Goal: Task Accomplishment & Management: Use online tool/utility

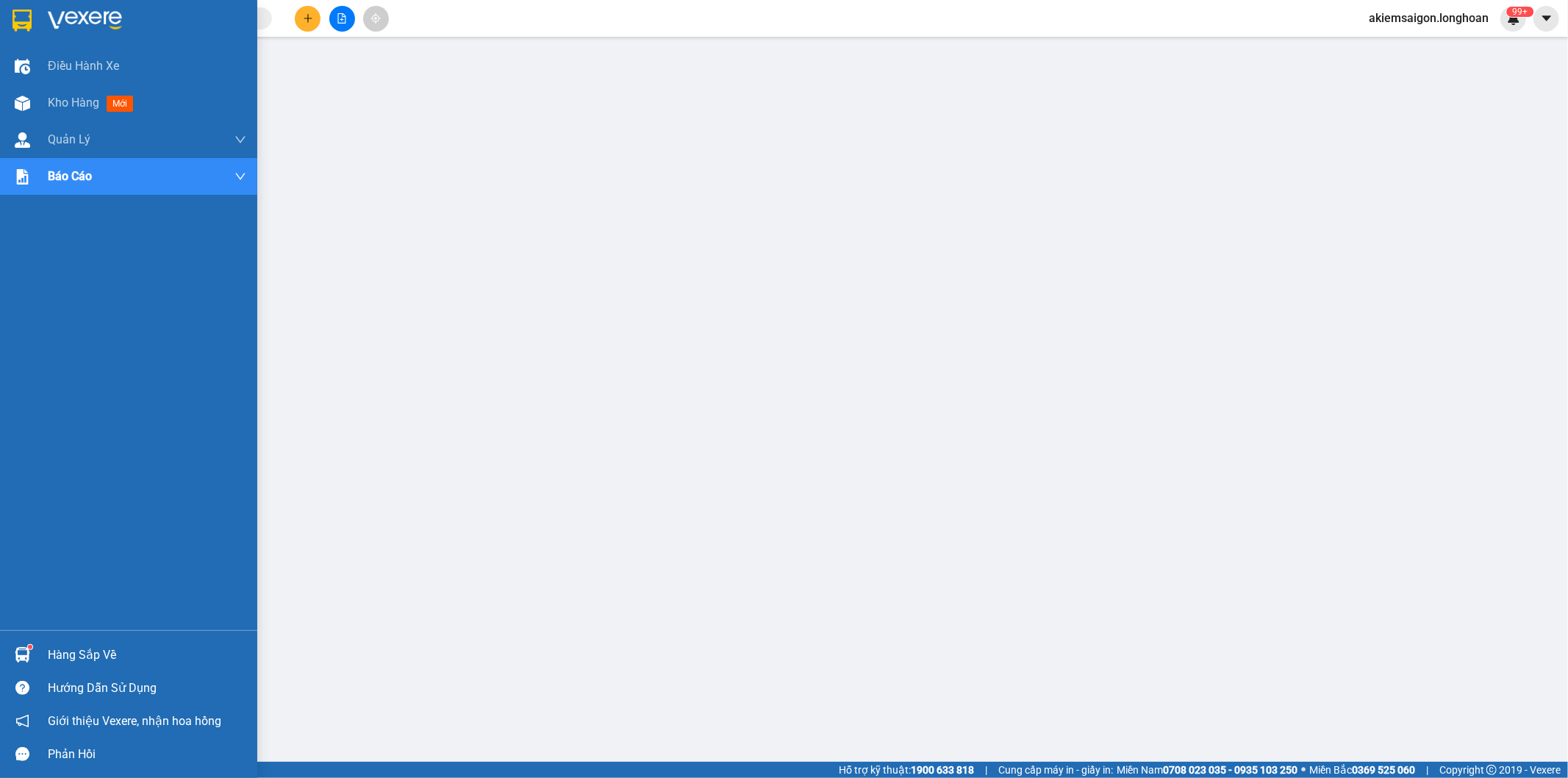
click at [24, 13] on img at bounding box center [22, 20] width 19 height 22
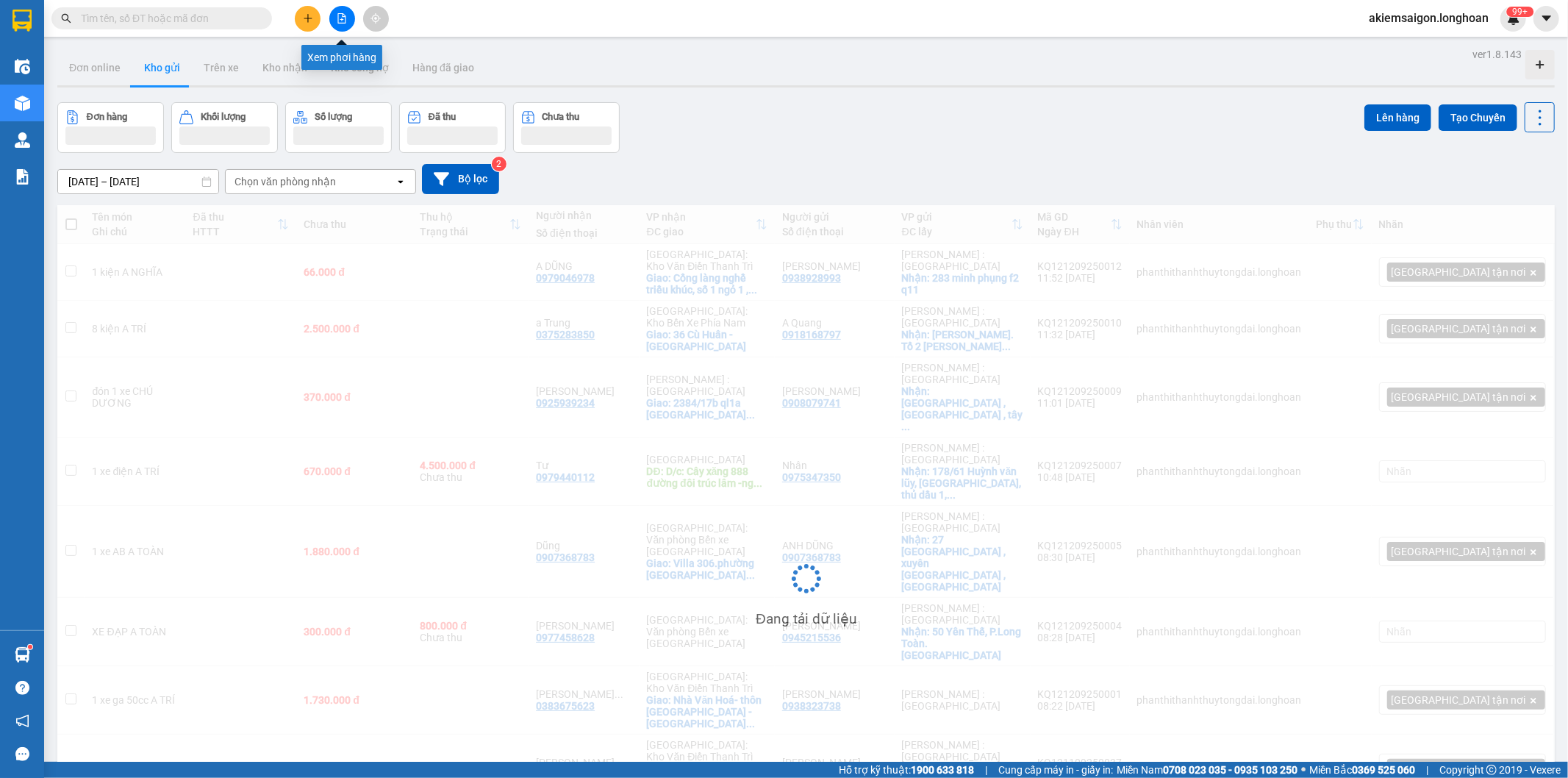
click at [334, 13] on button at bounding box center [342, 19] width 26 height 26
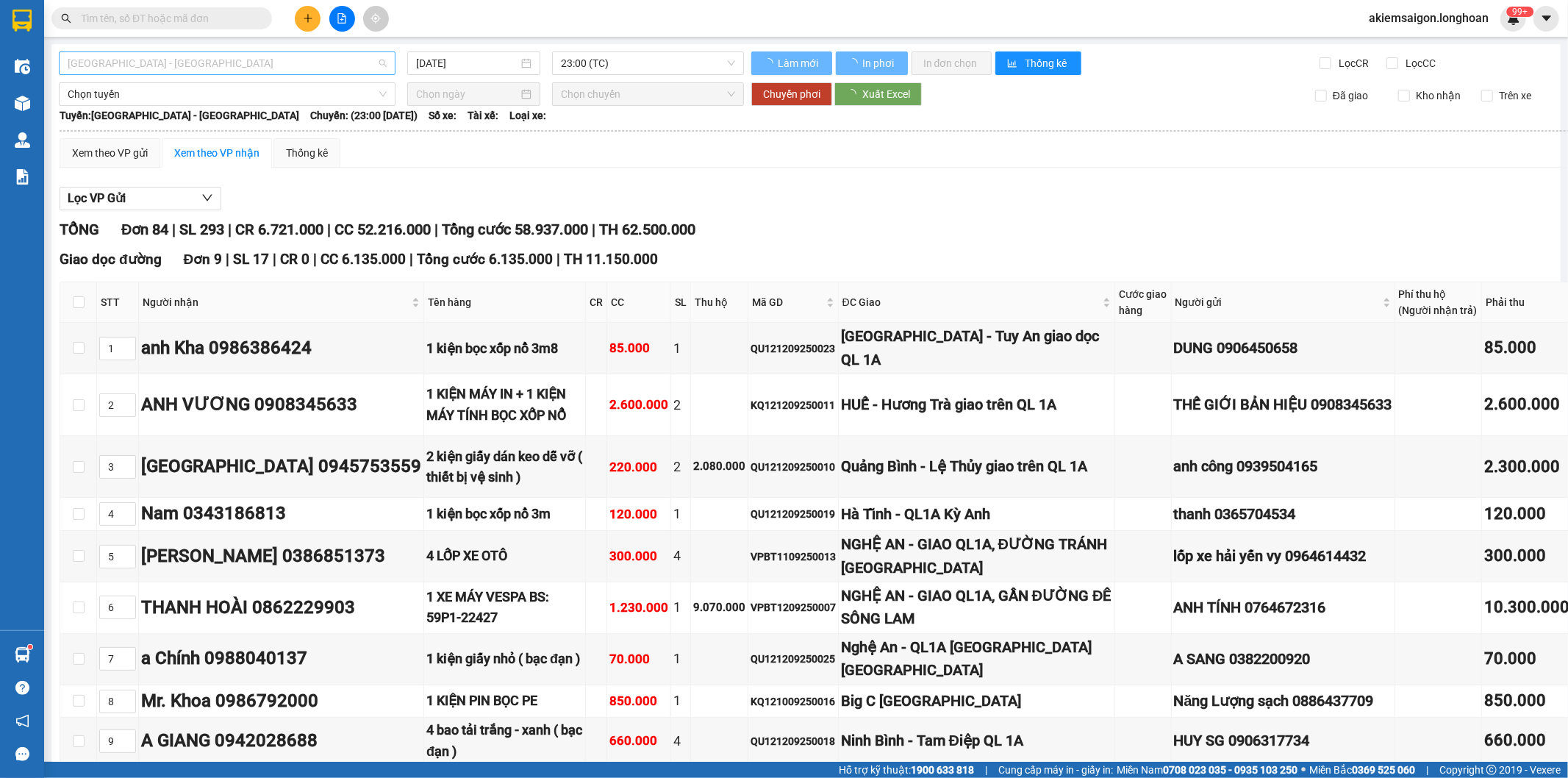
click at [185, 57] on span "[GEOGRAPHIC_DATA] - [GEOGRAPHIC_DATA]" at bounding box center [226, 63] width 319 height 22
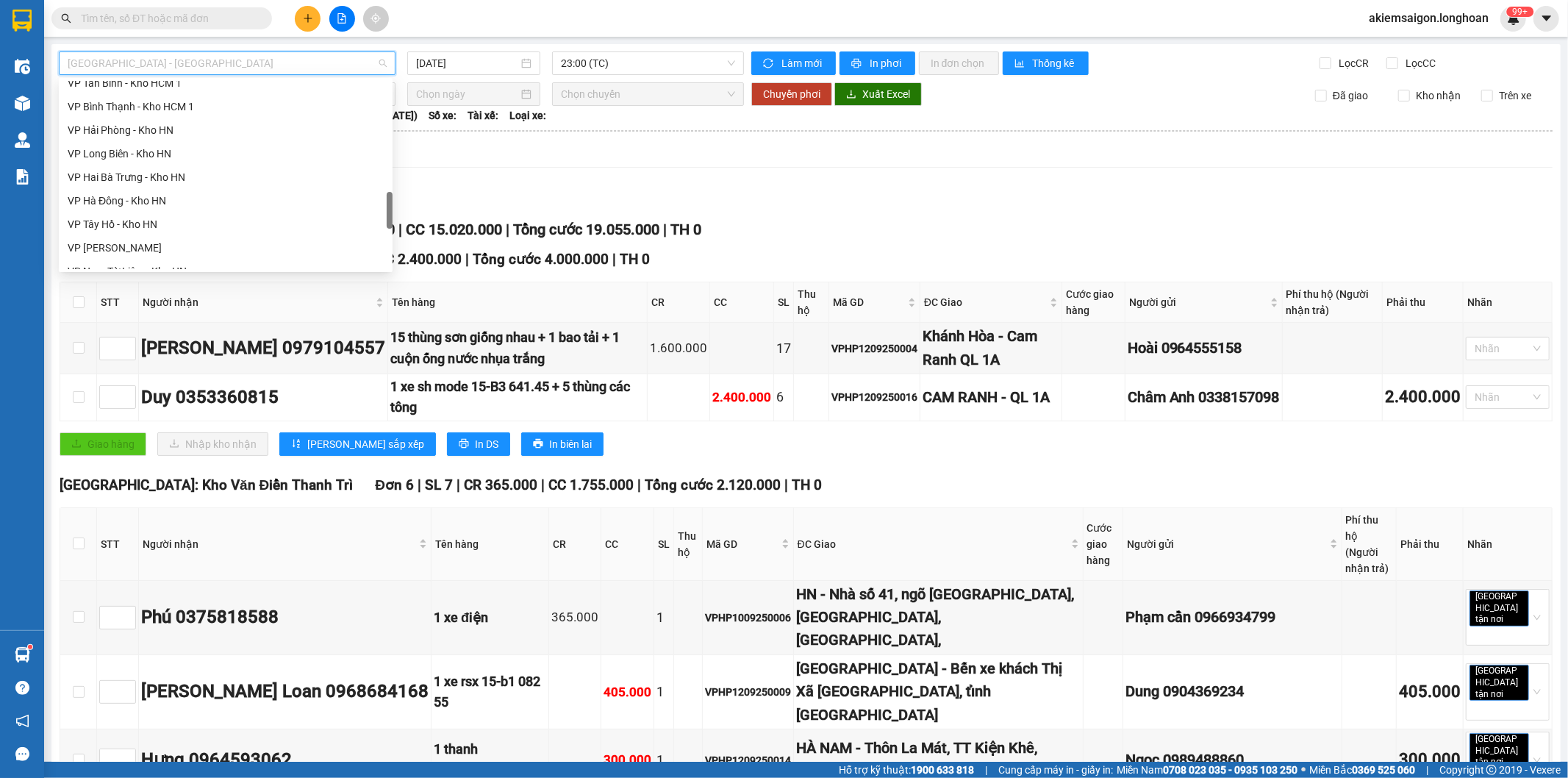
scroll to position [603, 0]
click at [170, 146] on div "VP Tân Phú - Kho HCM 1" at bounding box center [225, 148] width 316 height 16
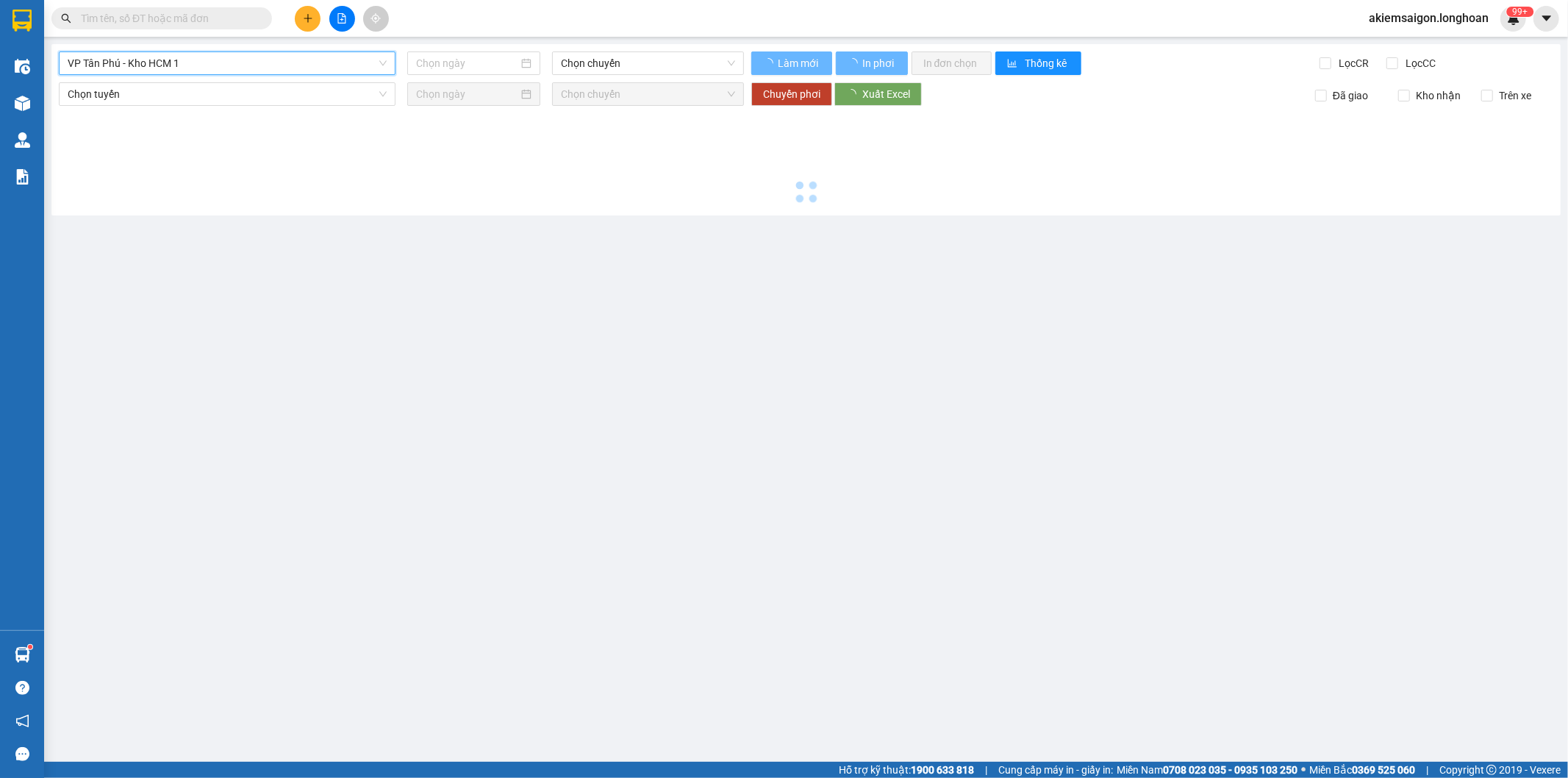
type input "[DATE]"
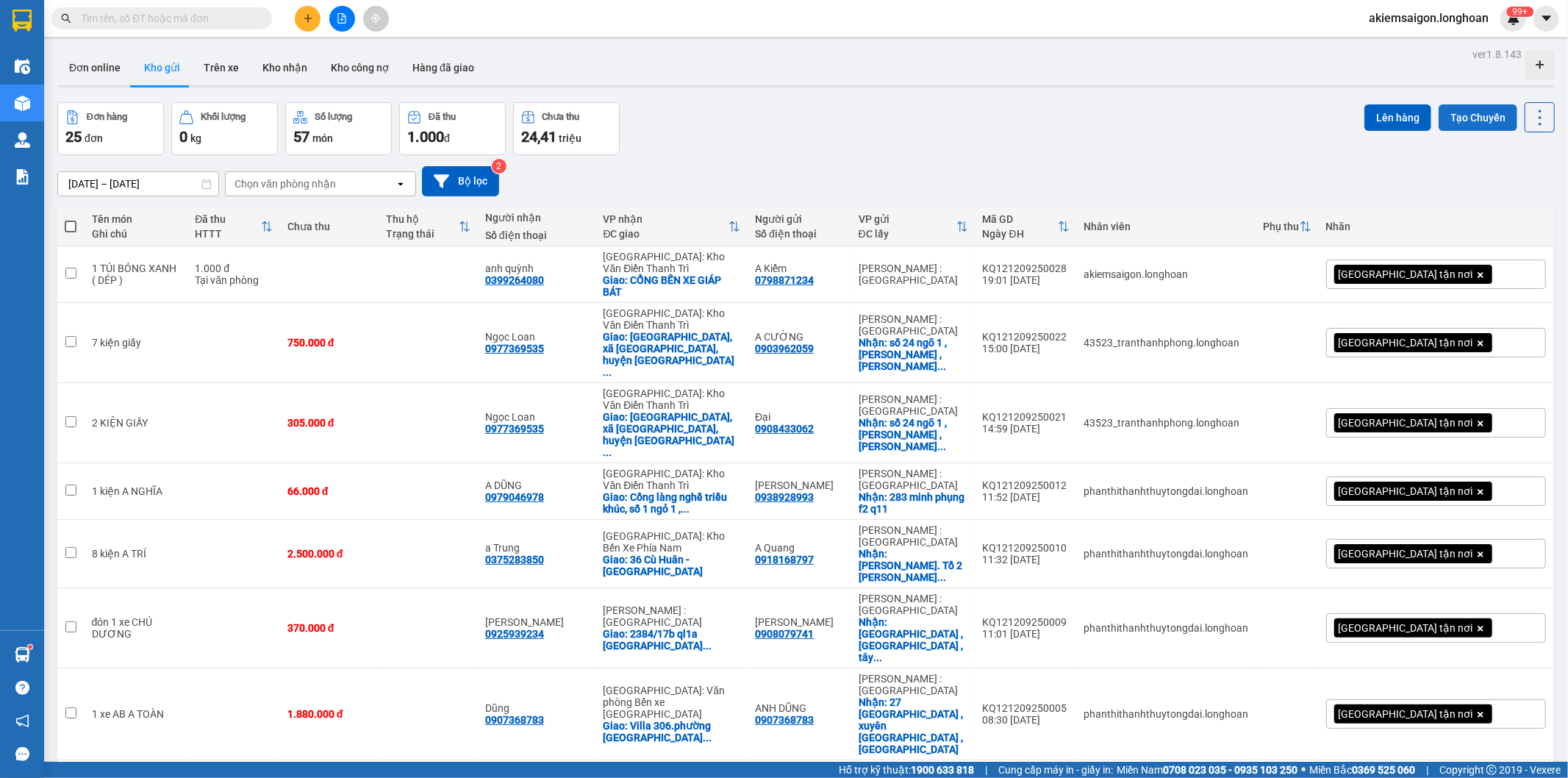
click at [1450, 118] on button "Tạo Chuyến" at bounding box center [1479, 117] width 79 height 26
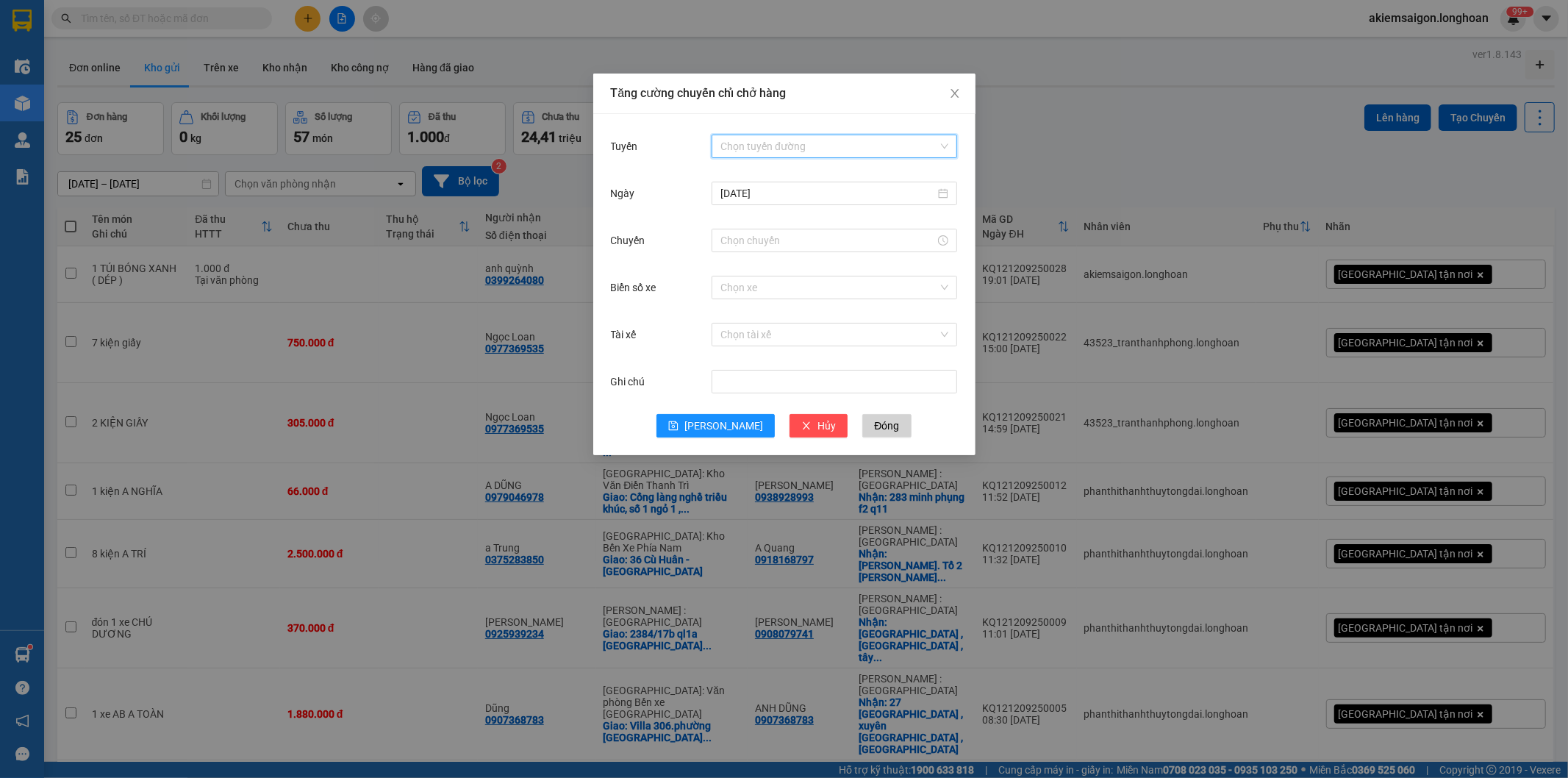
click at [765, 143] on input "Tuyến" at bounding box center [829, 146] width 218 height 22
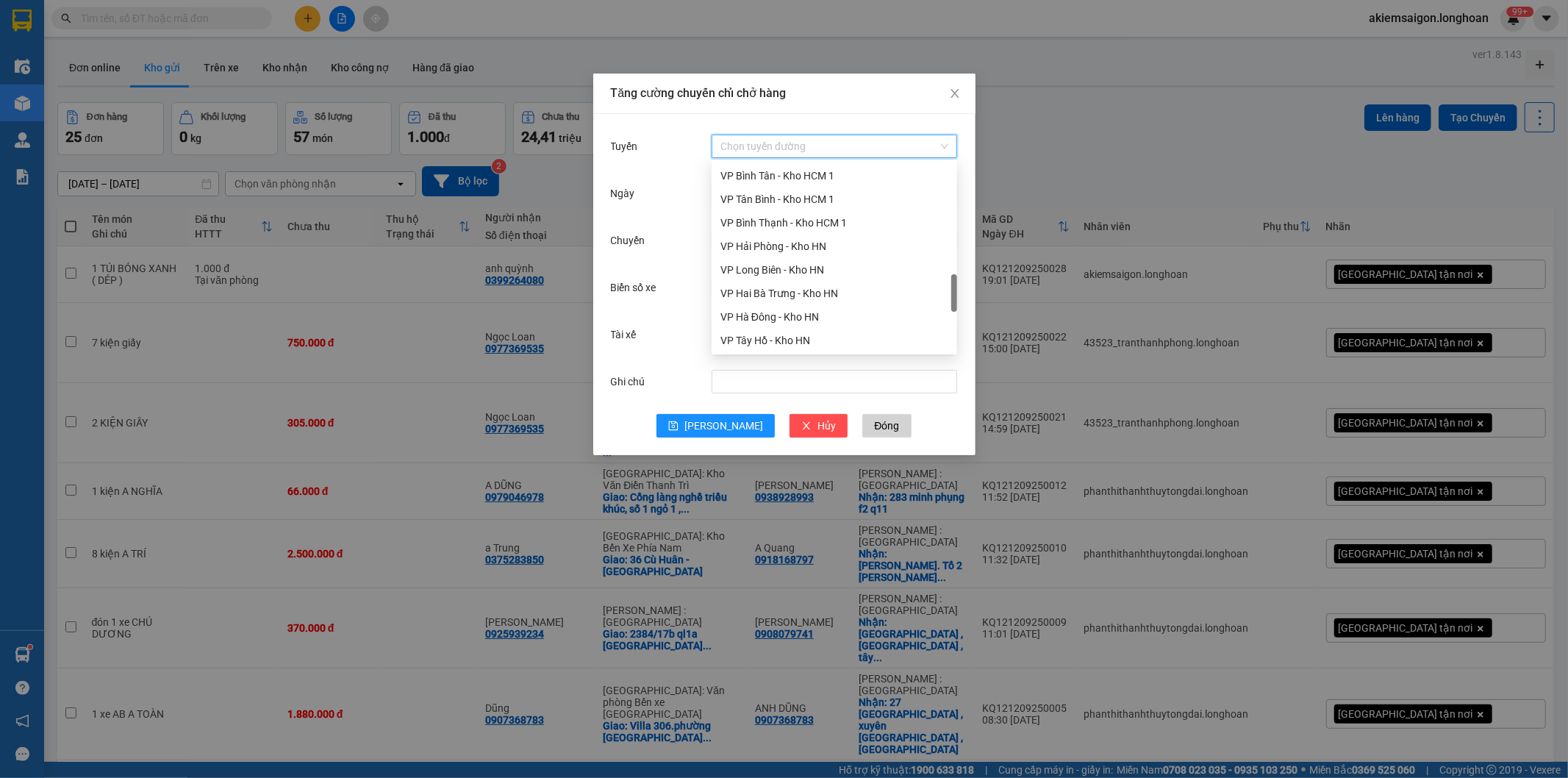
scroll to position [988, 0]
click at [788, 221] on div "Nam Trung Bắc QL1A" at bounding box center [834, 221] width 228 height 16
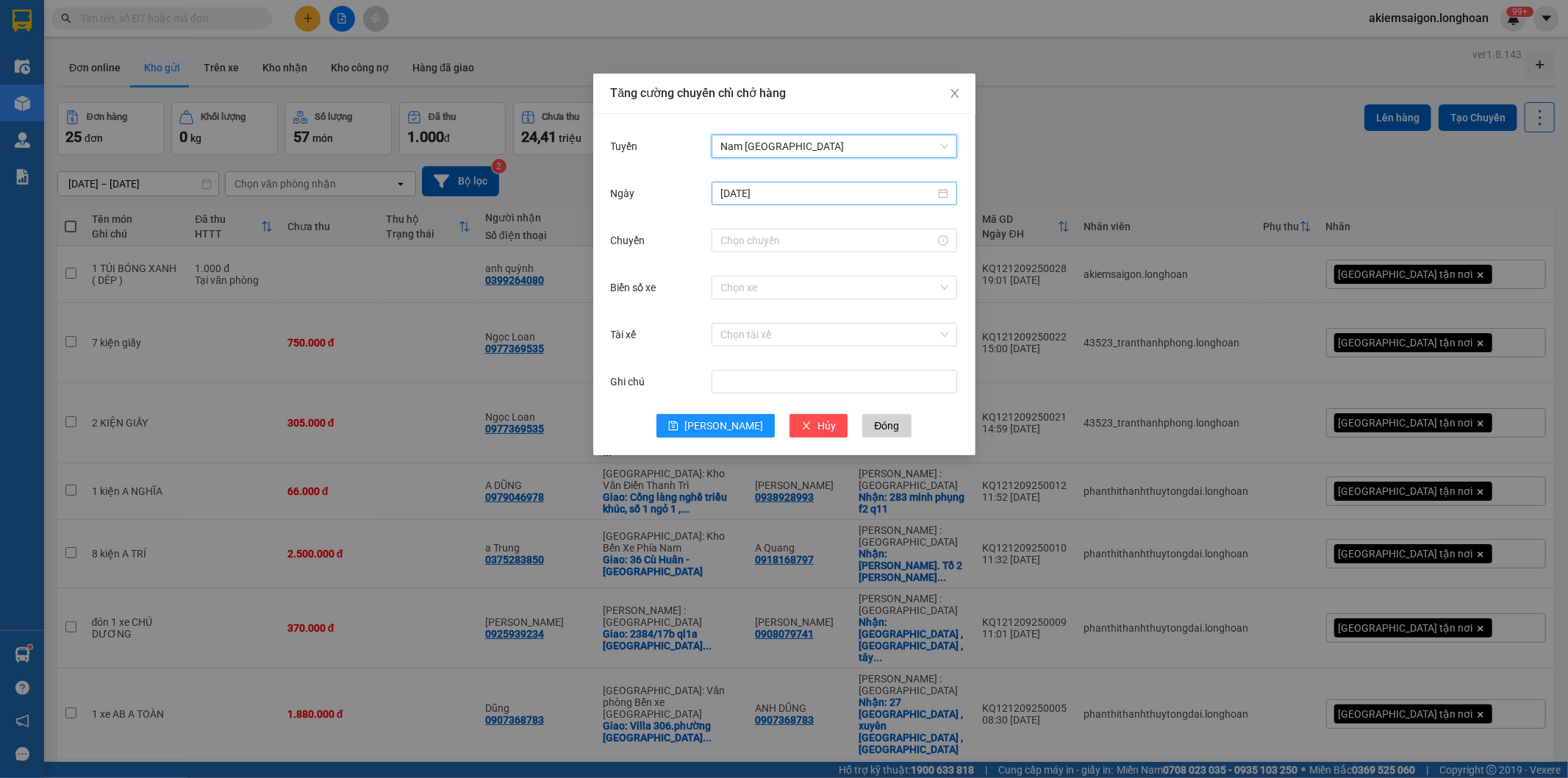
click at [780, 191] on input "[DATE]" at bounding box center [828, 193] width 215 height 16
type input "[DATE]"
click at [893, 305] on div "13" at bounding box center [893, 300] width 18 height 18
click at [826, 240] on input "Chuyến" at bounding box center [828, 240] width 215 height 16
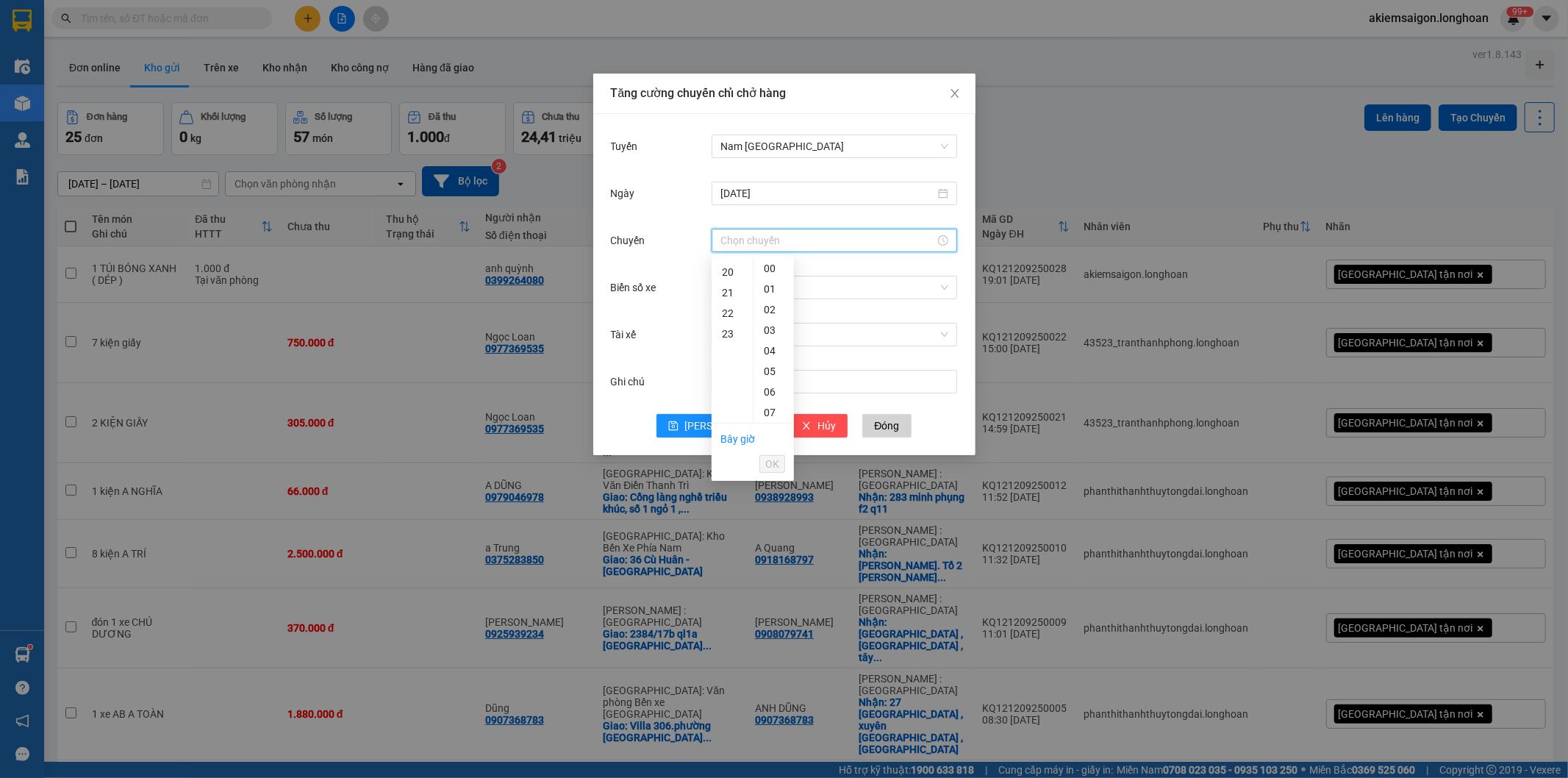
scroll to position [272, 0]
click at [730, 306] on div "15" at bounding box center [732, 305] width 41 height 20
type input "15:00"
click at [778, 464] on span "OK" at bounding box center [772, 463] width 14 height 16
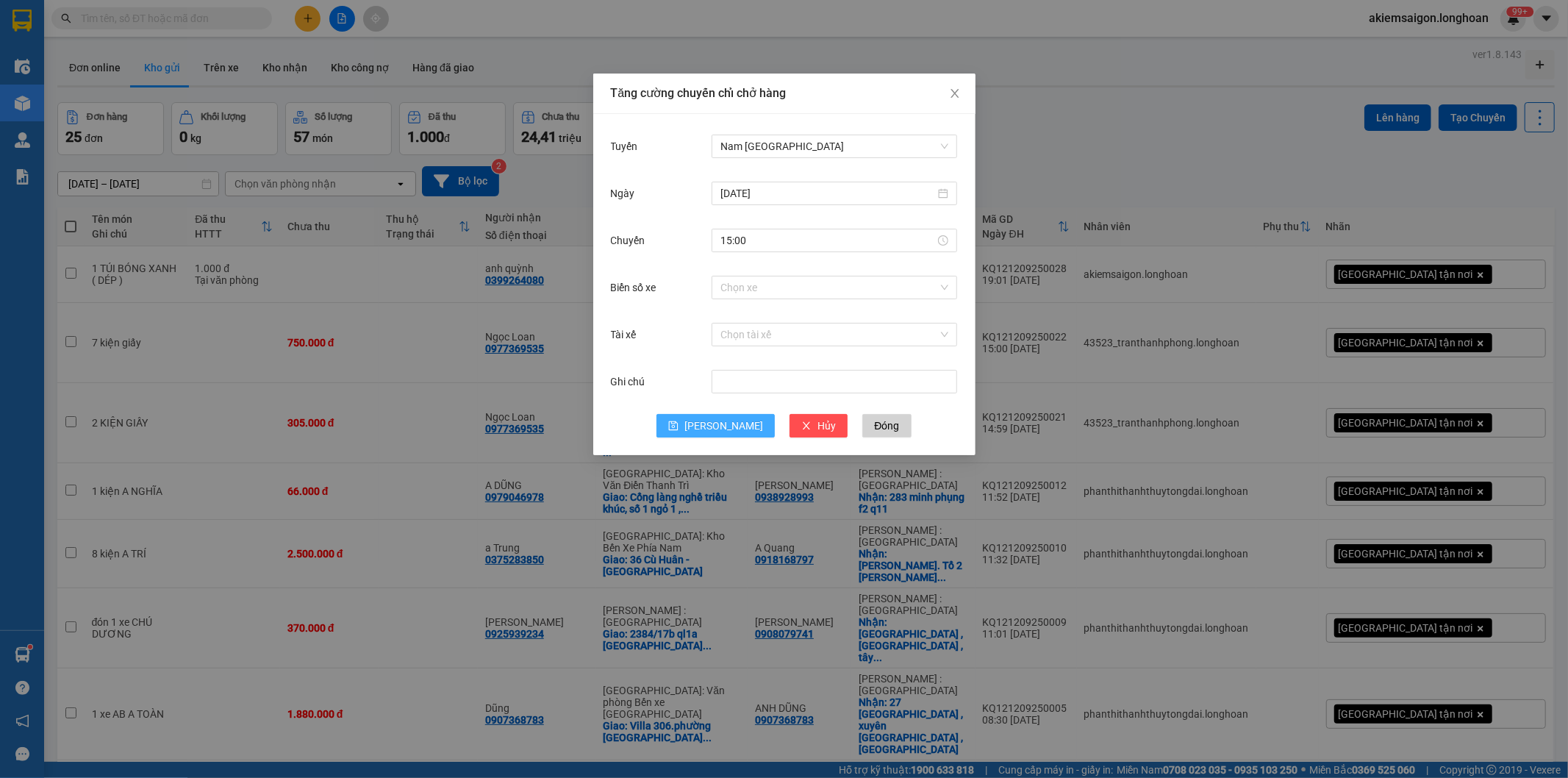
click at [719, 423] on span "Lưu" at bounding box center [724, 425] width 79 height 16
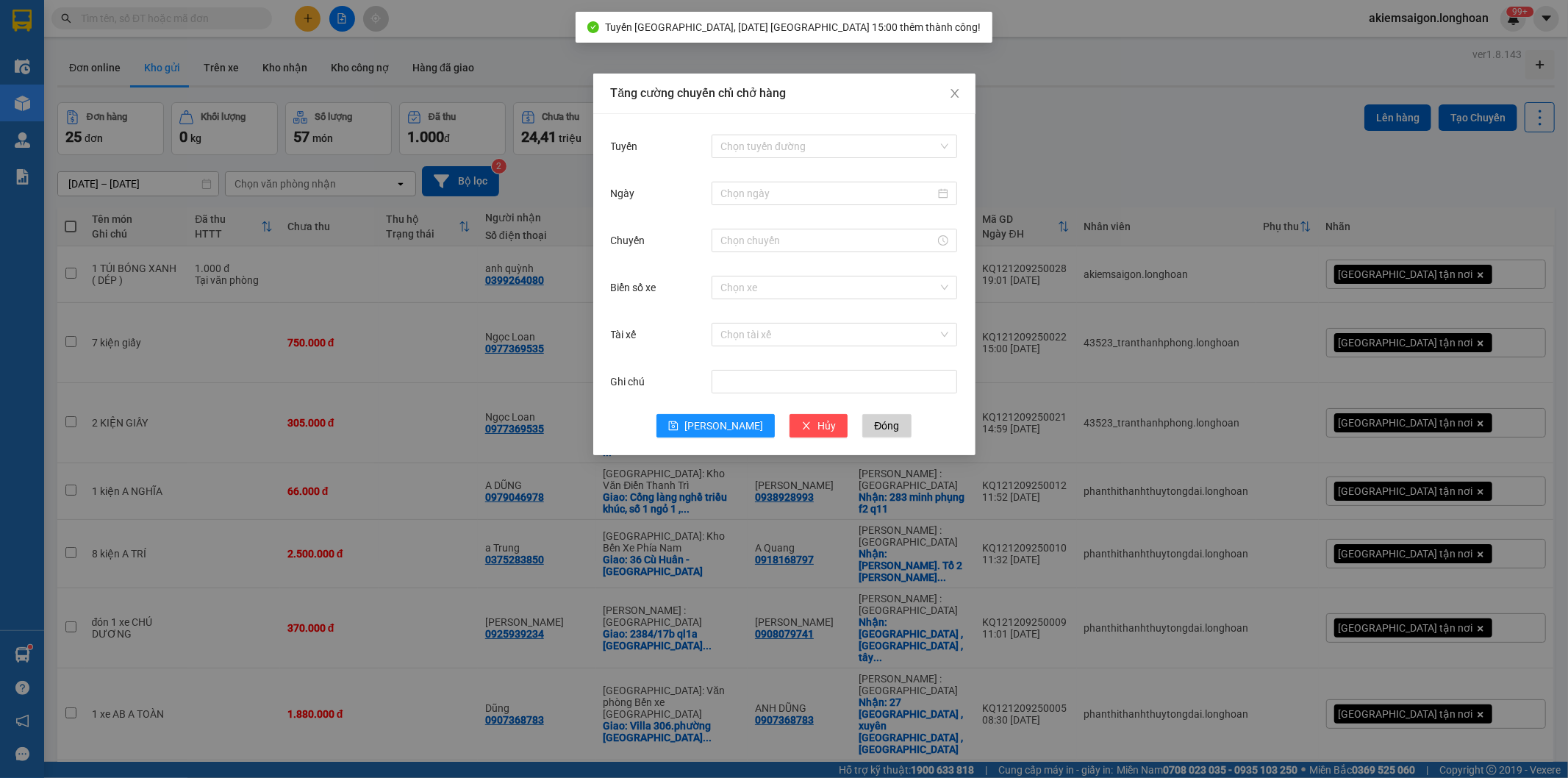
click at [341, 19] on div "Tăng cường chuyến chỉ chở hàng Tuyến Chọn tuyến đường Ngày Chuyến Biển số xe Ch…" at bounding box center [784, 389] width 1568 height 778
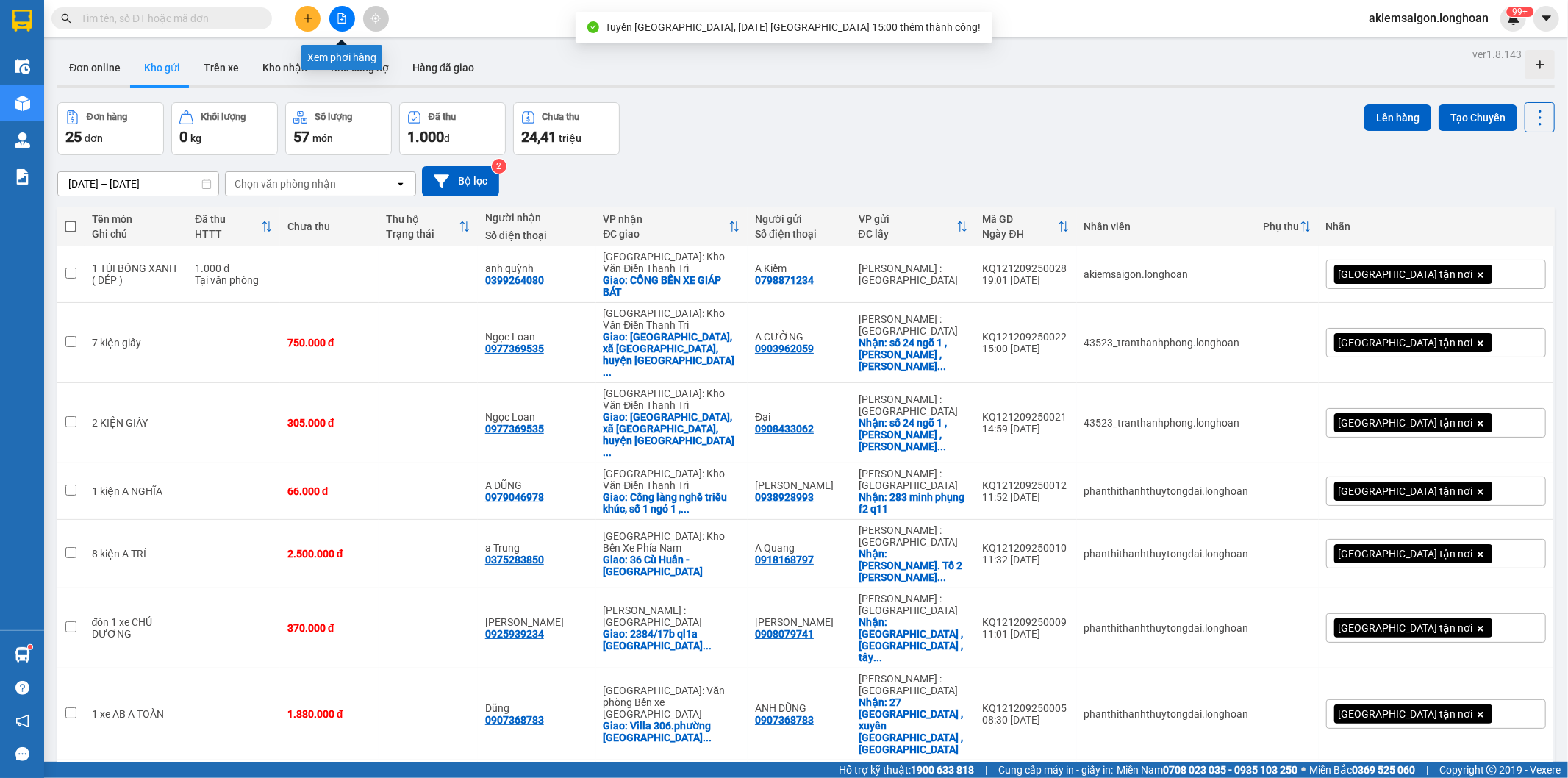
click at [342, 15] on icon "file-add" at bounding box center [342, 19] width 8 height 10
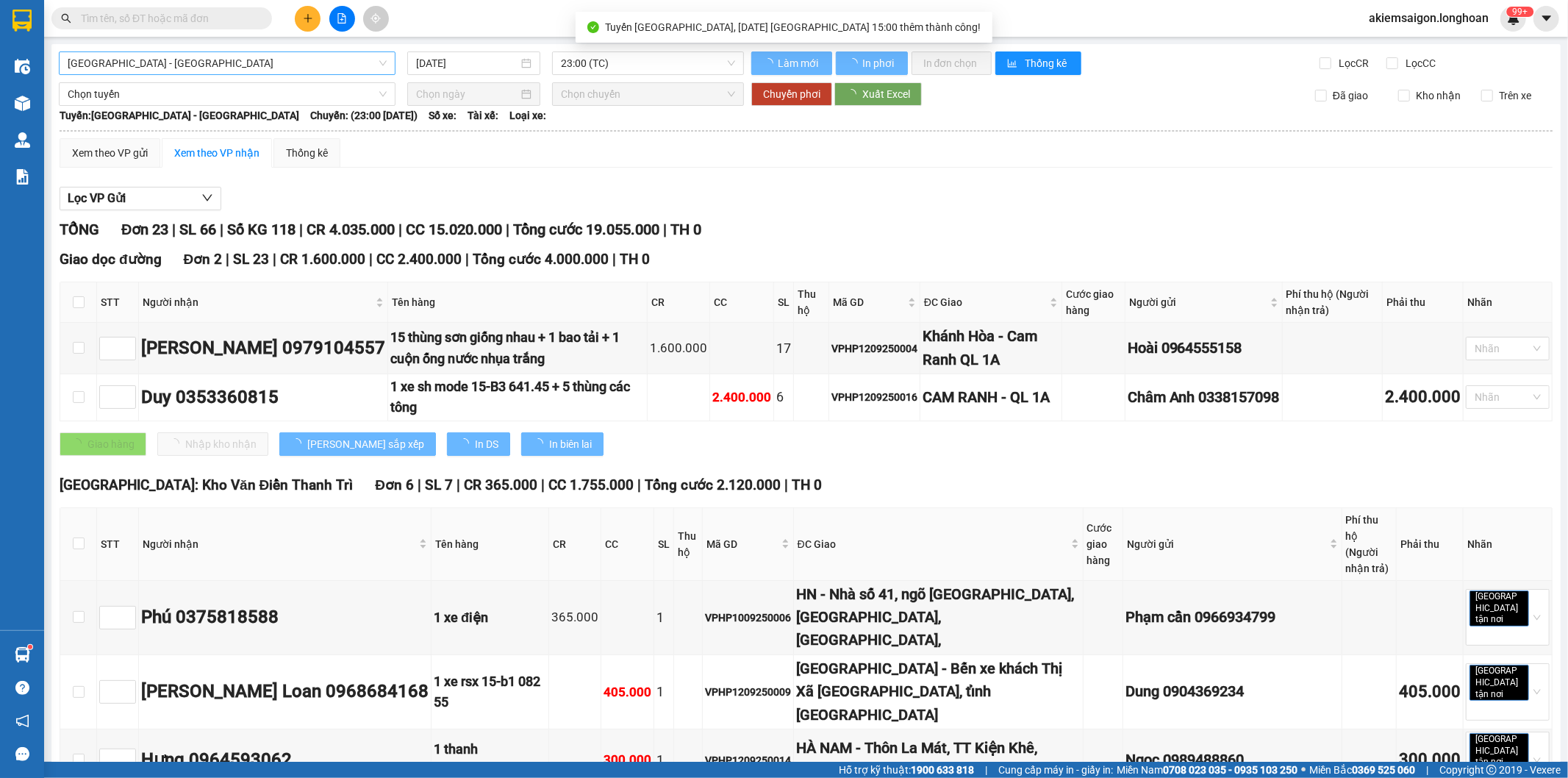
click at [215, 66] on span "[GEOGRAPHIC_DATA] - [GEOGRAPHIC_DATA]" at bounding box center [226, 63] width 319 height 22
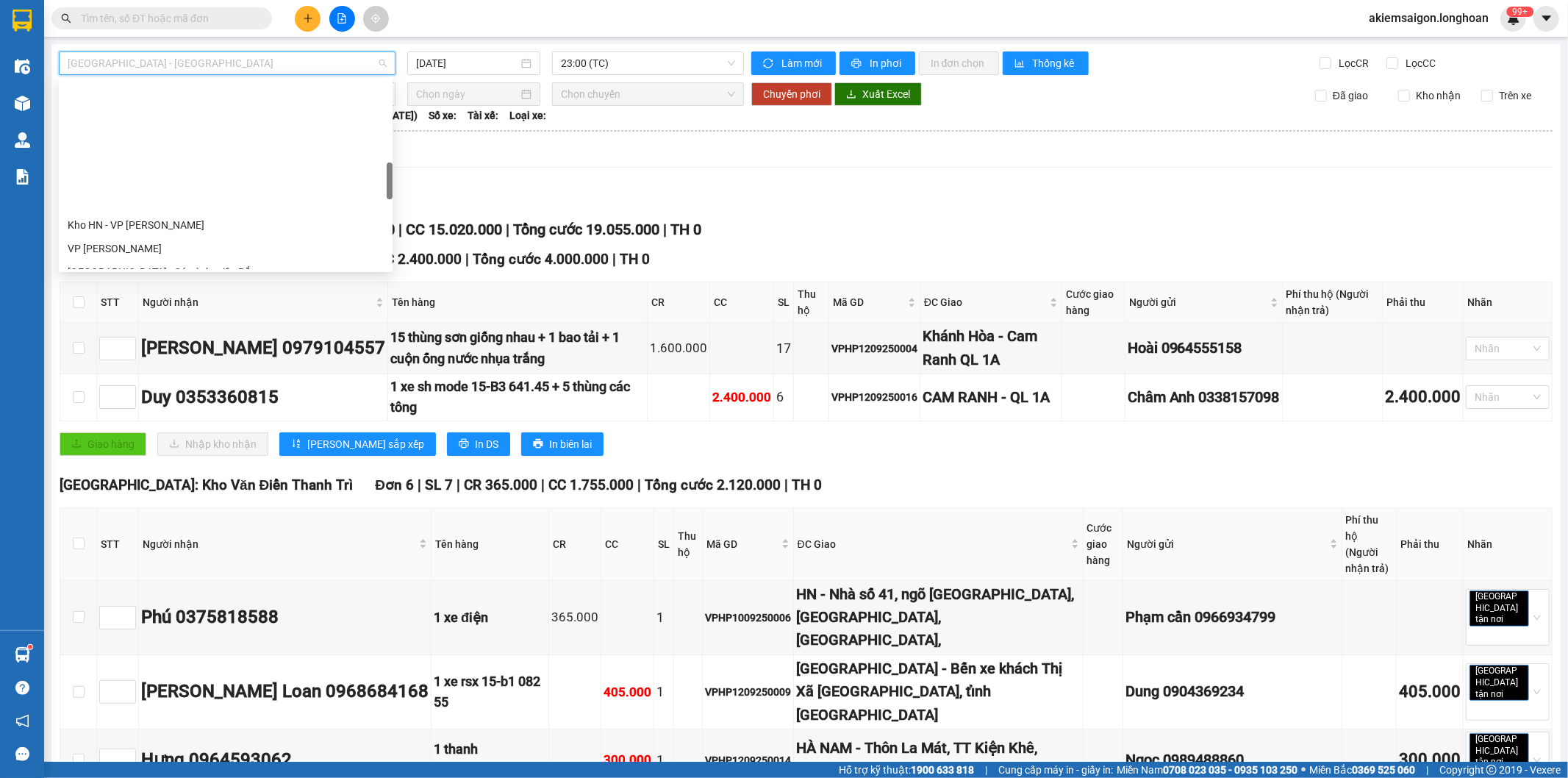
scroll to position [546, 0]
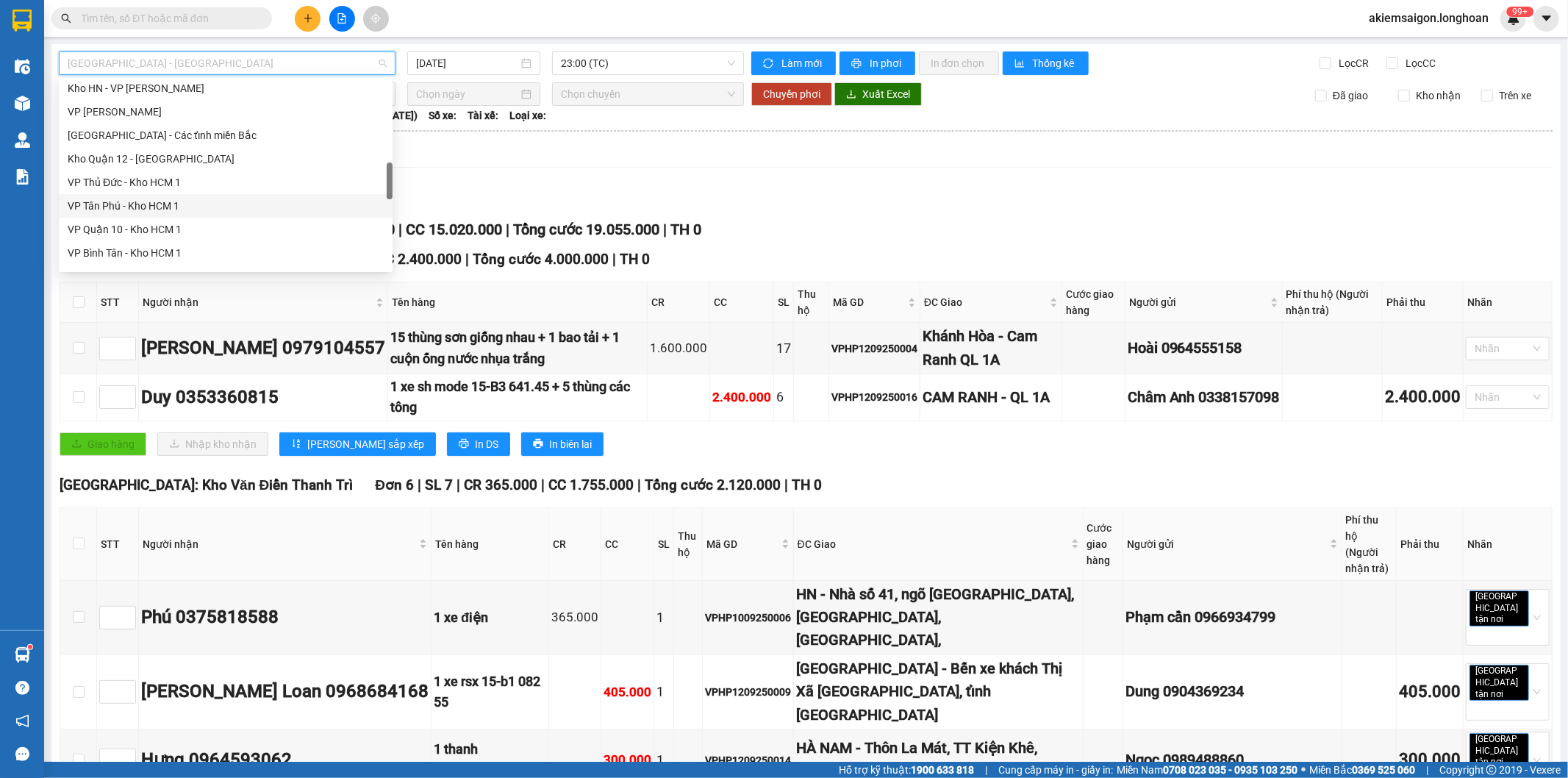
click at [162, 209] on div "VP Tân Phú - Kho HCM 1" at bounding box center [225, 205] width 316 height 16
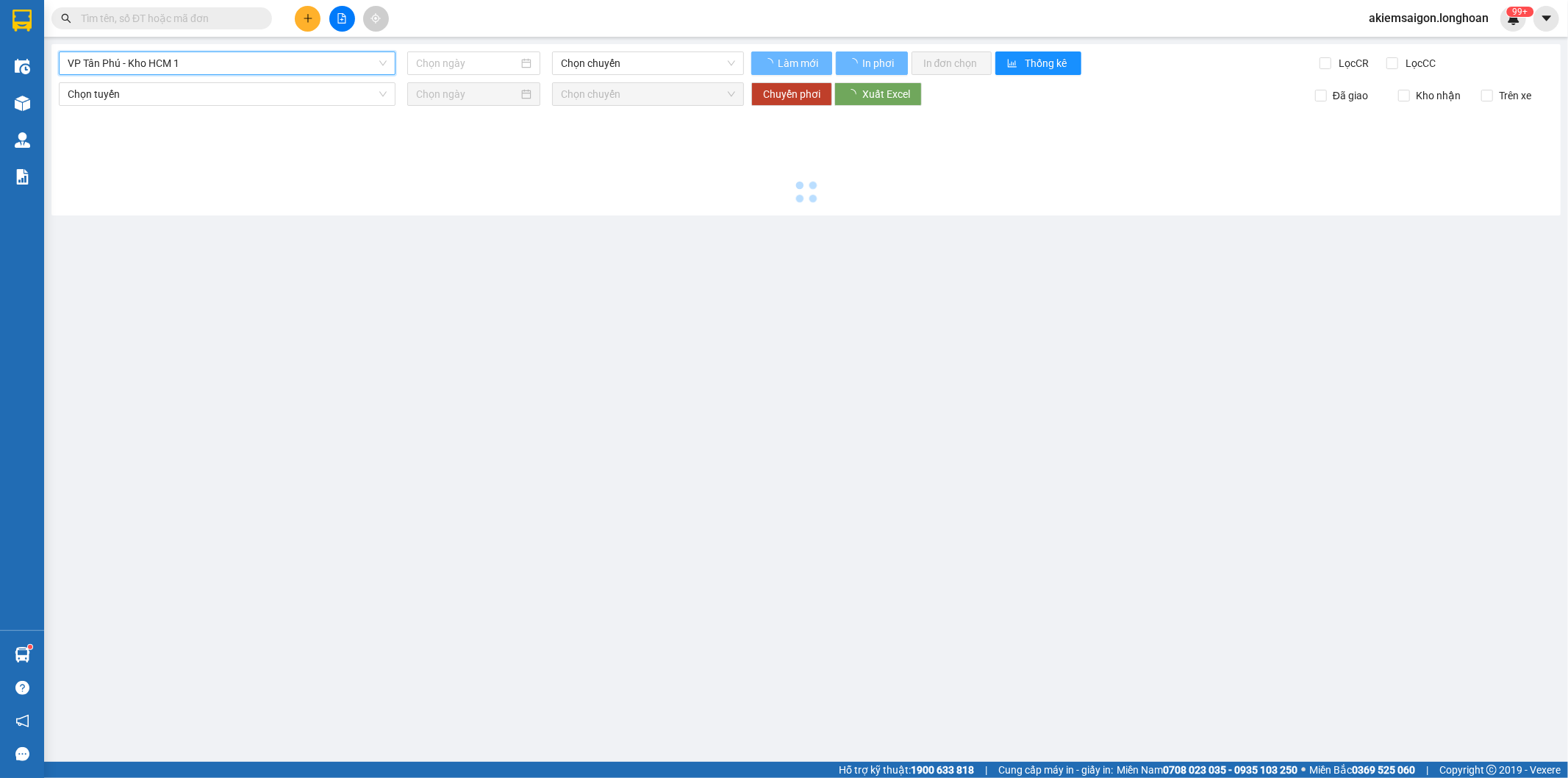
type input "[DATE]"
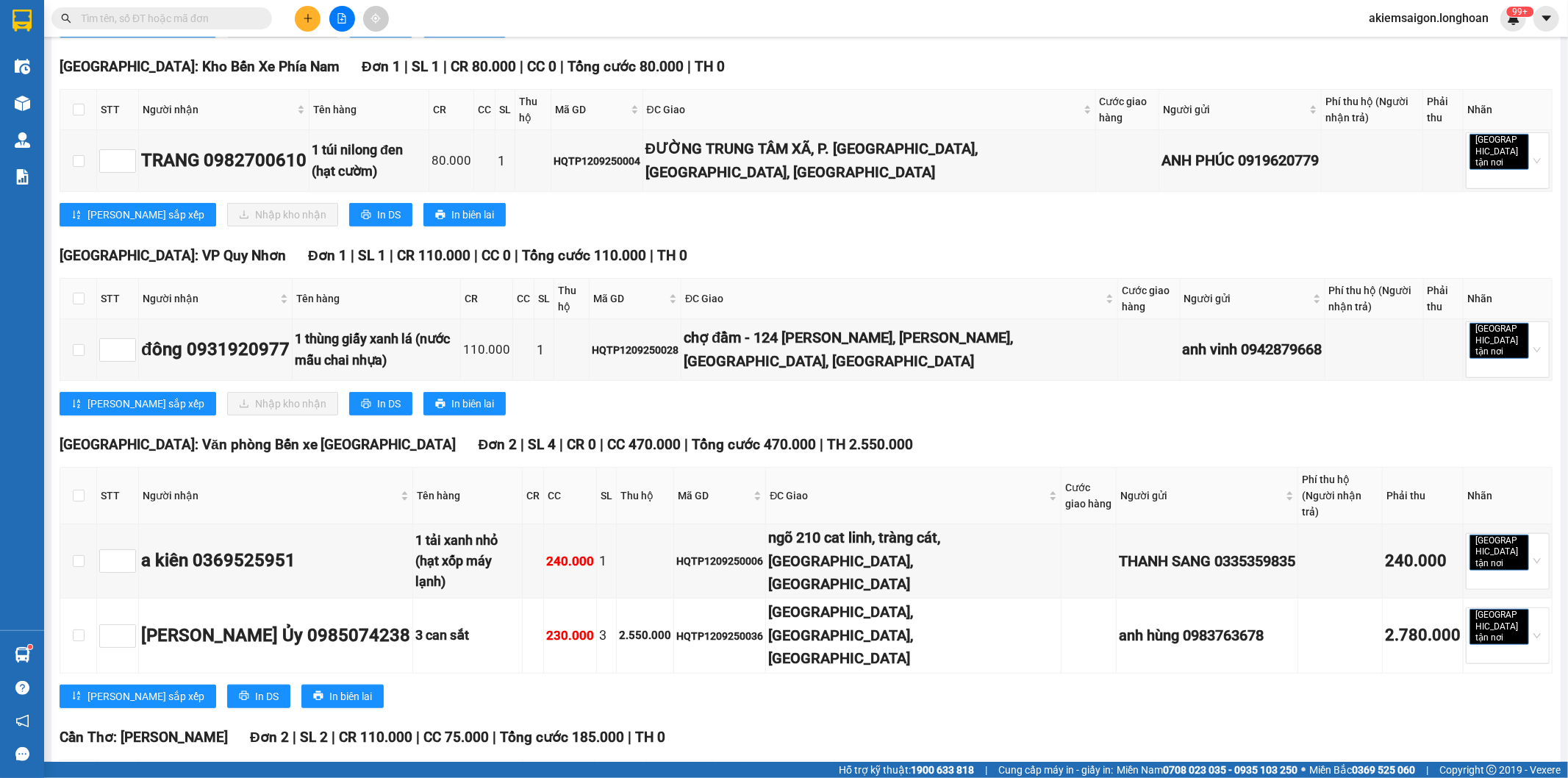
scroll to position [1089, 0]
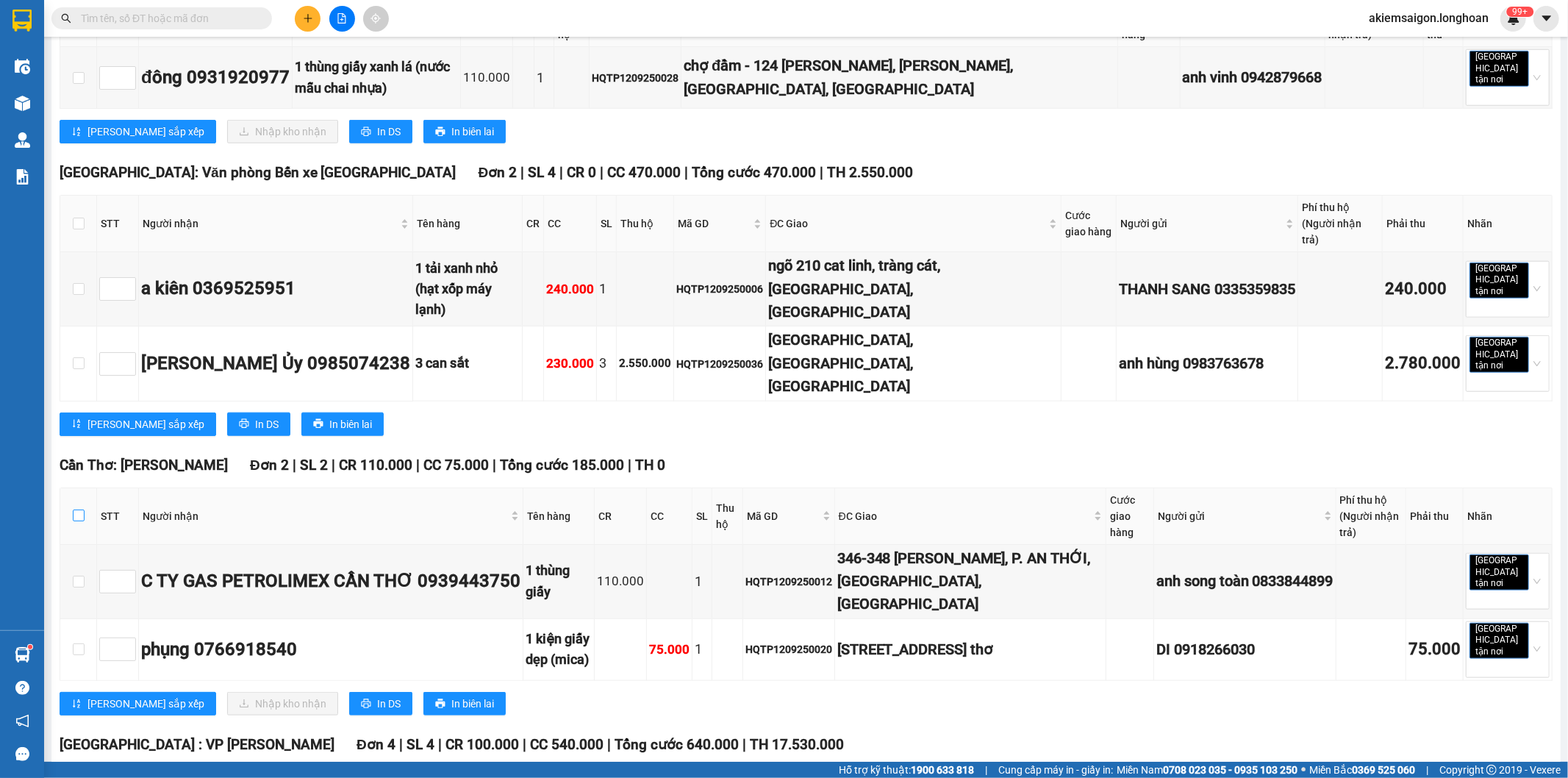
click at [74, 510] on input "checkbox" at bounding box center [79, 516] width 12 height 12
checkbox input "true"
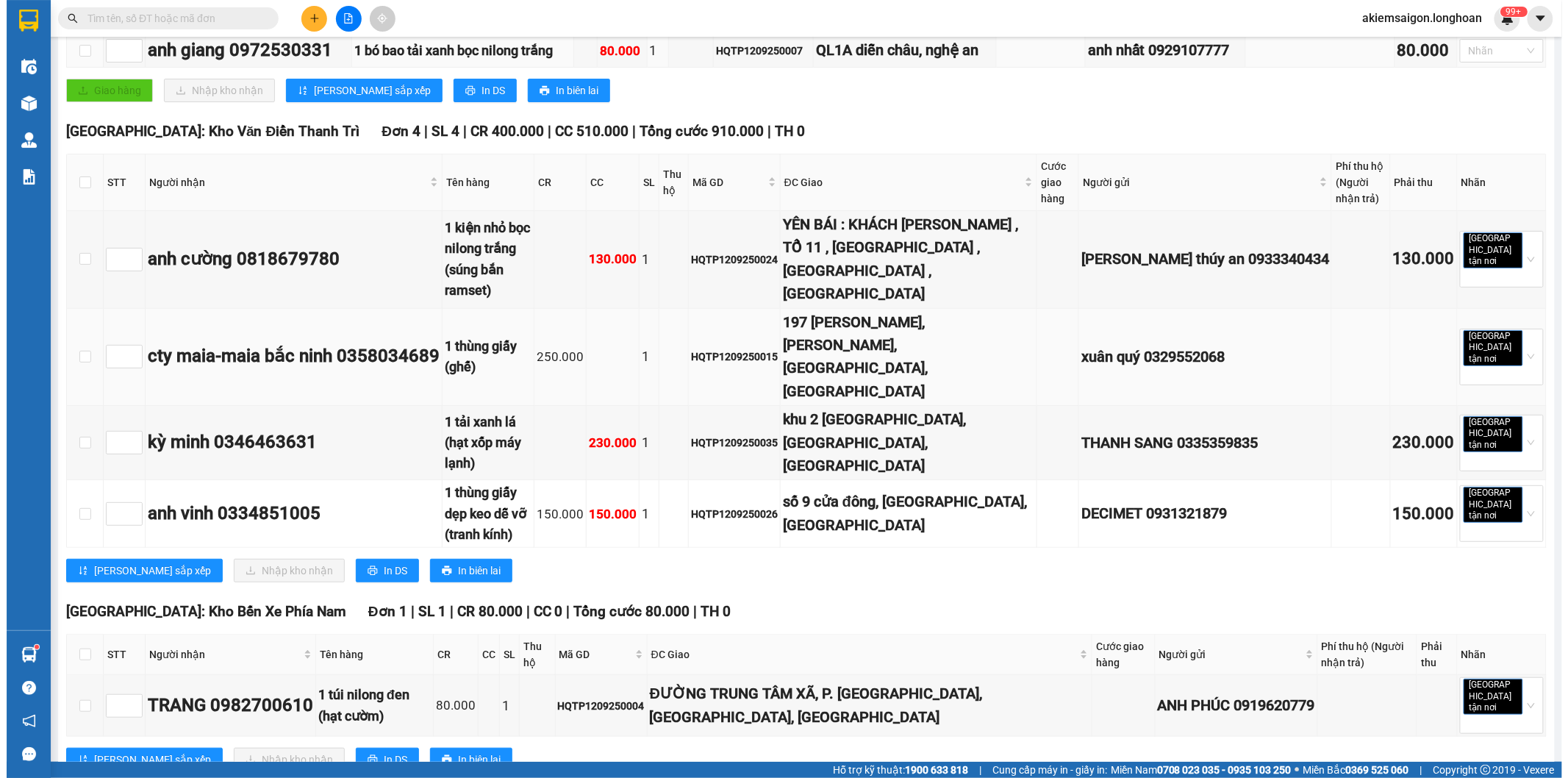
scroll to position [0, 0]
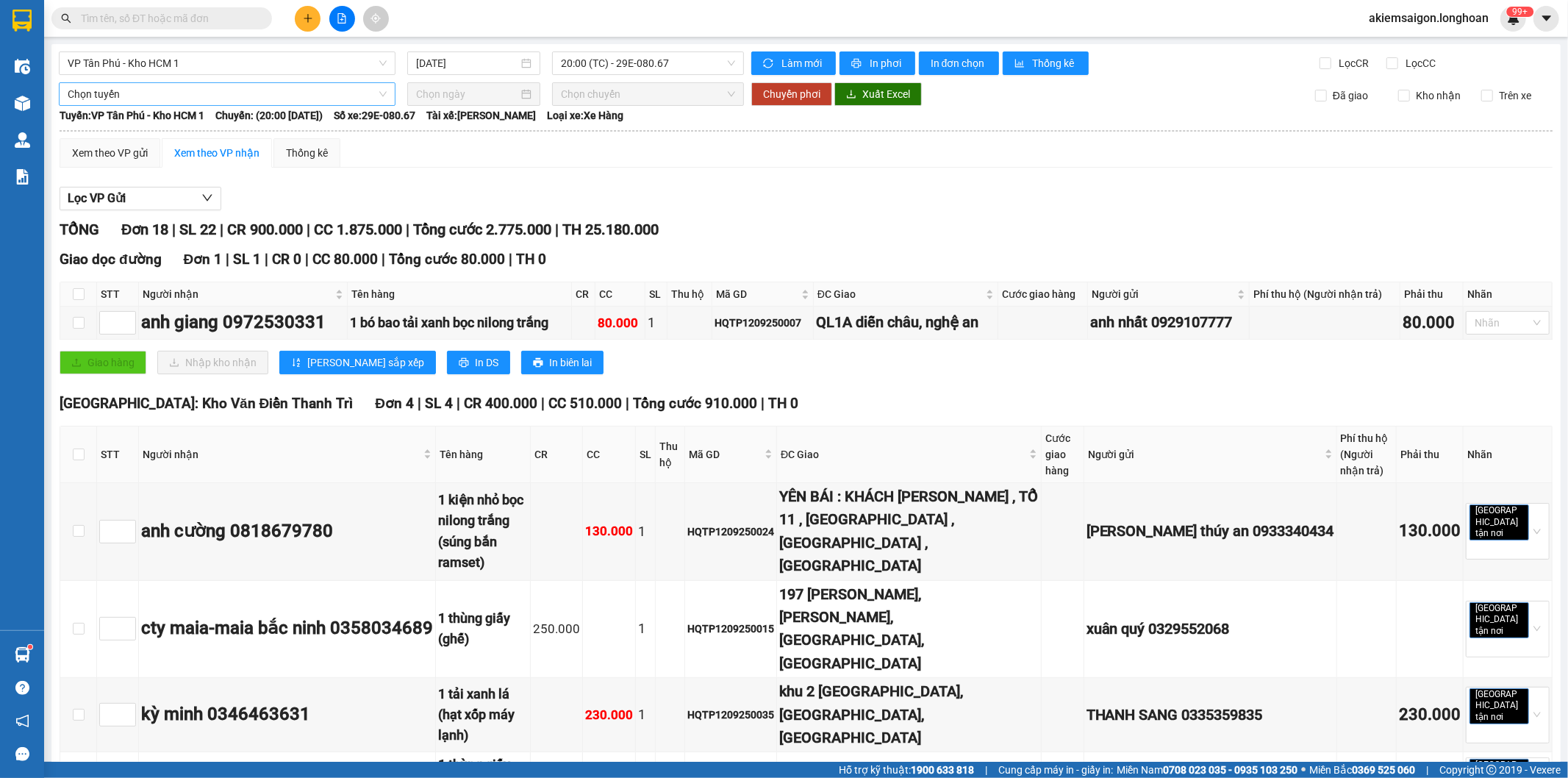
click at [243, 97] on span "Chọn tuyến" at bounding box center [226, 94] width 319 height 22
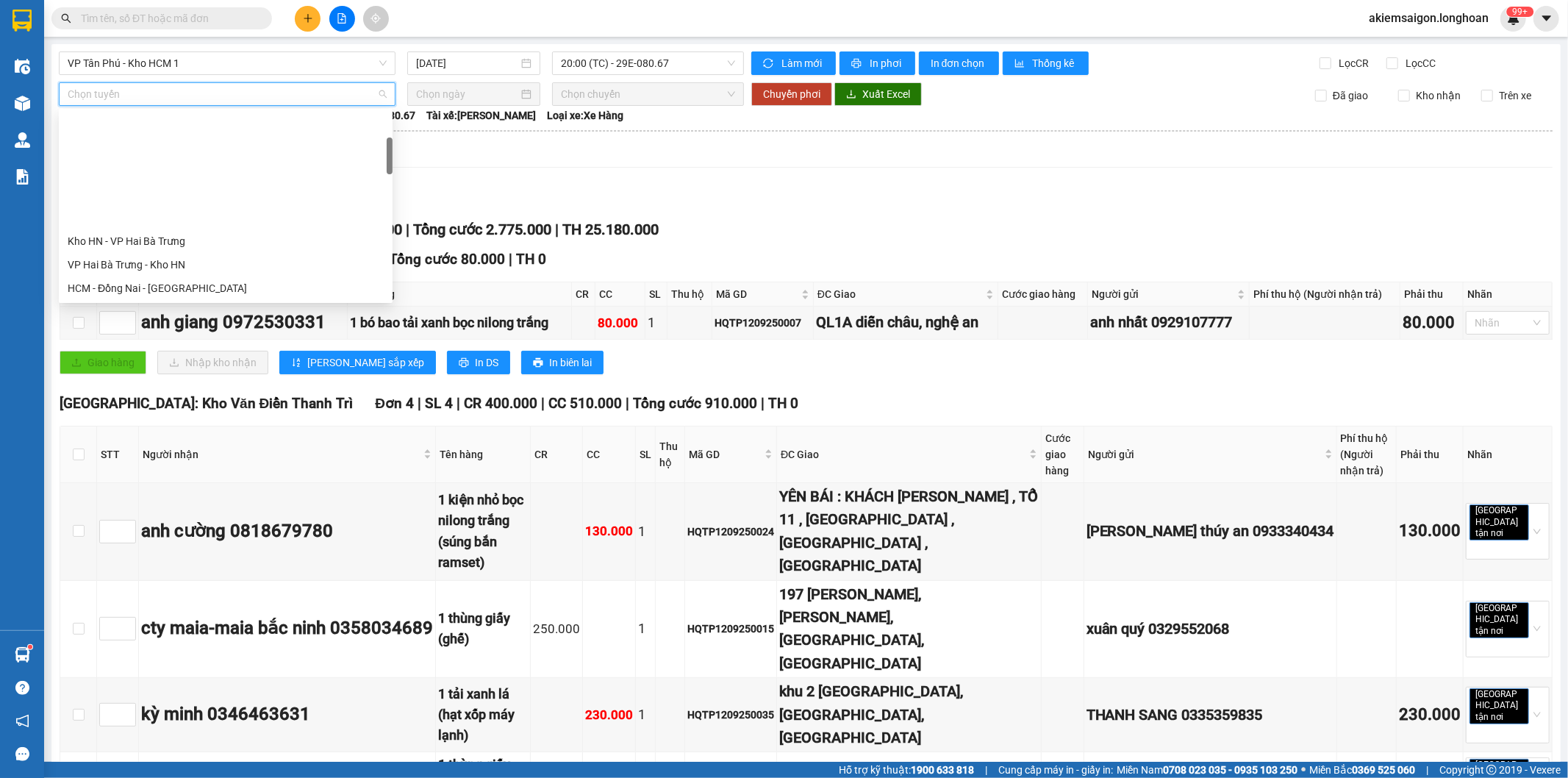
scroll to position [136, 0]
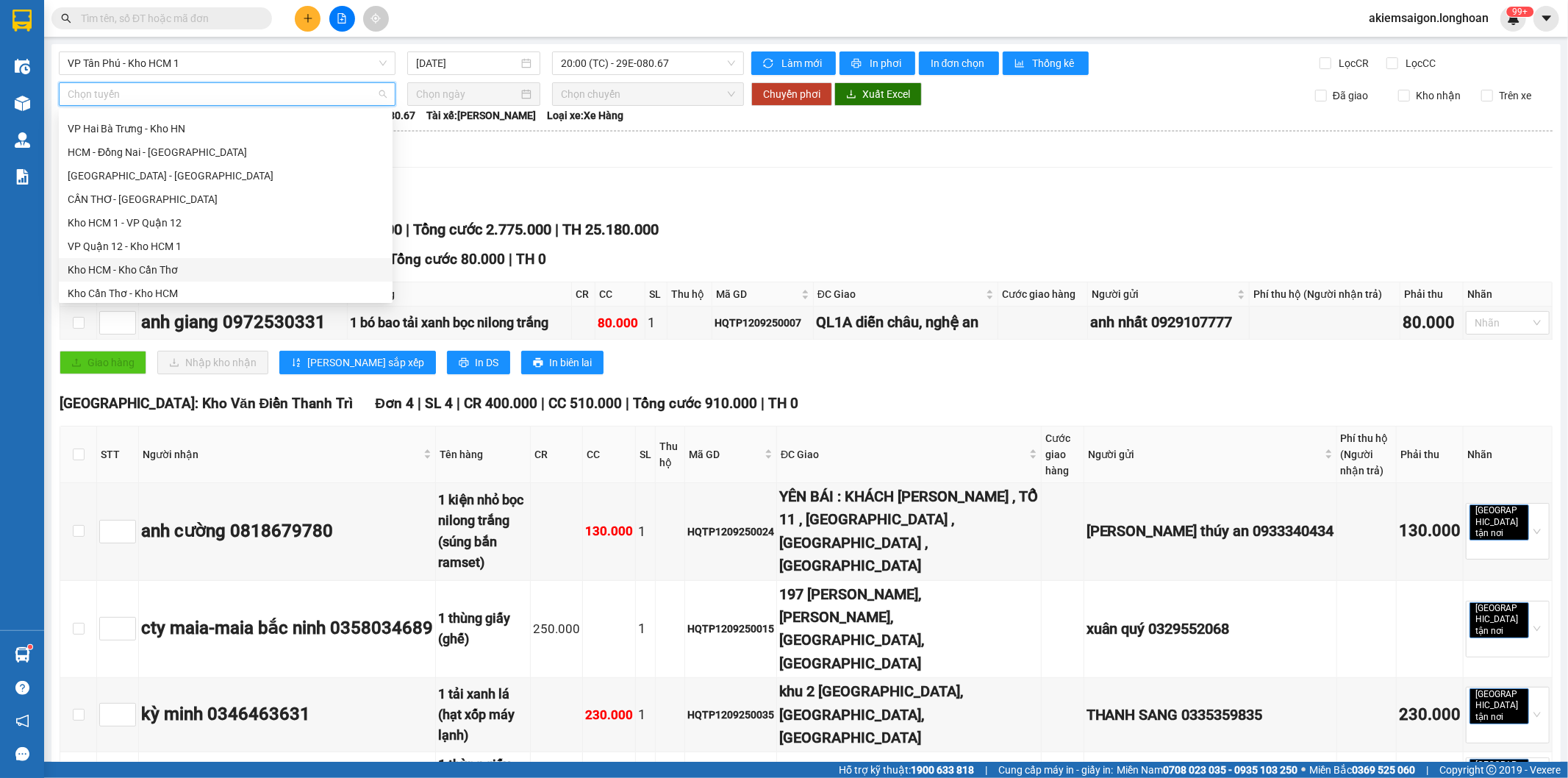
click at [201, 258] on div "Kho HCM - Kho Cần Thơ" at bounding box center [225, 270] width 334 height 24
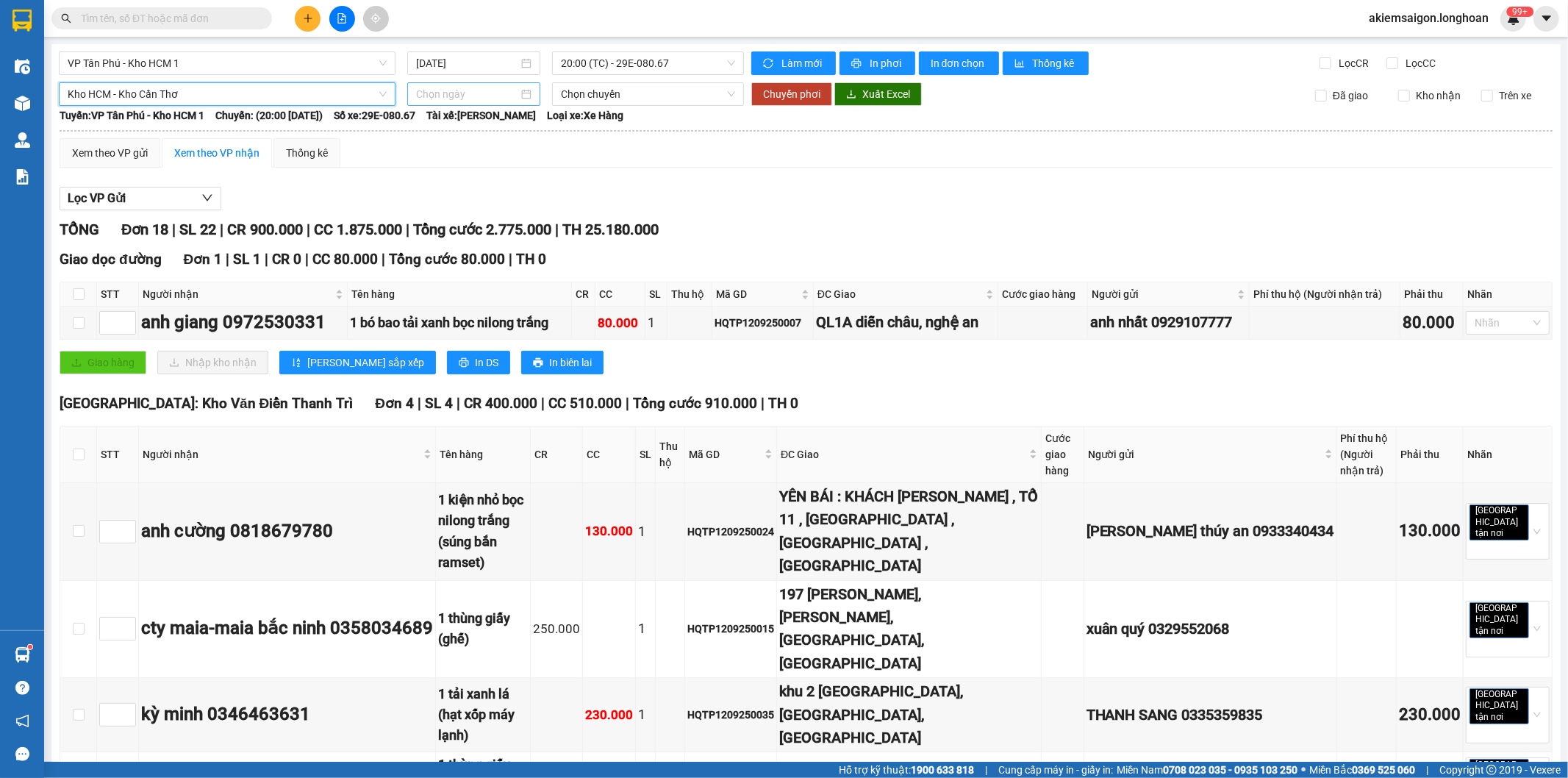
click at [442, 97] on input at bounding box center [468, 93] width 103 height 16
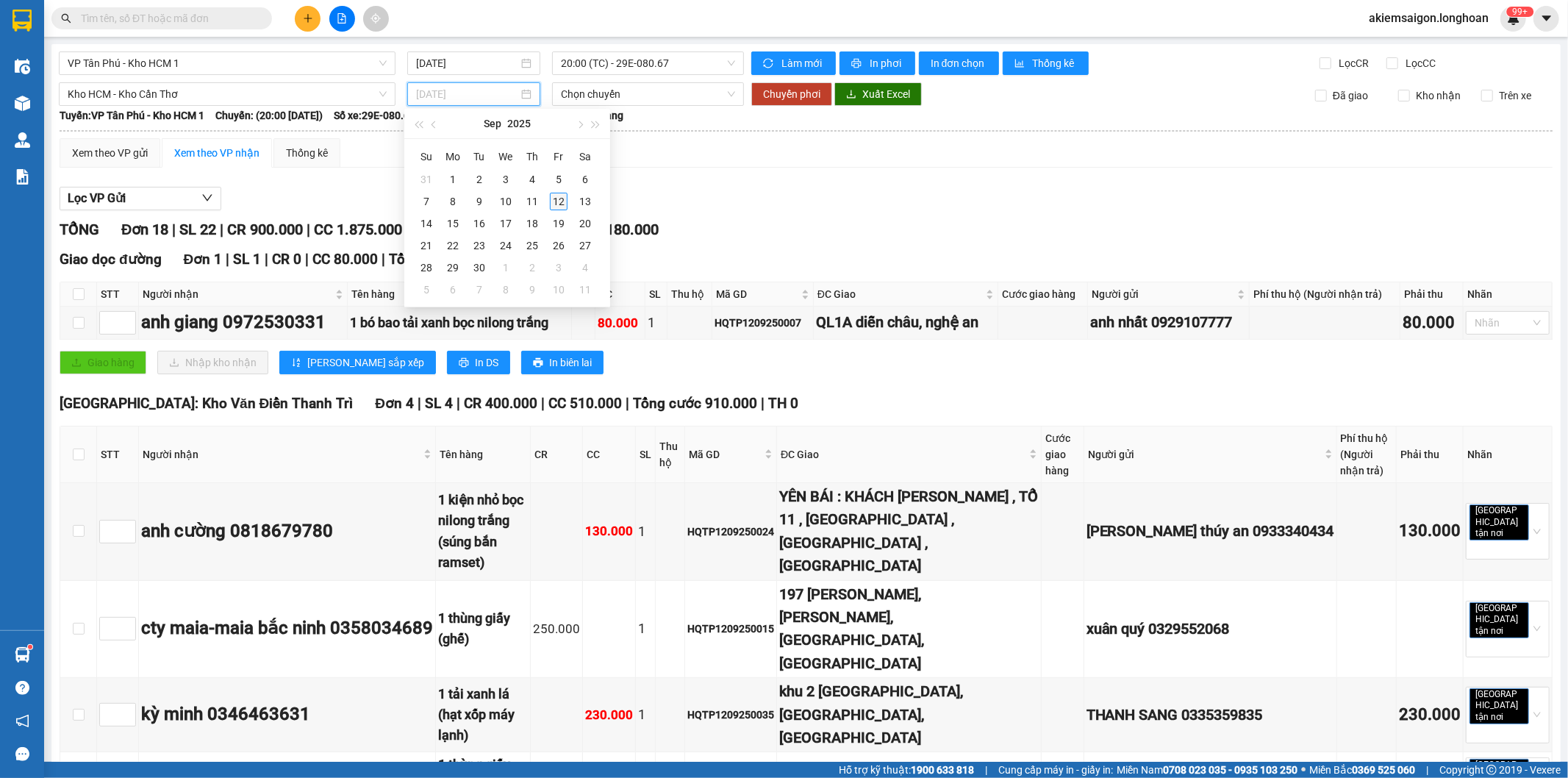
type input "[DATE]"
click at [566, 198] on div "12" at bounding box center [559, 201] width 18 height 18
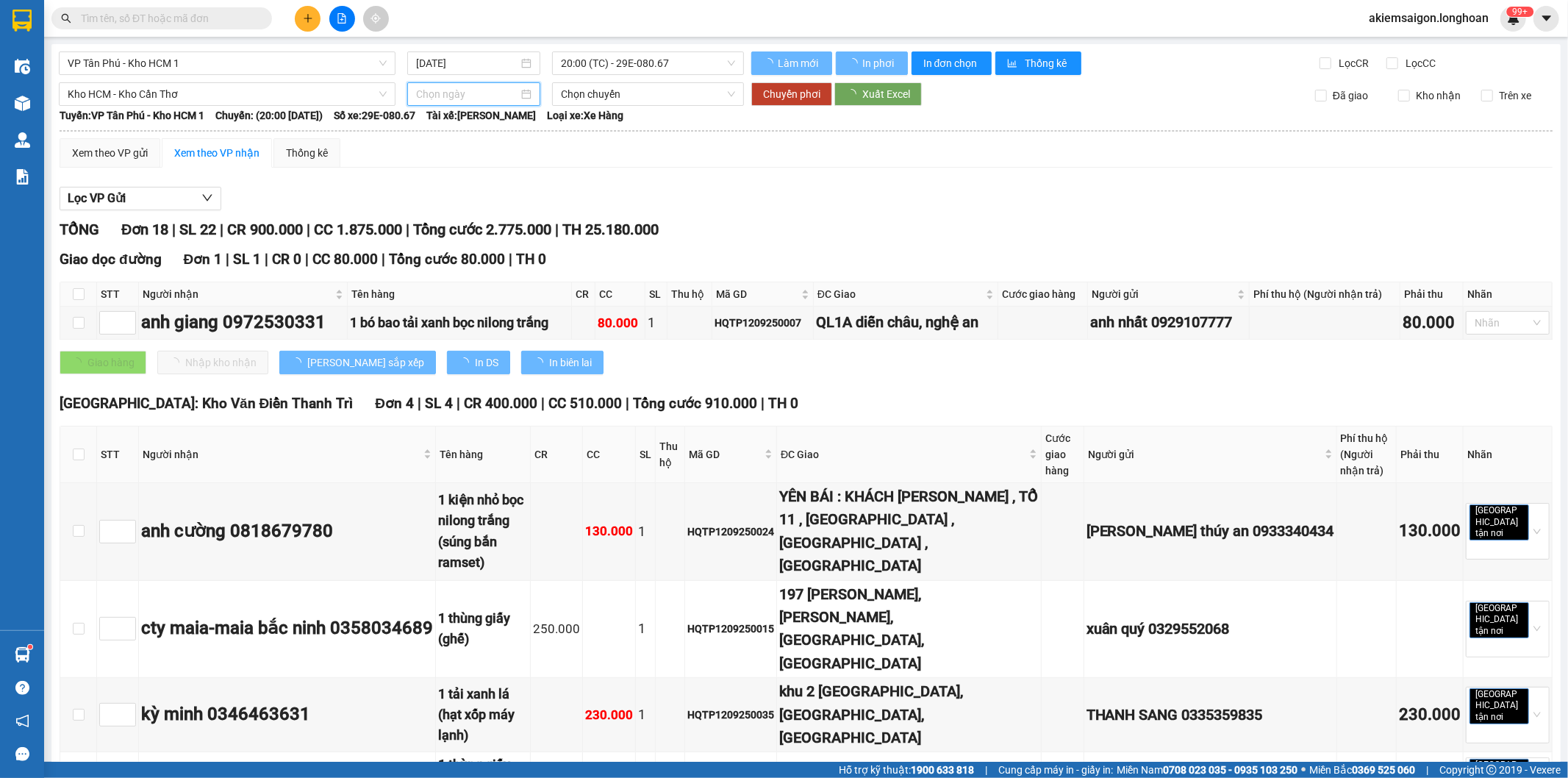
type input "[DATE]"
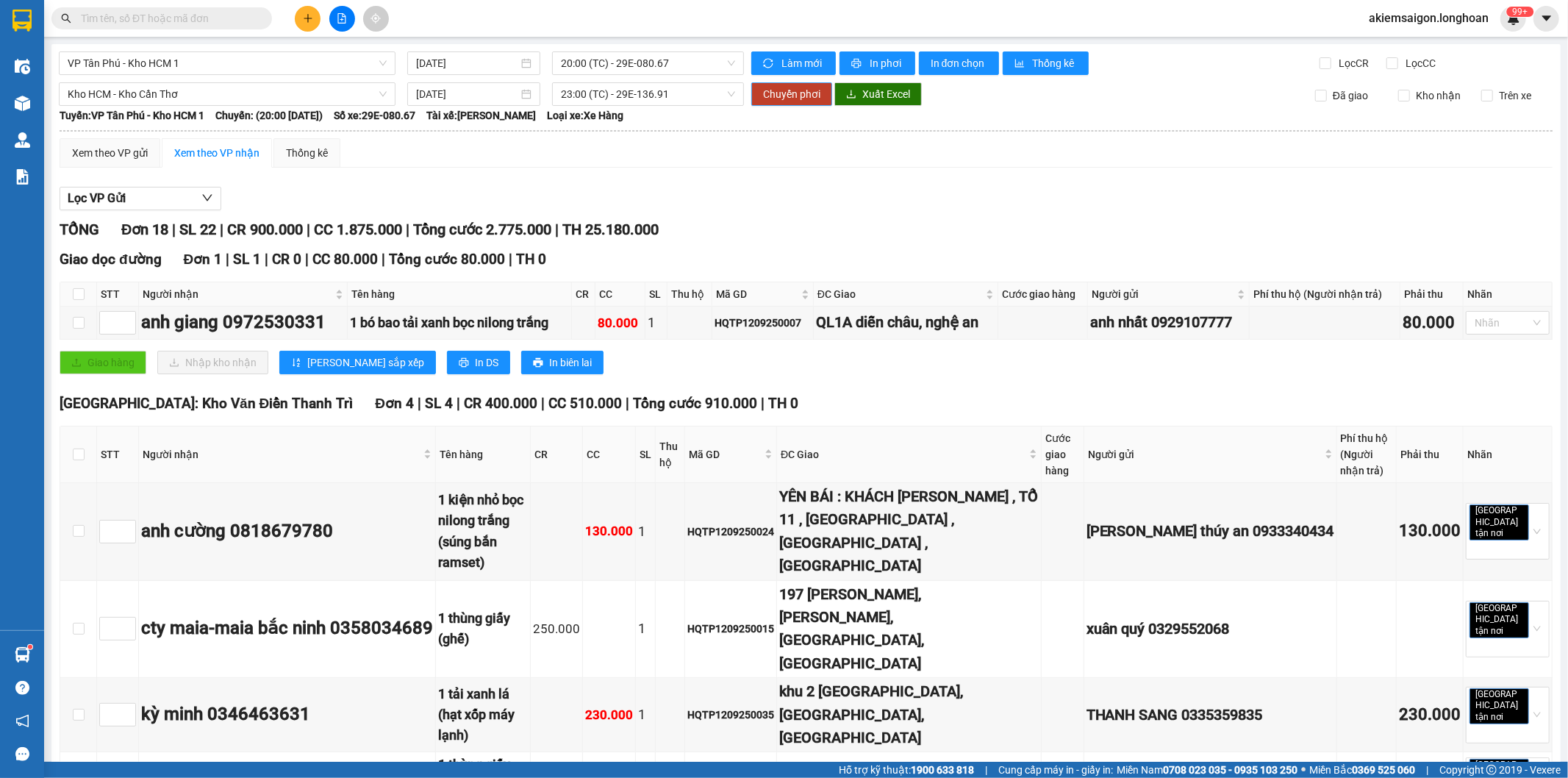
click at [771, 86] on span "Chuyển phơi" at bounding box center [792, 93] width 57 height 16
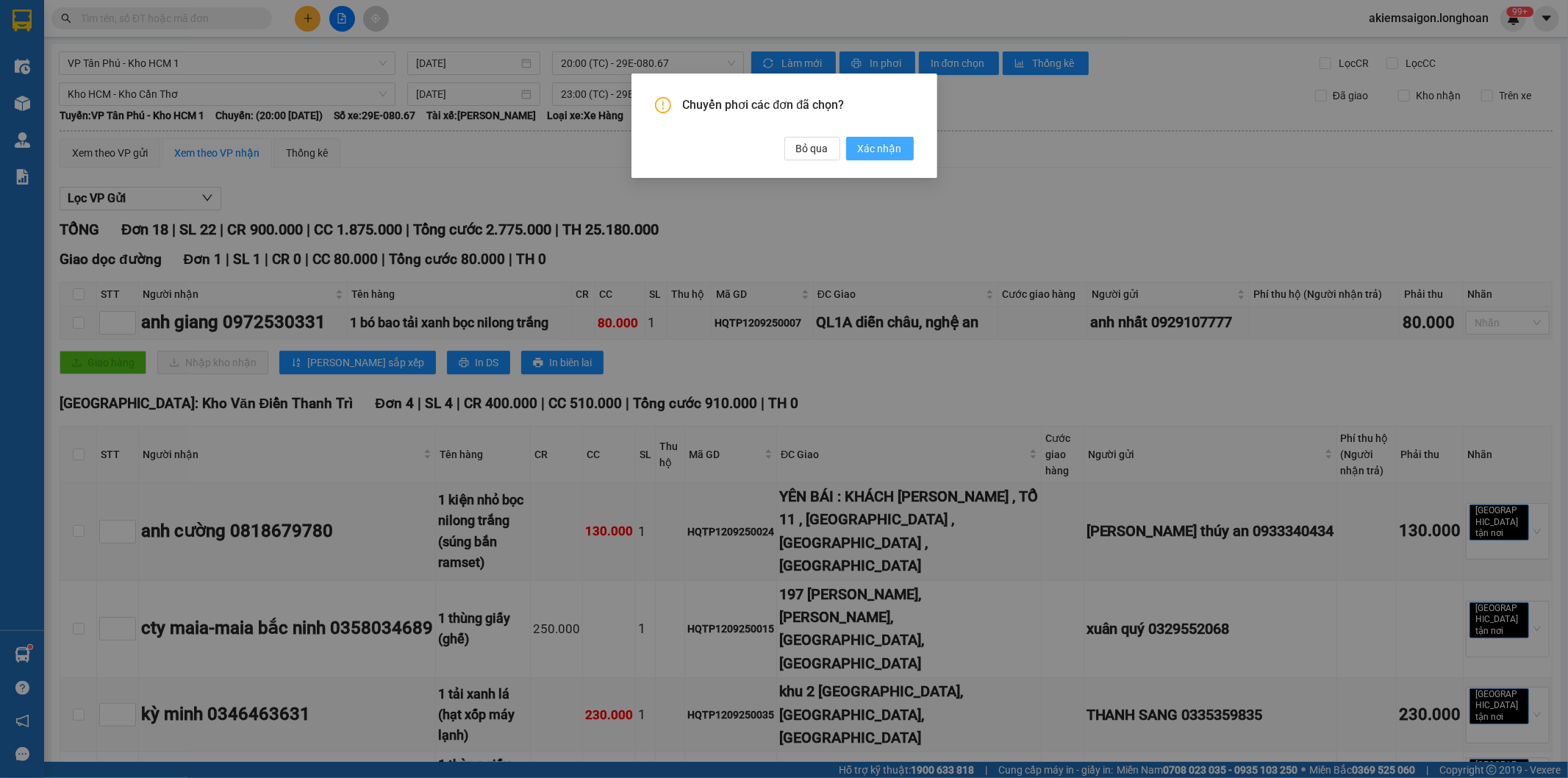
click at [886, 149] on span "Xác nhận" at bounding box center [880, 148] width 44 height 16
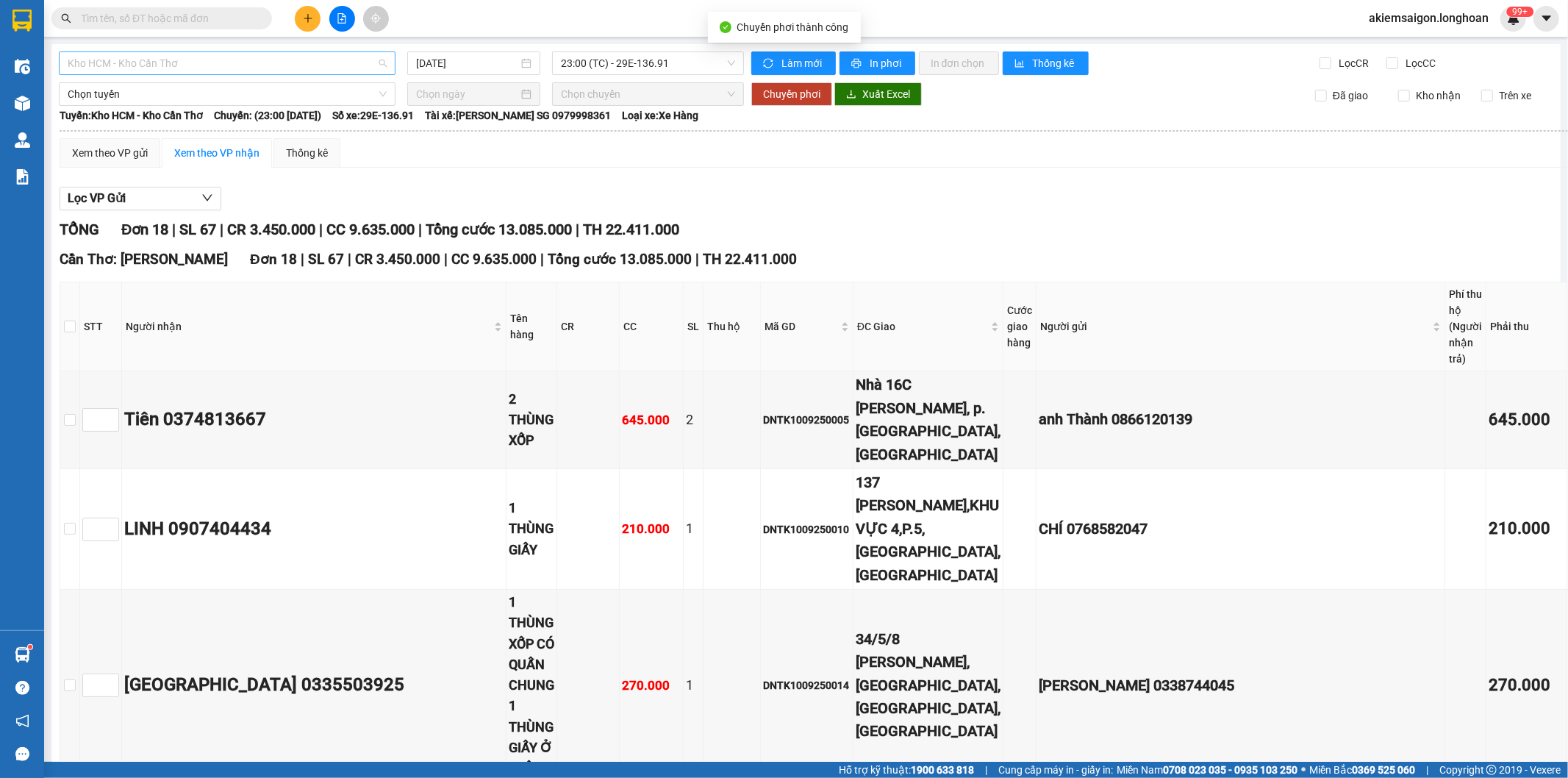
click at [199, 56] on span "Kho HCM - Kho Cần Thơ" at bounding box center [226, 63] width 319 height 22
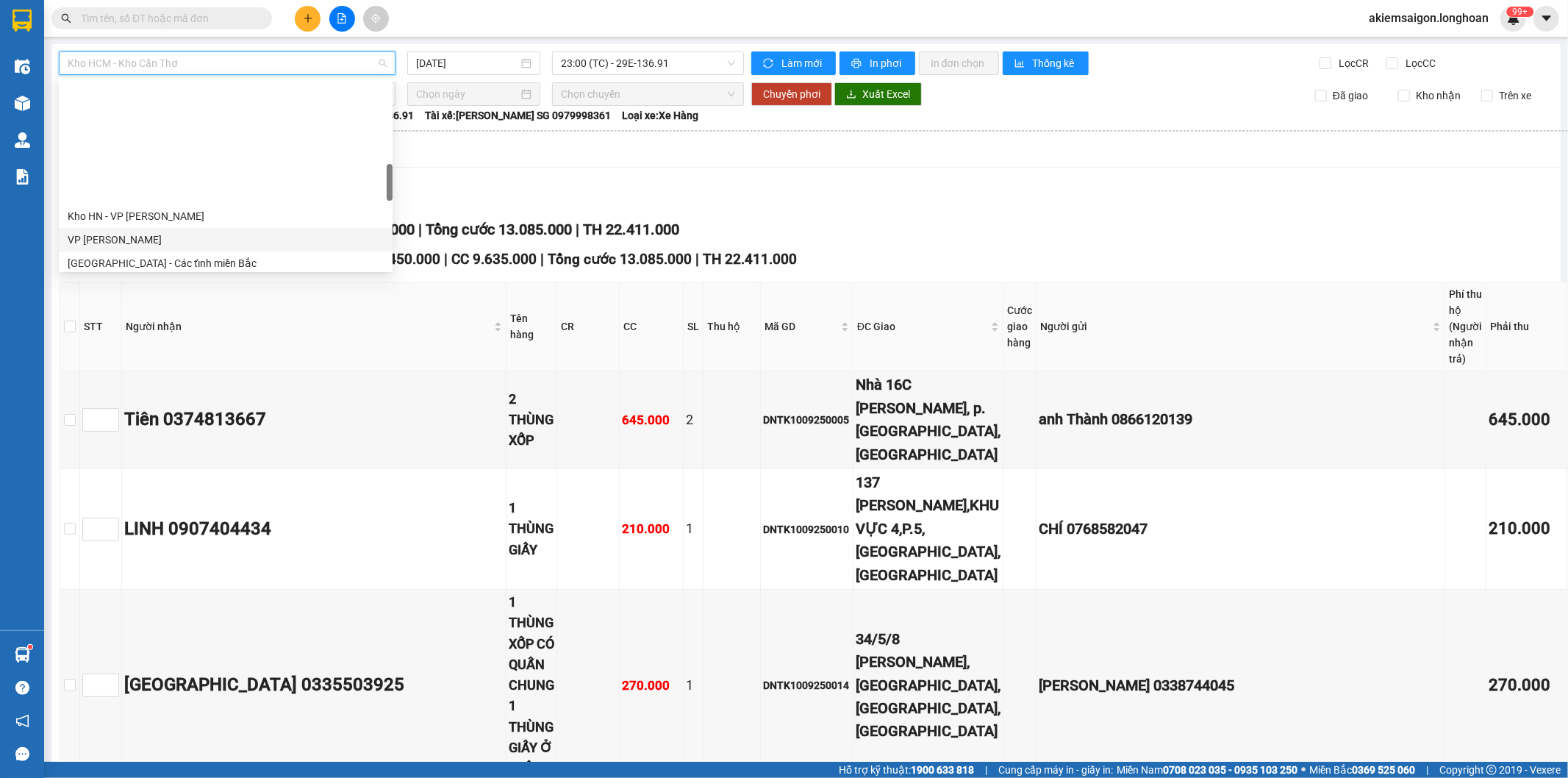
scroll to position [554, 0]
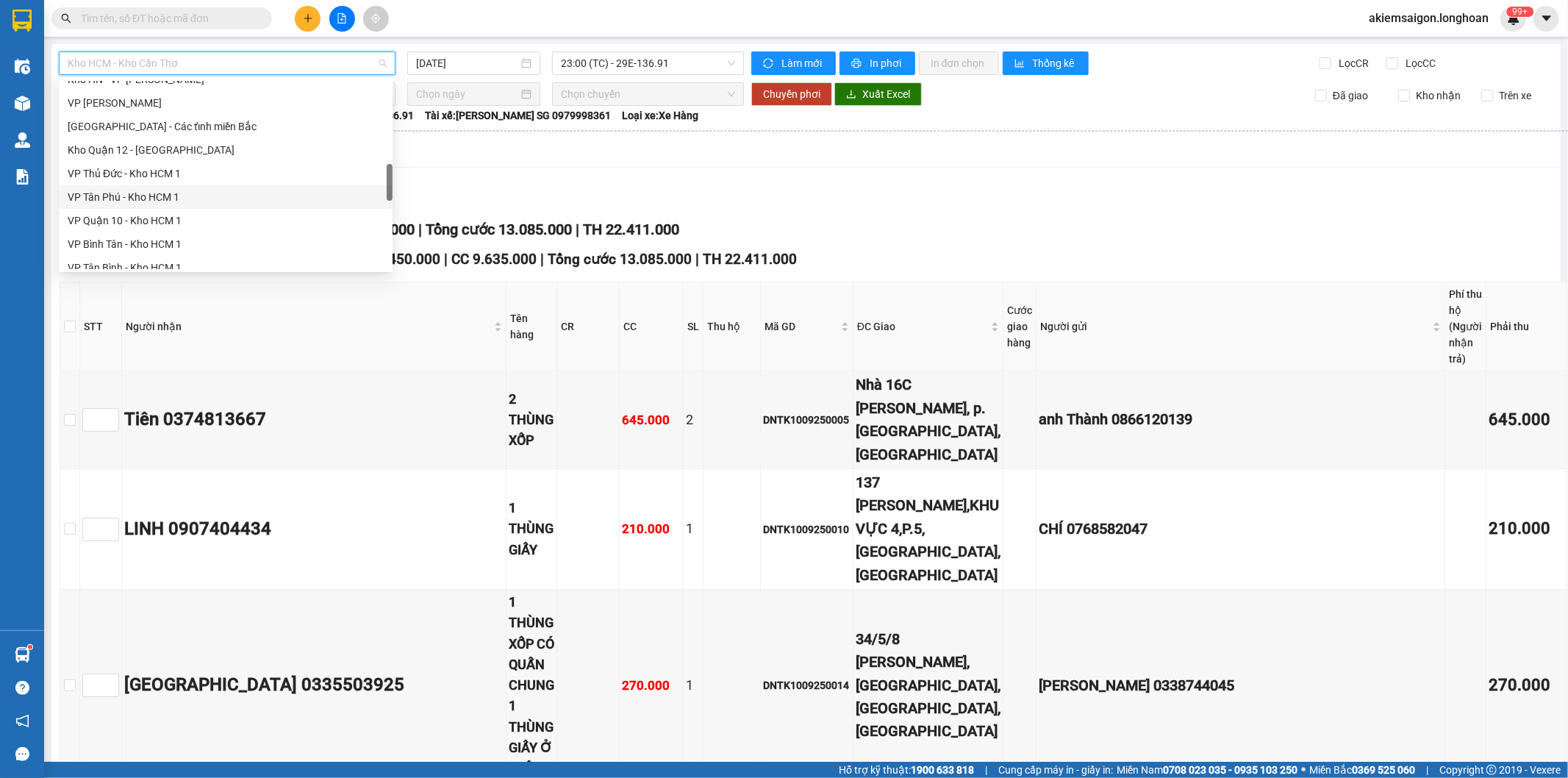
click at [197, 191] on div "VP Tân Phú - Kho HCM 1" at bounding box center [225, 197] width 316 height 16
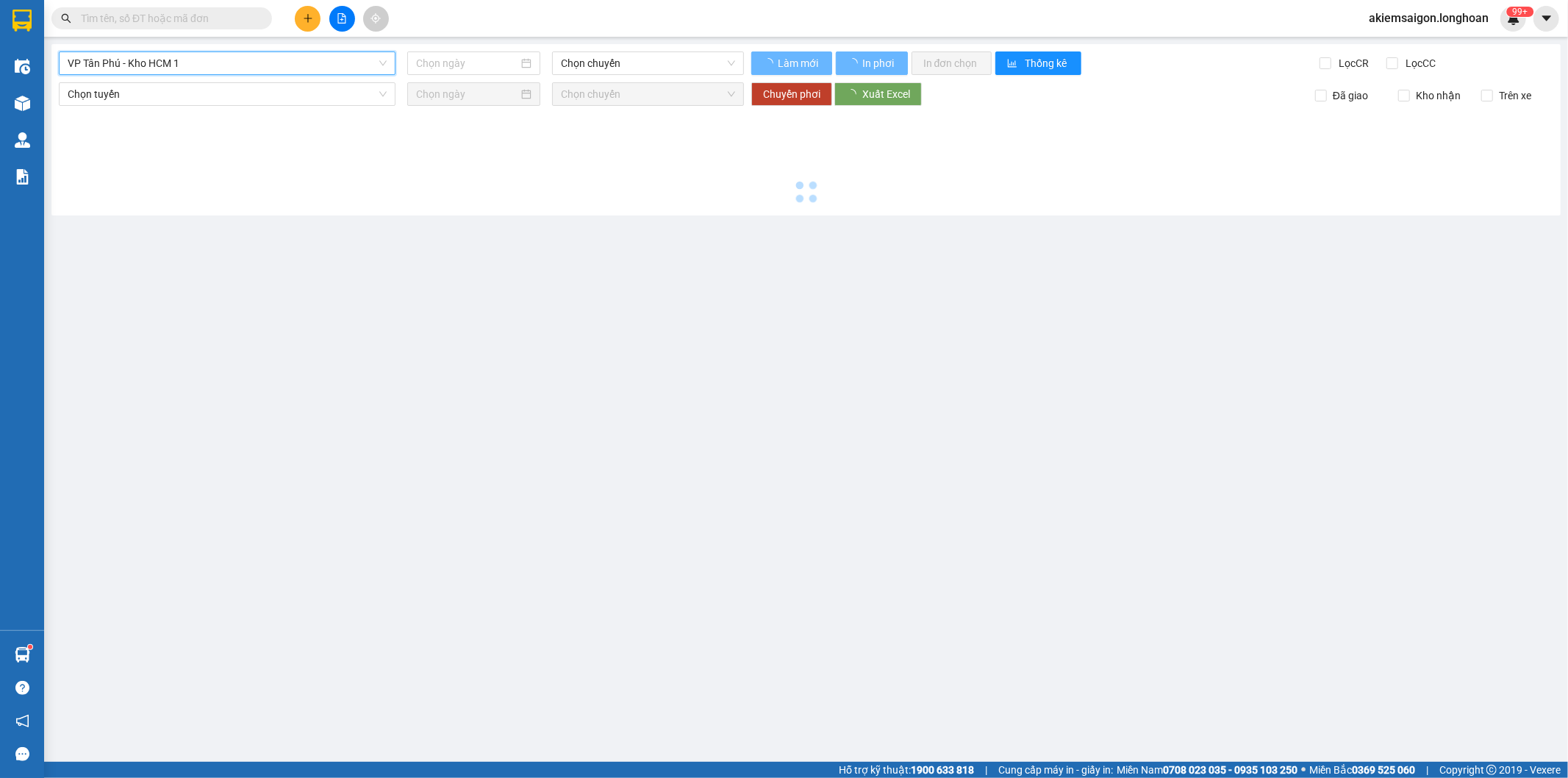
type input "[DATE]"
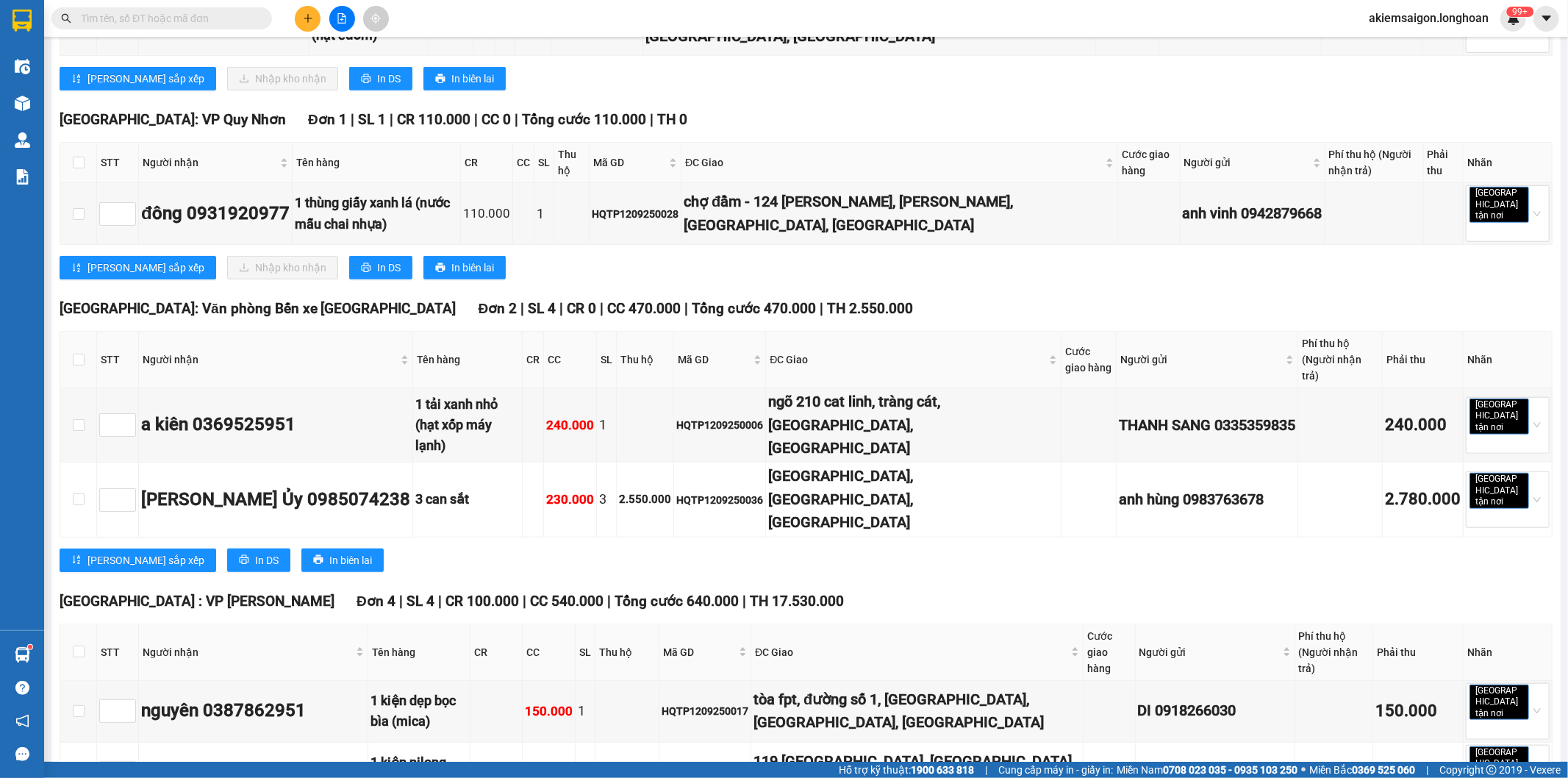
scroll to position [1225, 0]
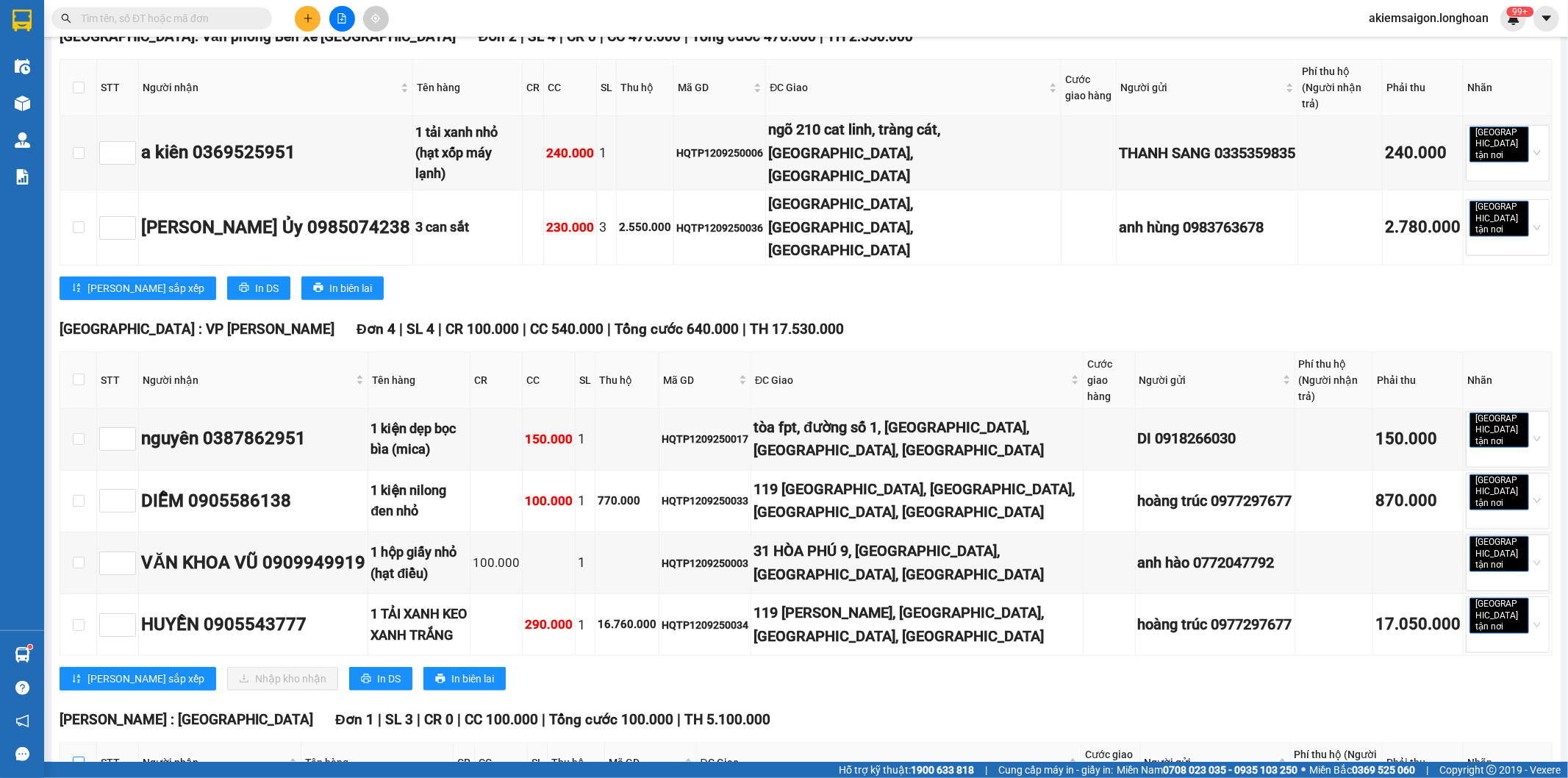
drag, startPoint x: 78, startPoint y: 532, endPoint x: 104, endPoint y: 532, distance: 26.0
click at [81, 756] on input "checkbox" at bounding box center [79, 762] width 12 height 12
checkbox input "true"
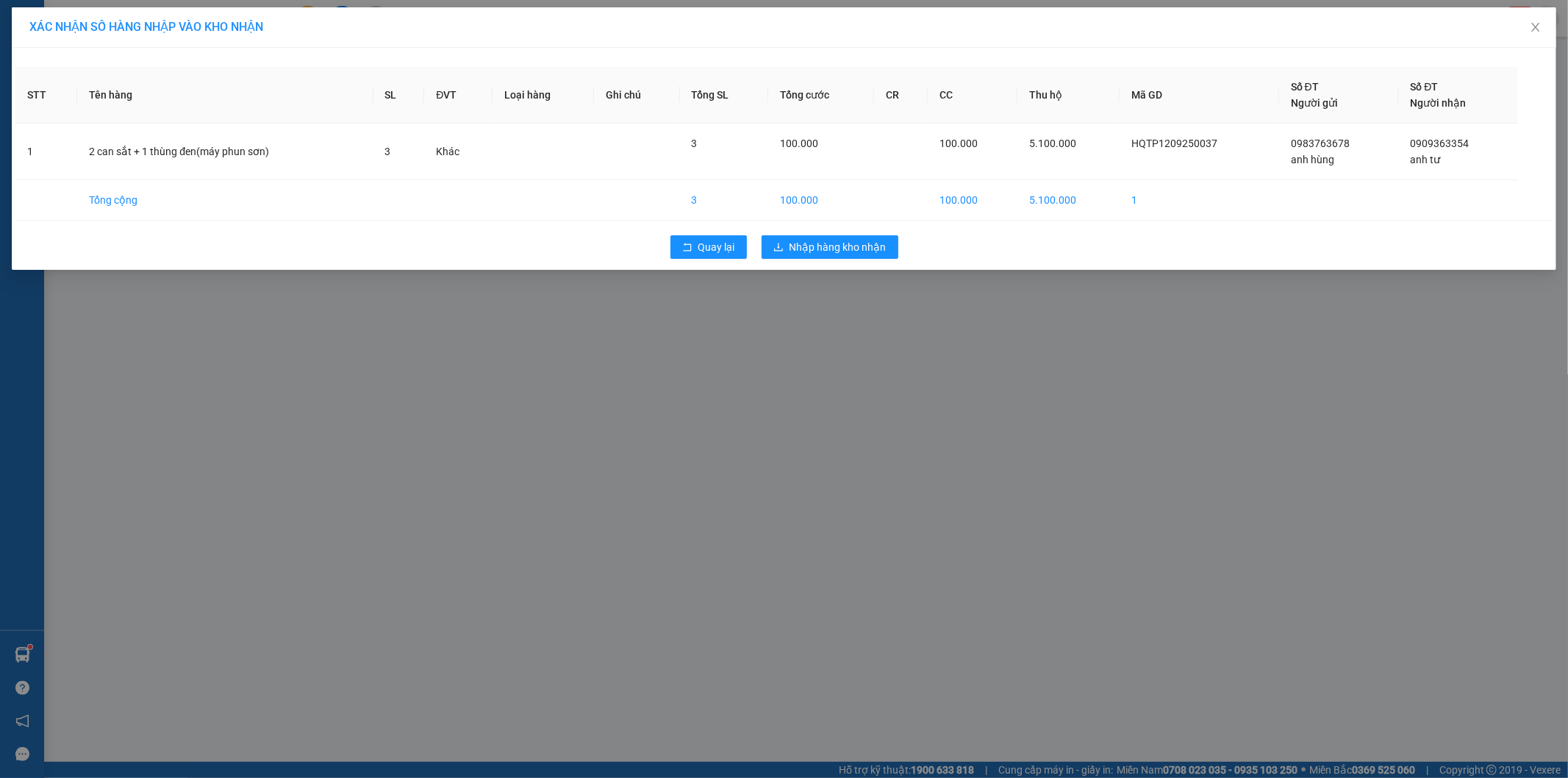
click at [841, 234] on div "Quay lại Nhập hàng kho nhận" at bounding box center [784, 246] width 1538 height 38
click at [839, 241] on span "Nhập hàng kho nhận" at bounding box center [838, 246] width 97 height 16
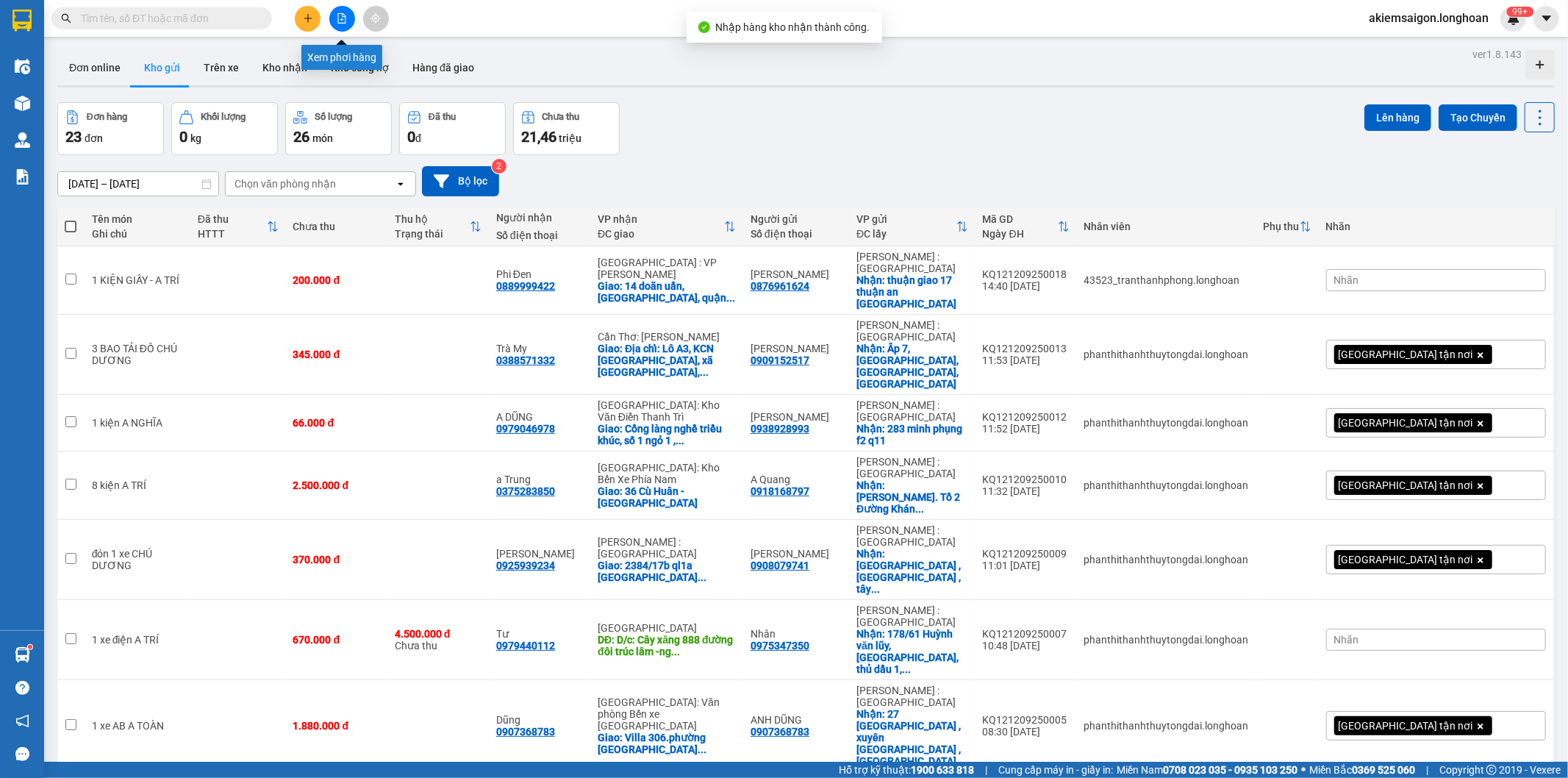
click at [333, 18] on button at bounding box center [342, 19] width 26 height 26
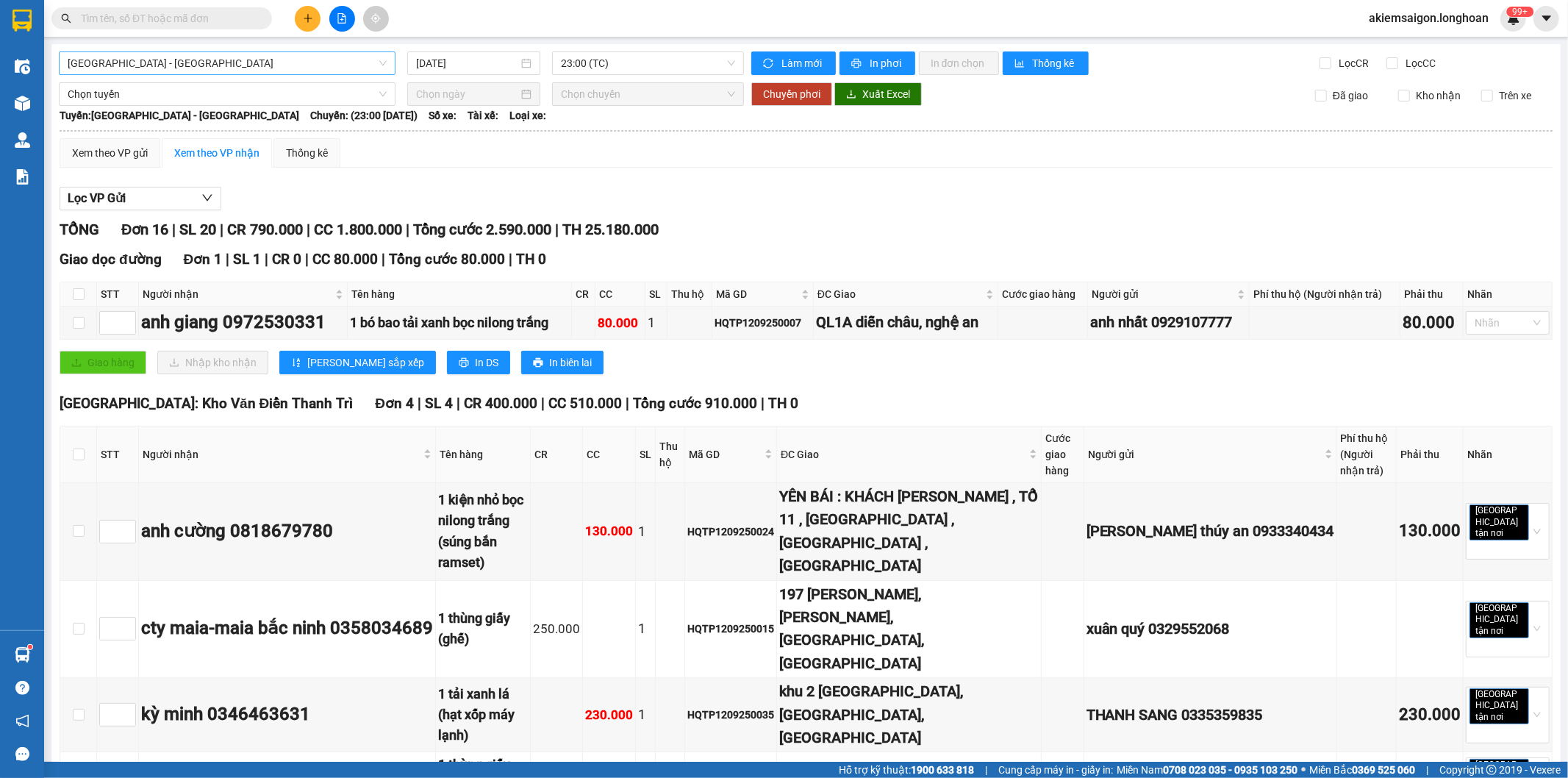
click at [209, 61] on span "[GEOGRAPHIC_DATA] - [GEOGRAPHIC_DATA]" at bounding box center [226, 63] width 319 height 22
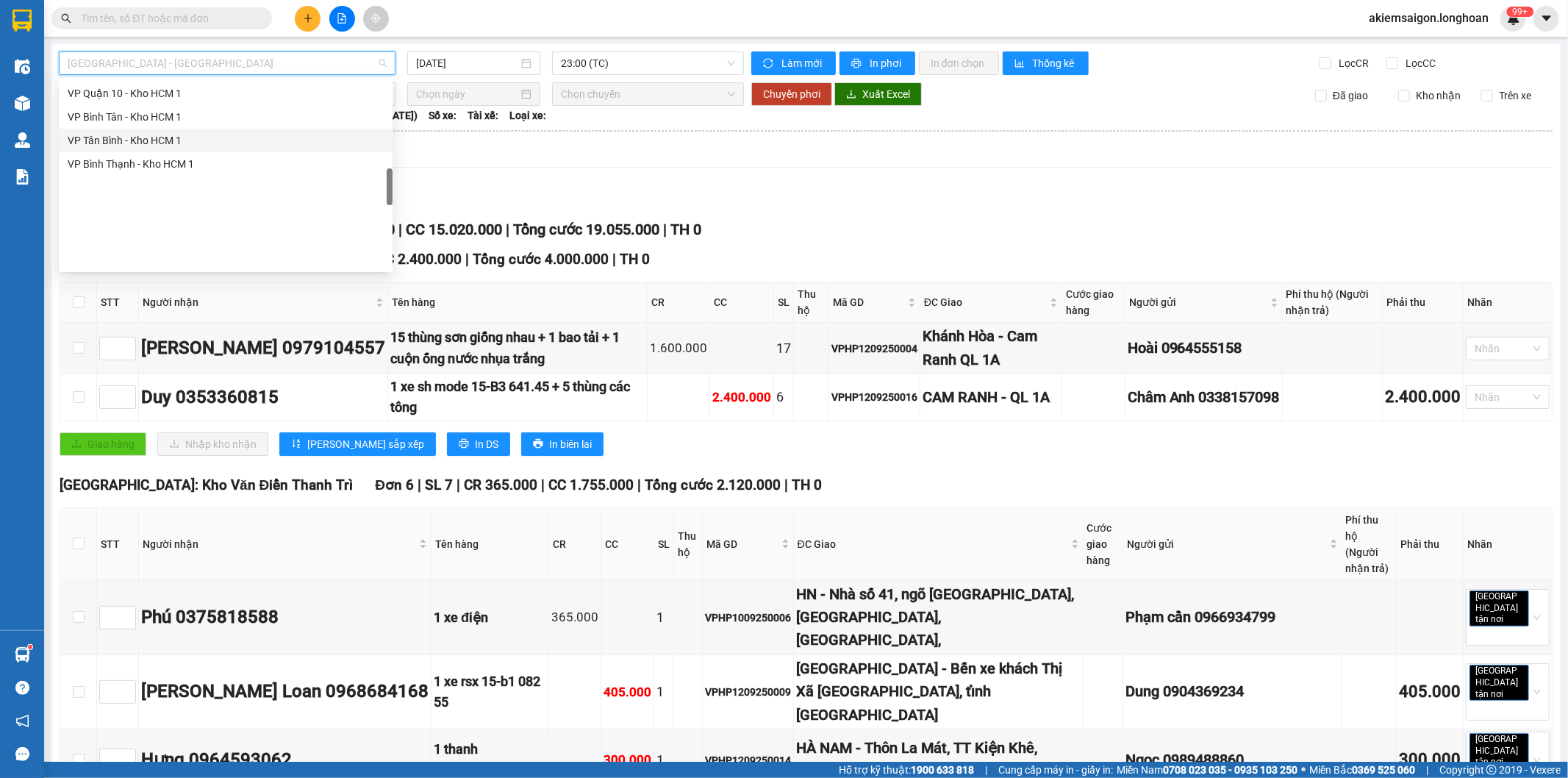
scroll to position [546, 0]
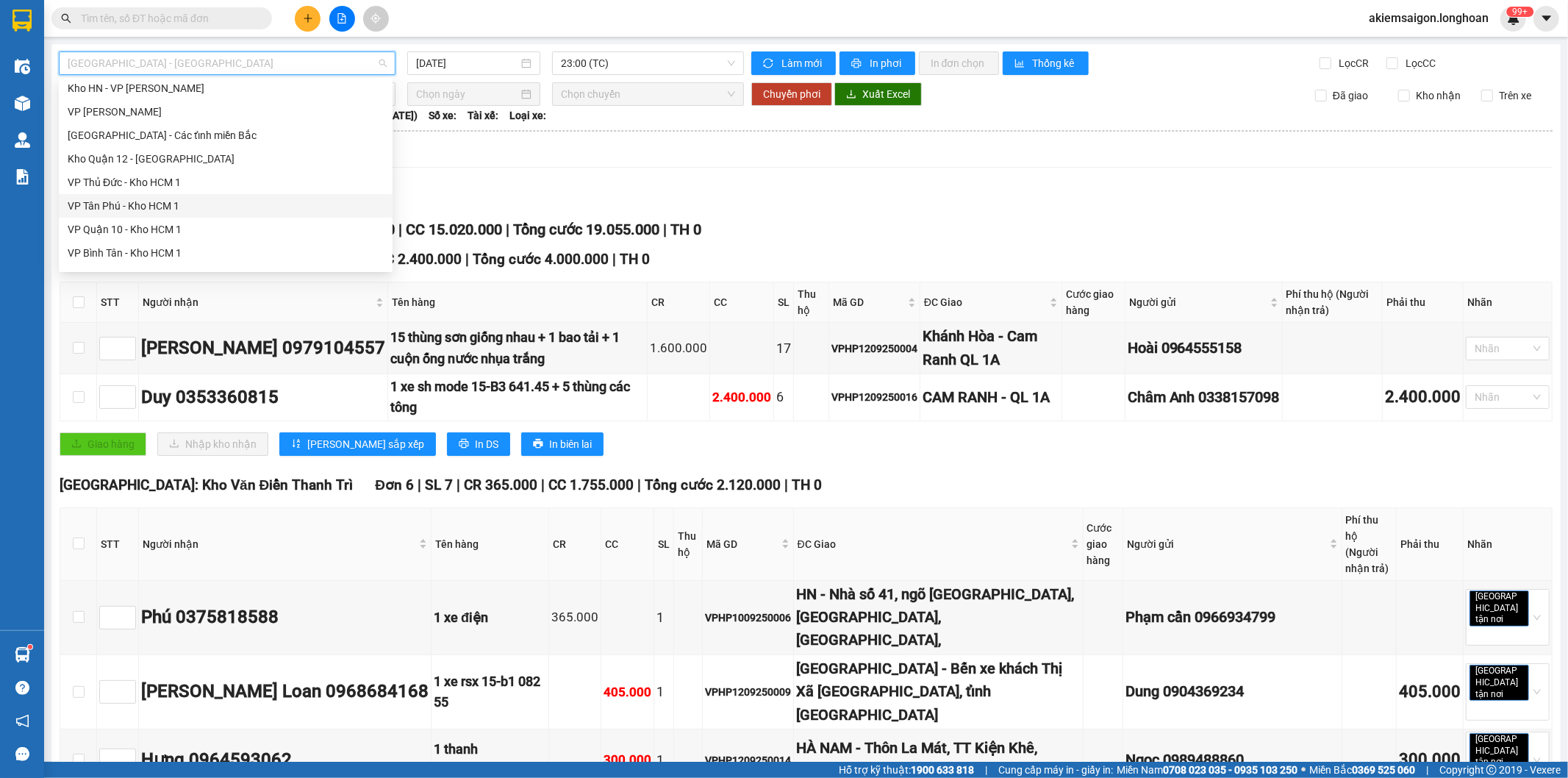
click at [172, 207] on div "VP Tân Phú - Kho HCM 1" at bounding box center [225, 205] width 316 height 16
type input "[DATE]"
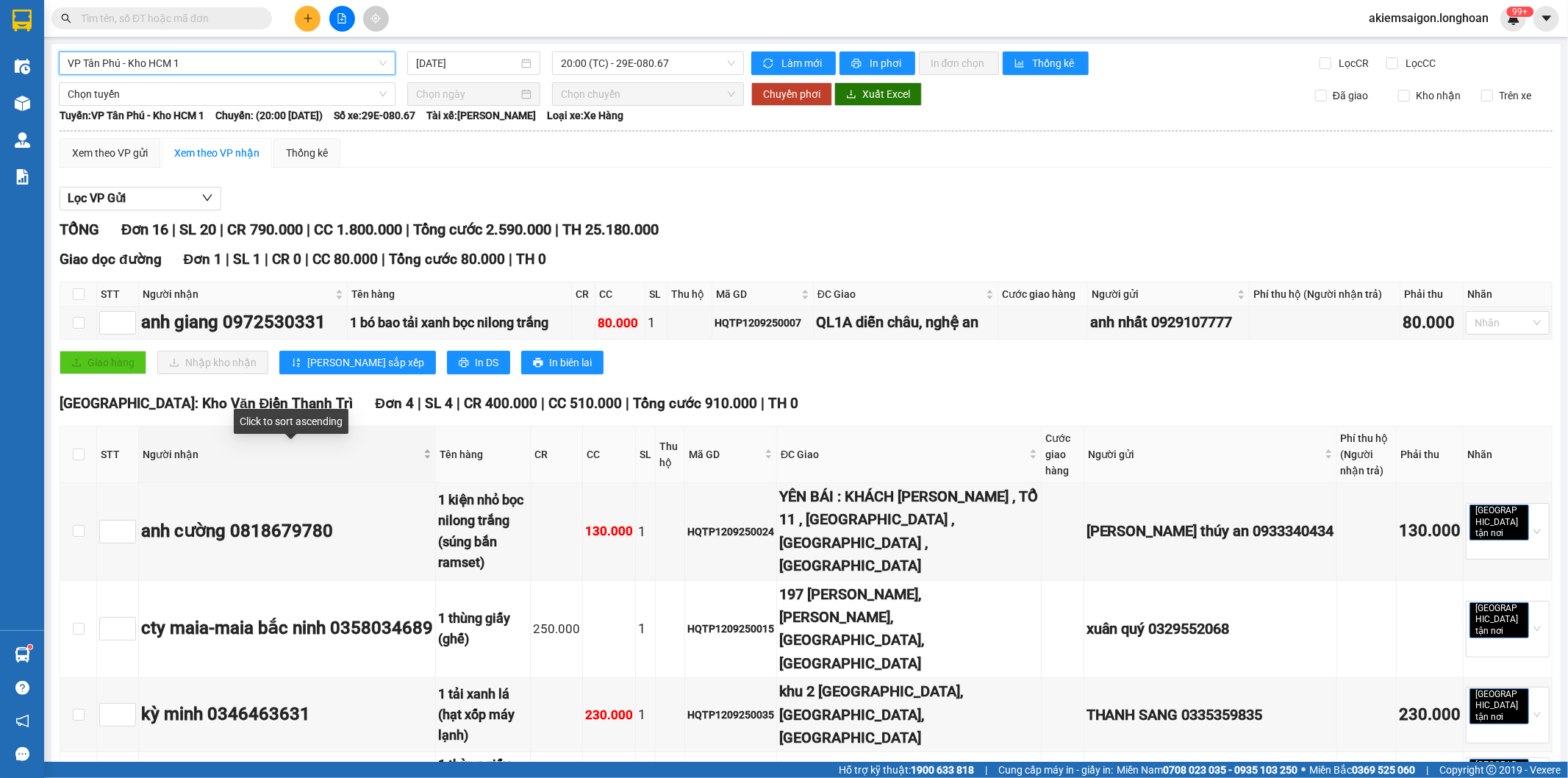
scroll to position [136, 0]
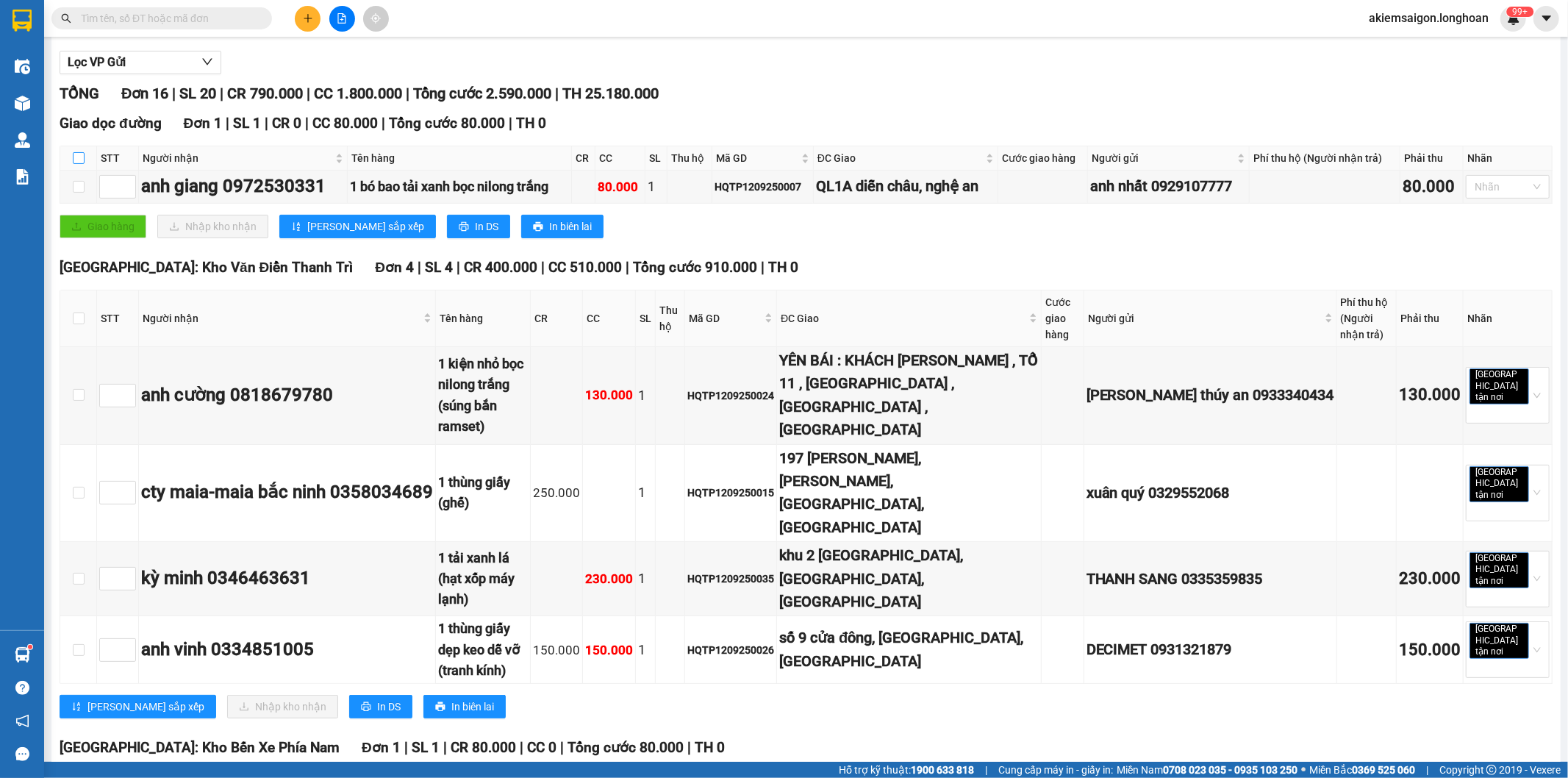
click at [78, 151] on label at bounding box center [79, 157] width 12 height 16
click at [78, 152] on input "checkbox" at bounding box center [79, 158] width 12 height 12
checkbox input "true"
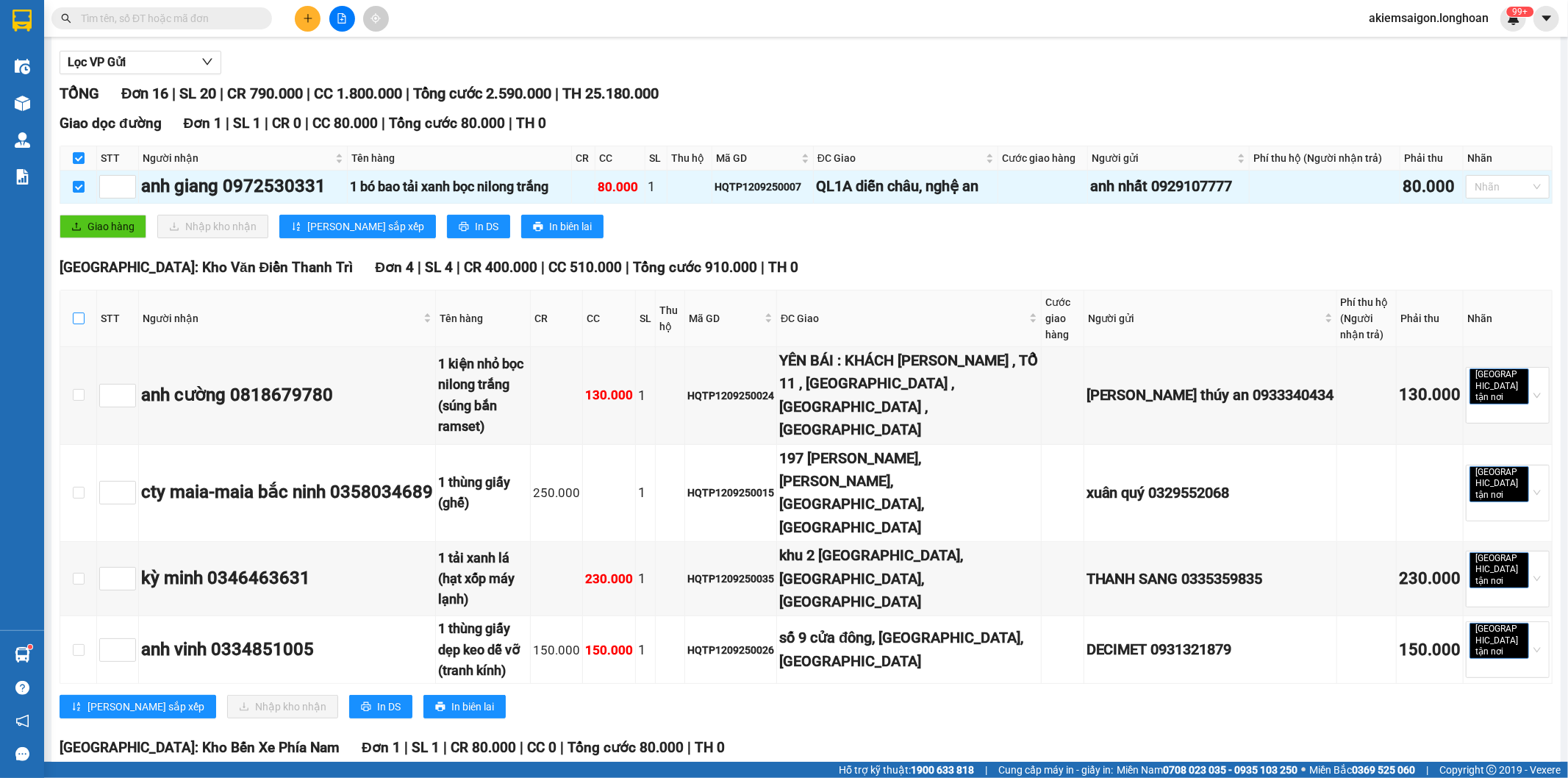
click at [79, 312] on input "checkbox" at bounding box center [79, 318] width 12 height 12
checkbox input "true"
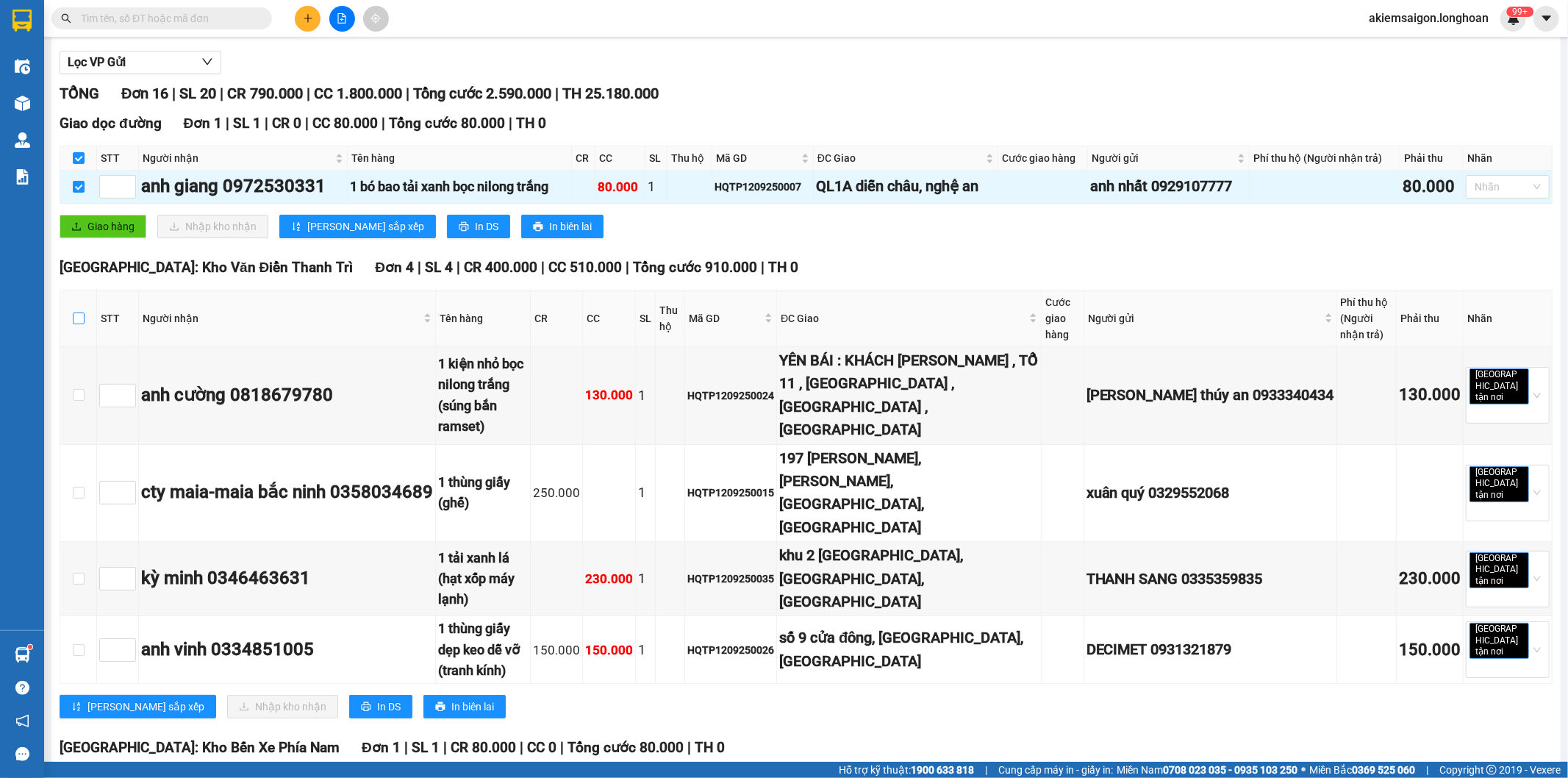
checkbox input "true"
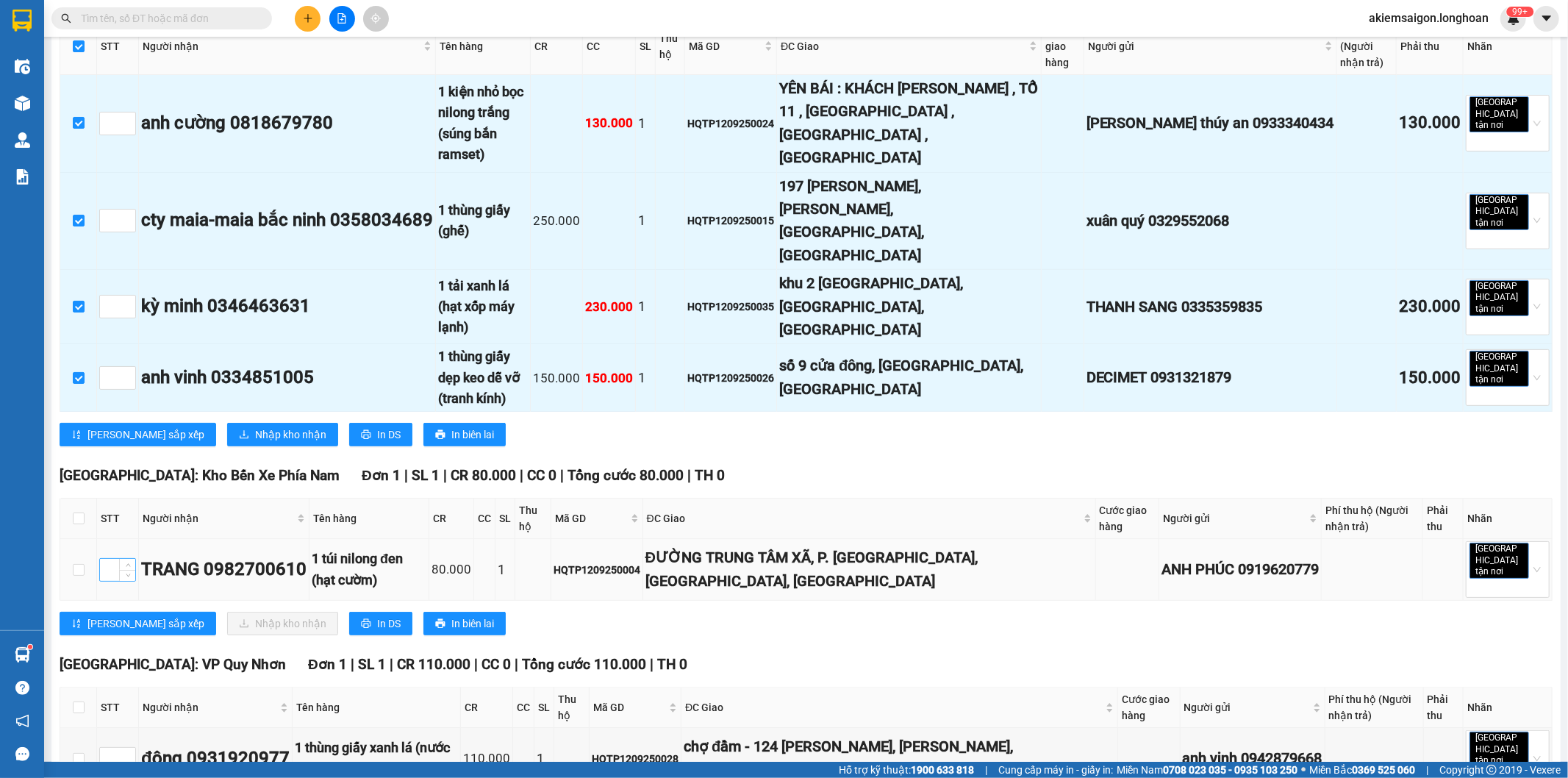
scroll to position [545, 0]
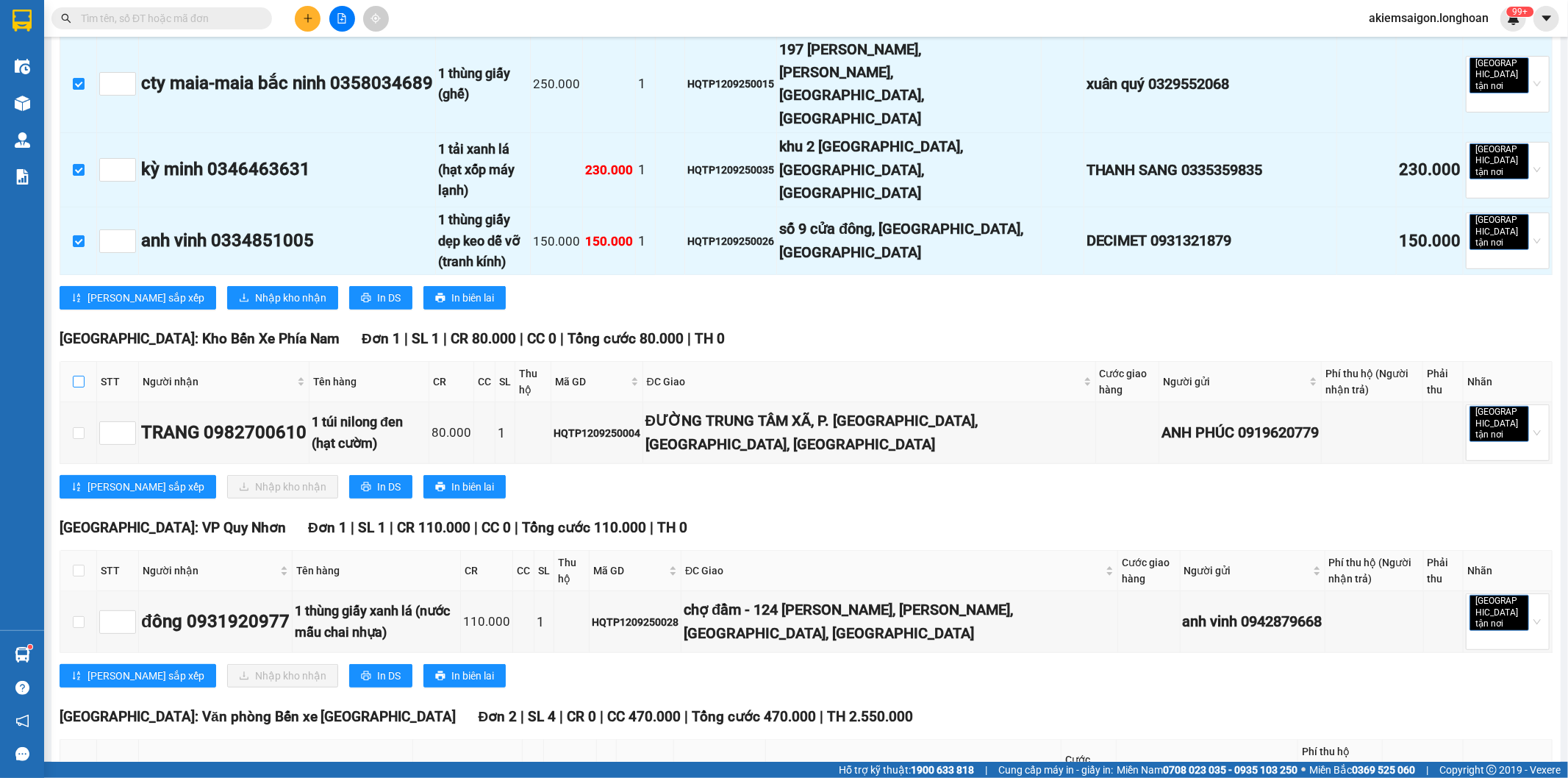
click at [82, 376] on input "checkbox" at bounding box center [79, 382] width 12 height 12
checkbox input "true"
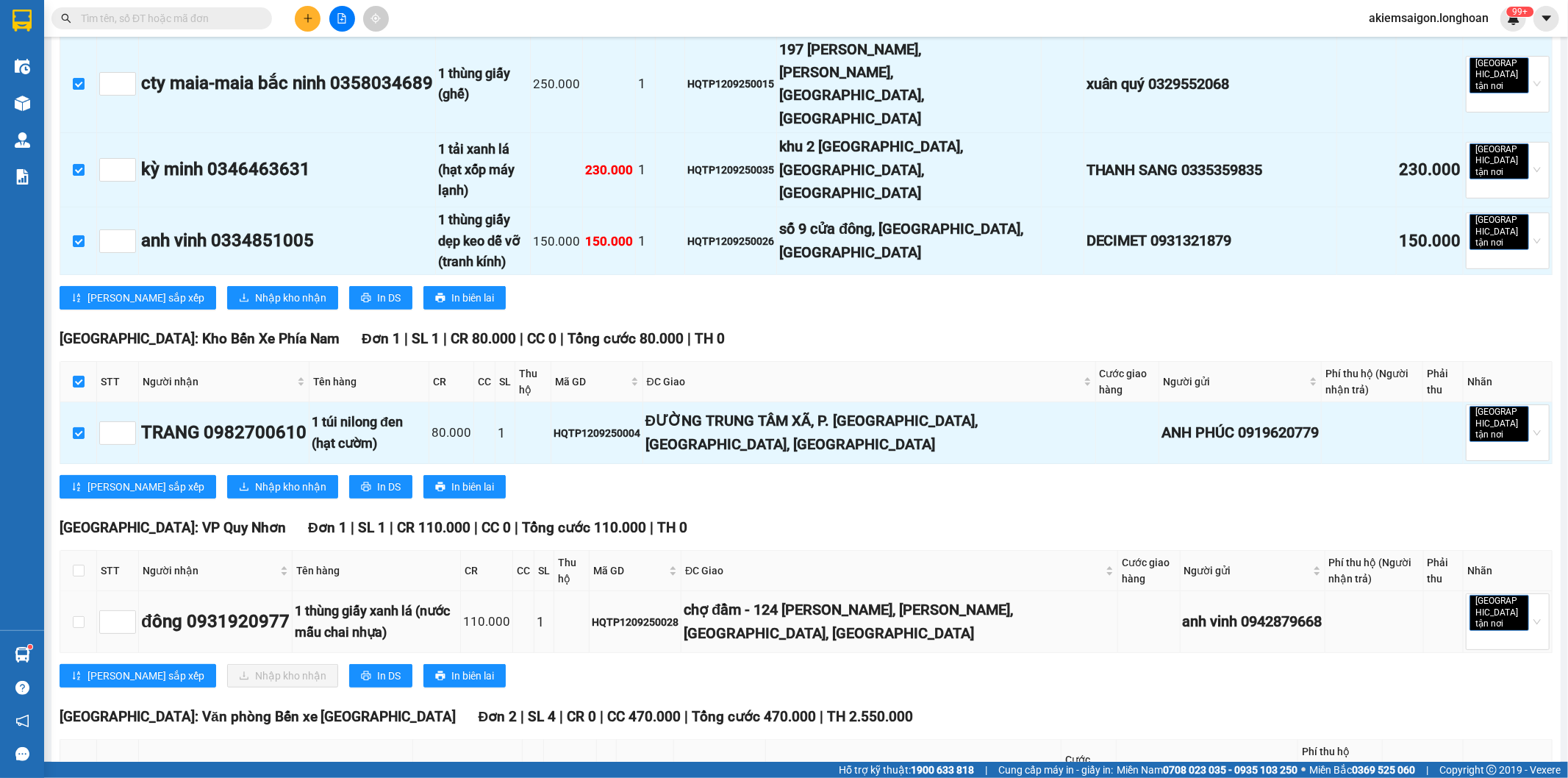
scroll to position [680, 0]
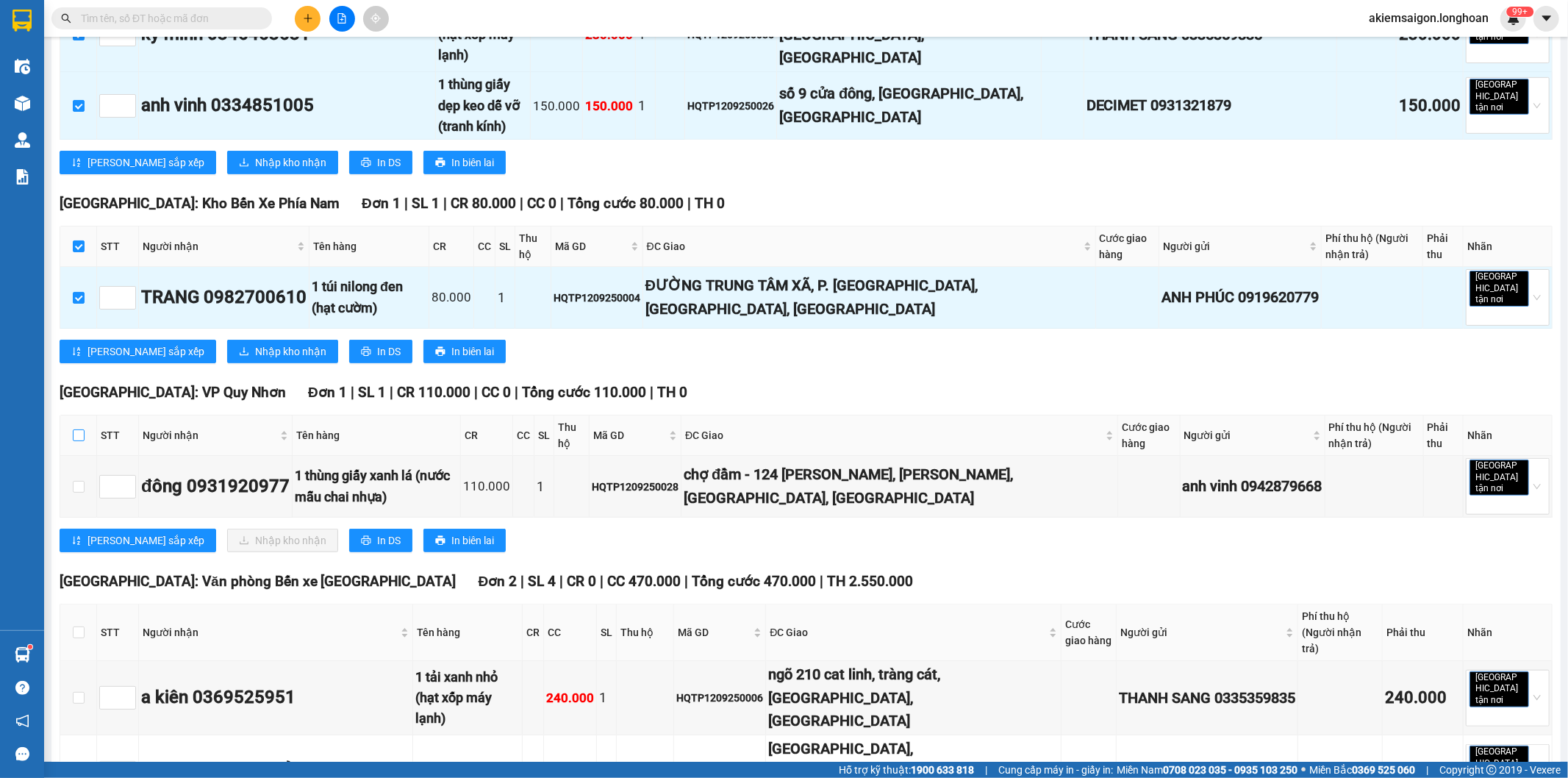
click at [79, 429] on input "checkbox" at bounding box center [79, 435] width 12 height 12
checkbox input "true"
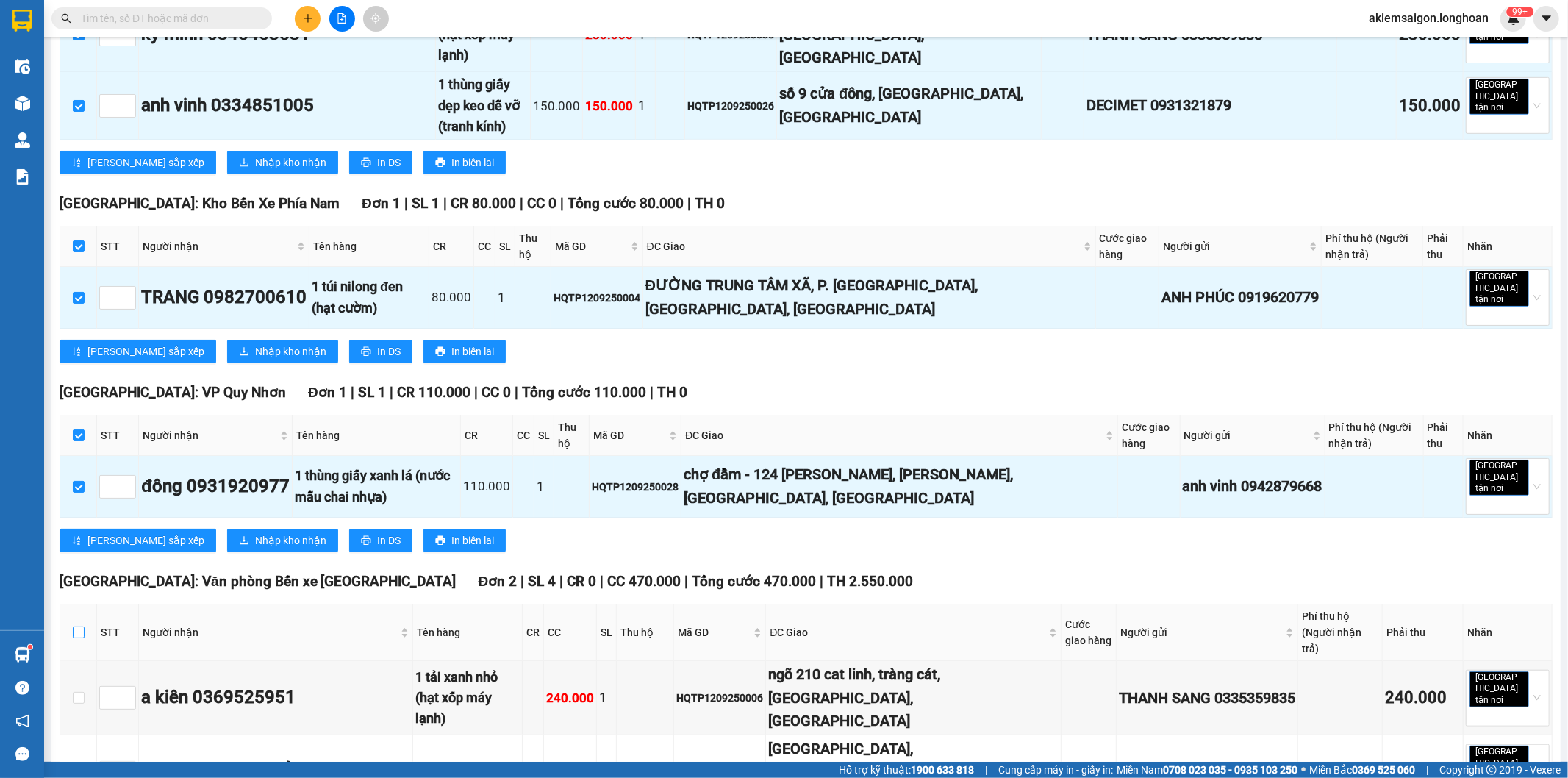
click at [77, 627] on input "checkbox" at bounding box center [79, 632] width 12 height 12
checkbox input "true"
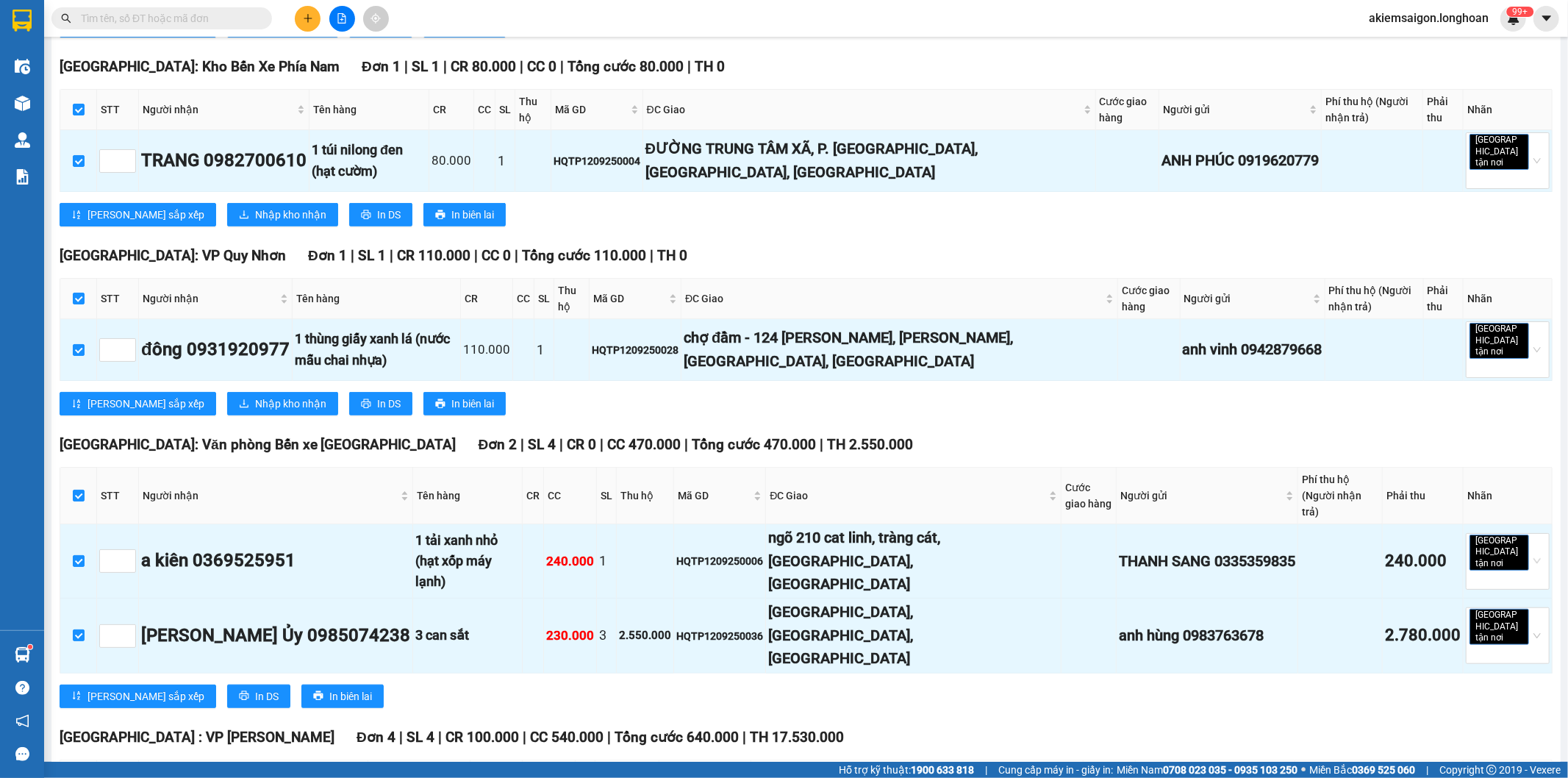
scroll to position [953, 0]
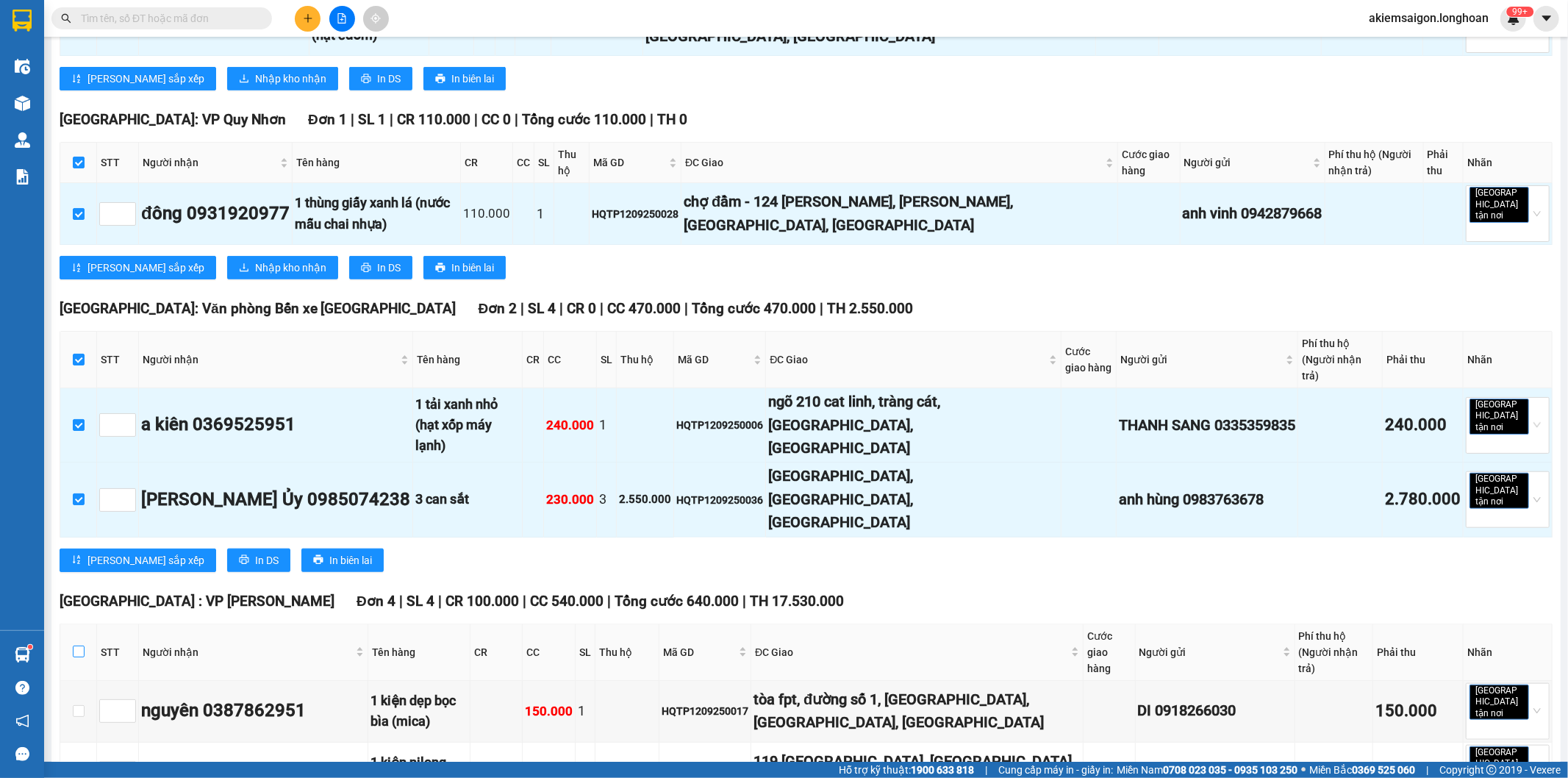
click at [79, 645] on input "checkbox" at bounding box center [79, 651] width 12 height 12
checkbox input "true"
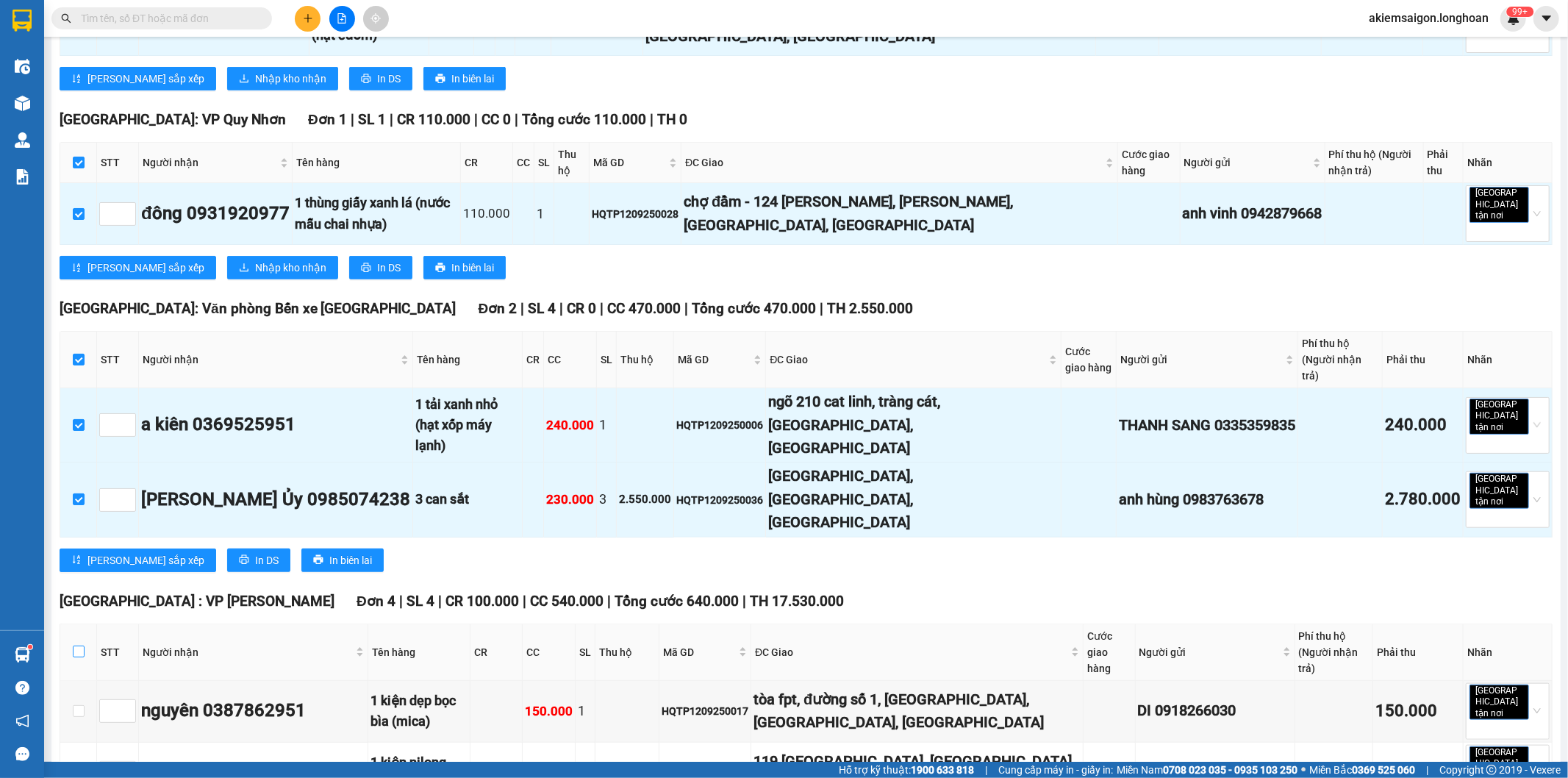
checkbox input "true"
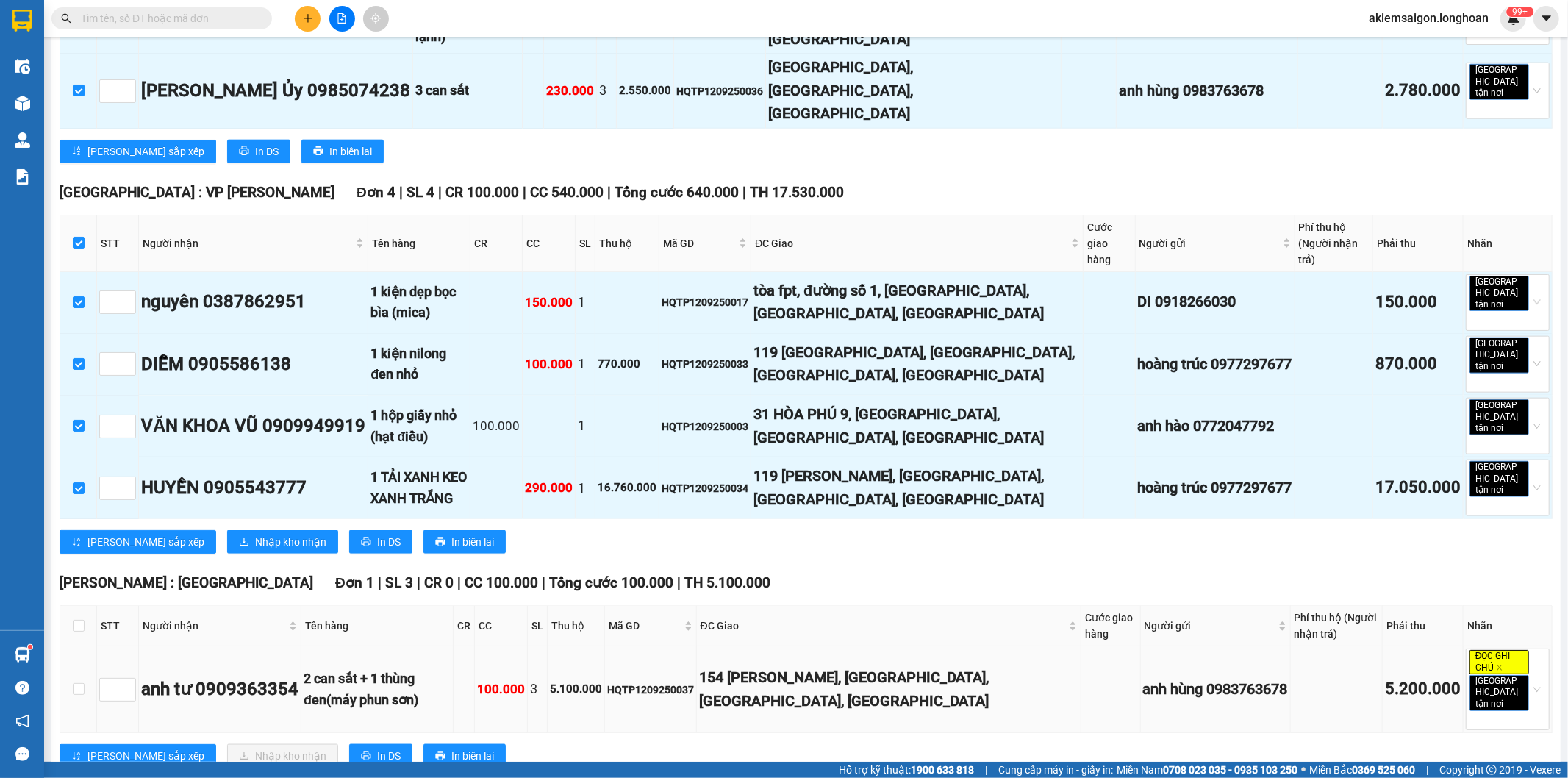
scroll to position [1453, 0]
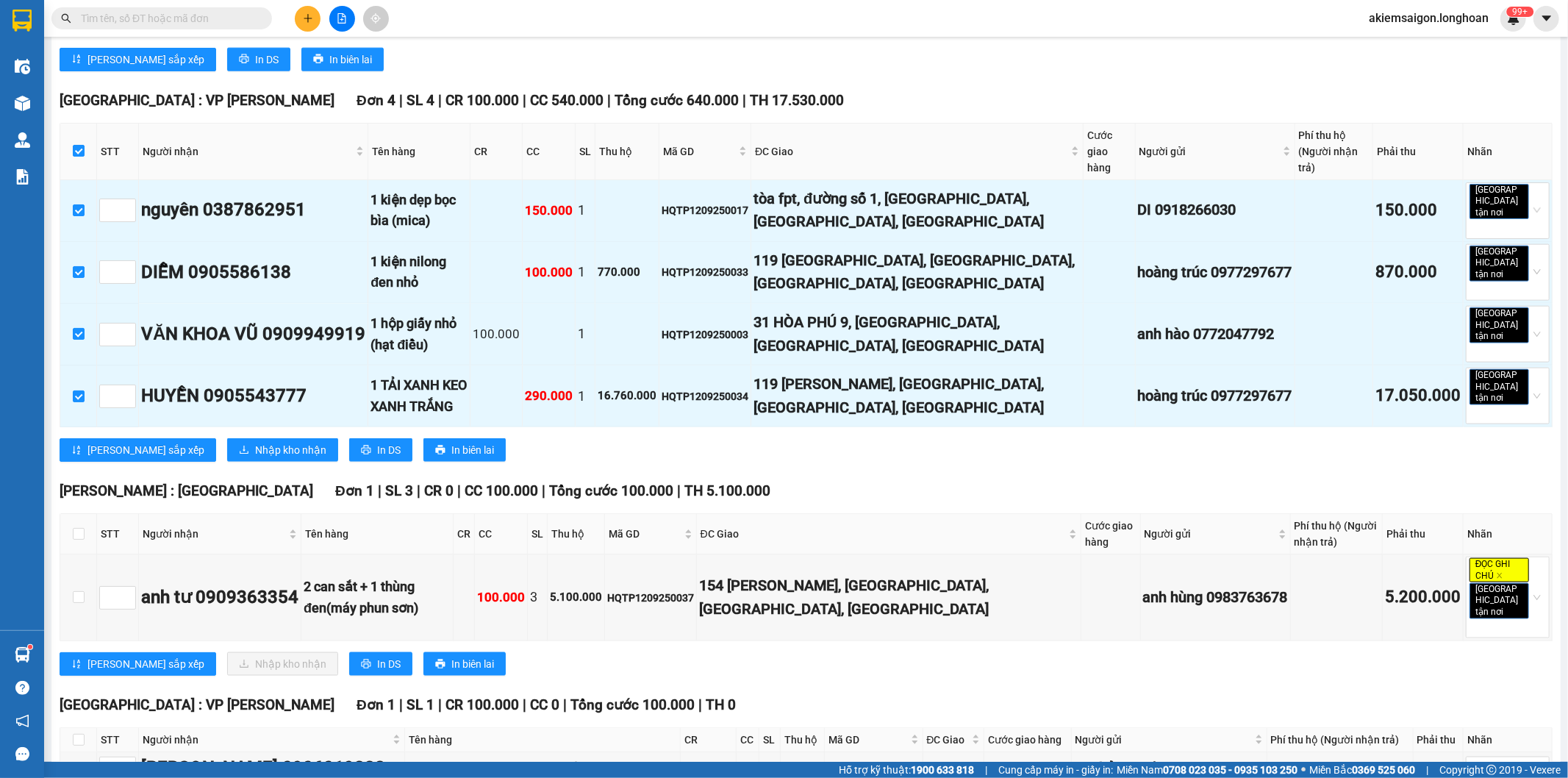
click at [71, 728] on th at bounding box center [79, 739] width 37 height 24
click at [77, 733] on input "checkbox" at bounding box center [79, 739] width 12 height 12
checkbox input "true"
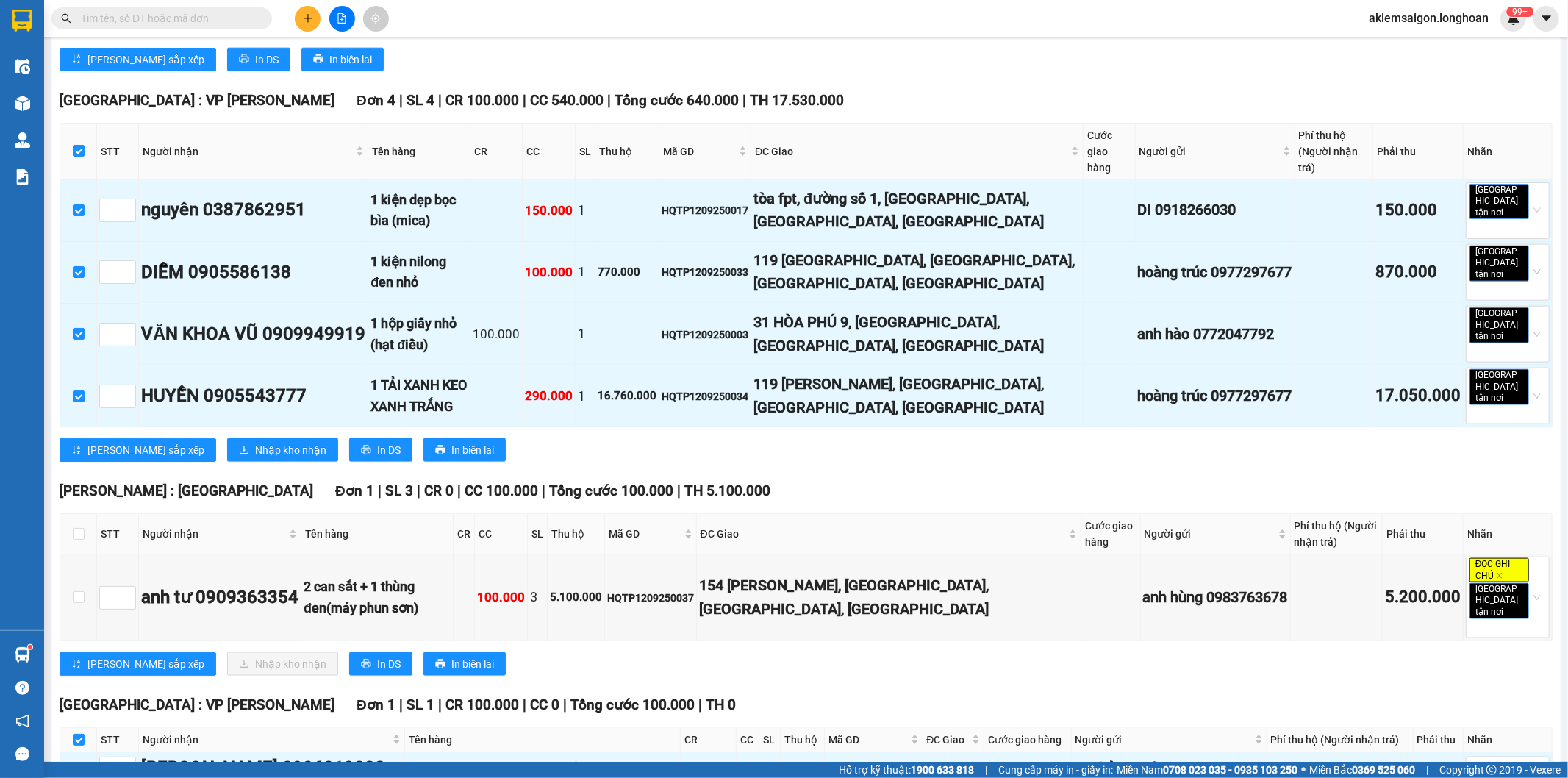
checkbox input "true"
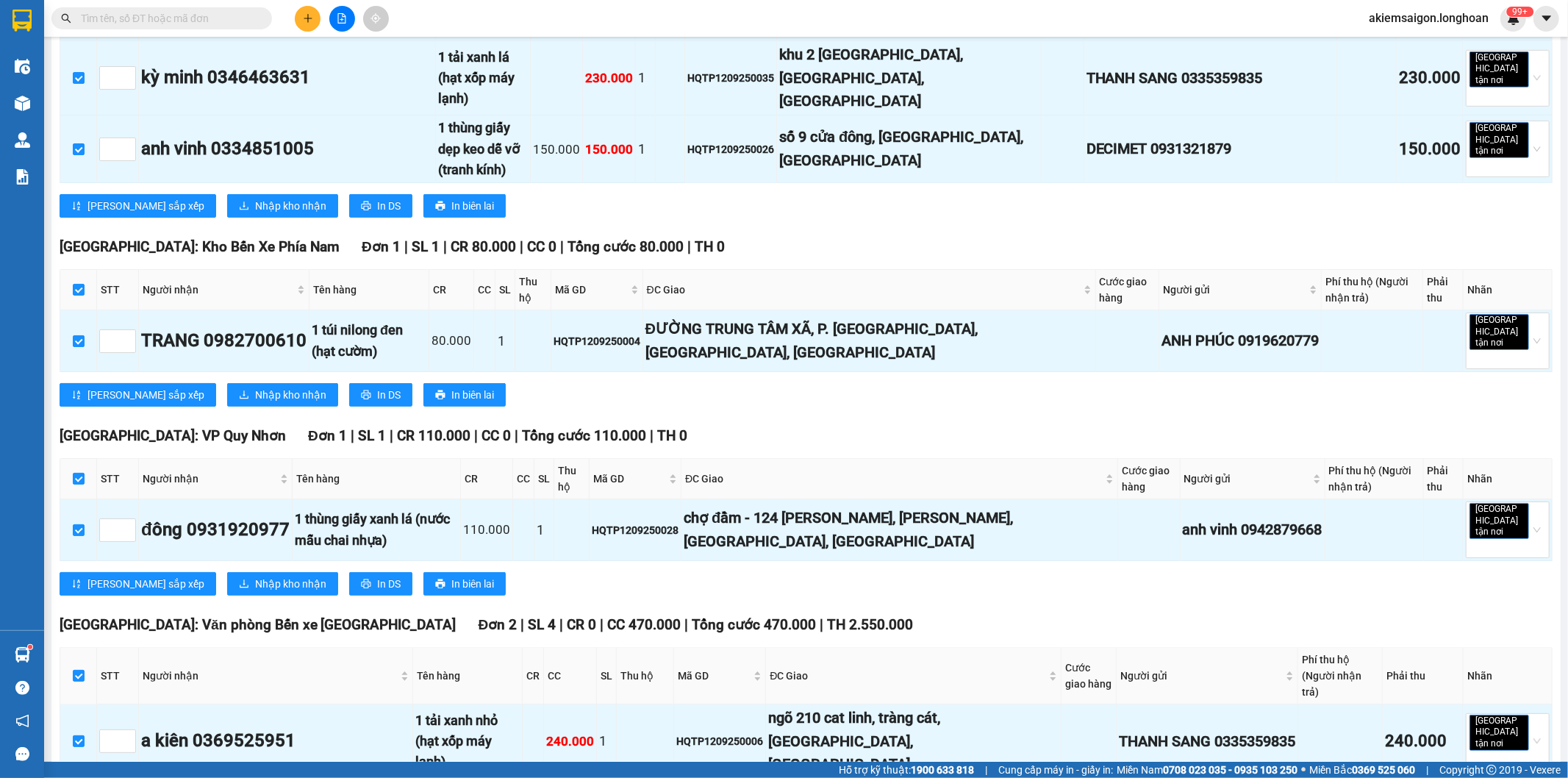
scroll to position [0, 0]
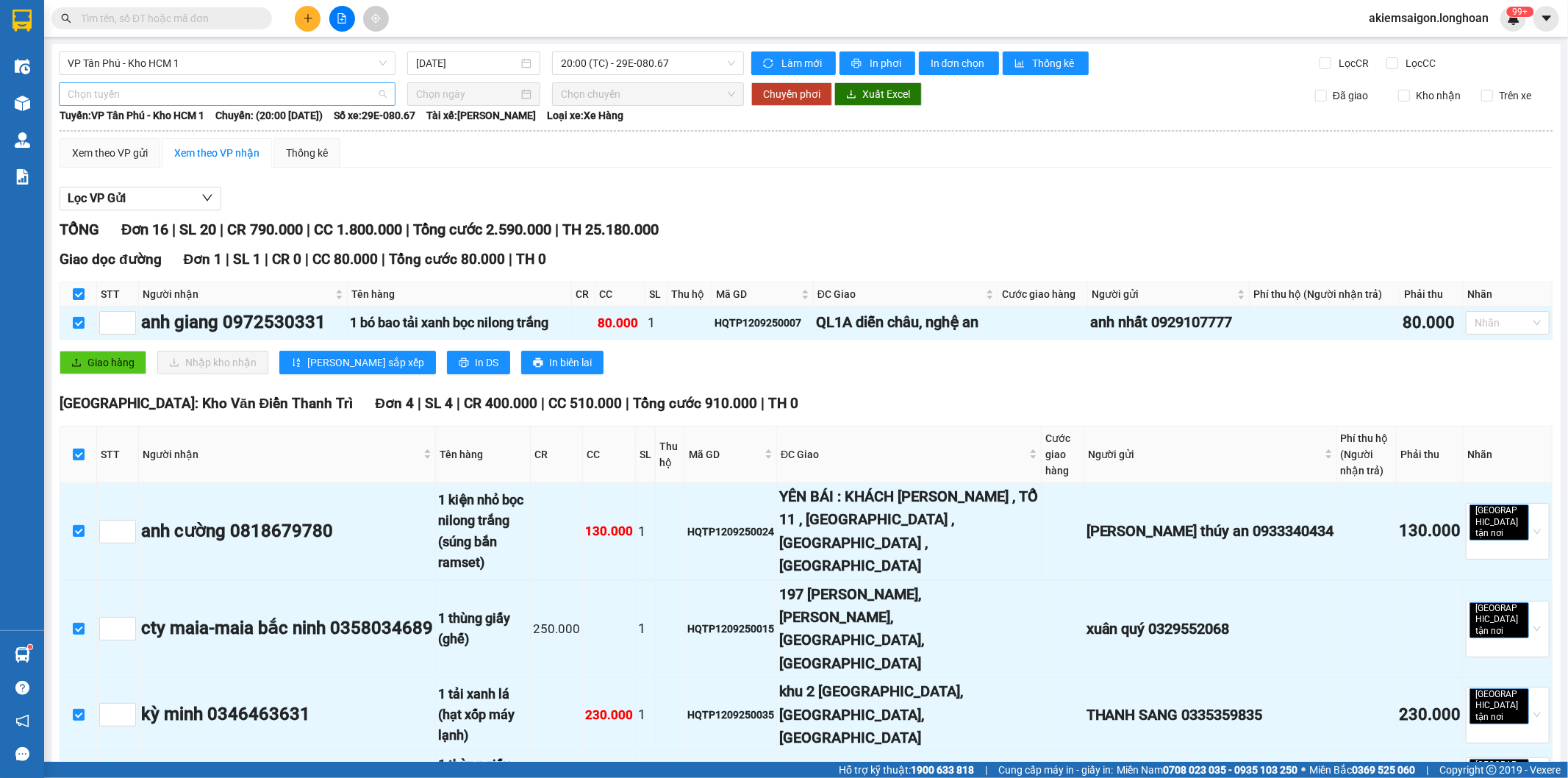
click at [167, 98] on span "Chọn tuyến" at bounding box center [226, 94] width 319 height 22
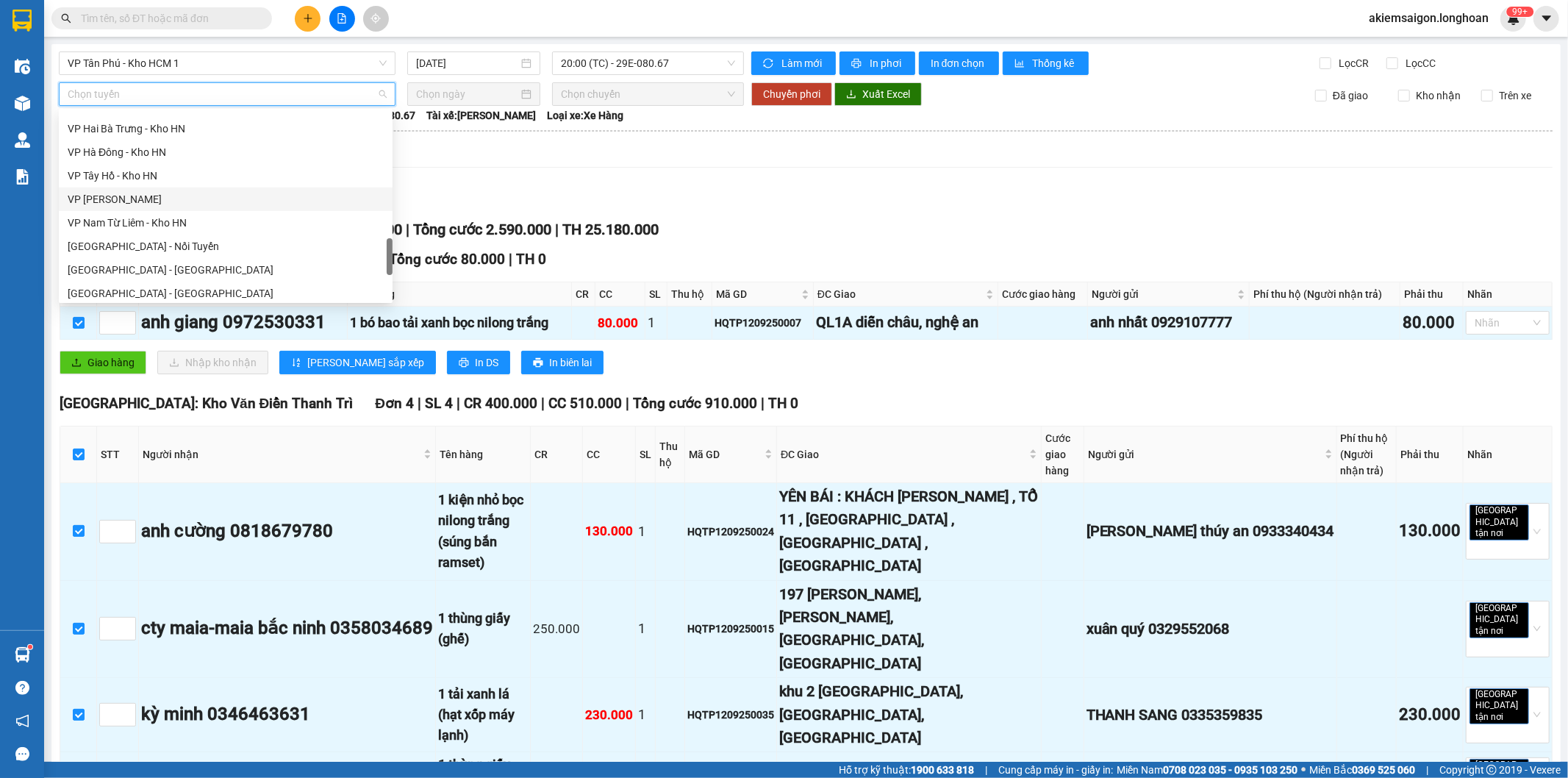
scroll to position [1011, 0]
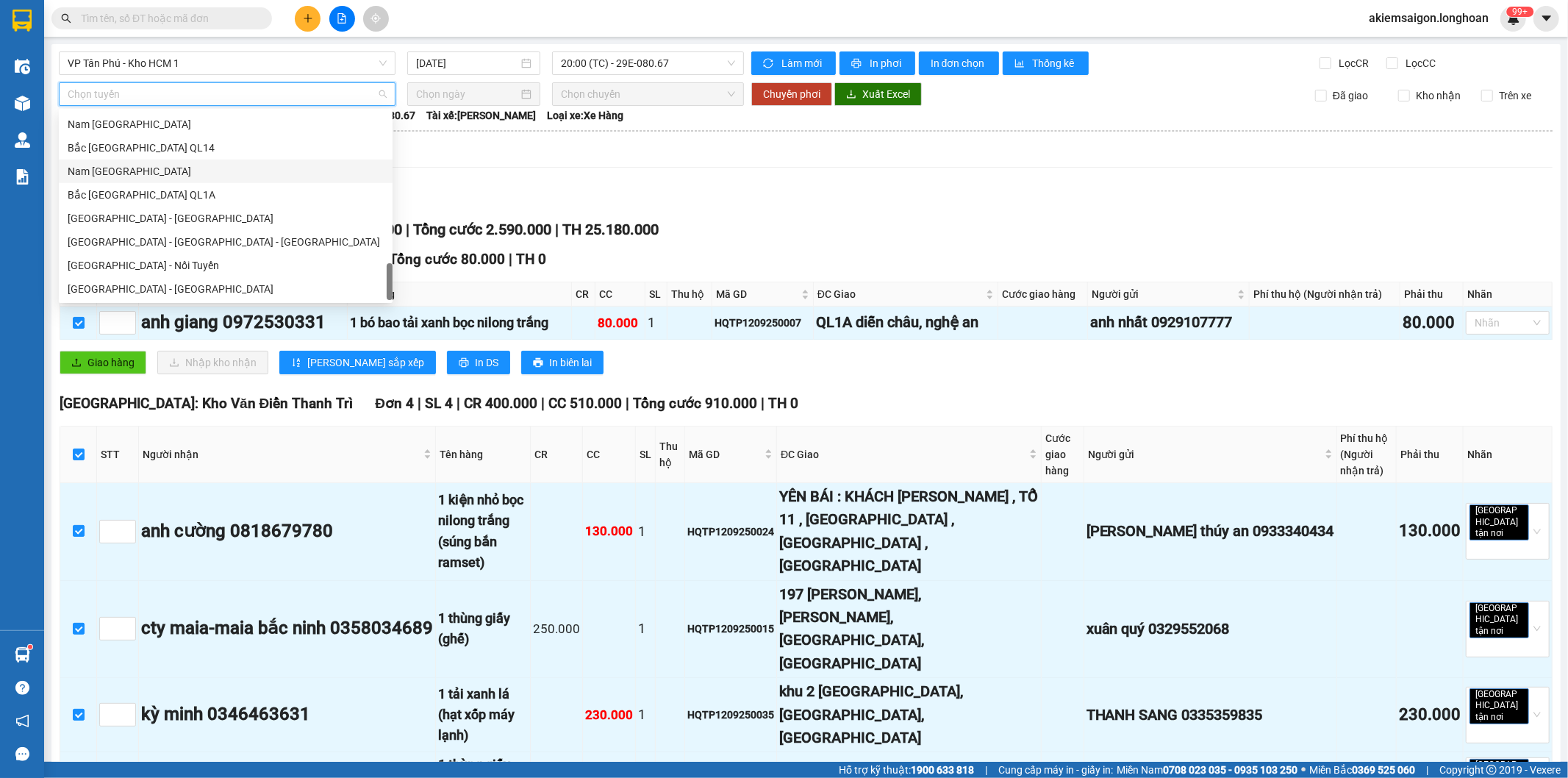
click at [155, 170] on div "Nam Trung Bắc QL1A" at bounding box center [225, 171] width 316 height 16
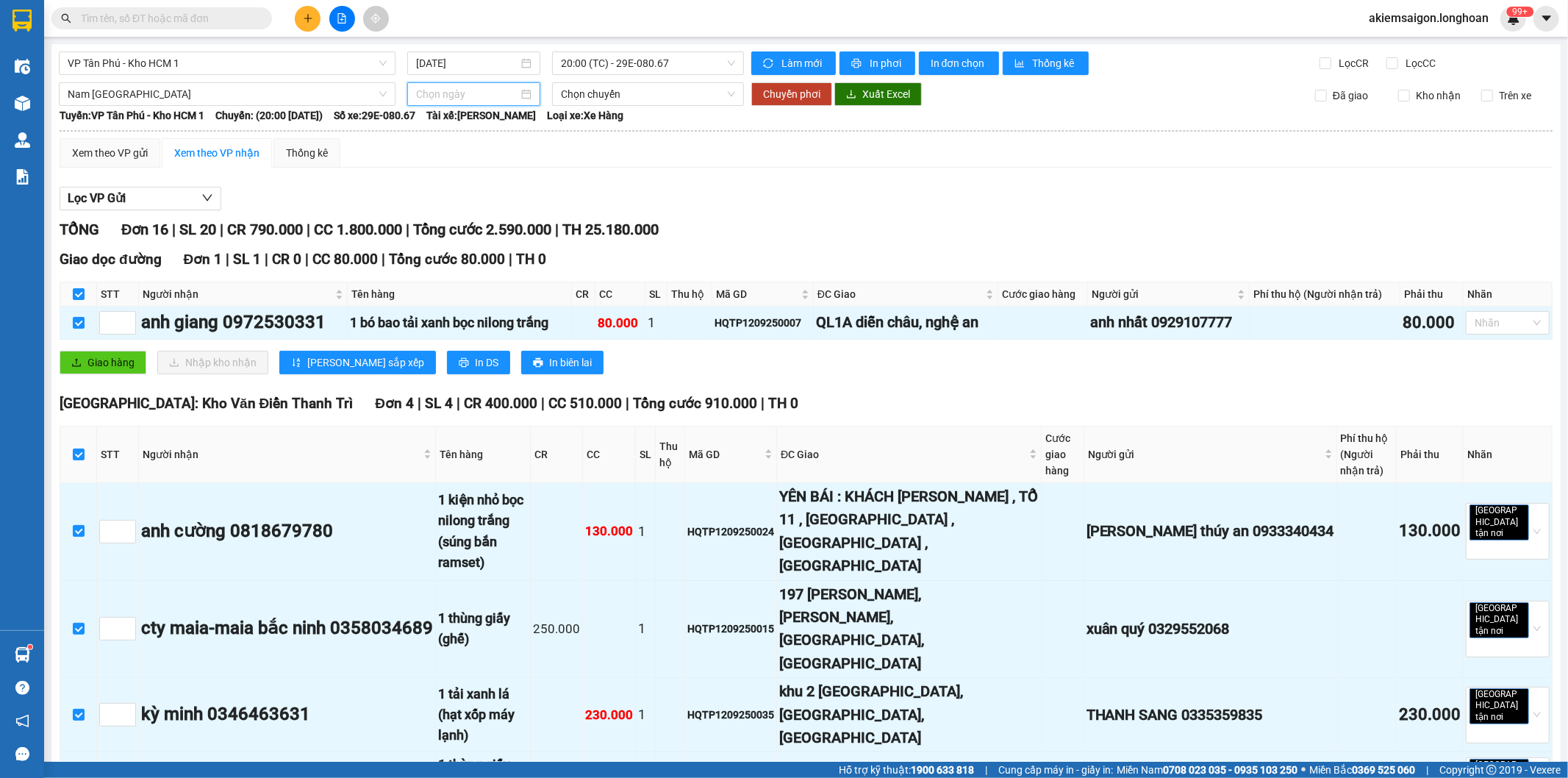
click at [445, 91] on input at bounding box center [468, 93] width 103 height 16
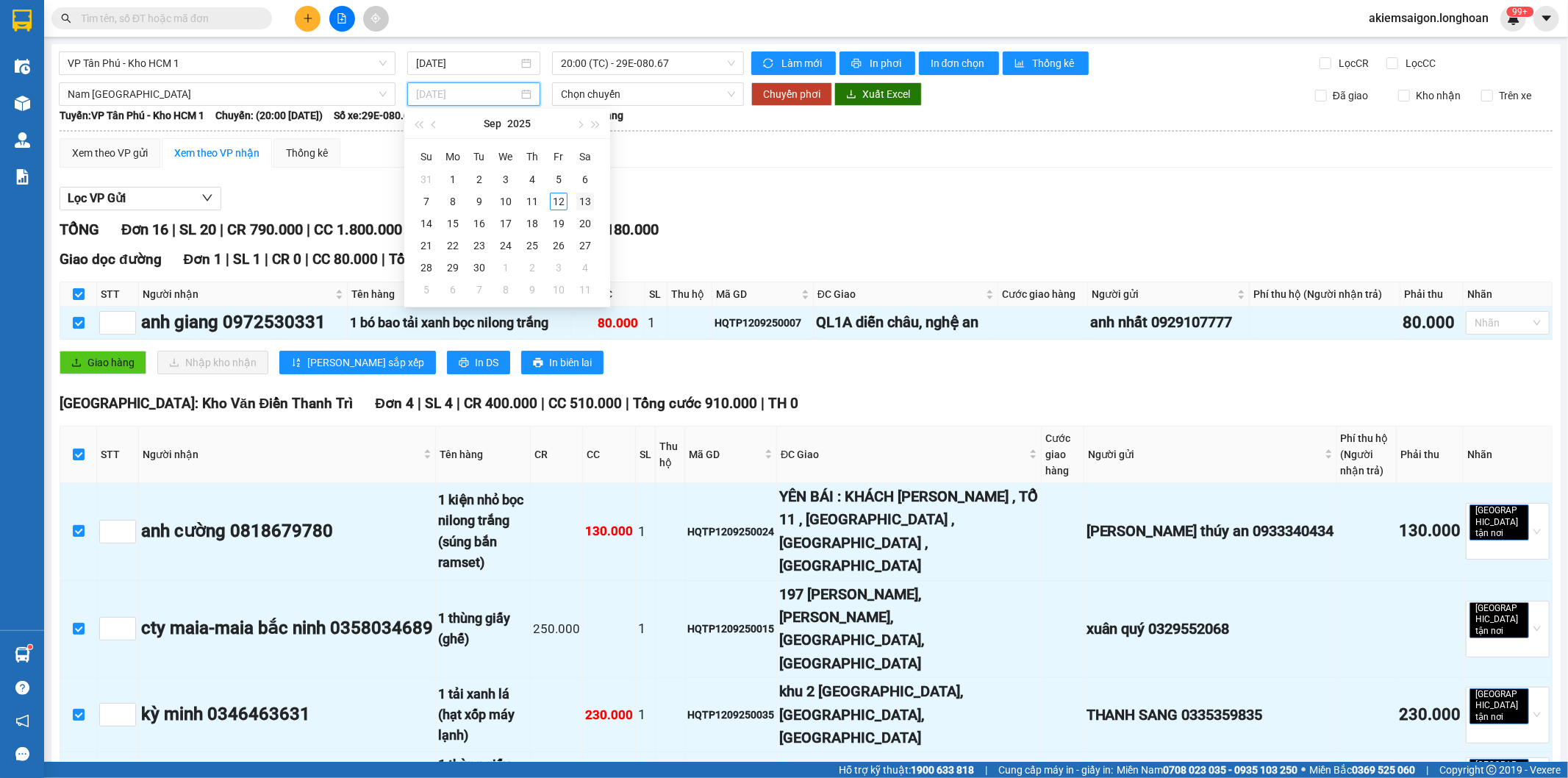
type input "[DATE]"
click at [581, 202] on div "13" at bounding box center [585, 201] width 18 height 18
type input "[DATE]"
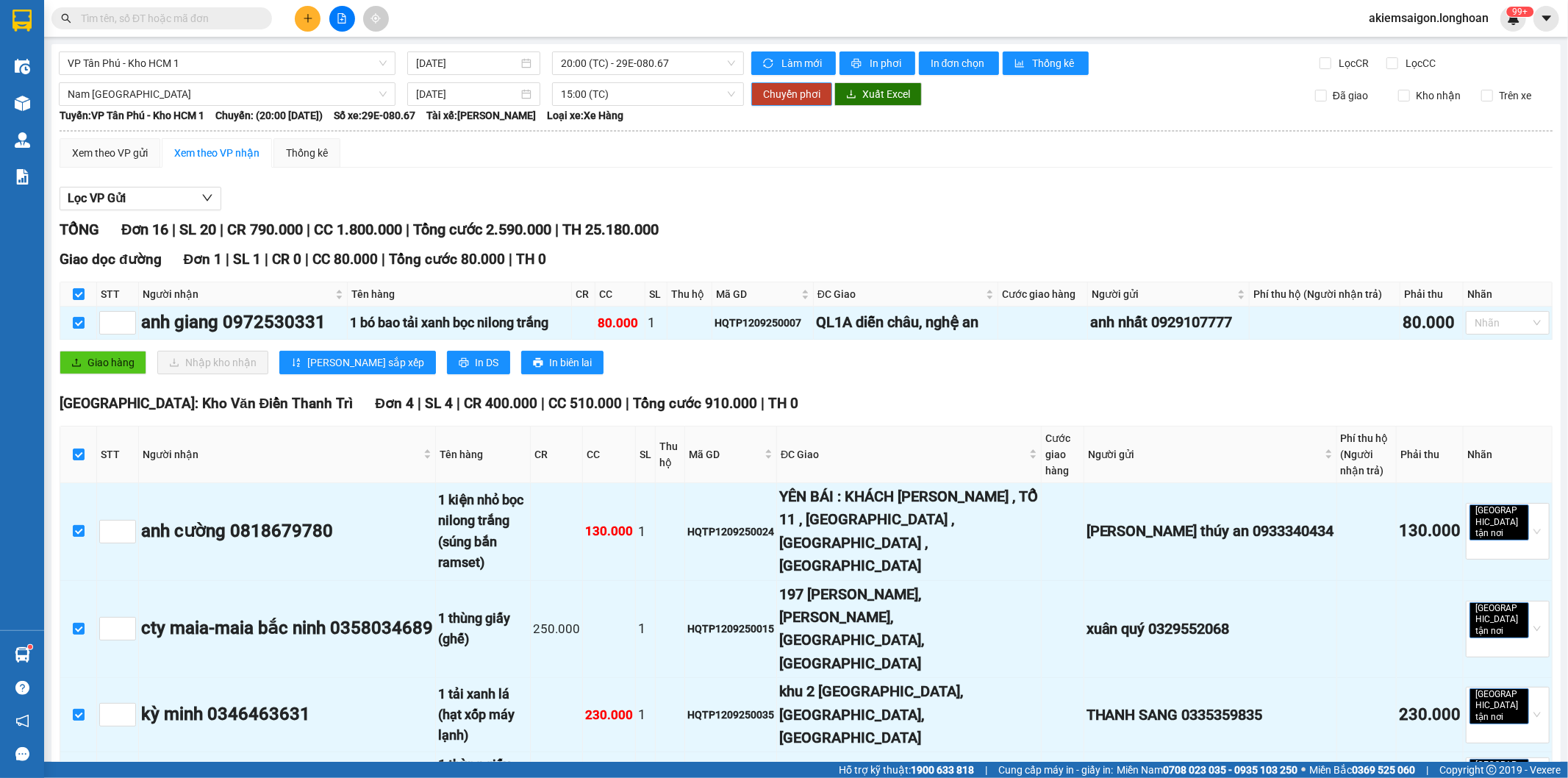
click at [772, 88] on span "Chuyển phơi" at bounding box center [792, 93] width 57 height 16
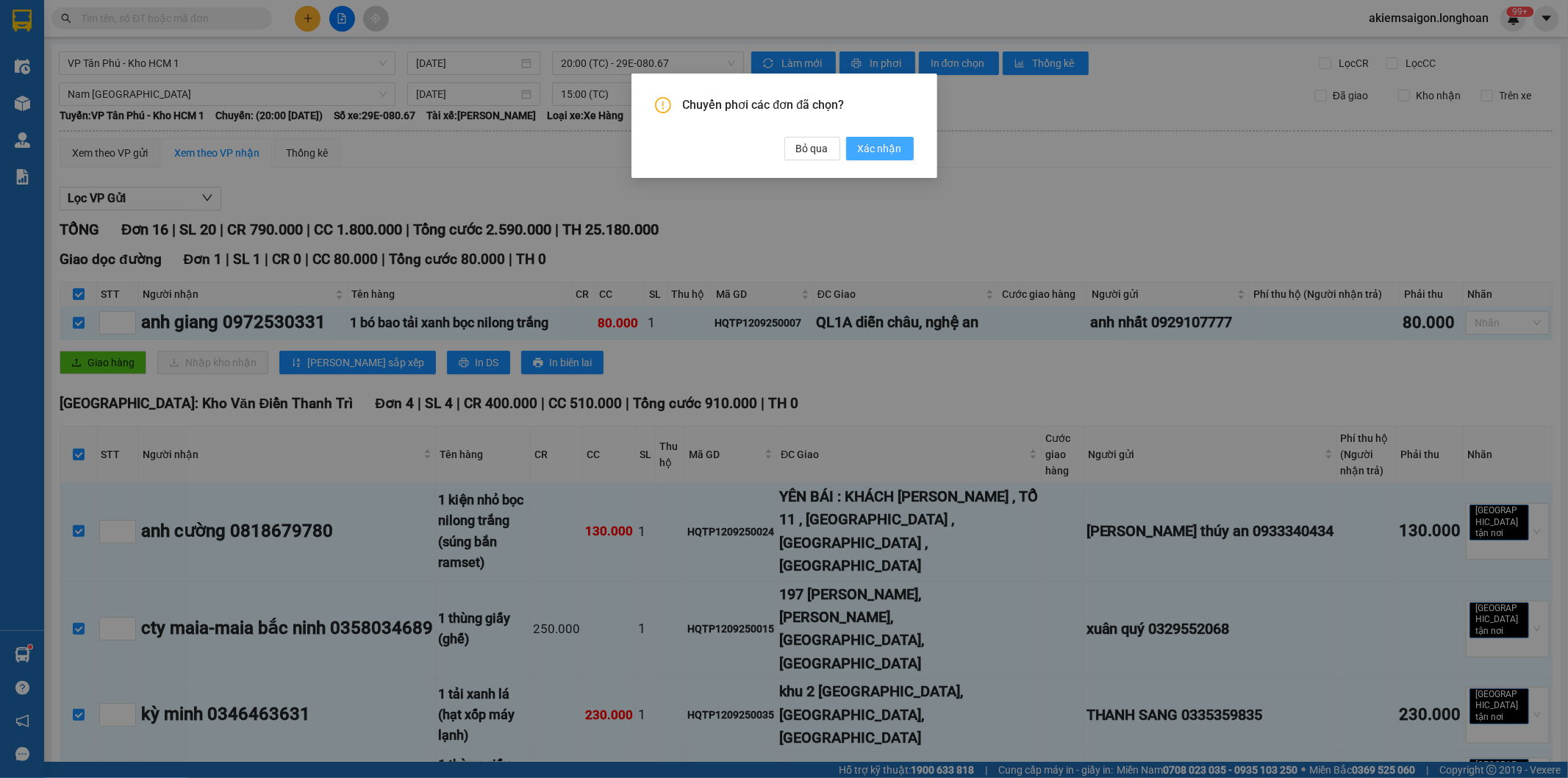
click at [863, 149] on span "Xác nhận" at bounding box center [880, 148] width 44 height 16
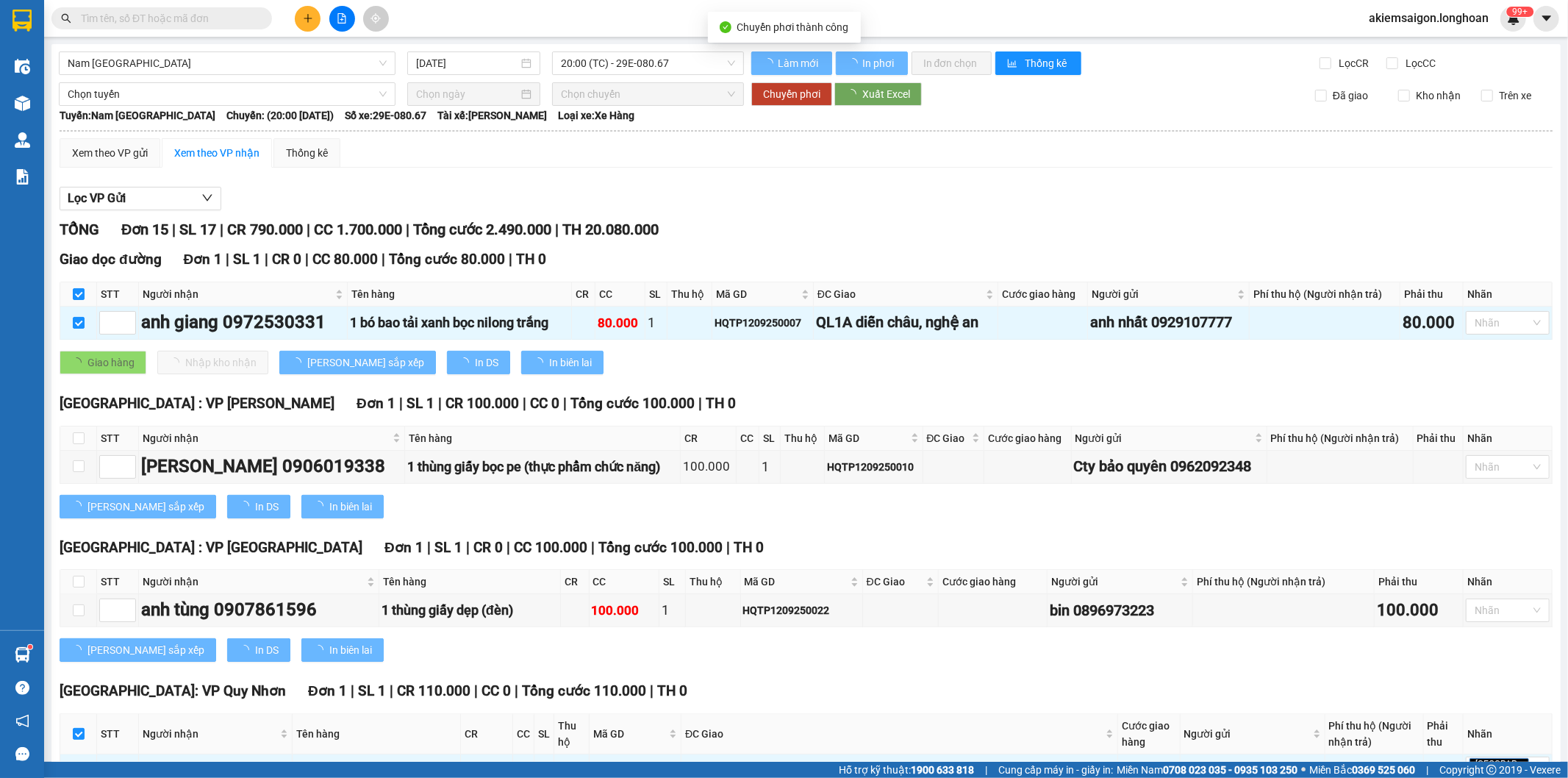
checkbox input "false"
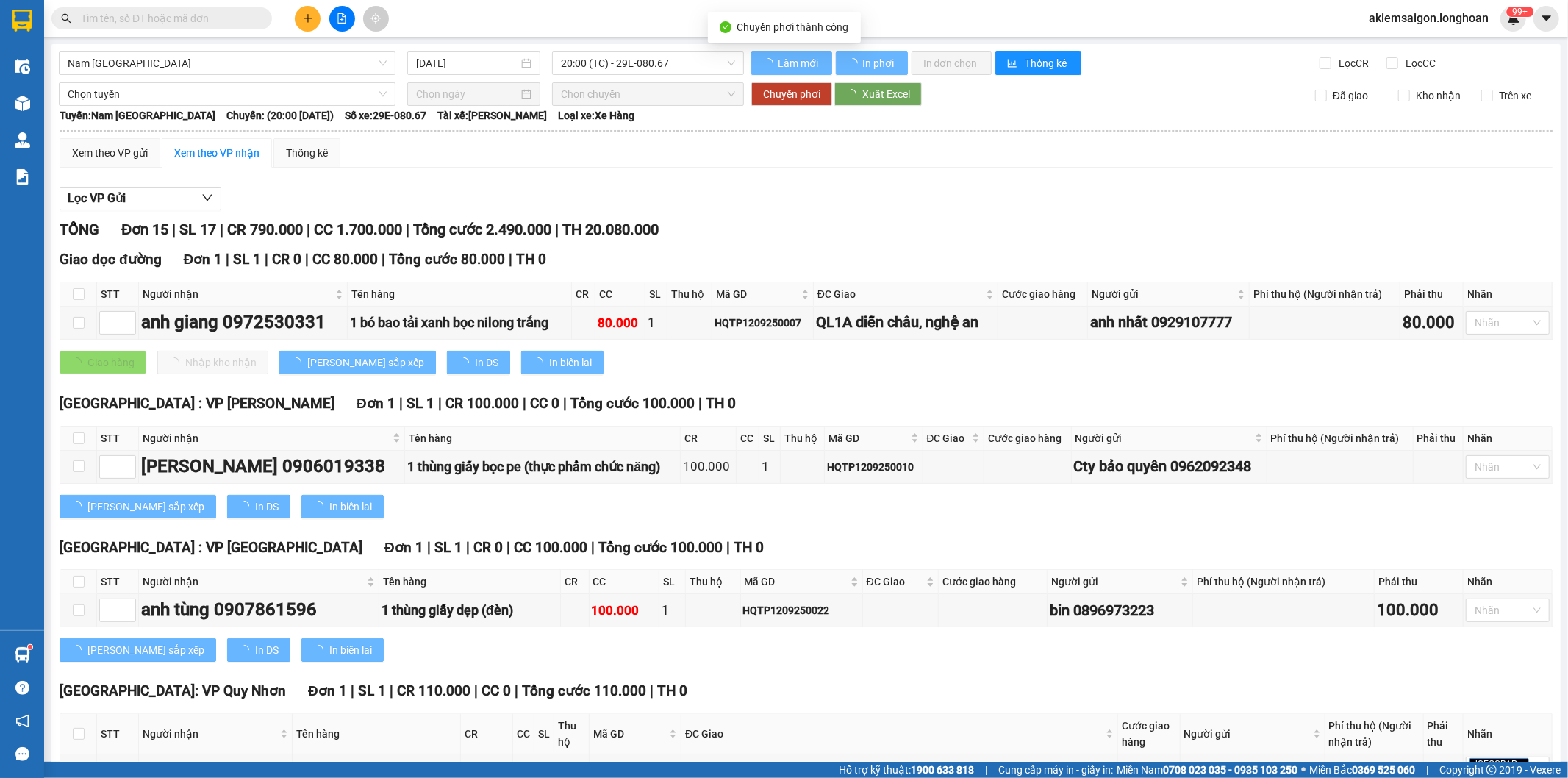
checkbox input "false"
type input "[DATE]"
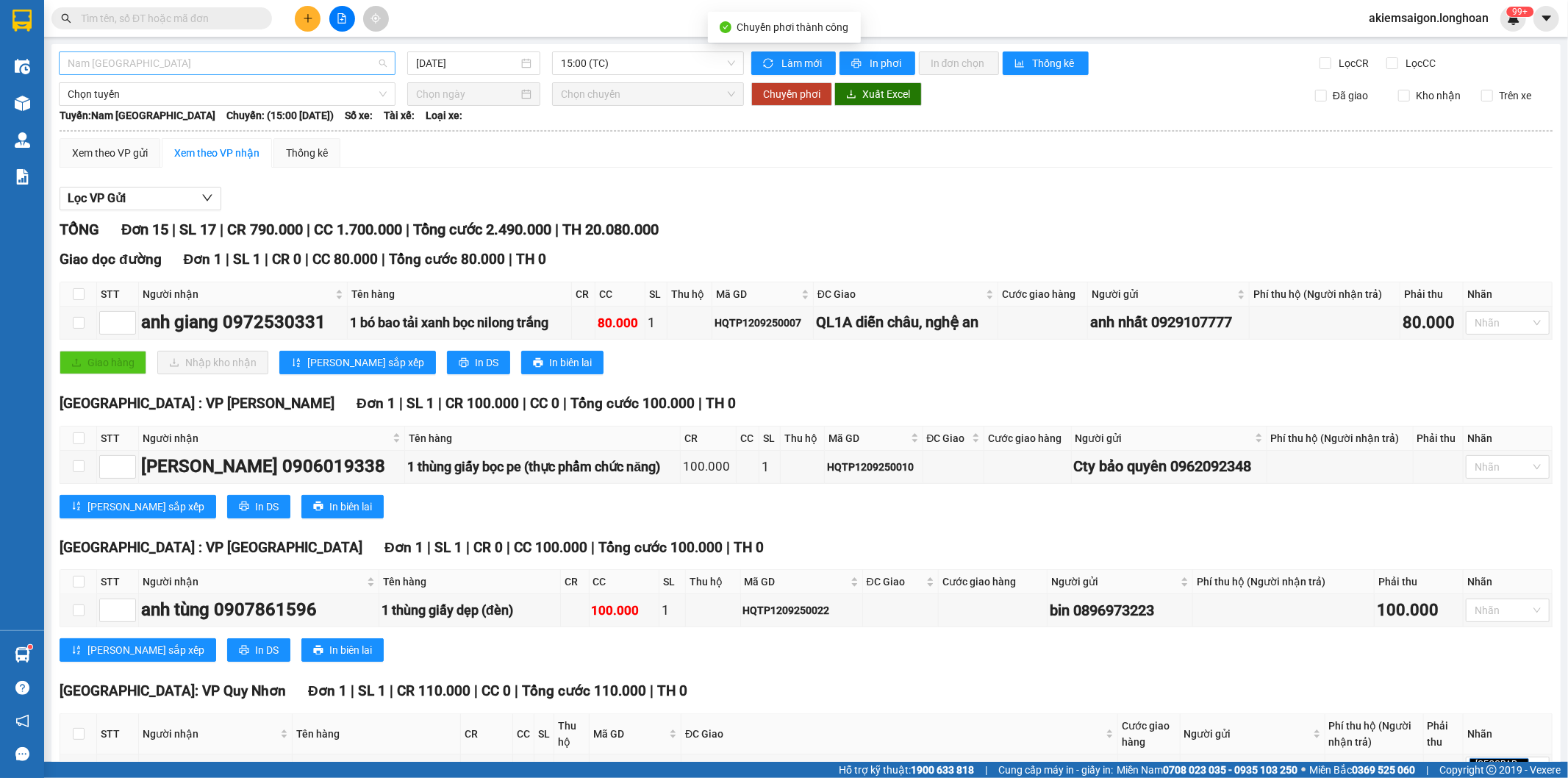
scroll to position [893, 0]
click at [260, 66] on span "Nam Trung Bắc QL1A" at bounding box center [226, 63] width 319 height 22
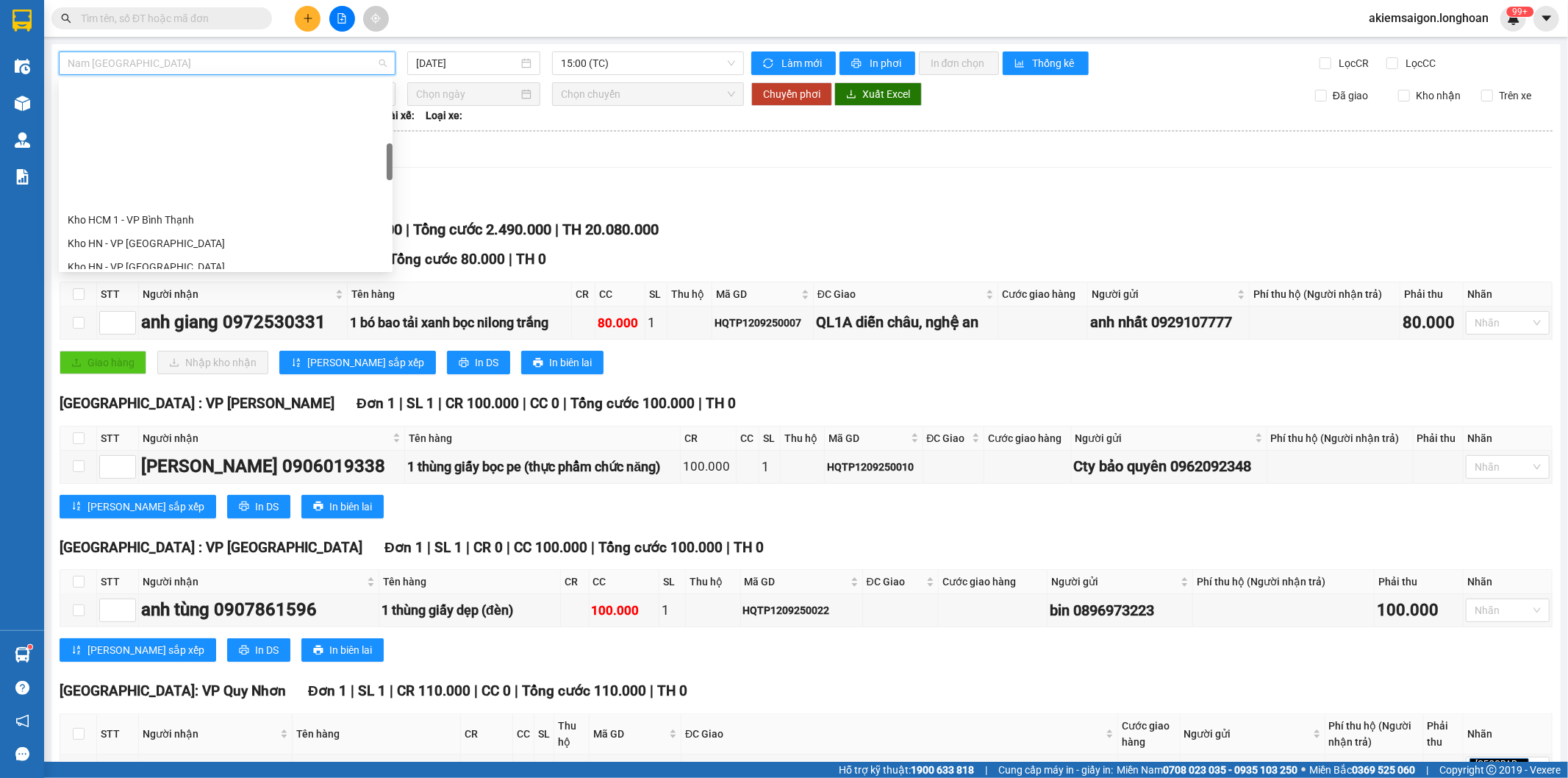
scroll to position [546, 0]
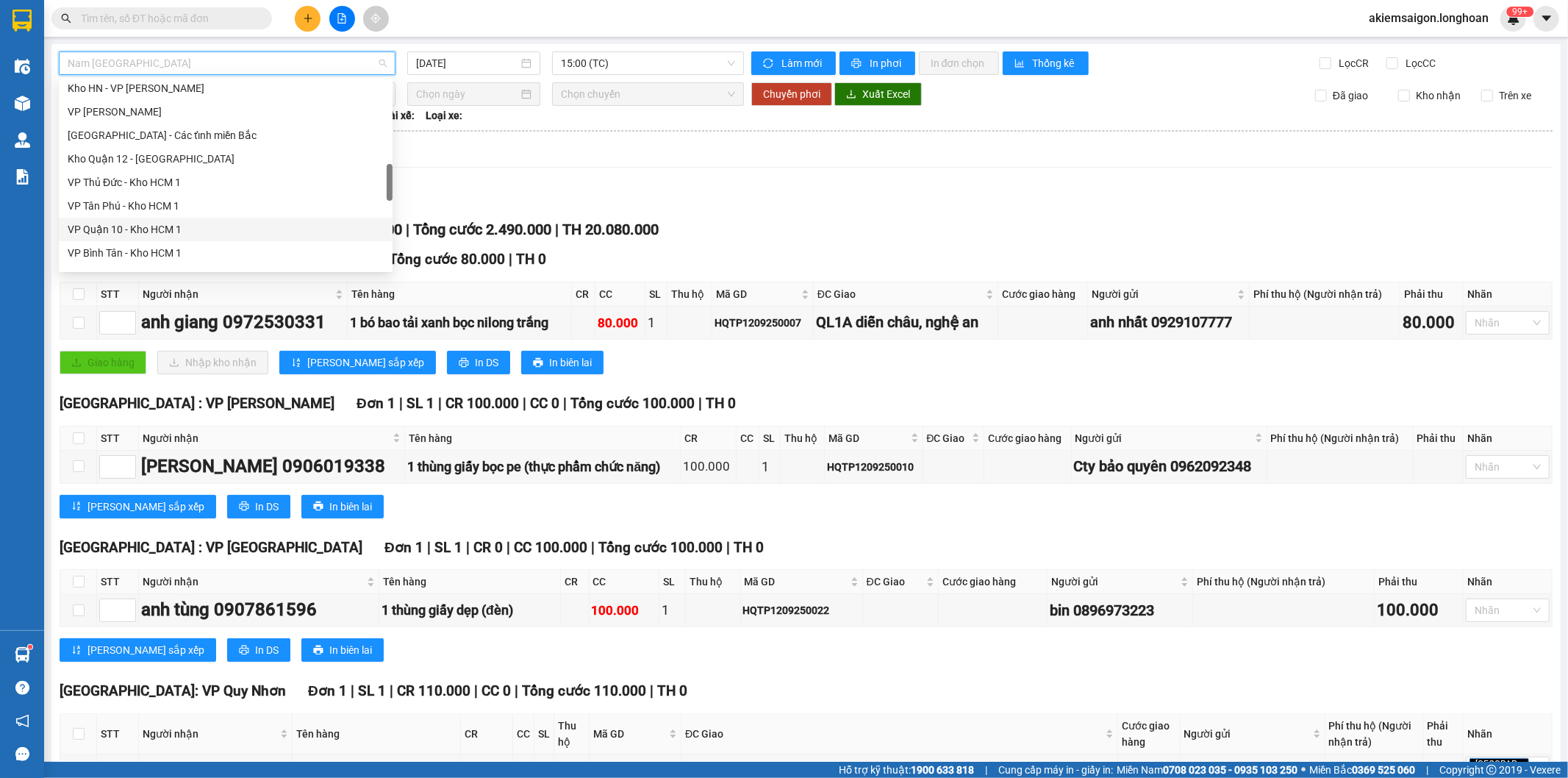
click at [157, 230] on div "VP Quận 10 - Kho HCM 1" at bounding box center [225, 229] width 316 height 16
type input "[DATE]"
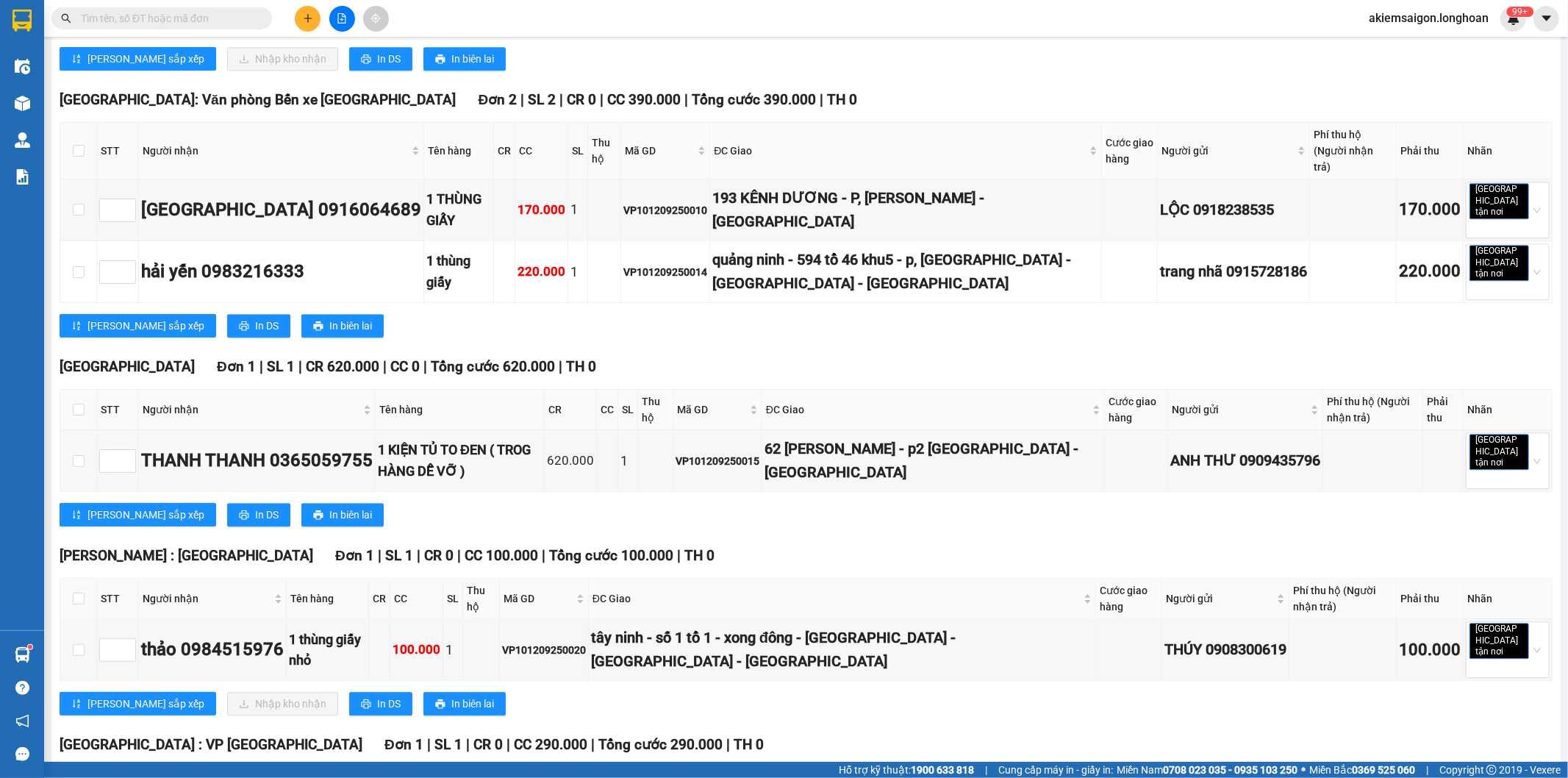
scroll to position [2817, 0]
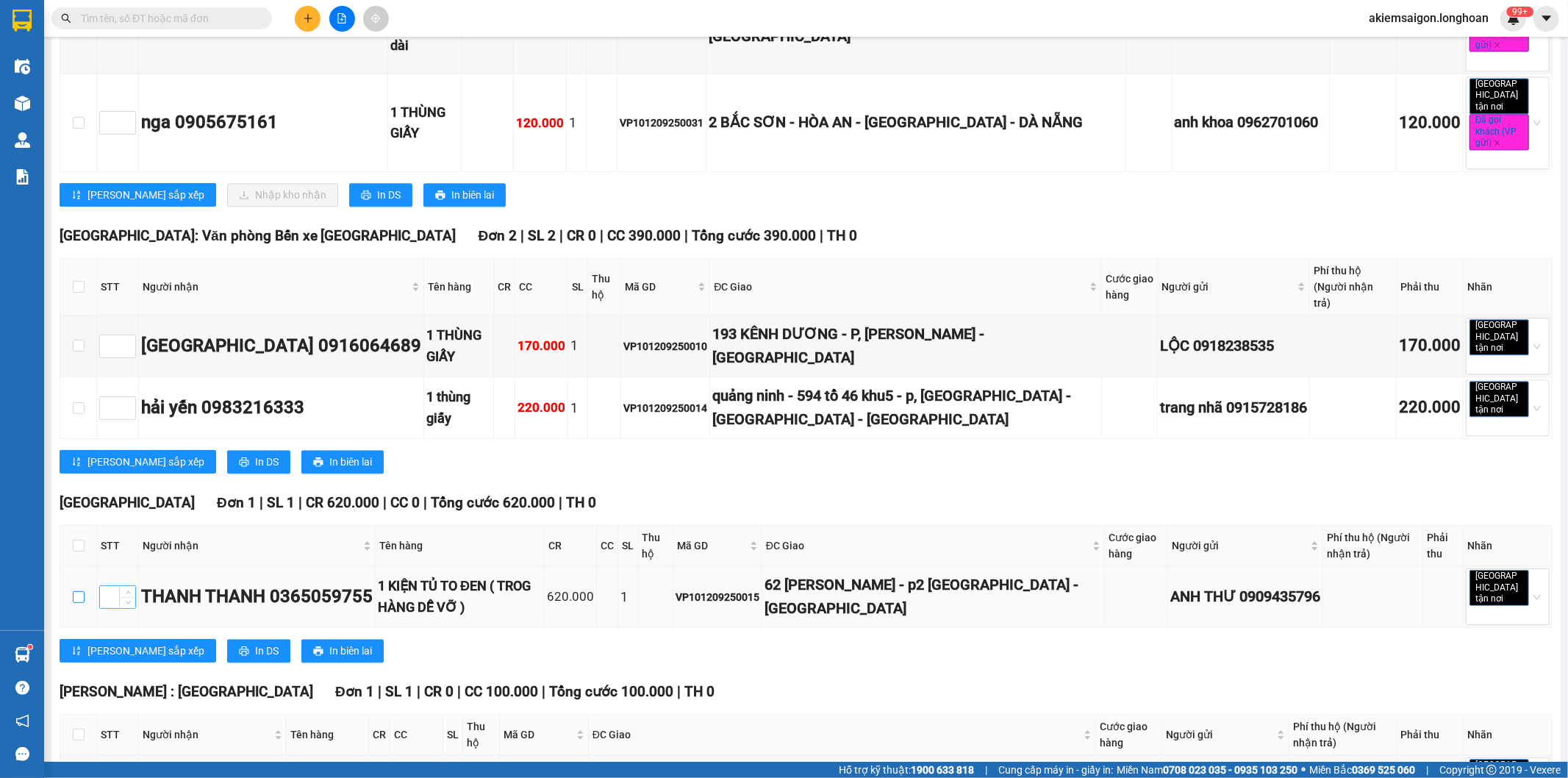
click at [78, 591] on input "checkbox" at bounding box center [79, 597] width 12 height 12
checkbox input "true"
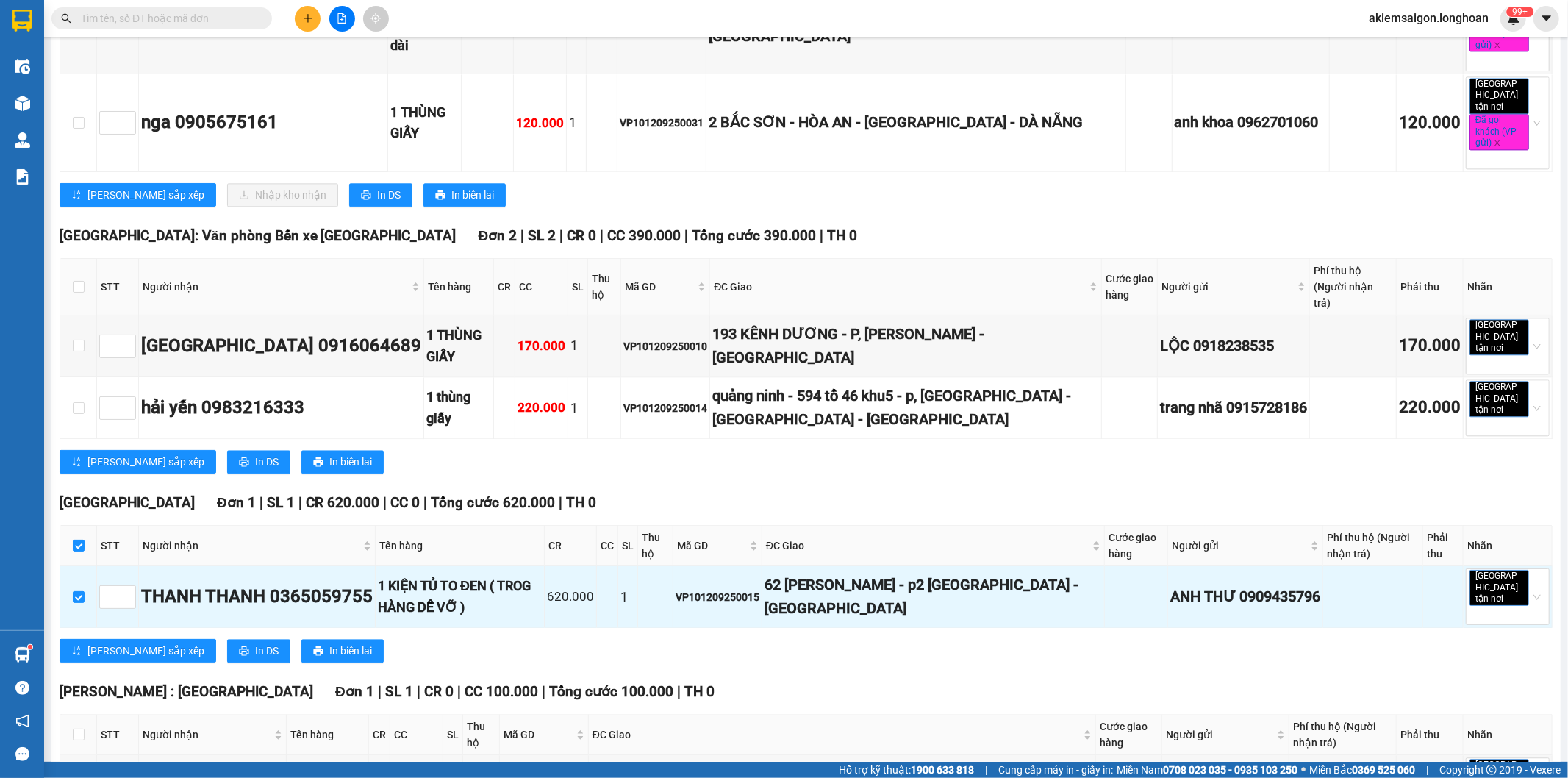
click at [77, 526] on th at bounding box center [79, 546] width 37 height 40
click at [75, 540] on input "checkbox" at bounding box center [79, 546] width 12 height 12
checkbox input "false"
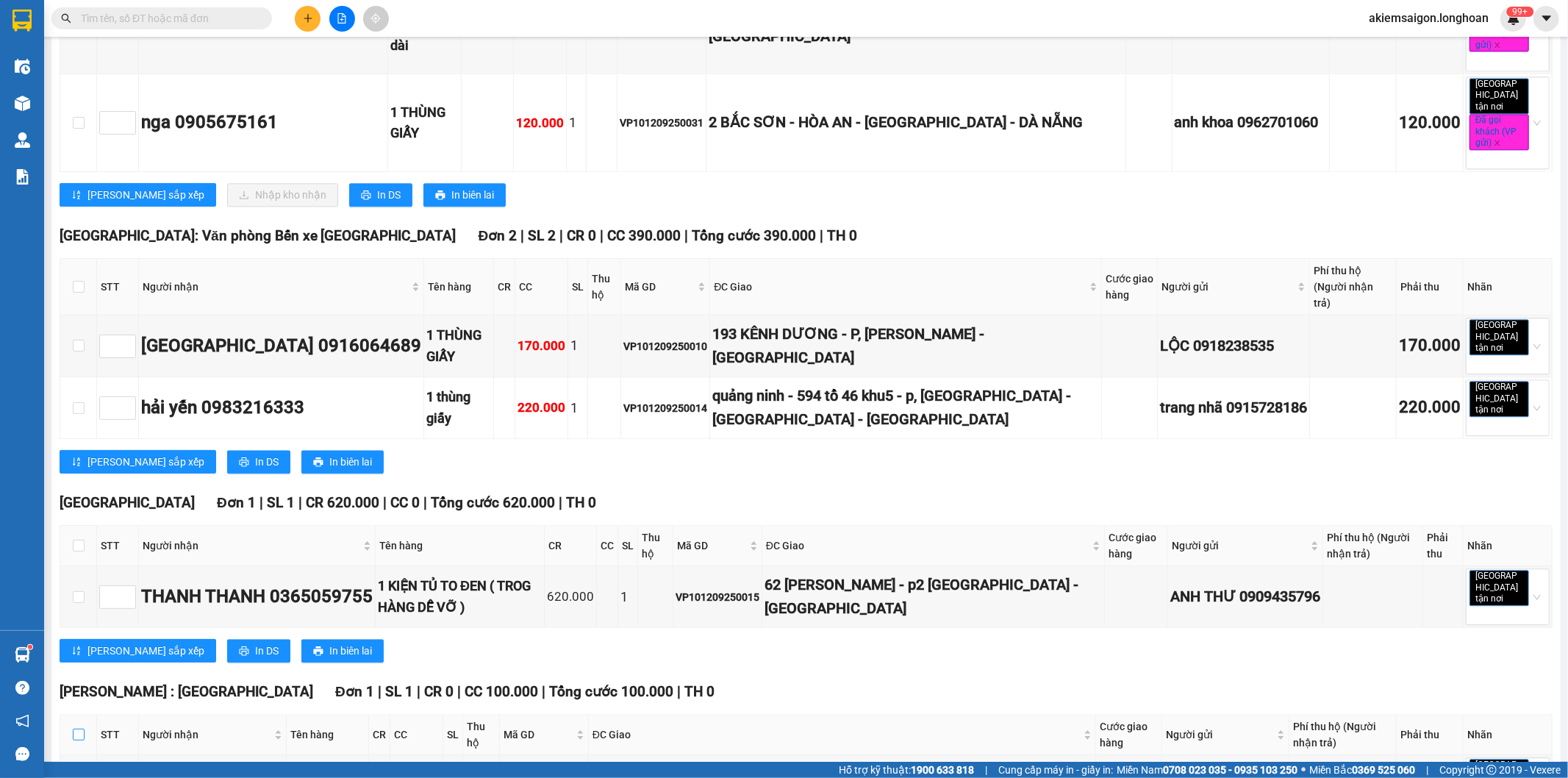
click at [77, 728] on input "checkbox" at bounding box center [79, 734] width 12 height 12
checkbox input "true"
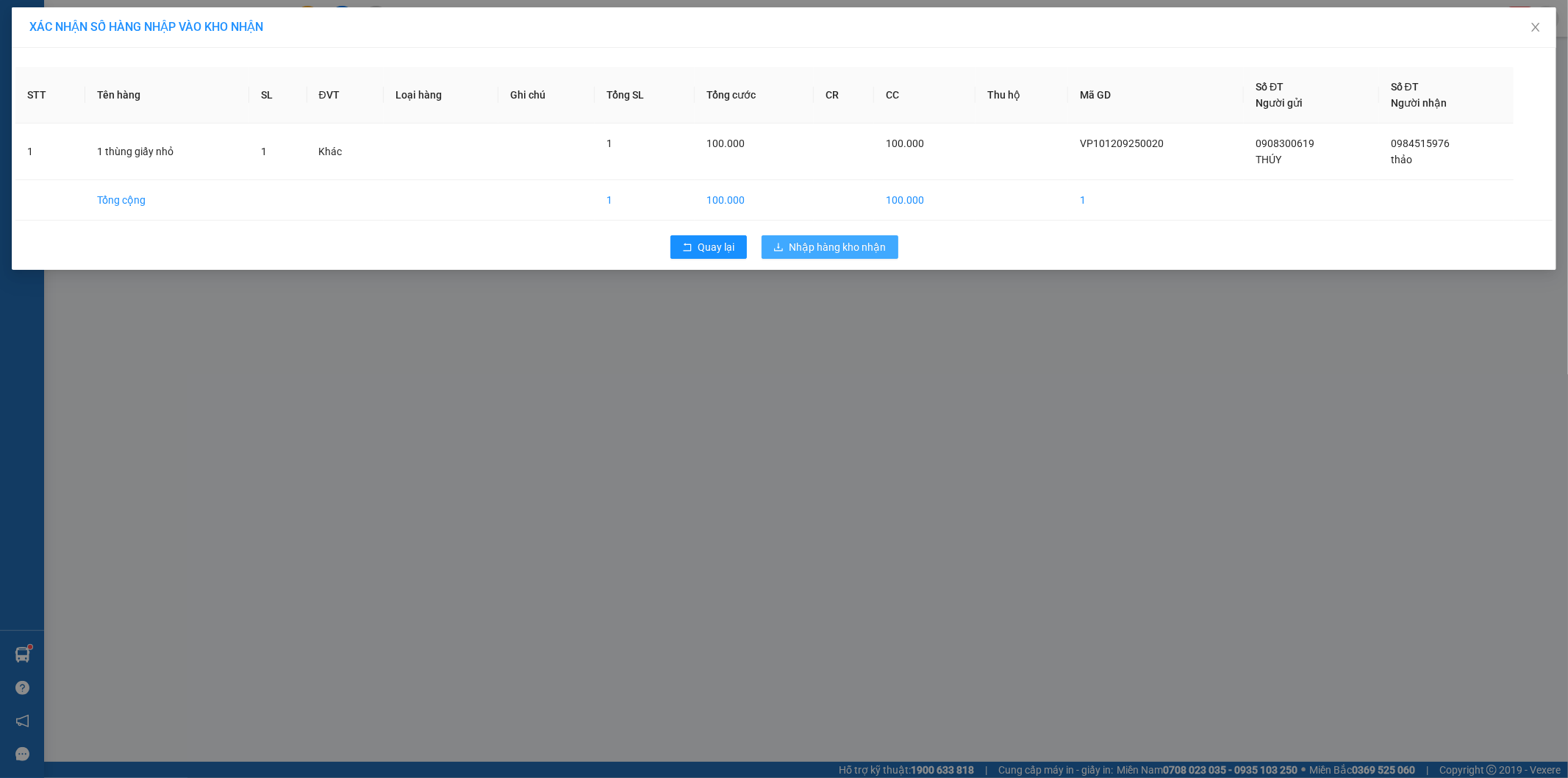
click at [816, 241] on span "Nhập hàng kho nhận" at bounding box center [838, 246] width 97 height 16
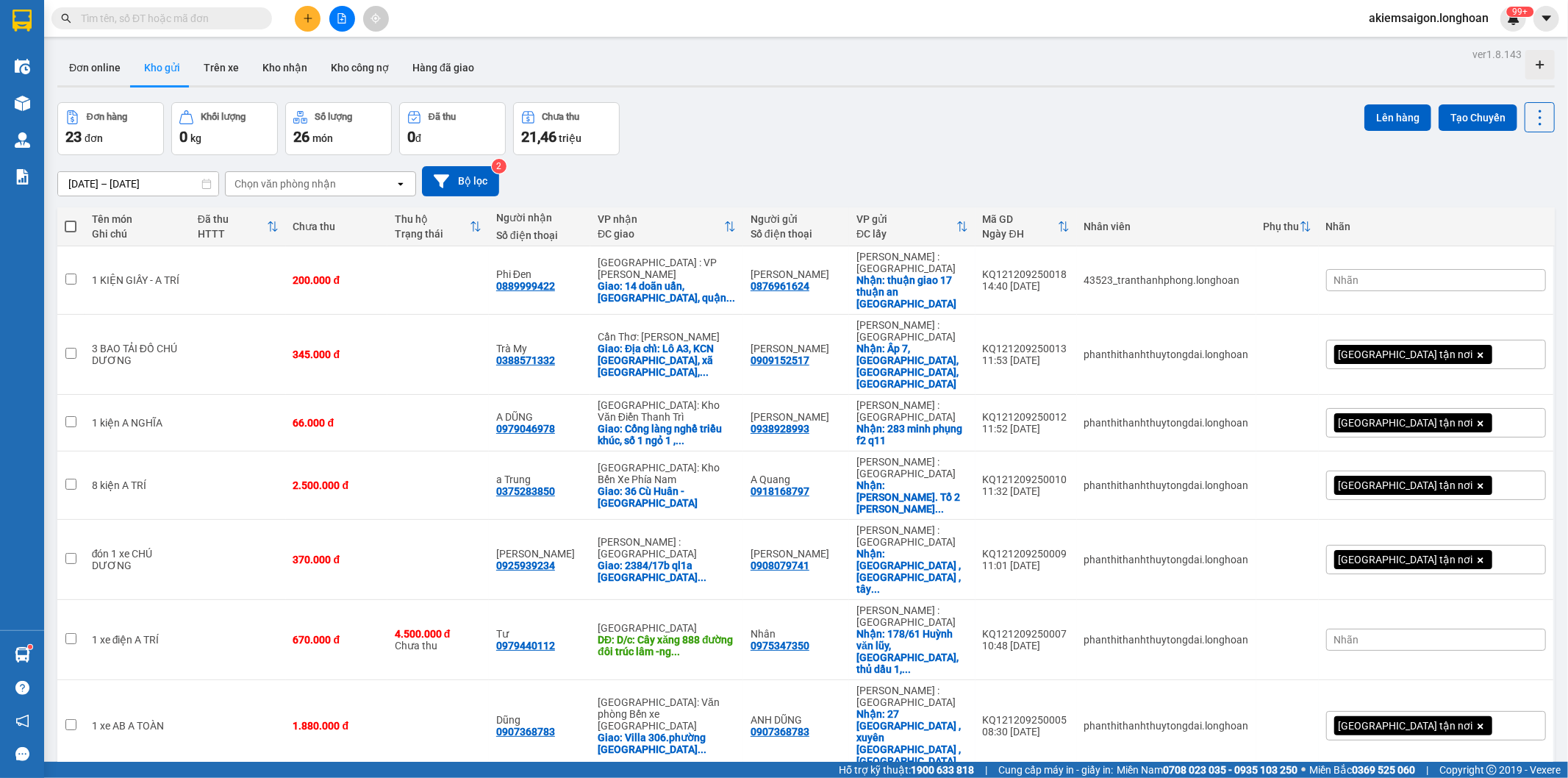
click at [335, 14] on button at bounding box center [342, 19] width 26 height 26
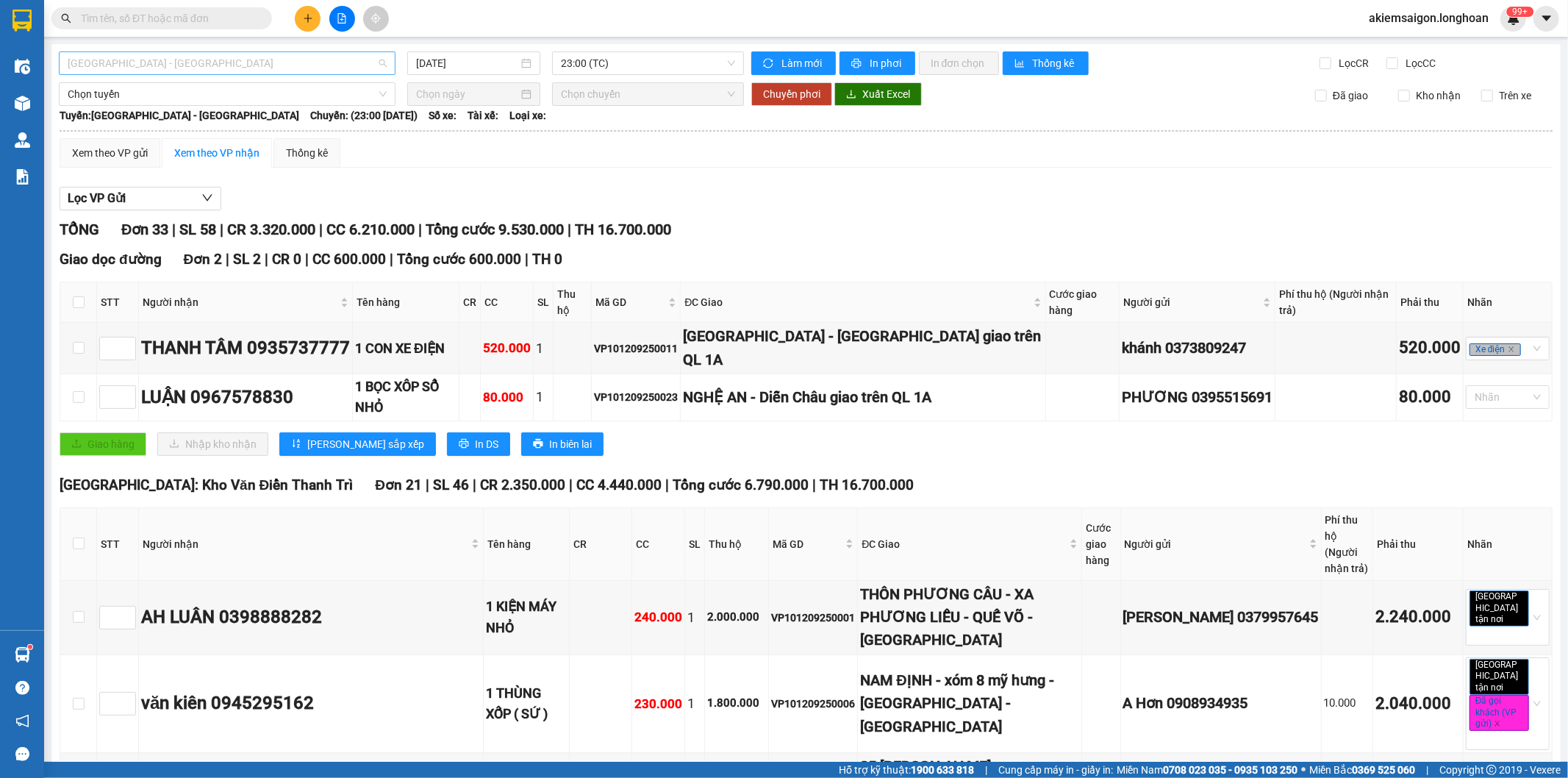
click at [158, 61] on span "[GEOGRAPHIC_DATA] - [GEOGRAPHIC_DATA]" at bounding box center [226, 63] width 319 height 22
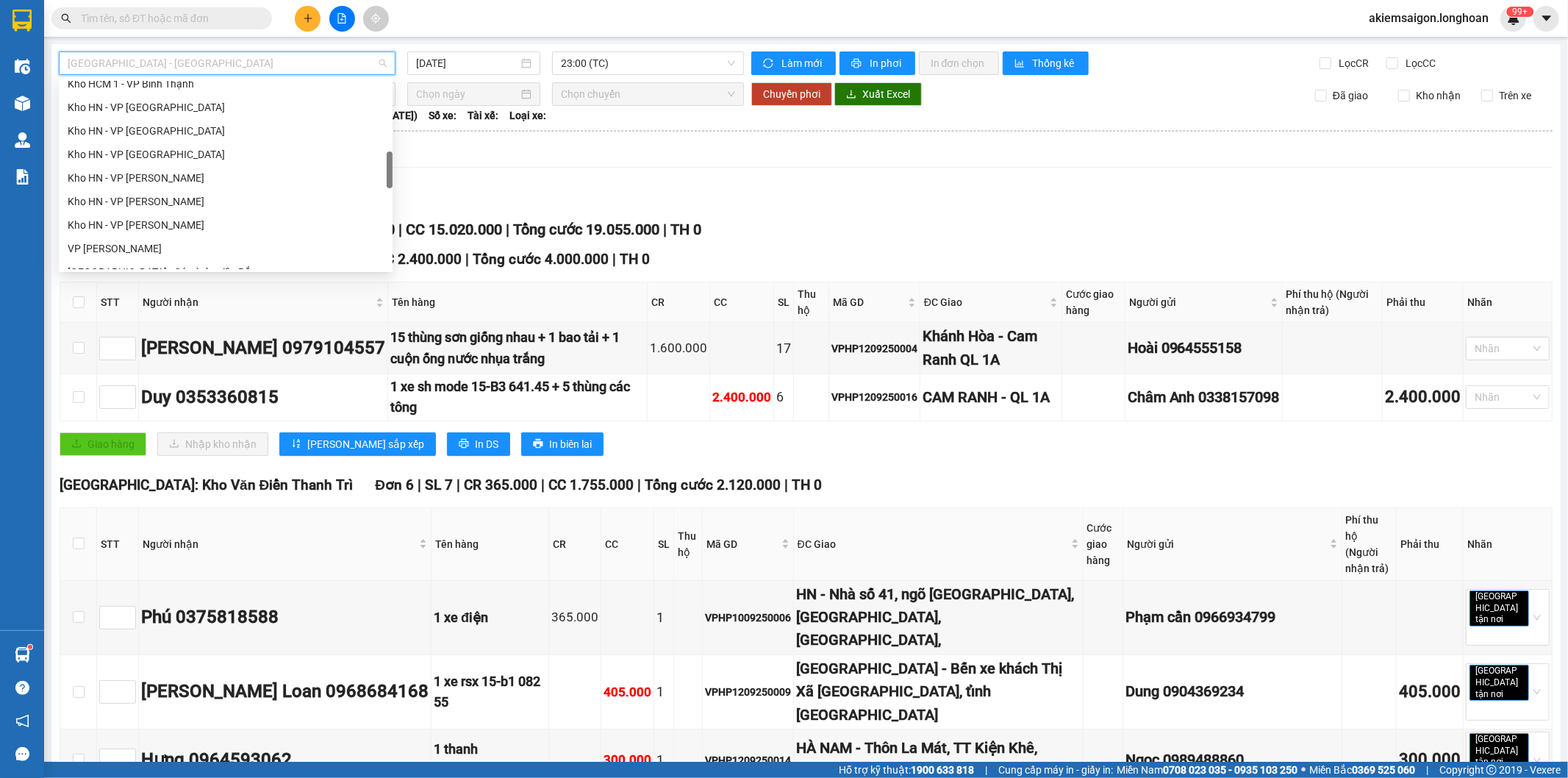
scroll to position [681, 0]
click at [162, 97] on div "VP Quận 10 - Kho HCM 1" at bounding box center [225, 93] width 316 height 16
type input "[DATE]"
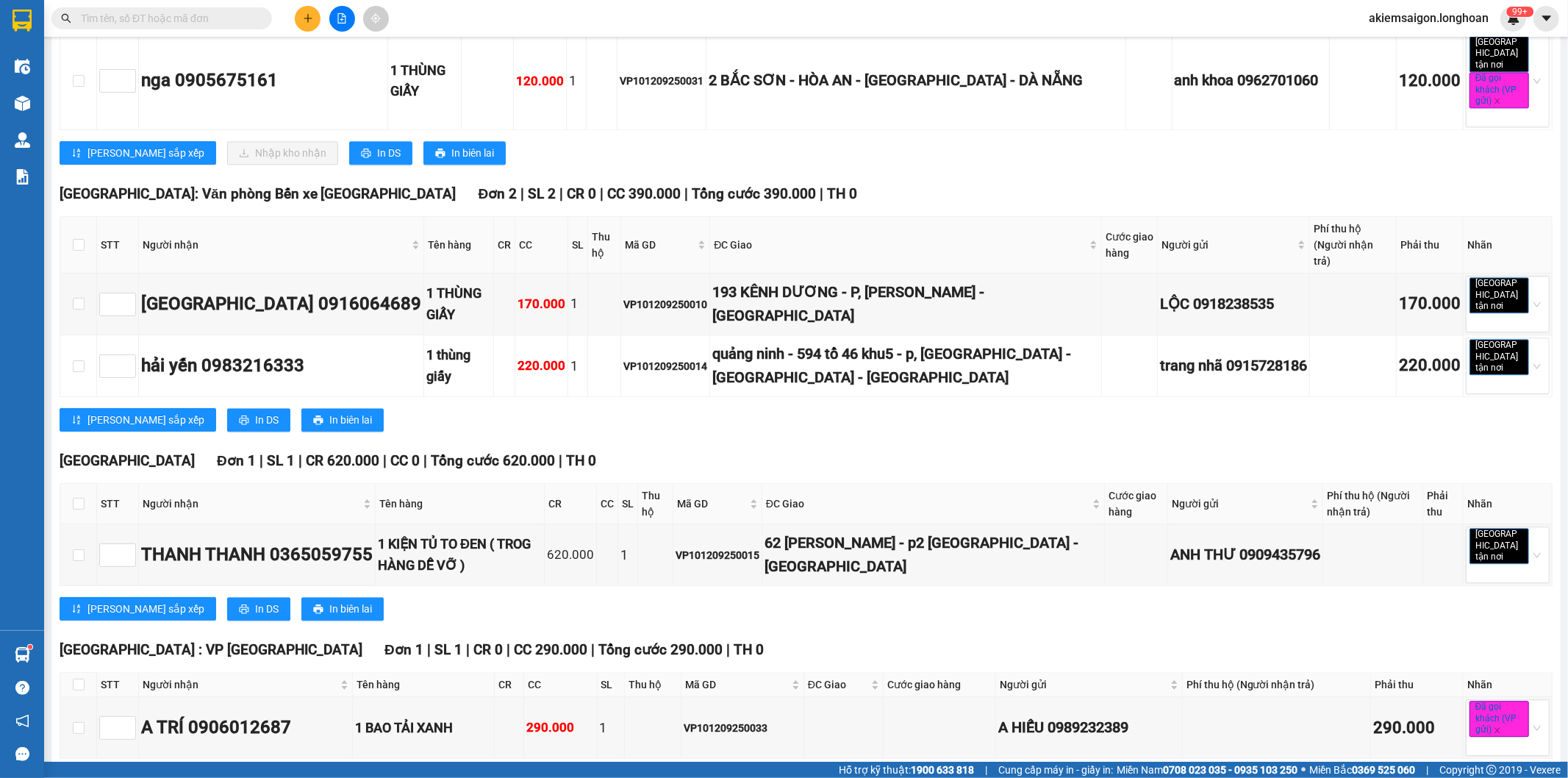
scroll to position [2952, 0]
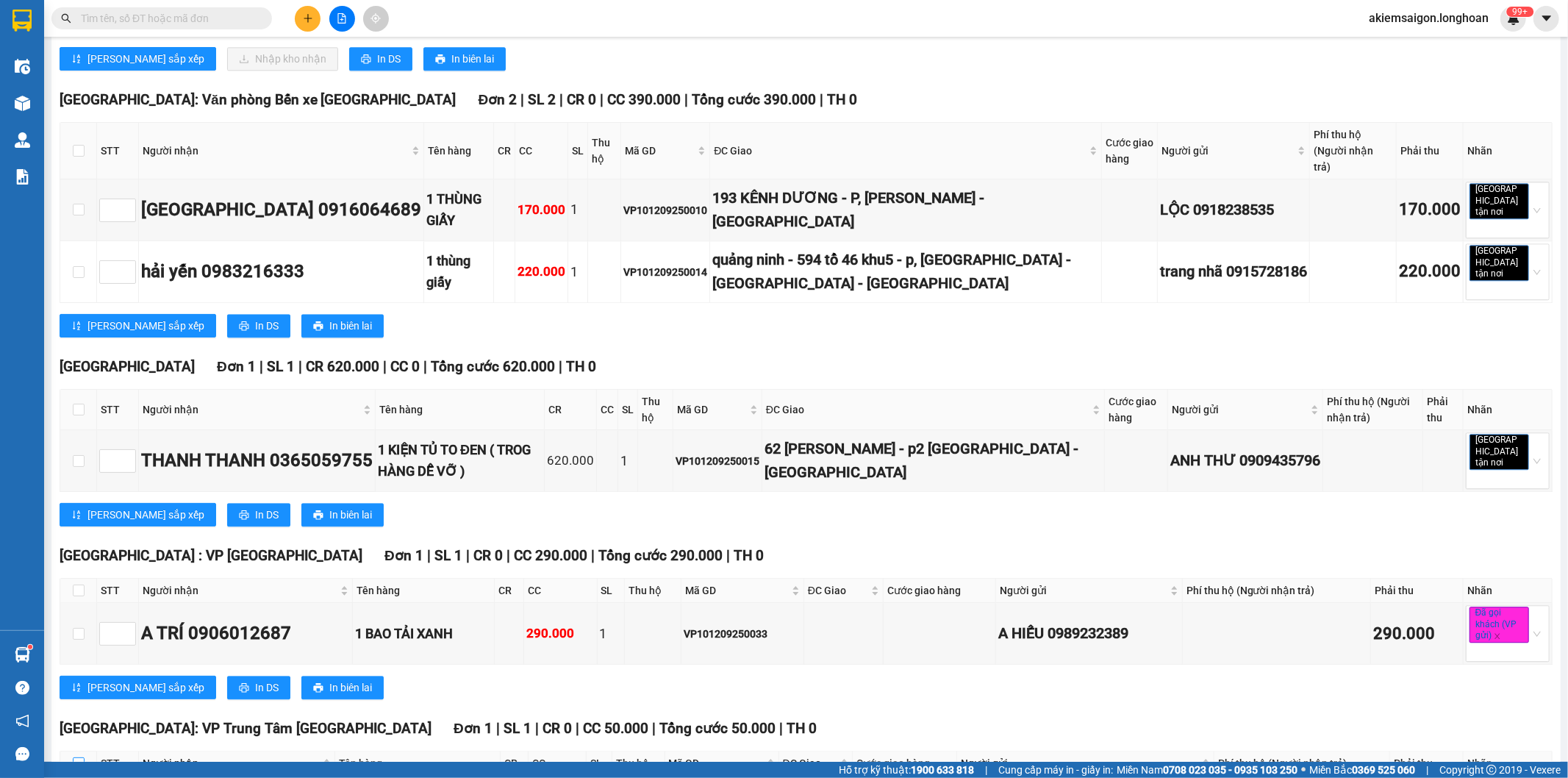
click at [76, 757] on input "checkbox" at bounding box center [79, 763] width 12 height 12
checkbox input "true"
click at [79, 585] on input "checkbox" at bounding box center [79, 590] width 12 height 12
checkbox input "true"
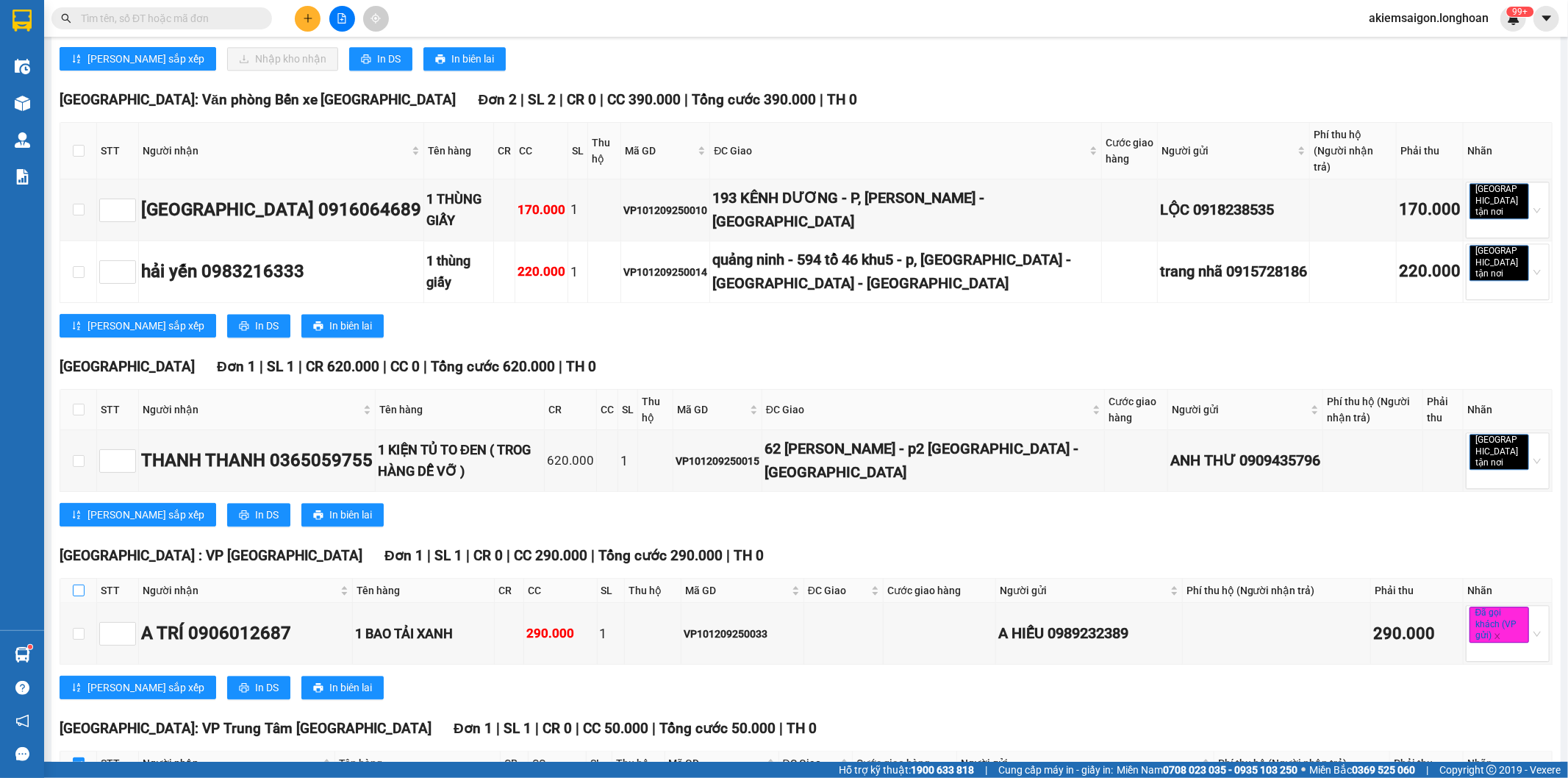
checkbox input "true"
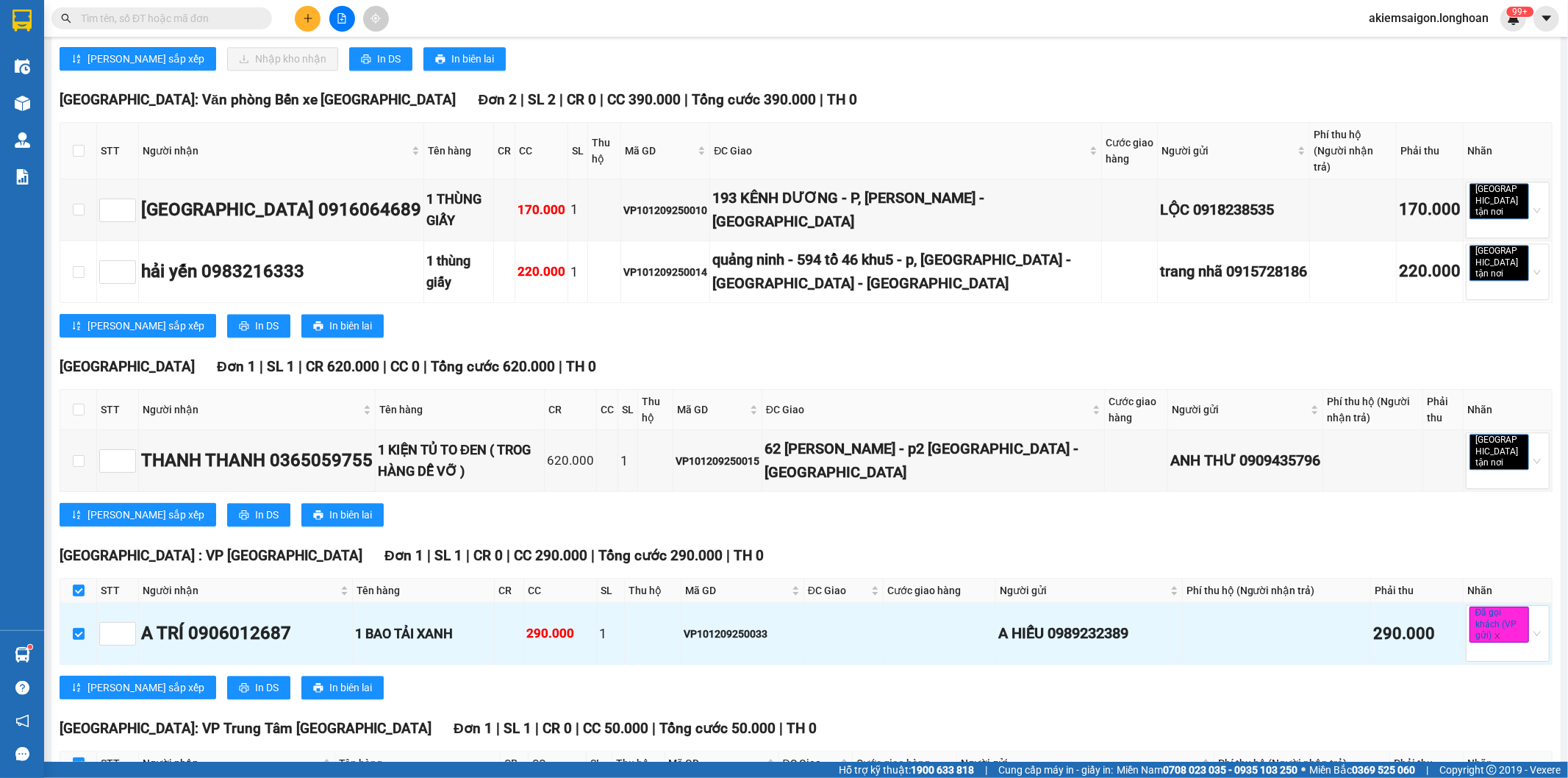
checkbox input "true"
checkbox input "false"
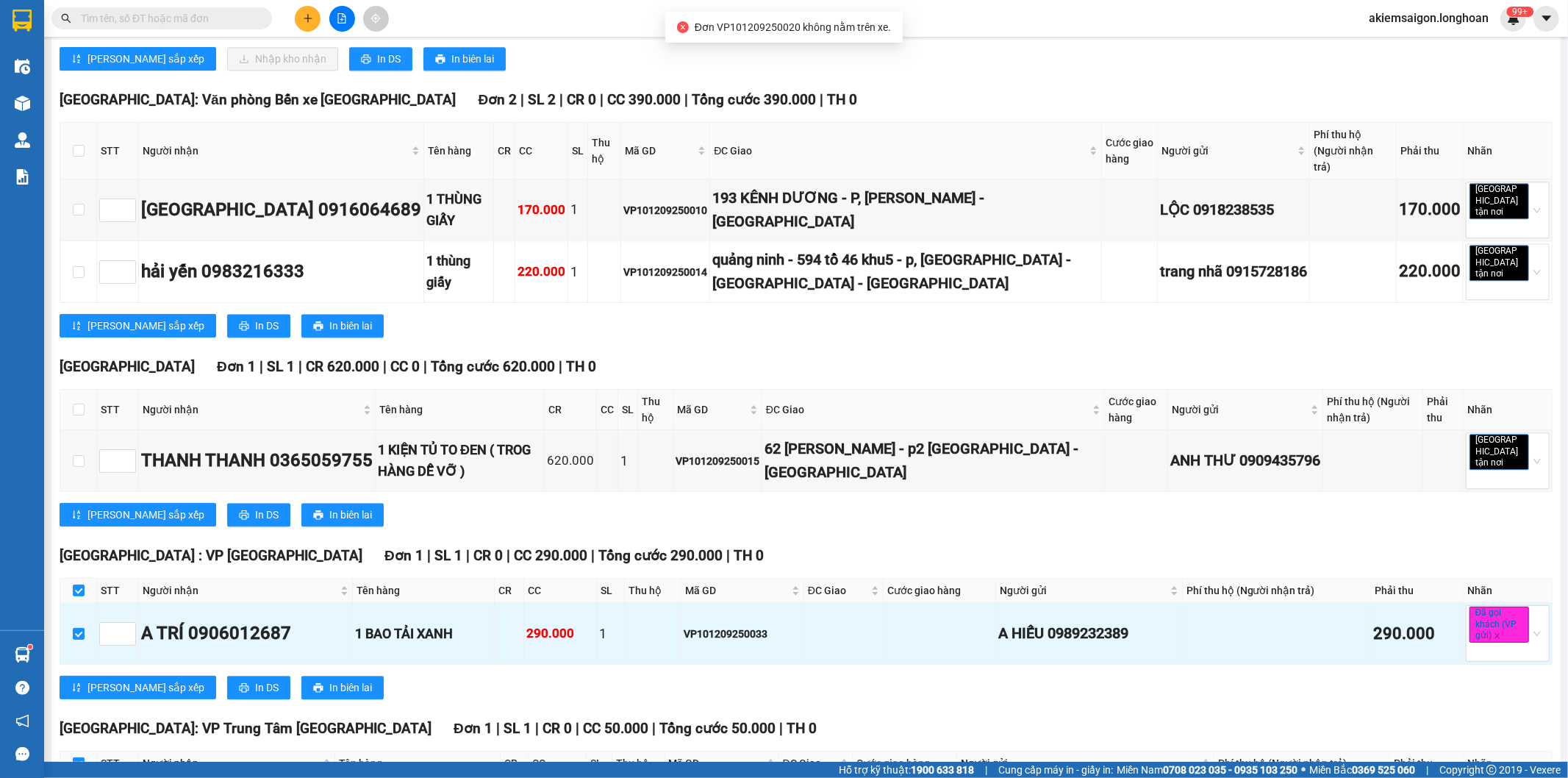
checkbox input "false"
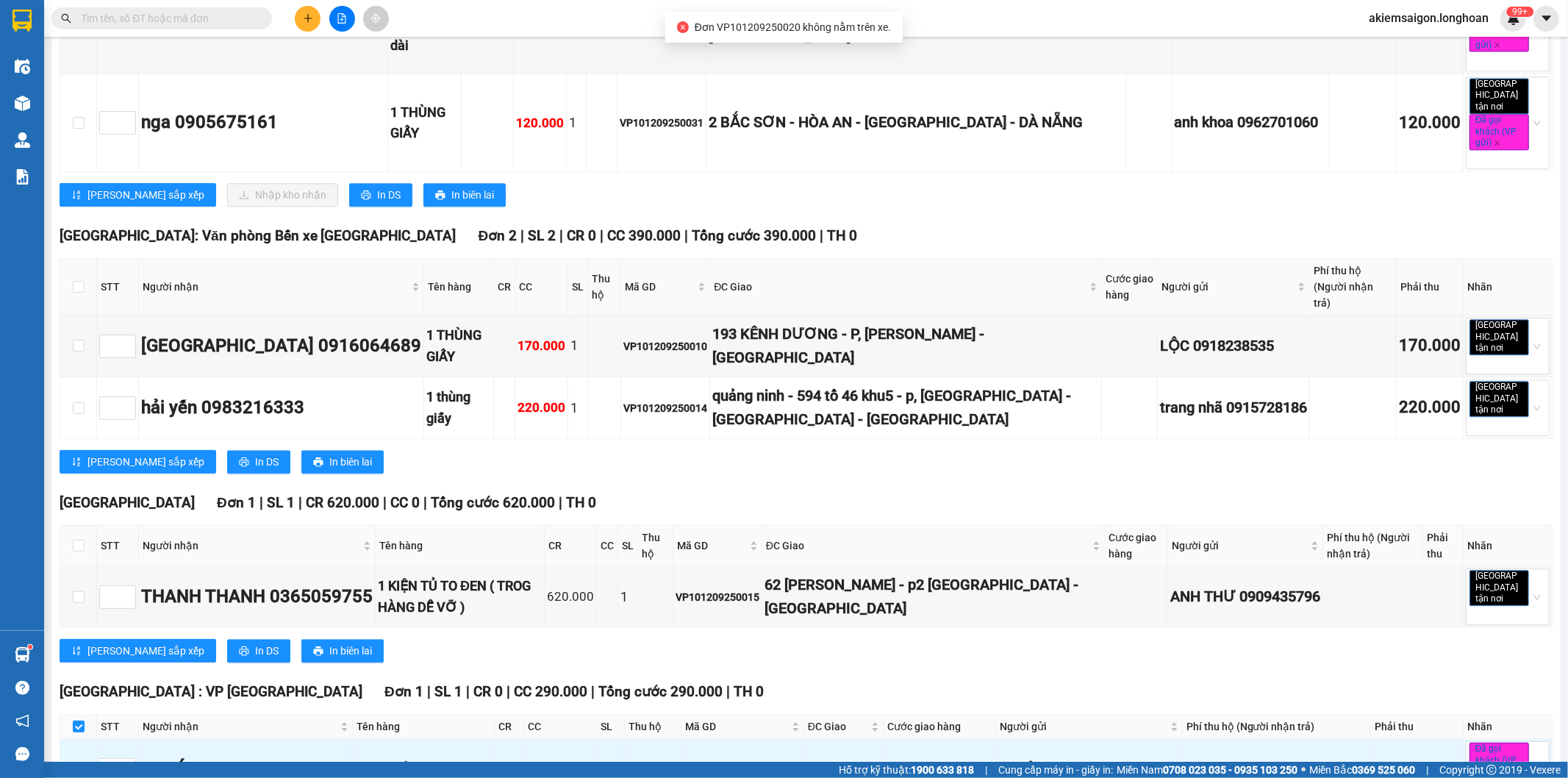
scroll to position [2681, 0]
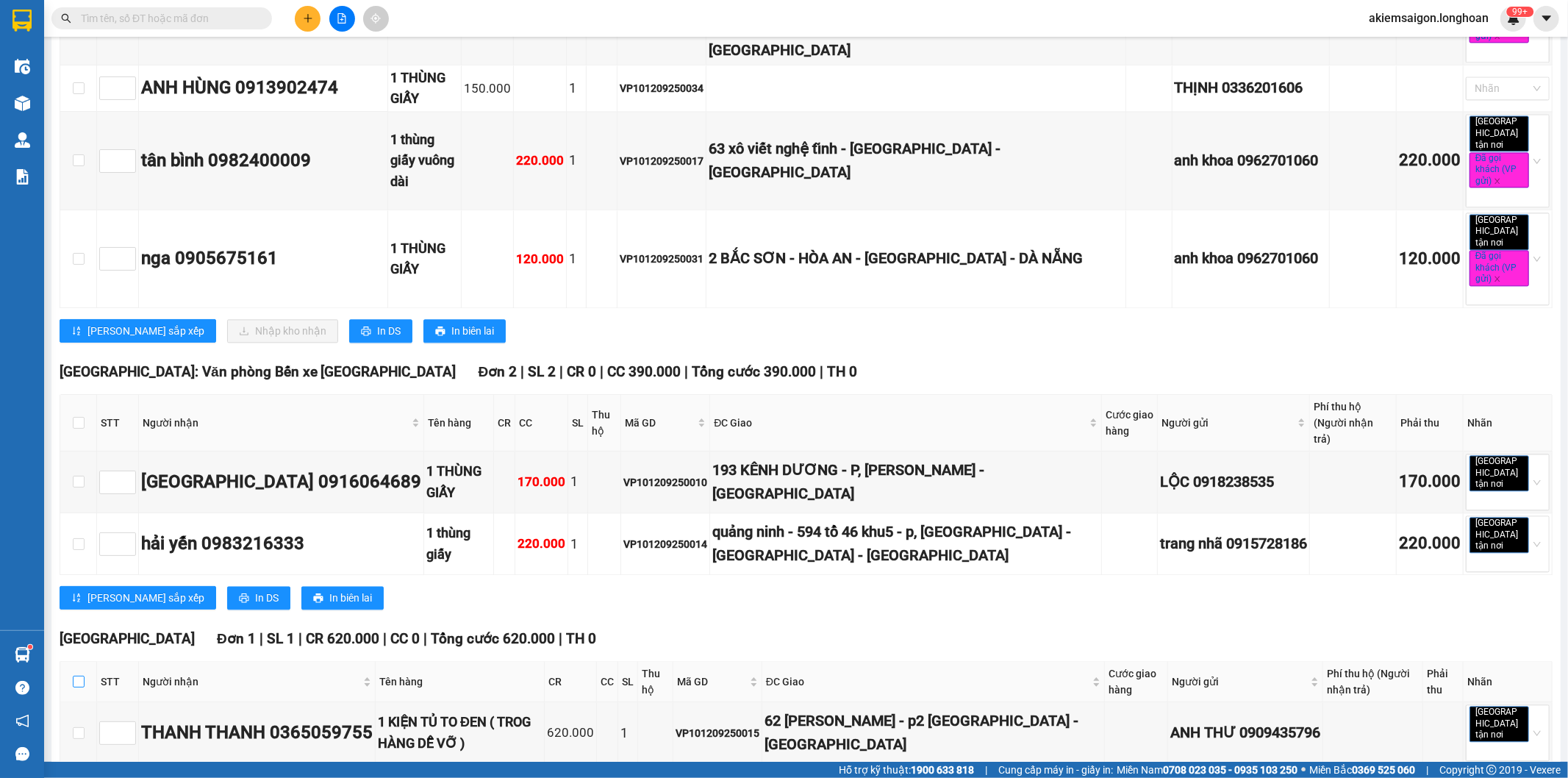
click at [76, 675] on input "checkbox" at bounding box center [79, 681] width 12 height 12
checkbox input "true"
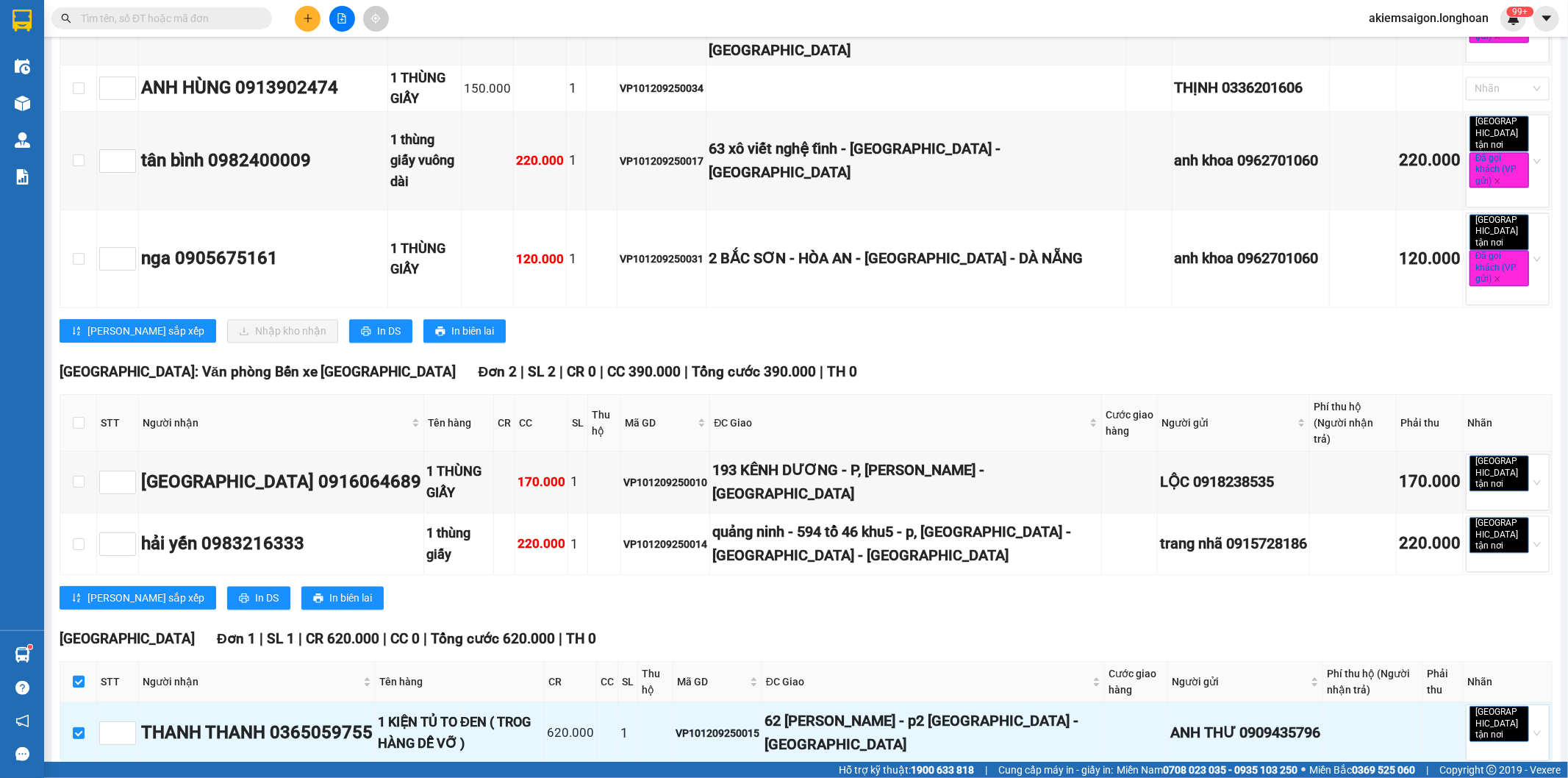
scroll to position [2544, 0]
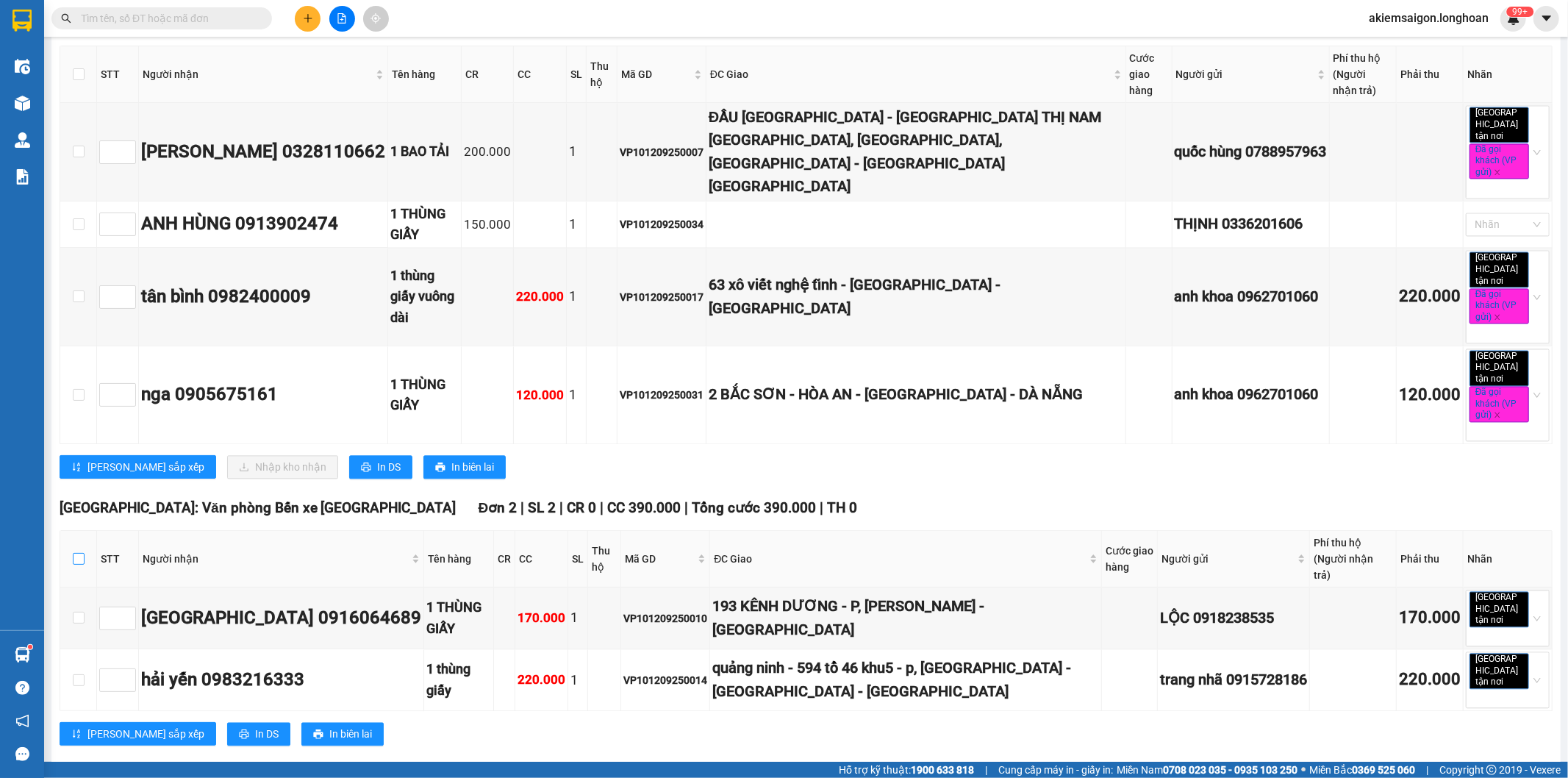
click at [76, 553] on input "checkbox" at bounding box center [79, 558] width 12 height 12
checkbox input "true"
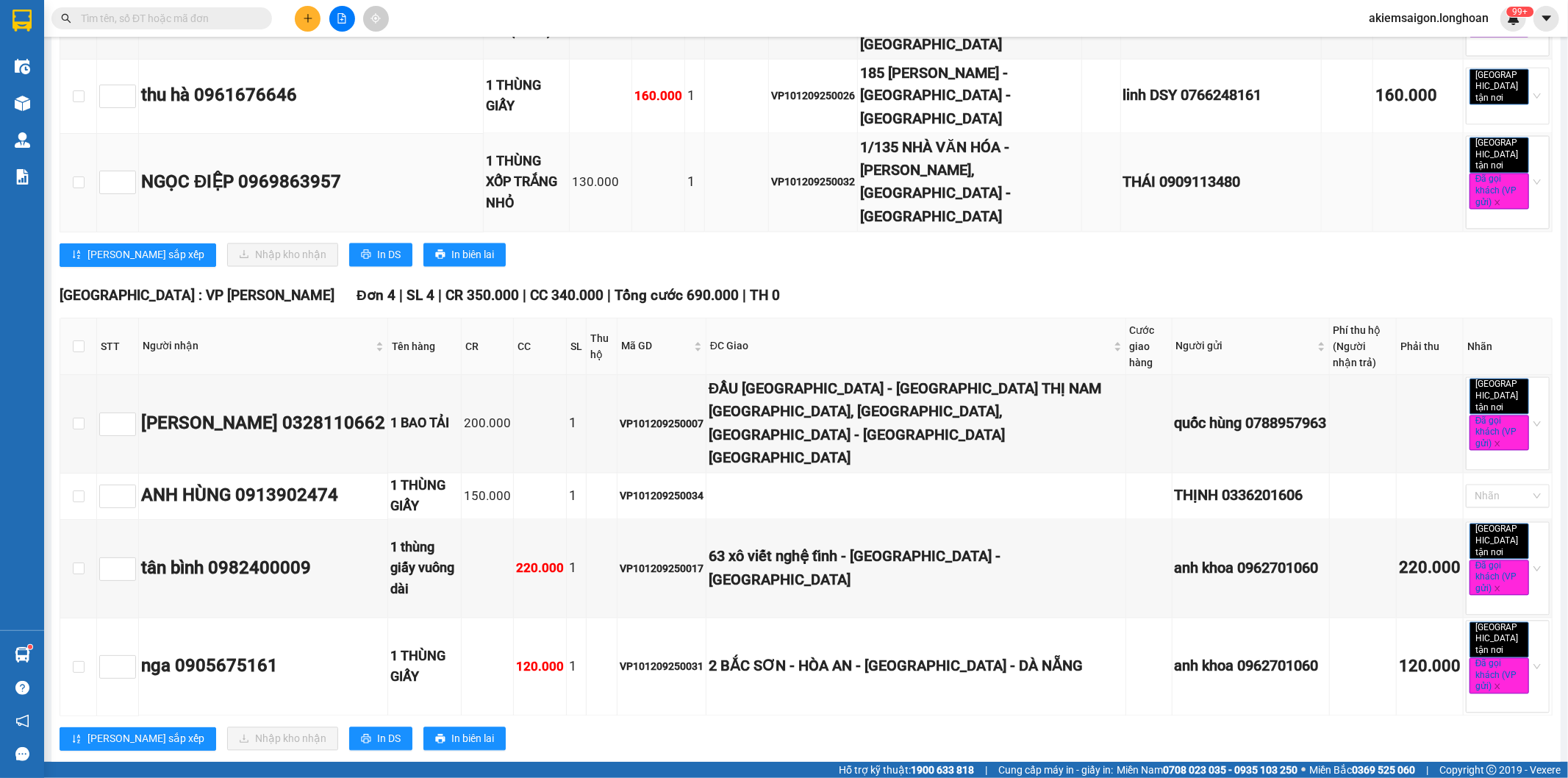
scroll to position [1864, 0]
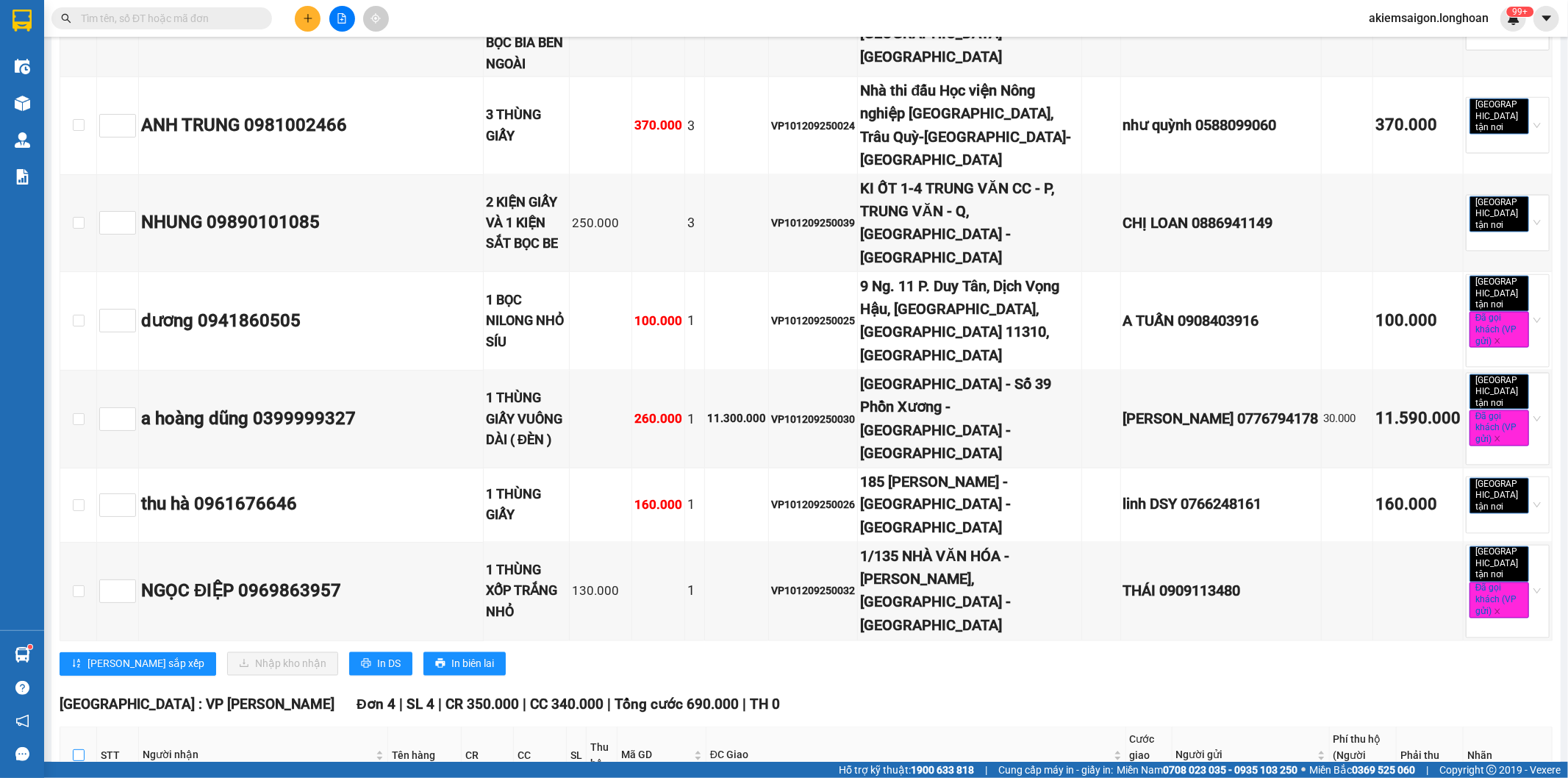
click at [76, 749] on input "checkbox" at bounding box center [79, 755] width 12 height 12
checkbox input "true"
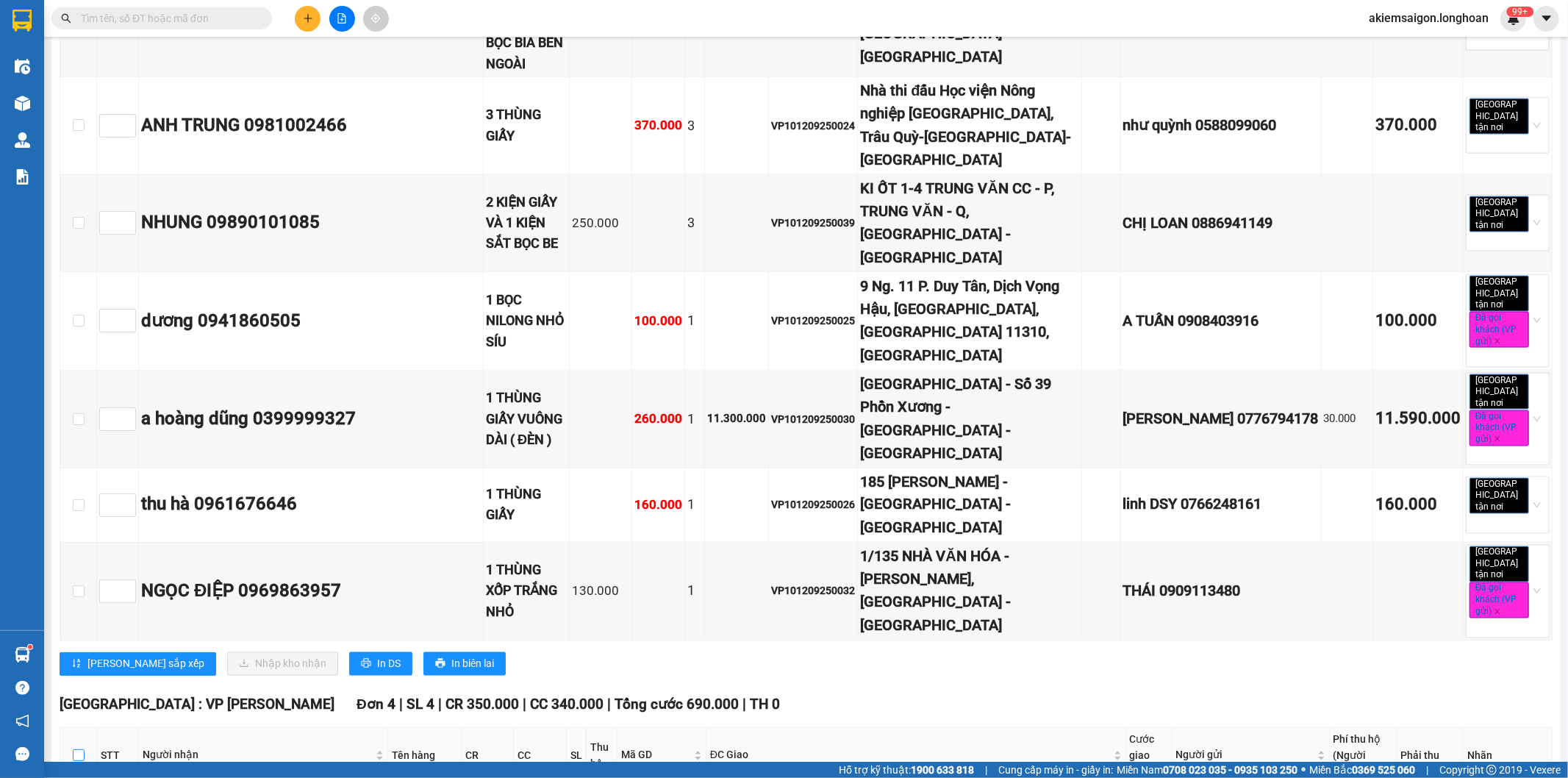
checkbox input "true"
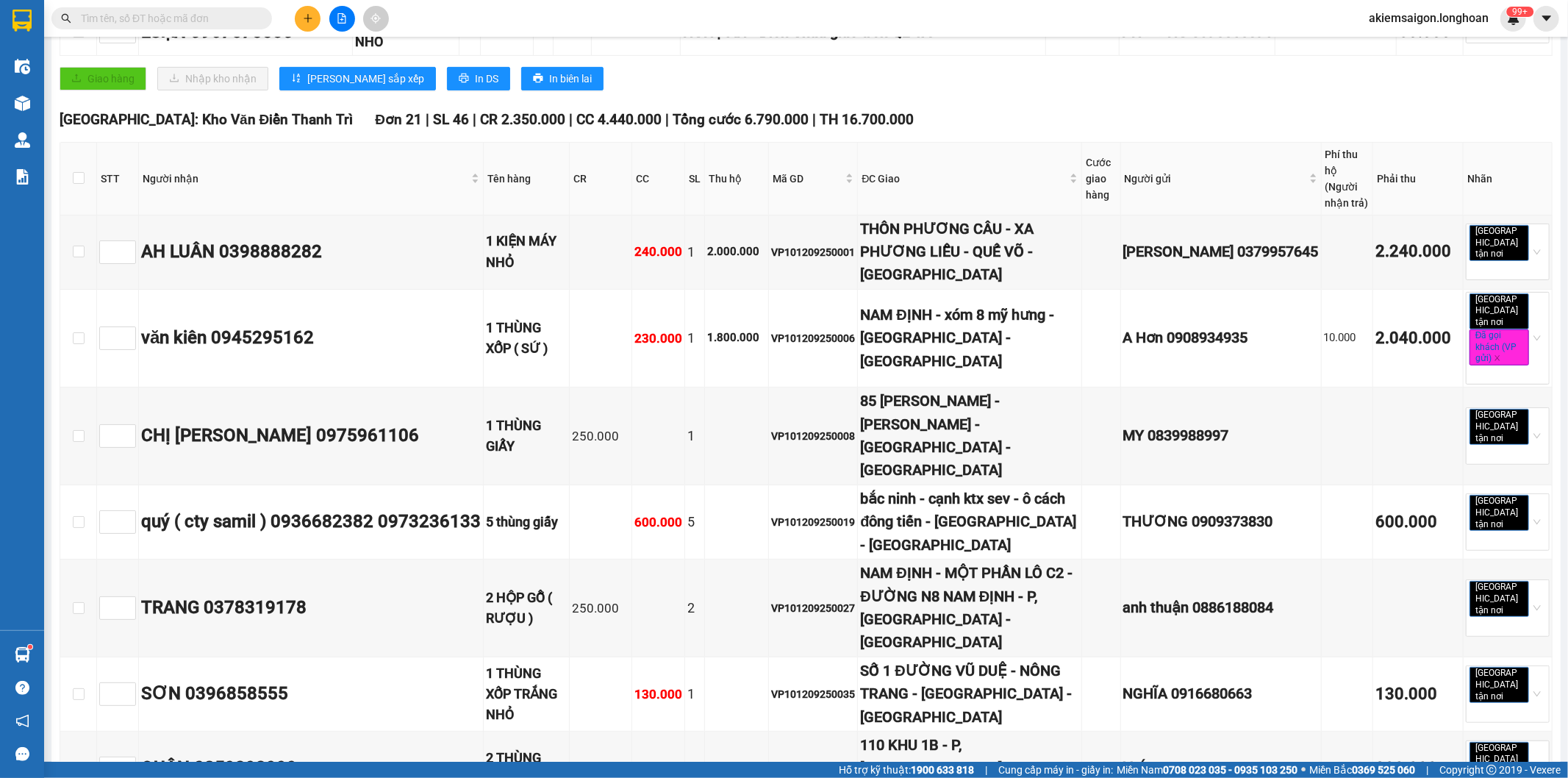
scroll to position [93, 0]
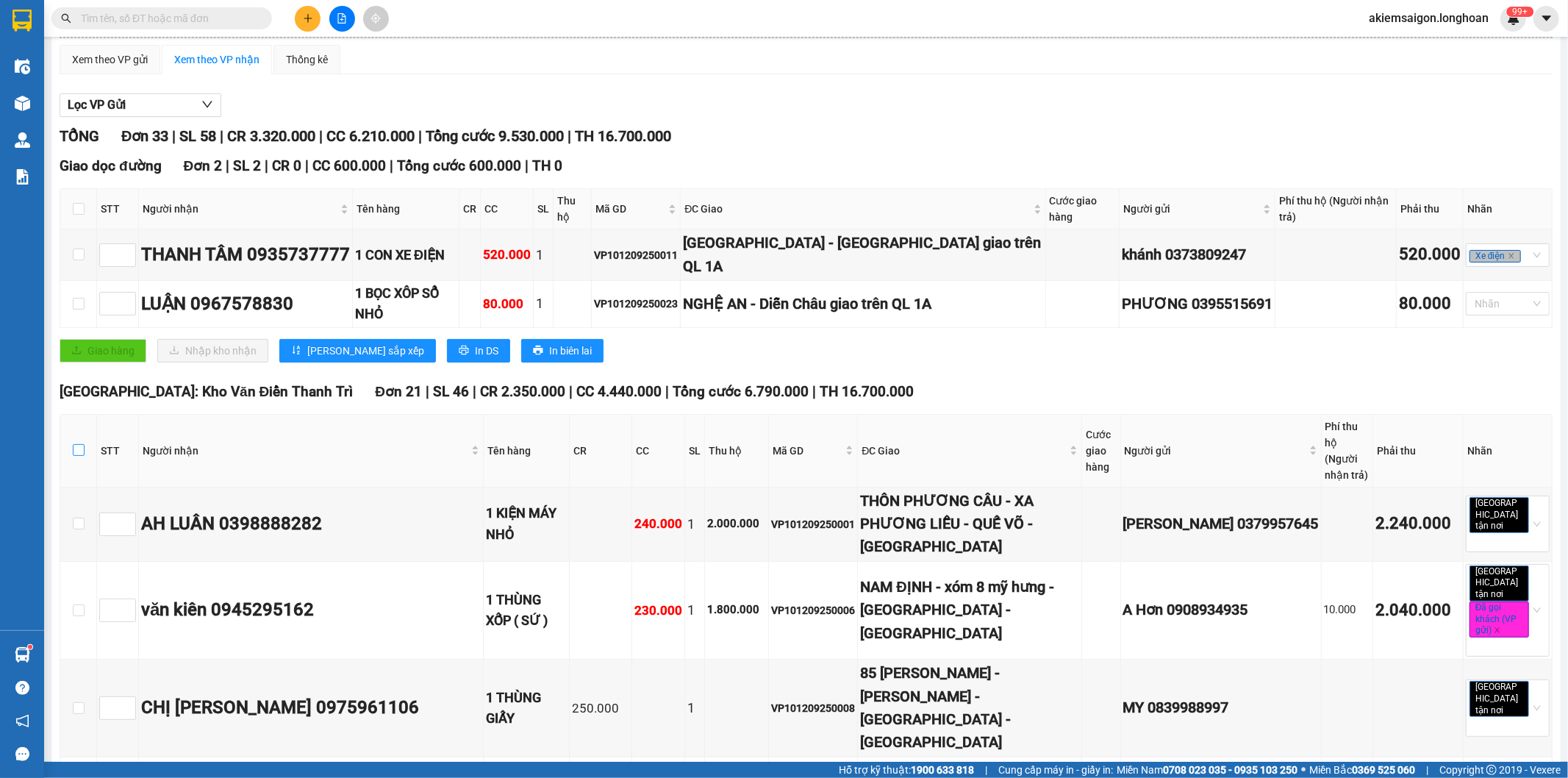
click at [75, 444] on input "checkbox" at bounding box center [79, 450] width 12 height 12
checkbox input "true"
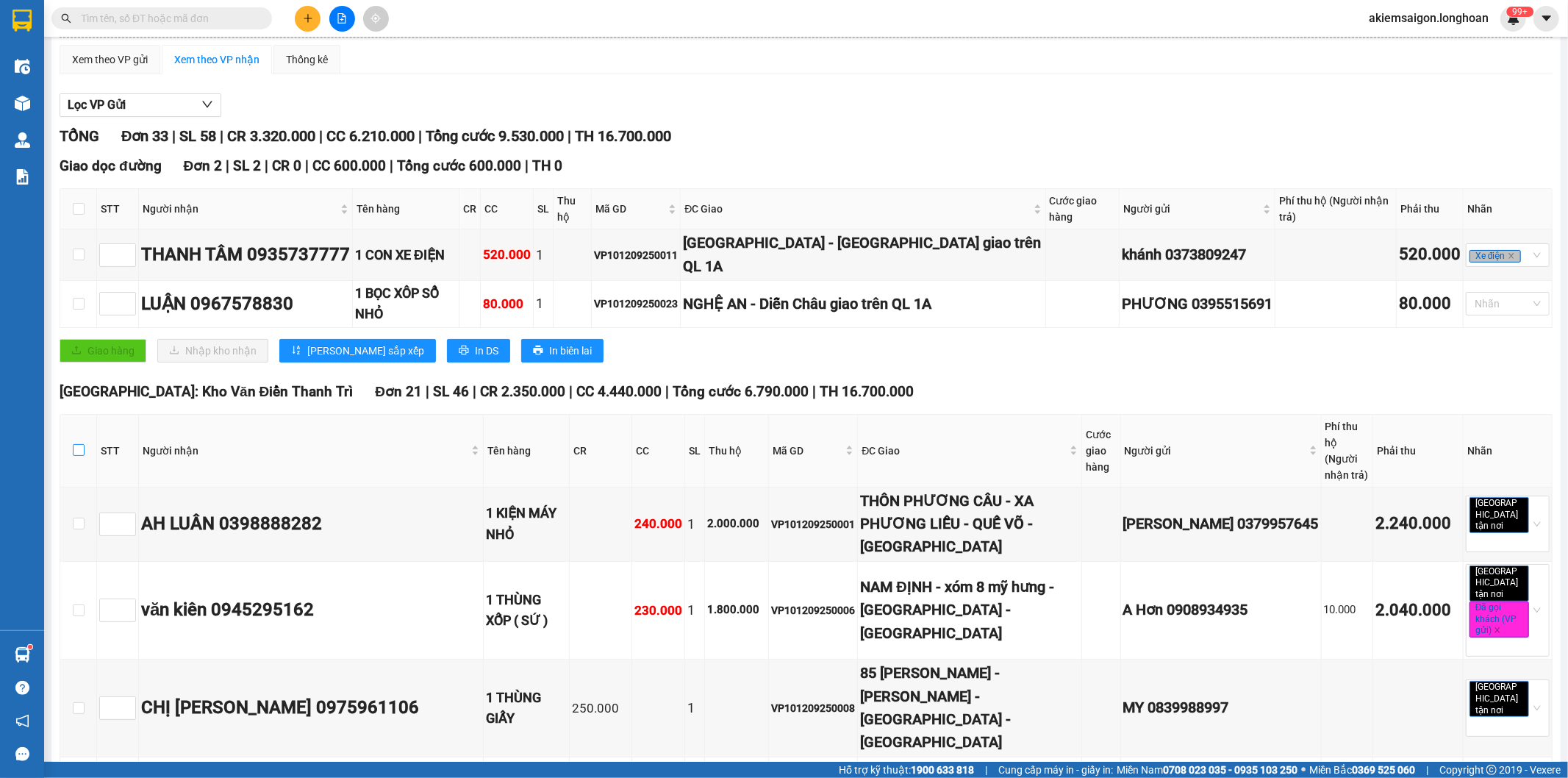
checkbox input "true"
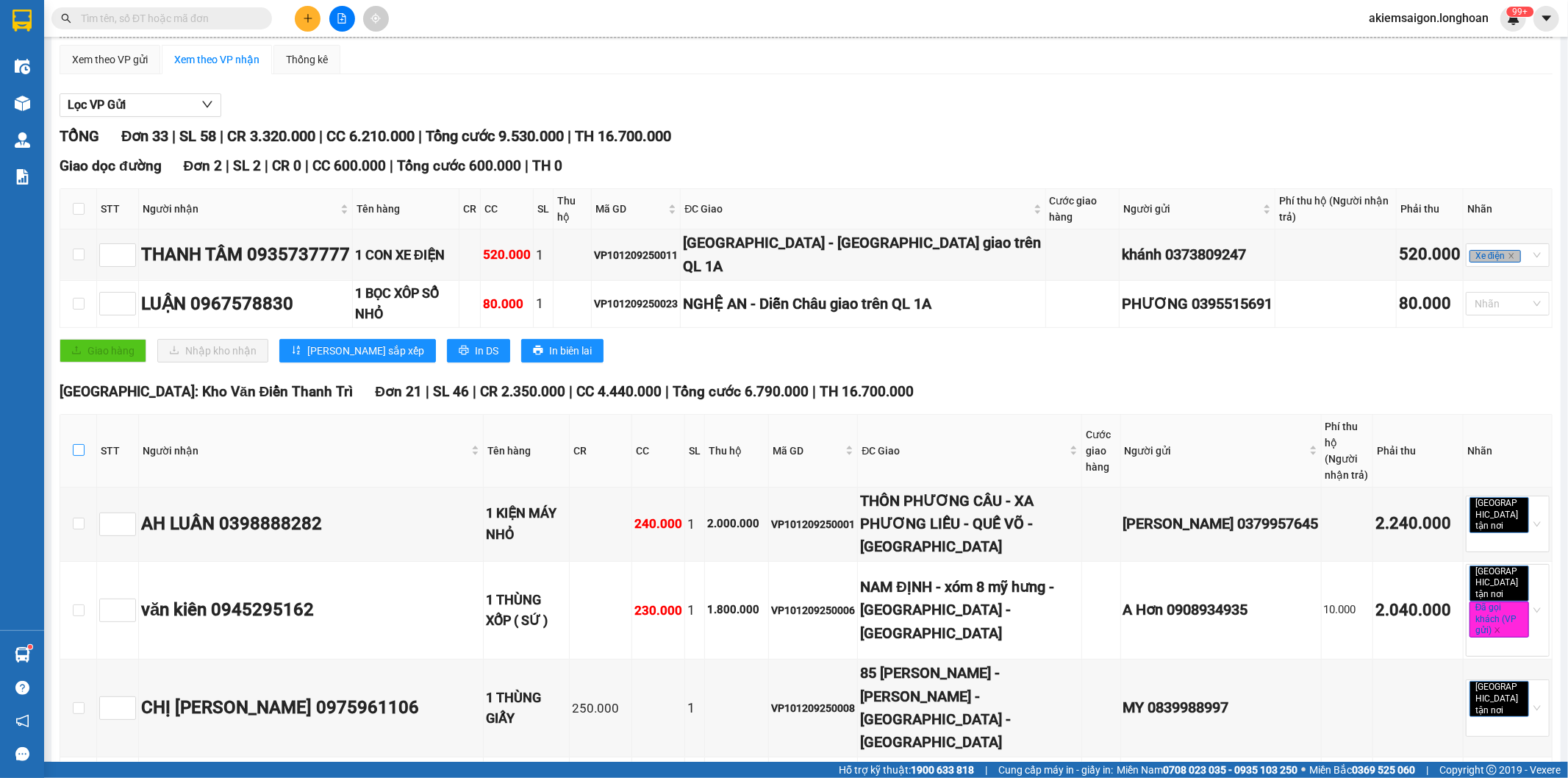
checkbox input "true"
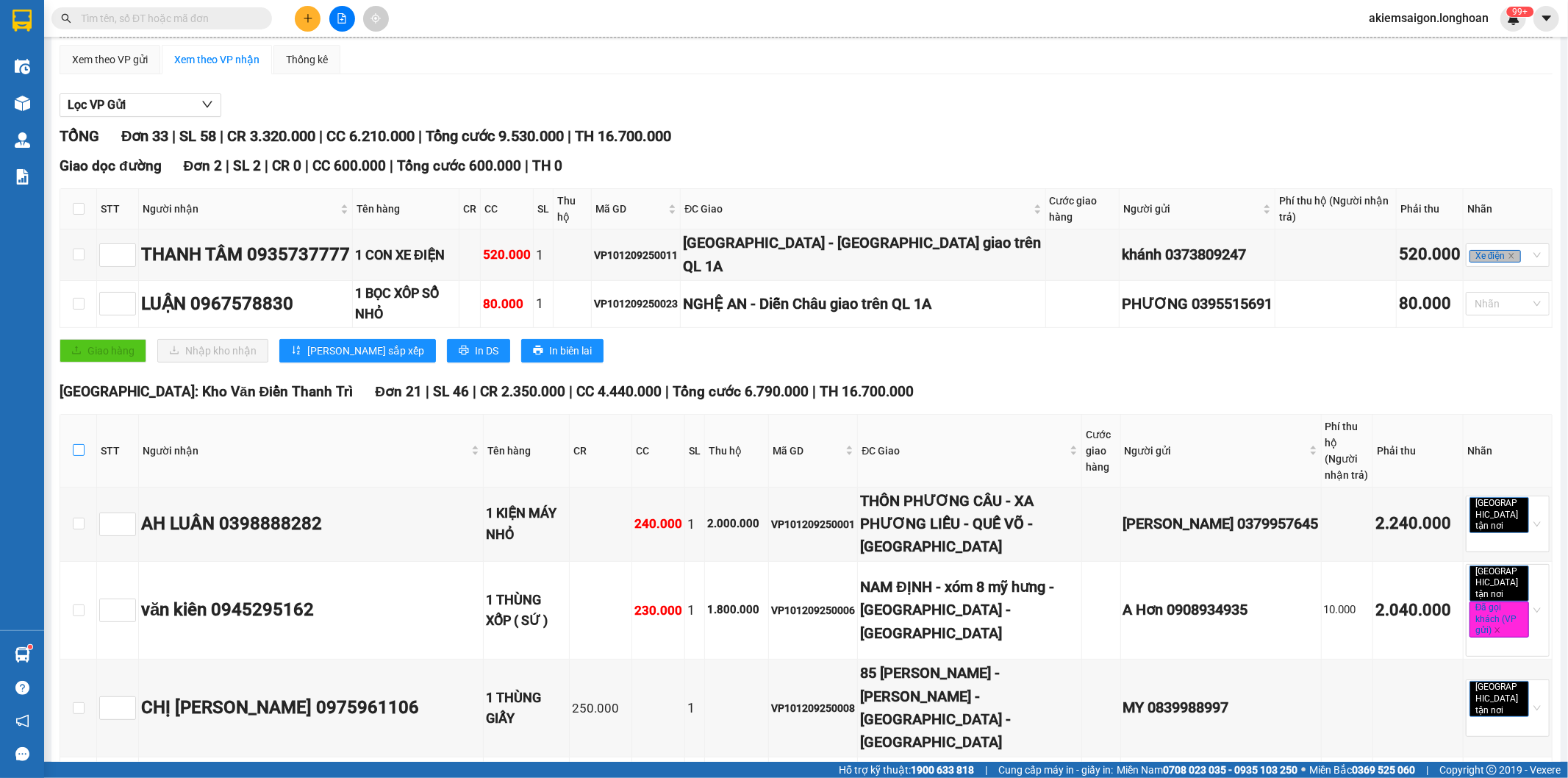
checkbox input "true"
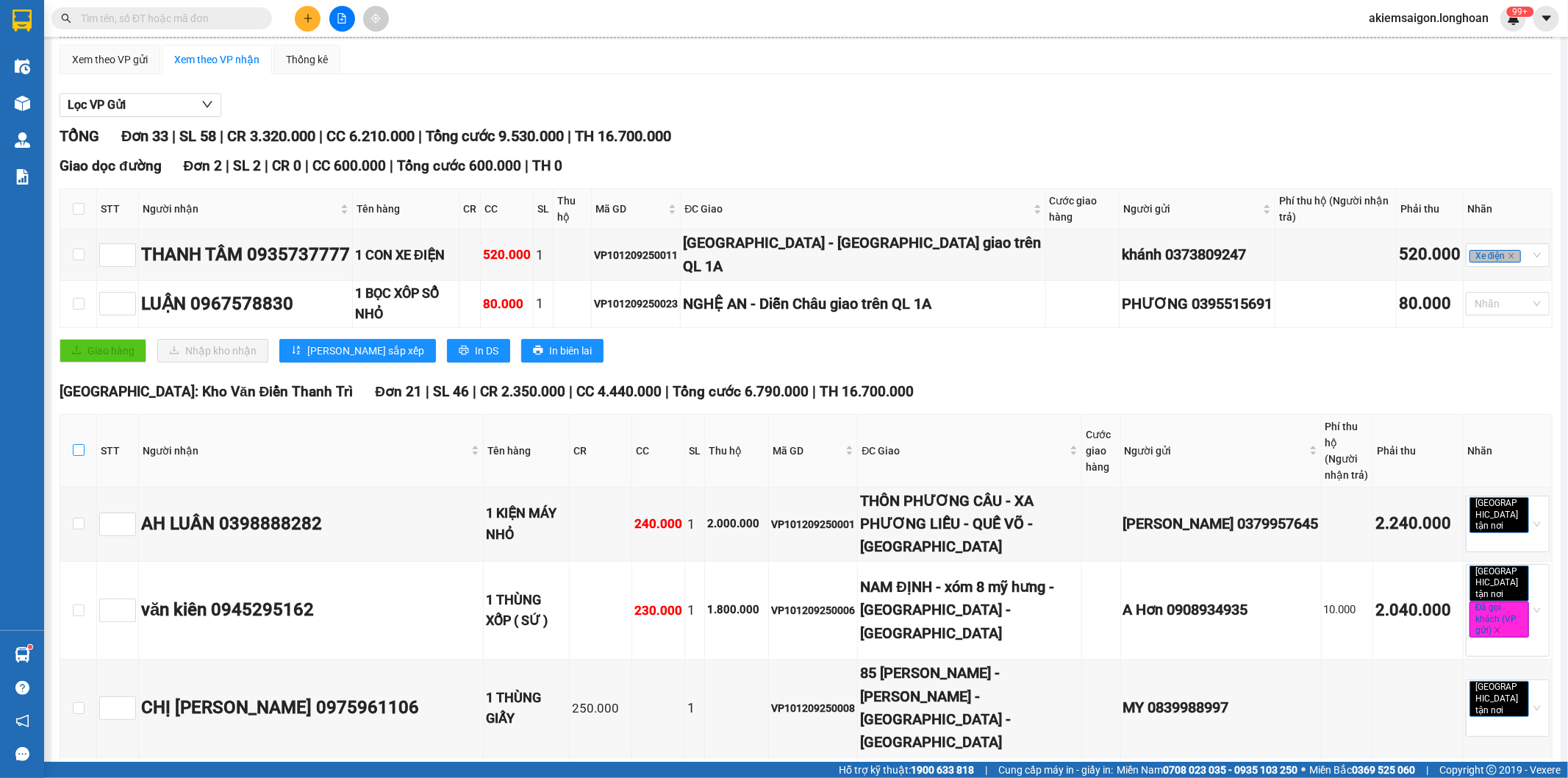
checkbox input "true"
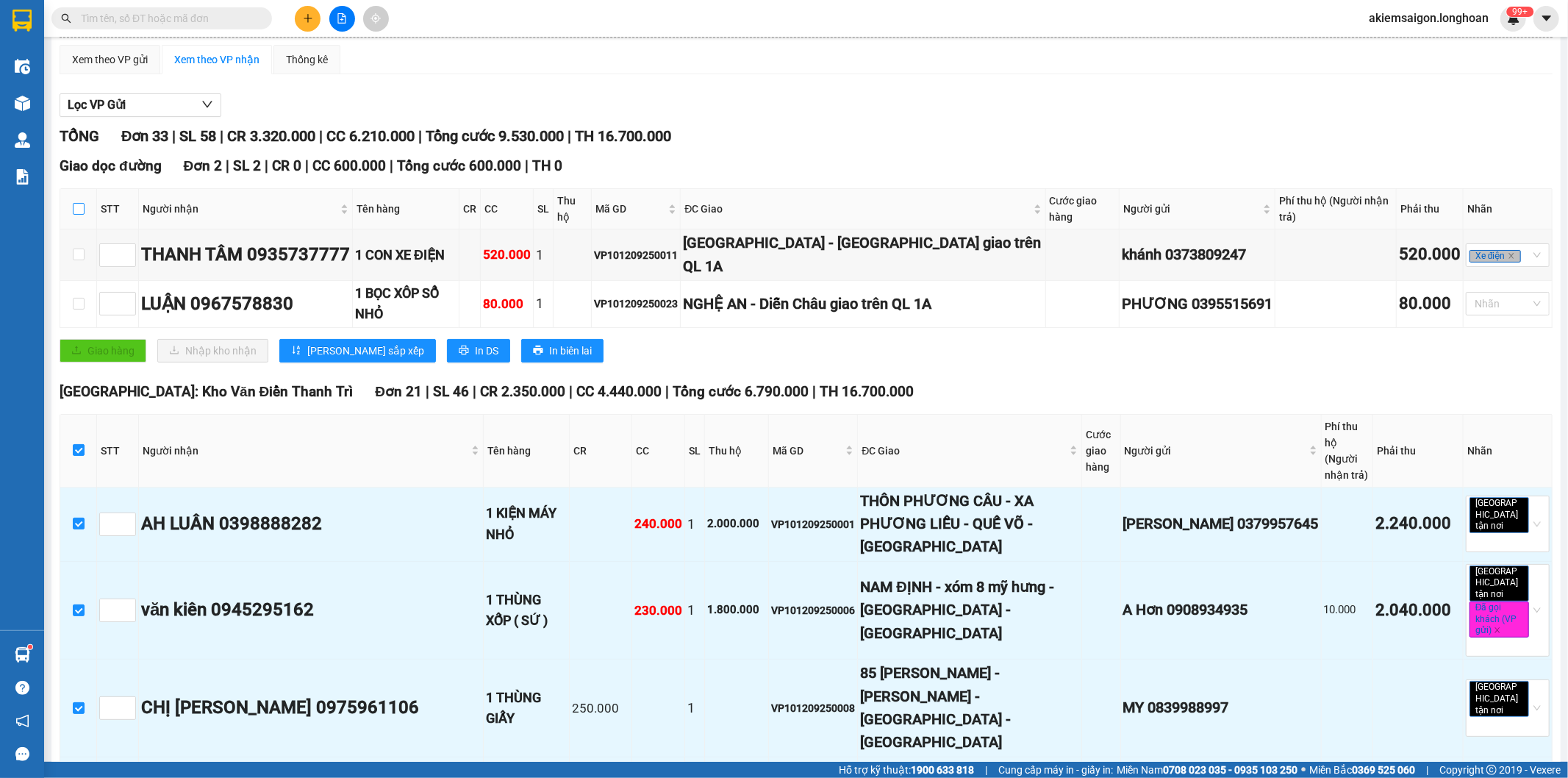
click at [77, 204] on input "checkbox" at bounding box center [79, 209] width 12 height 12
checkbox input "true"
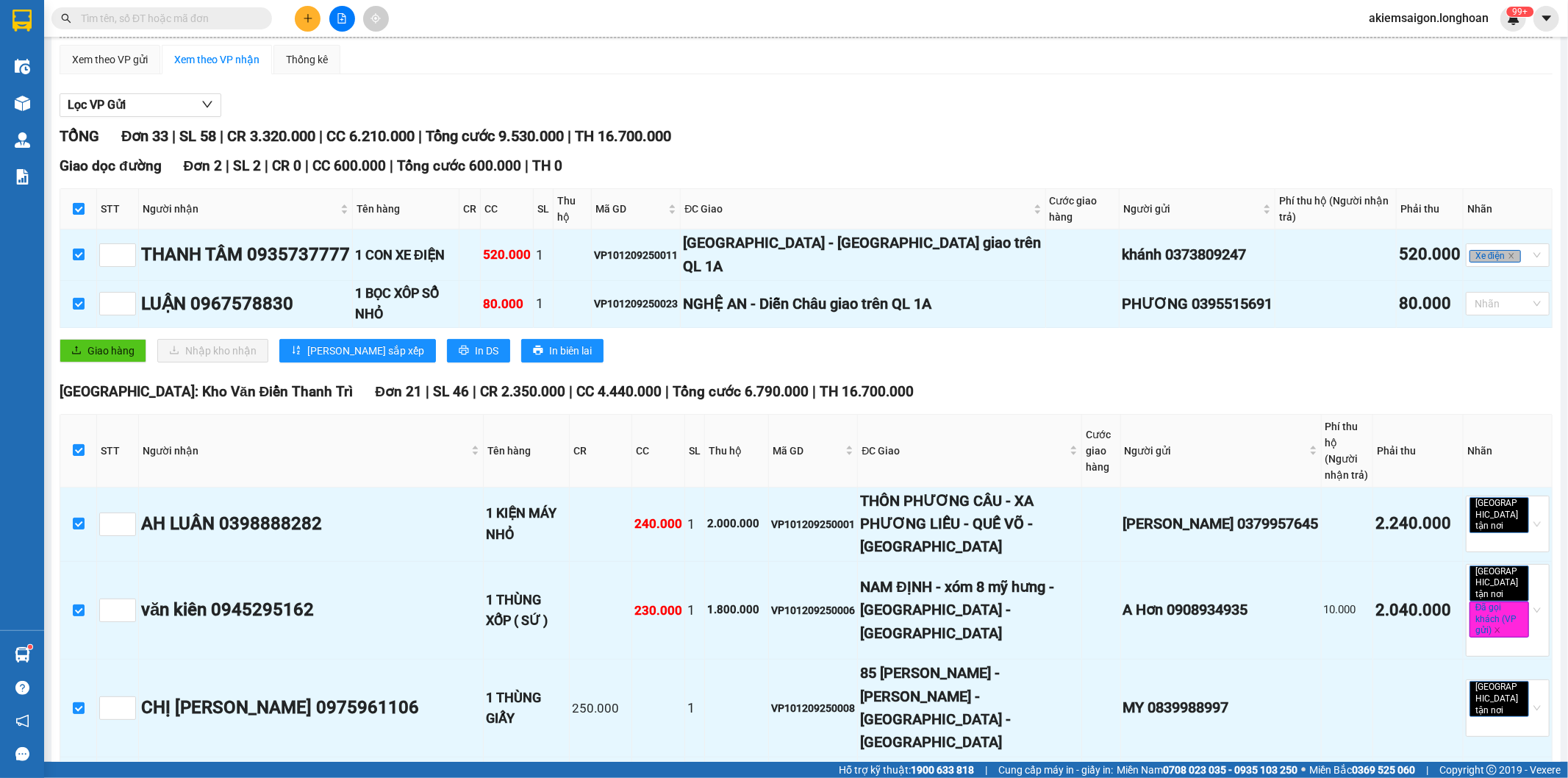
scroll to position [0, 0]
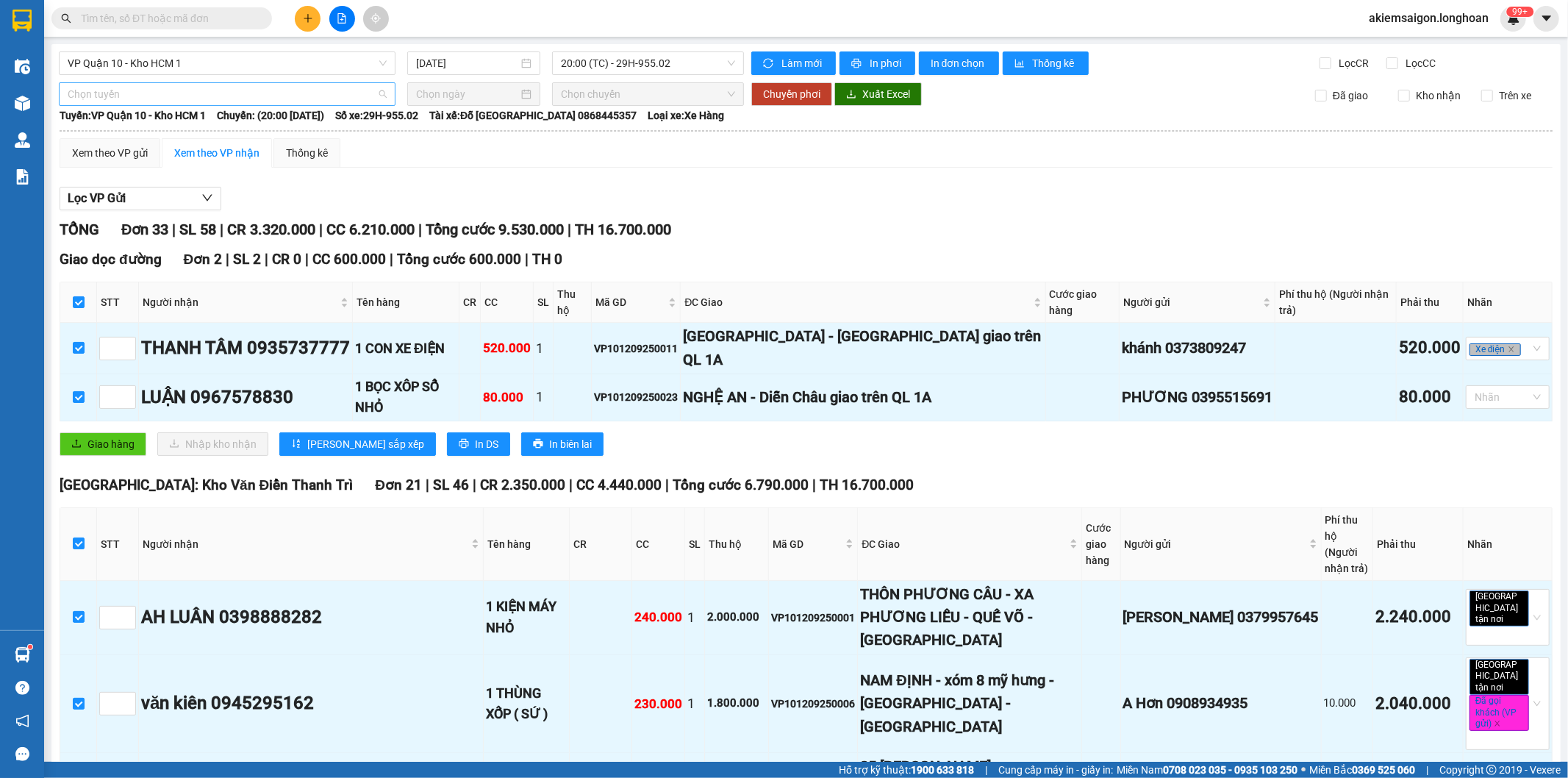
click at [149, 93] on span "Chọn tuyến" at bounding box center [226, 94] width 319 height 22
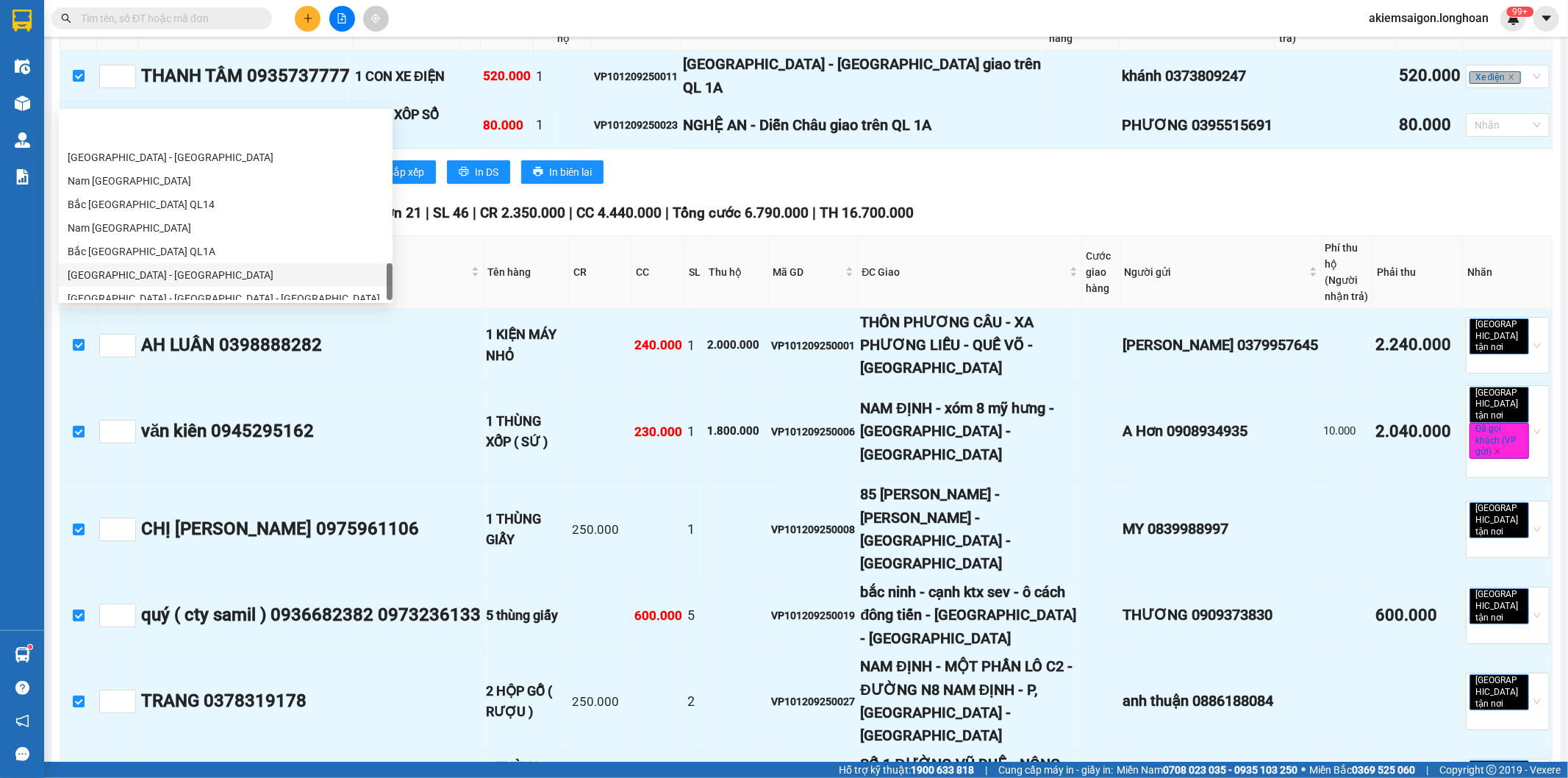
scroll to position [1011, 0]
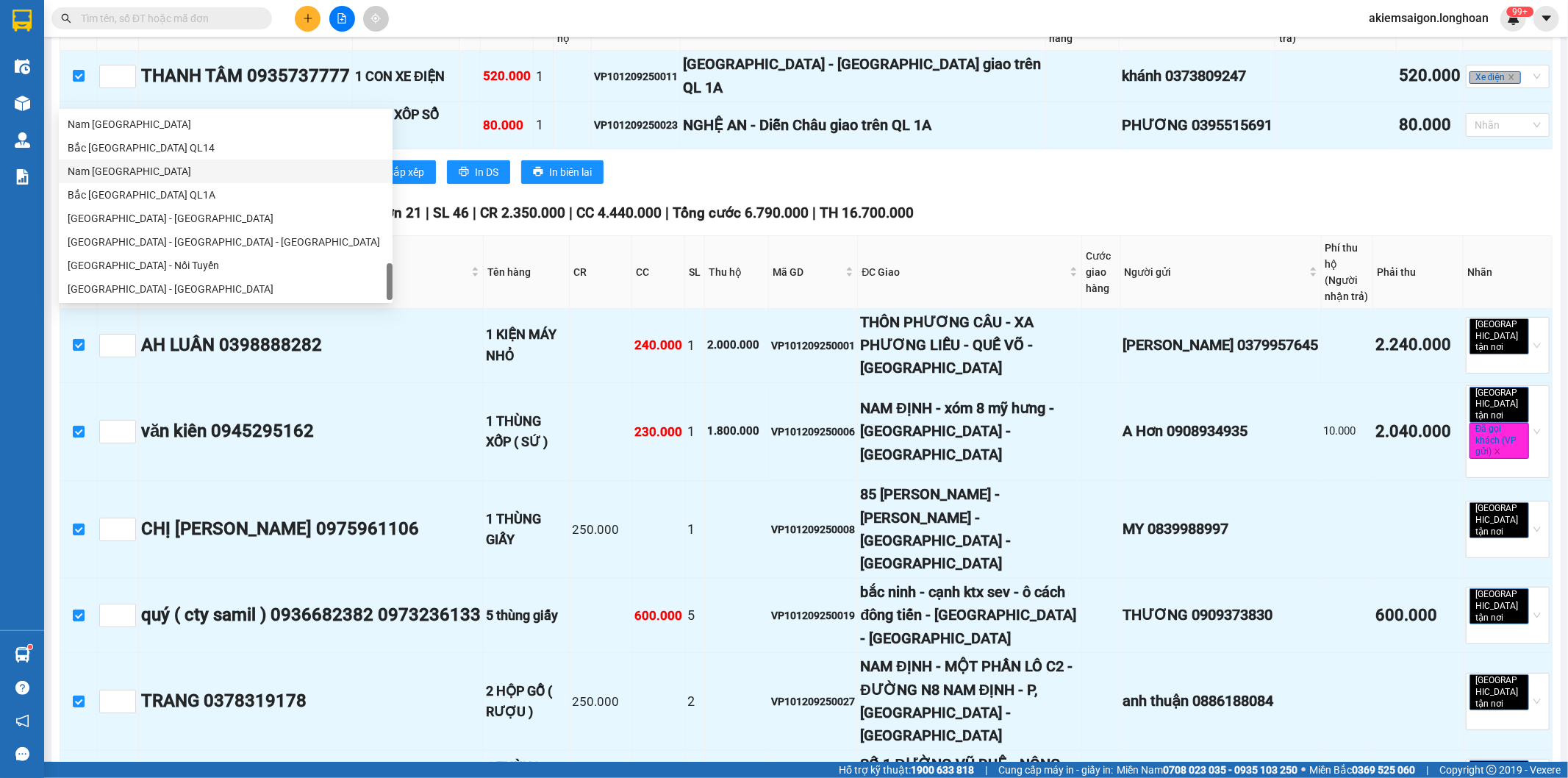
click at [151, 175] on div "Nam Trung Bắc QL1A" at bounding box center [225, 171] width 316 height 16
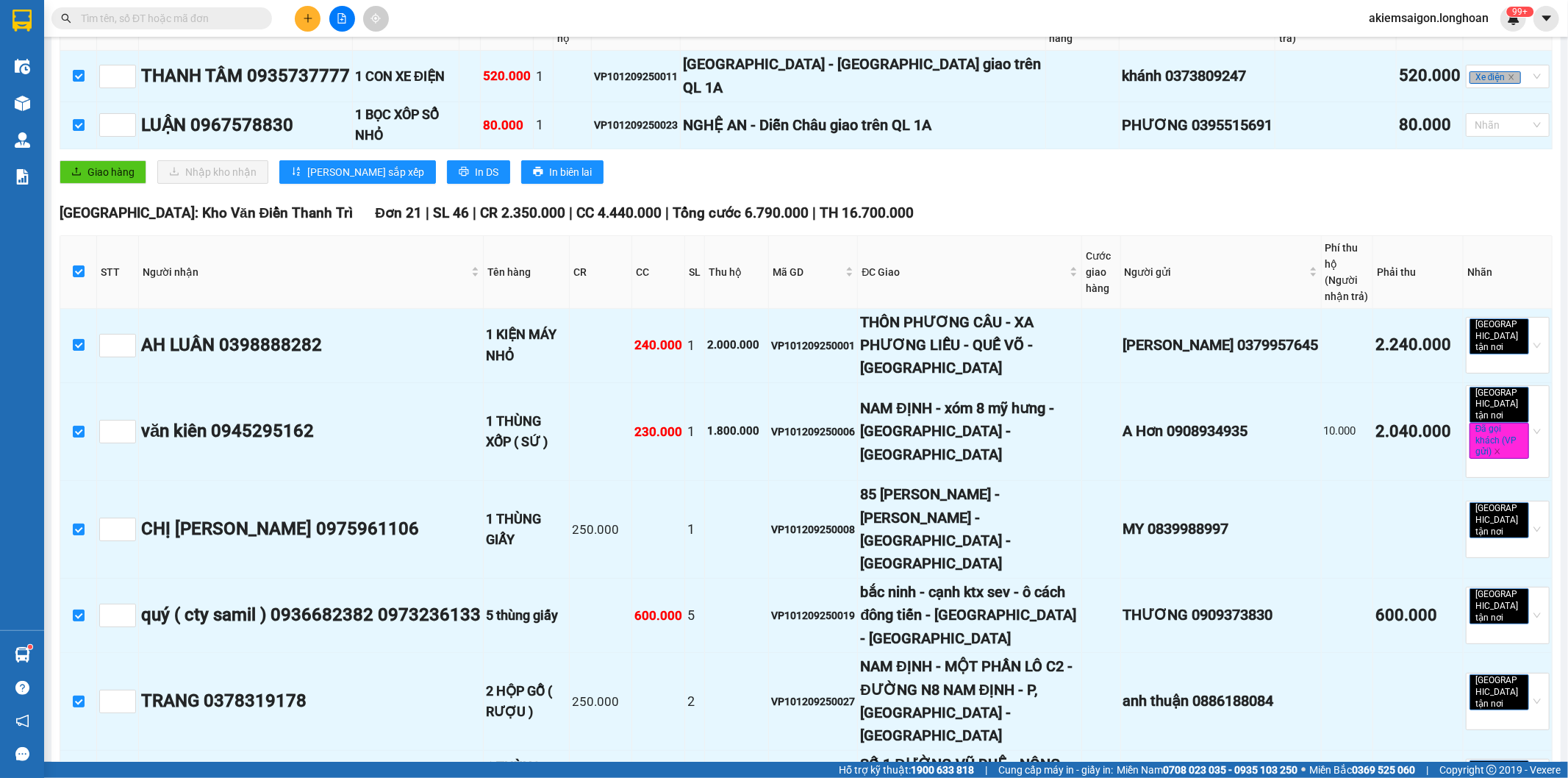
scroll to position [0, 0]
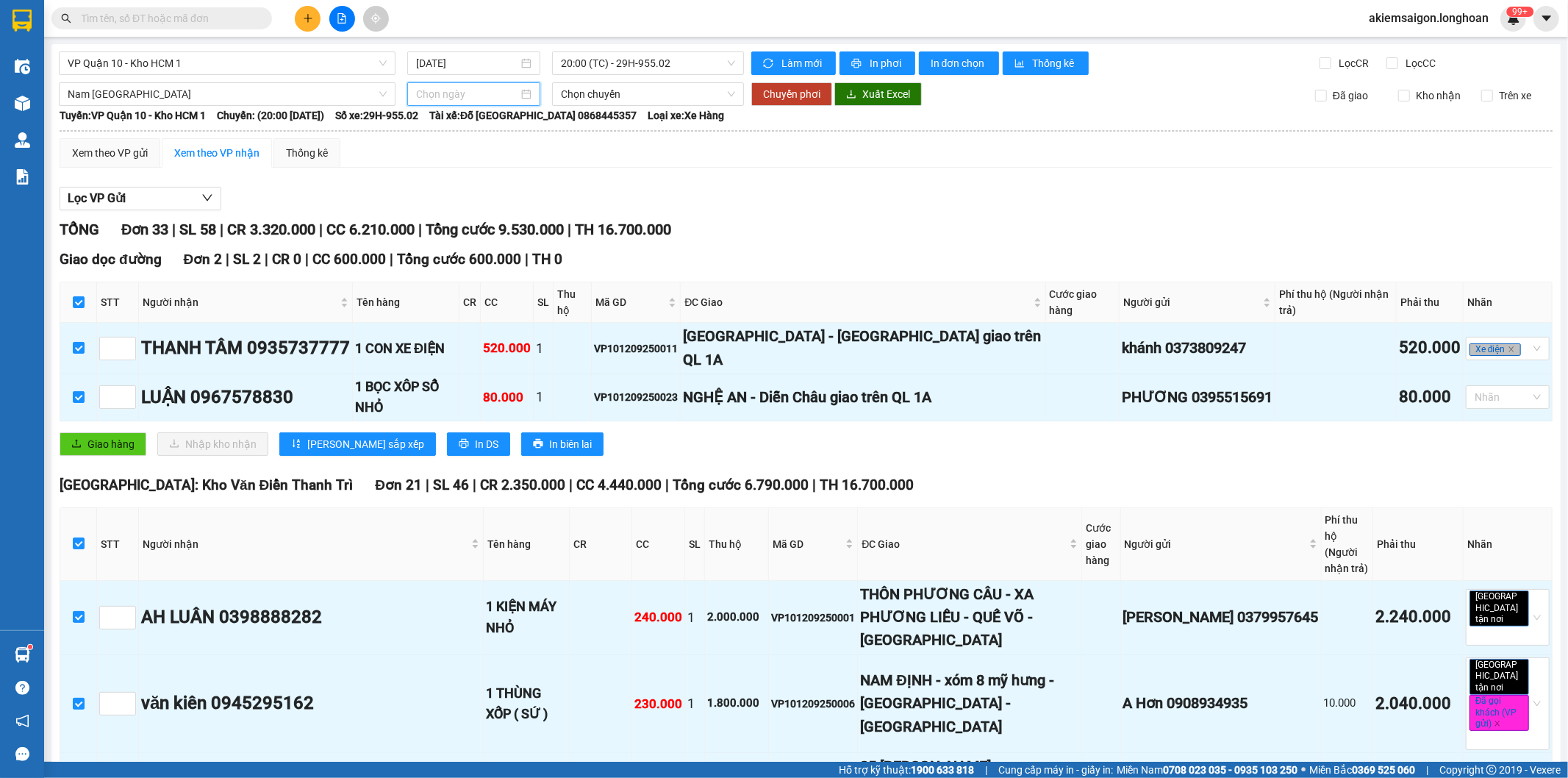
click at [417, 91] on input at bounding box center [468, 93] width 103 height 16
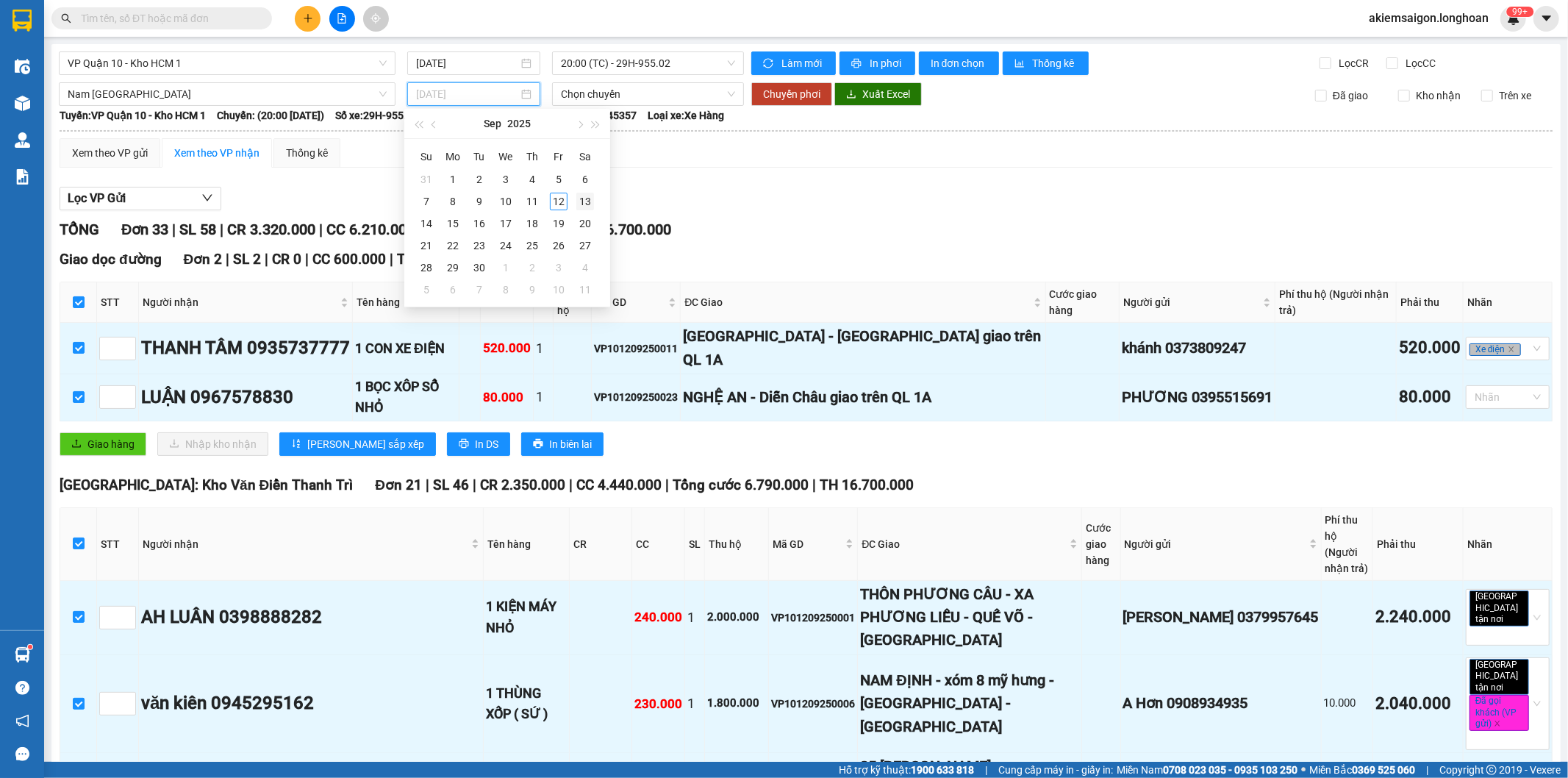
type input "[DATE]"
click at [584, 202] on div "13" at bounding box center [585, 201] width 18 height 18
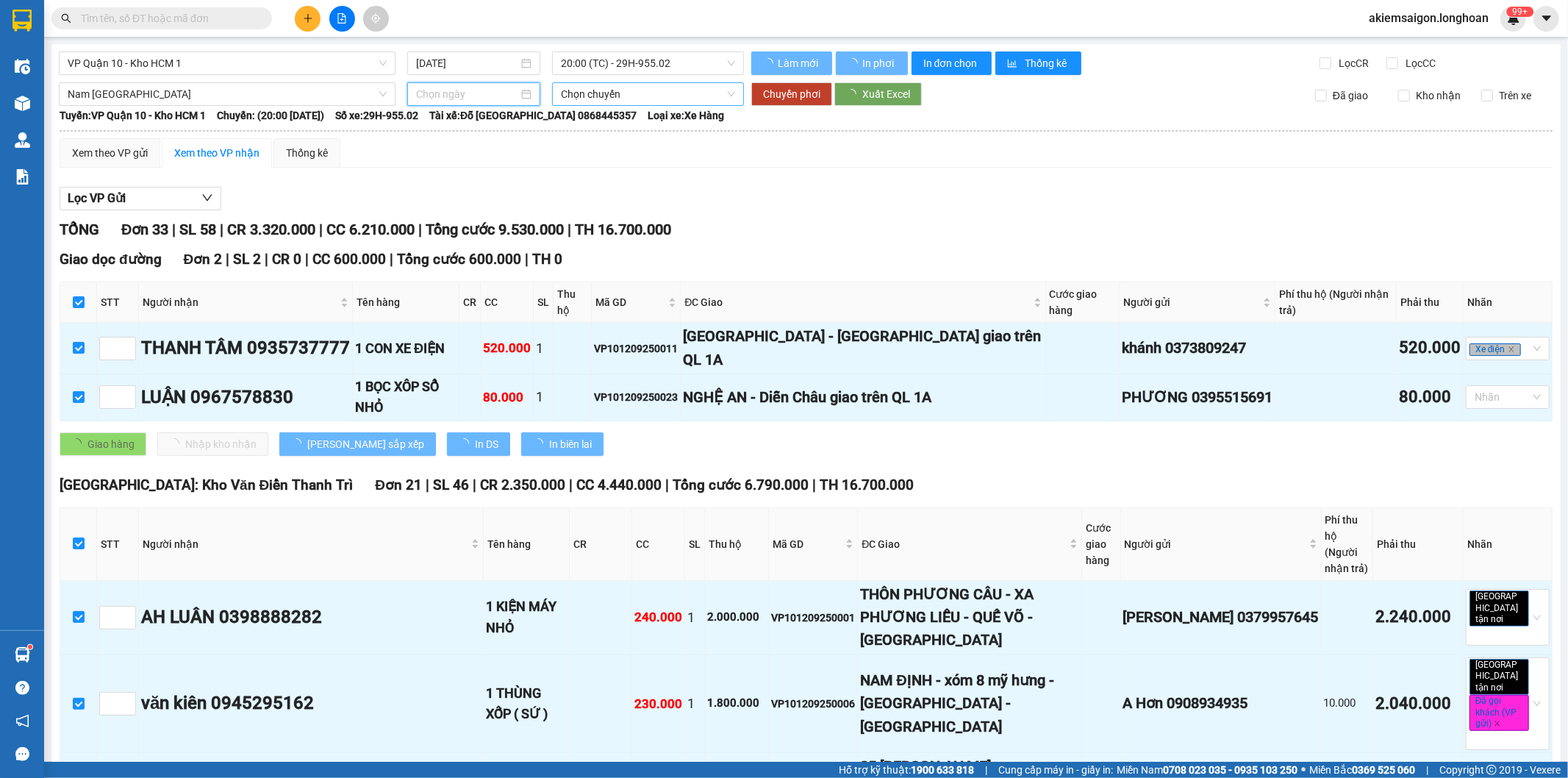
type input "[DATE]"
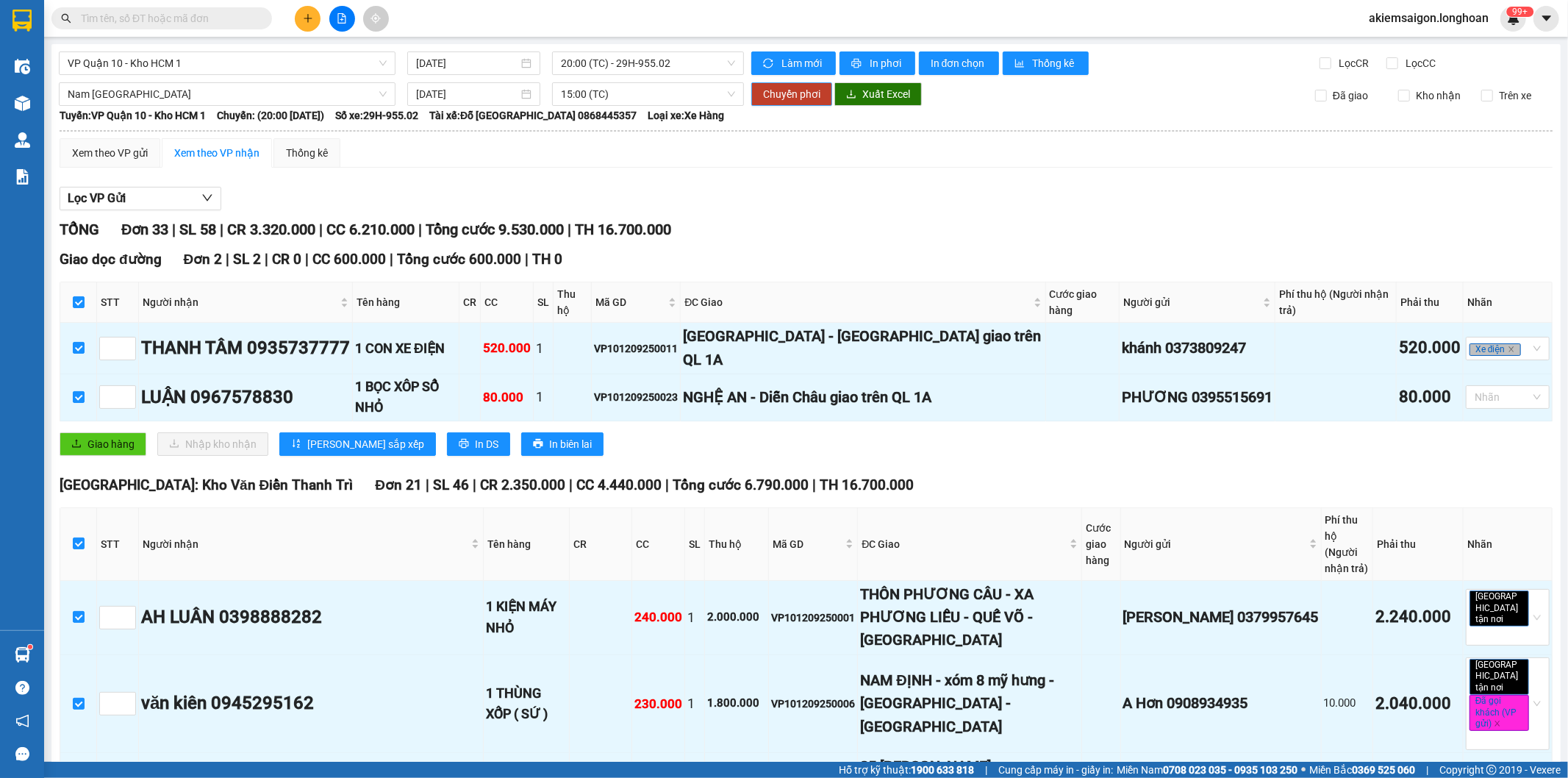
click at [776, 93] on span "Chuyển phơi" at bounding box center [792, 93] width 57 height 16
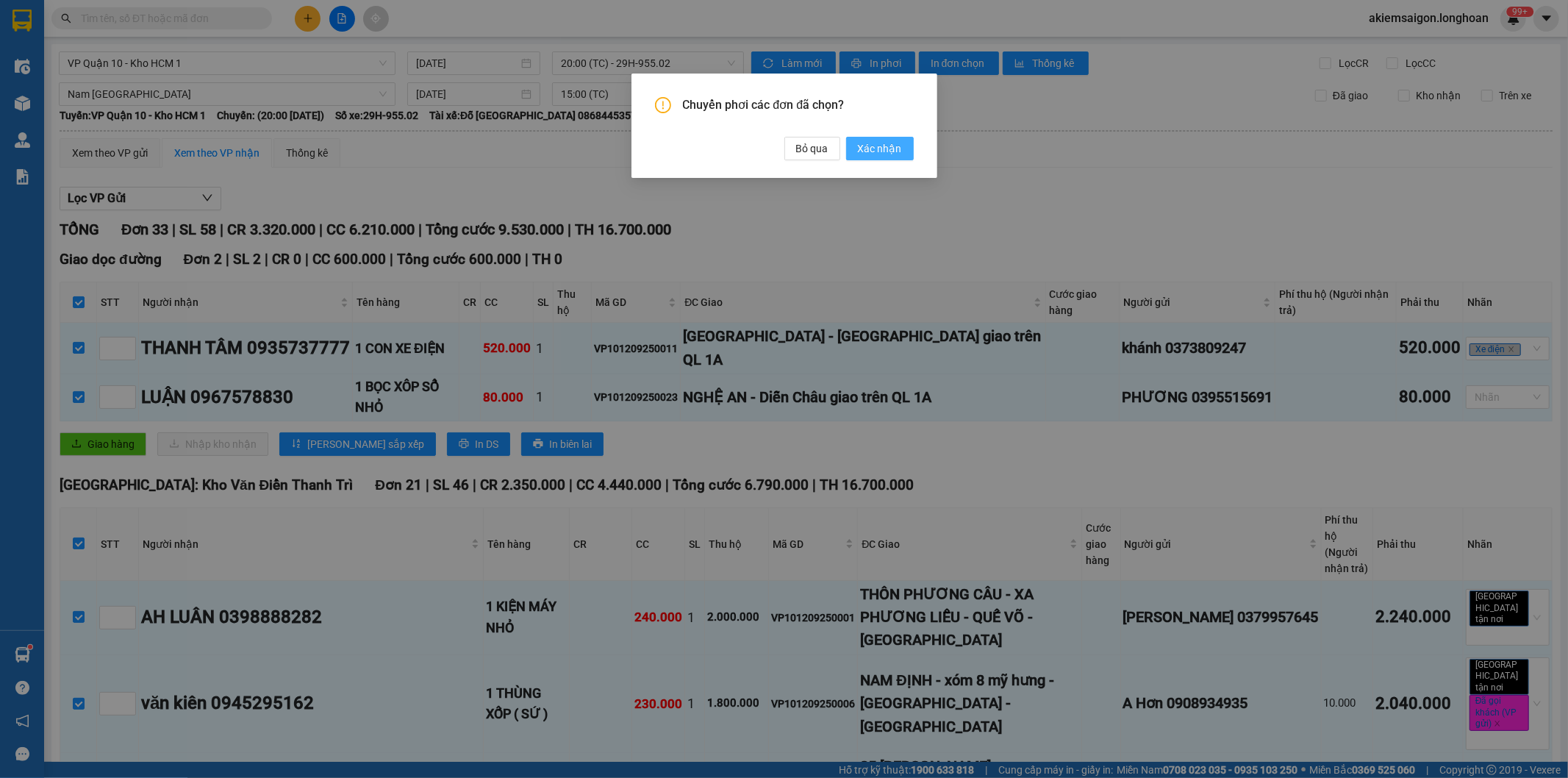
click at [885, 145] on span "Xác nhận" at bounding box center [880, 148] width 44 height 16
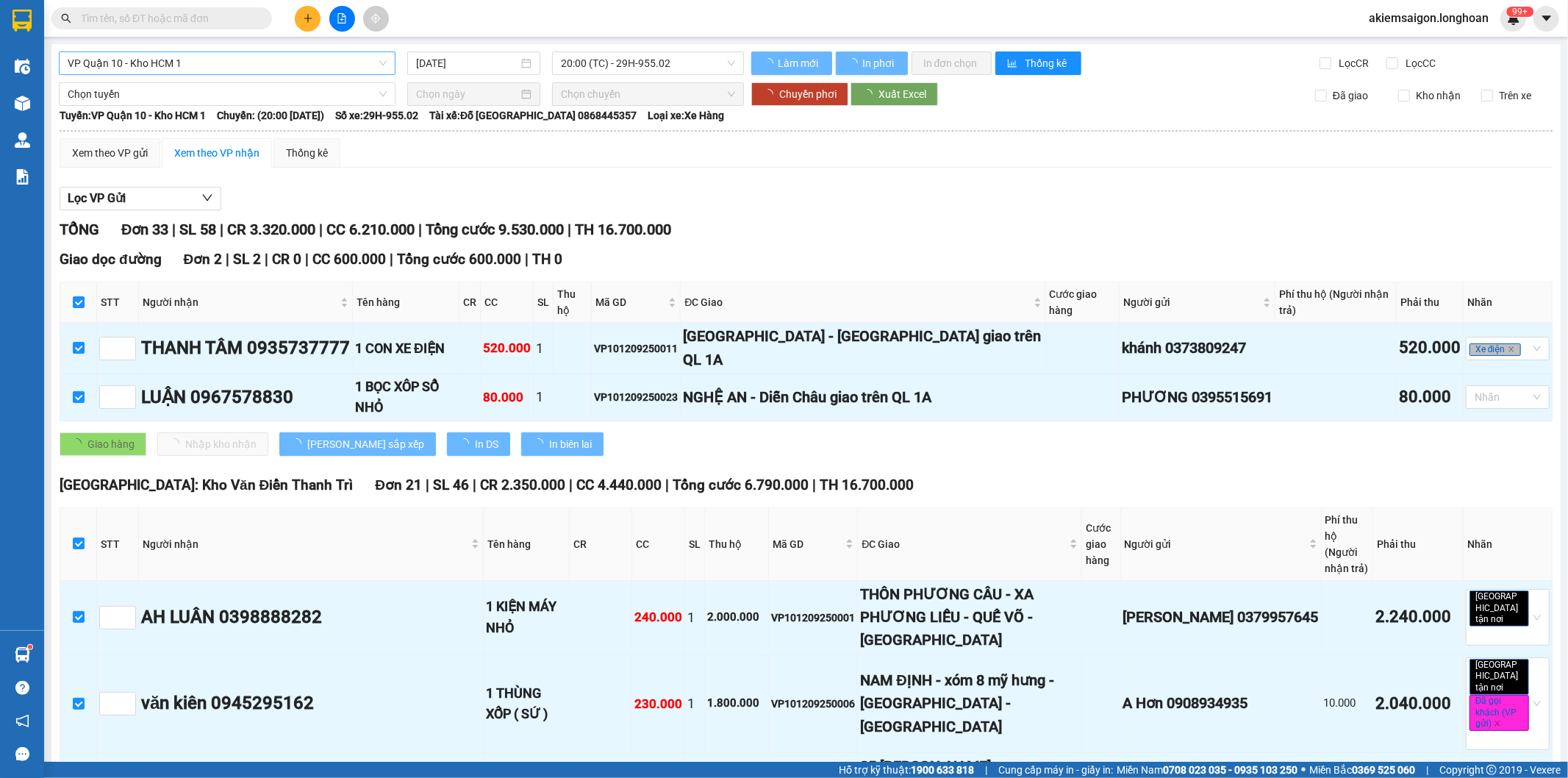
checkbox input "false"
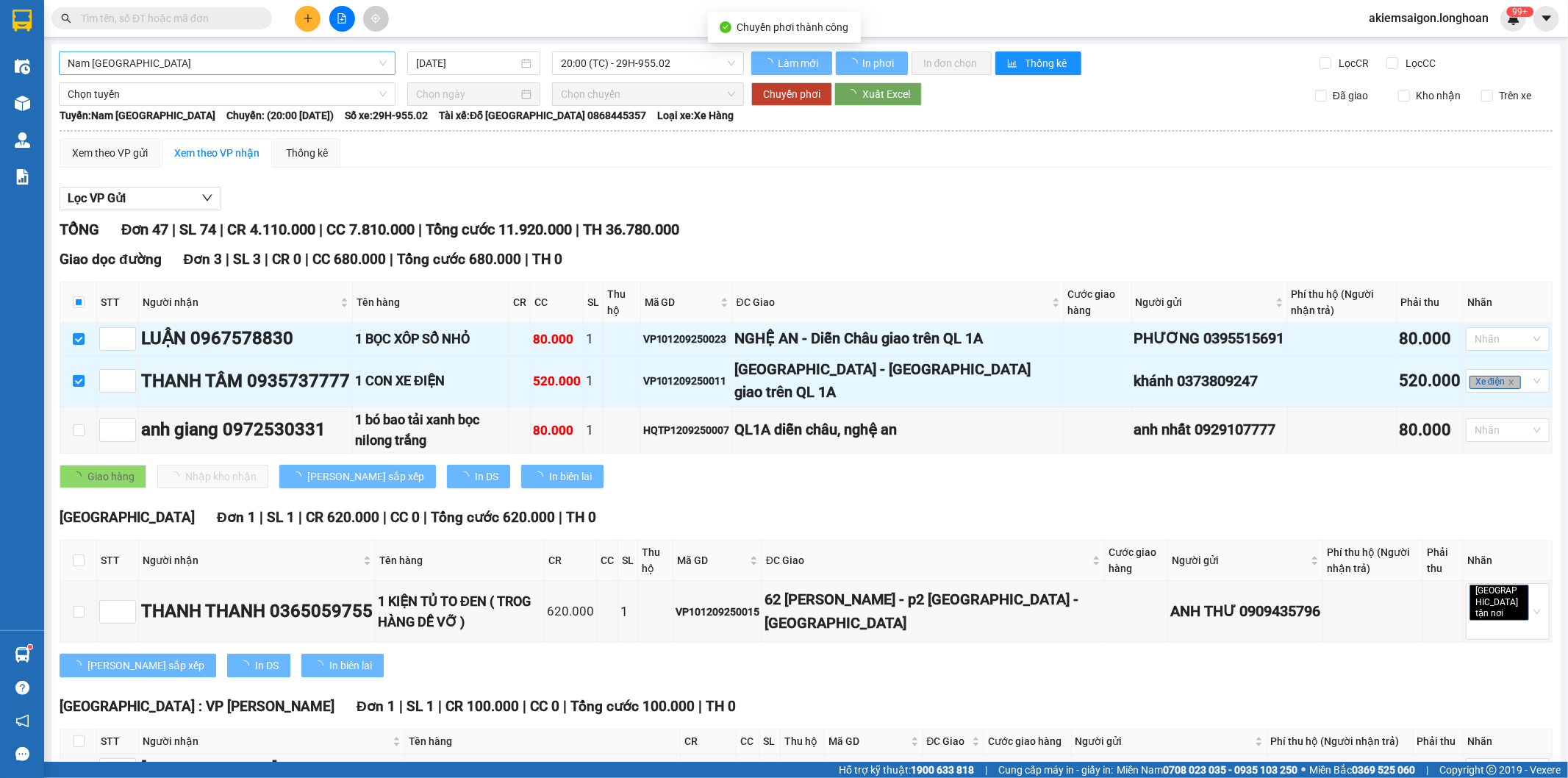
checkbox input "false"
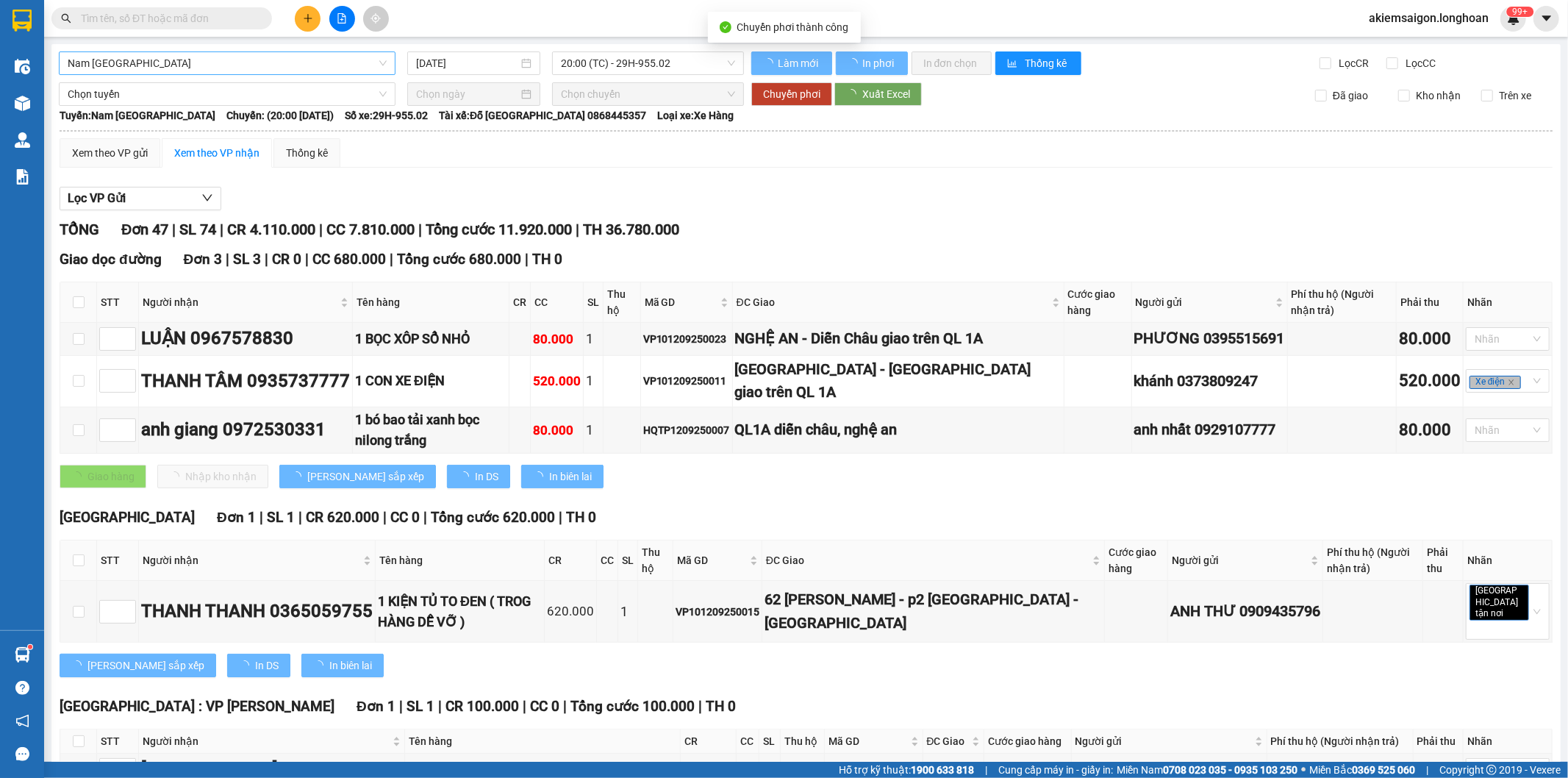
type input "[DATE]"
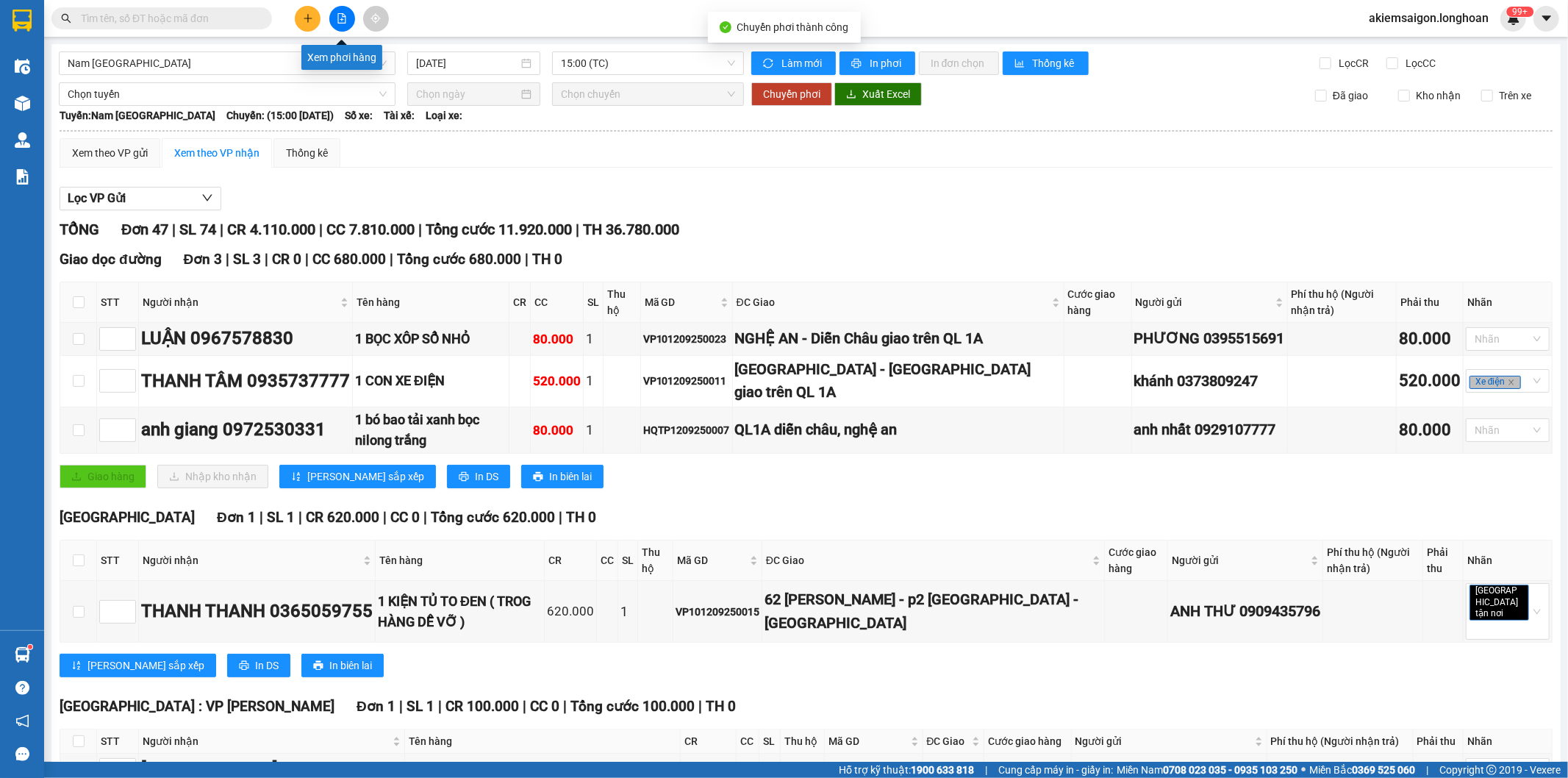
click at [342, 15] on icon "file-add" at bounding box center [342, 19] width 8 height 10
click at [336, 12] on button at bounding box center [342, 19] width 26 height 26
click at [195, 65] on span "Nam Trung Bắc QL1A" at bounding box center [226, 63] width 319 height 22
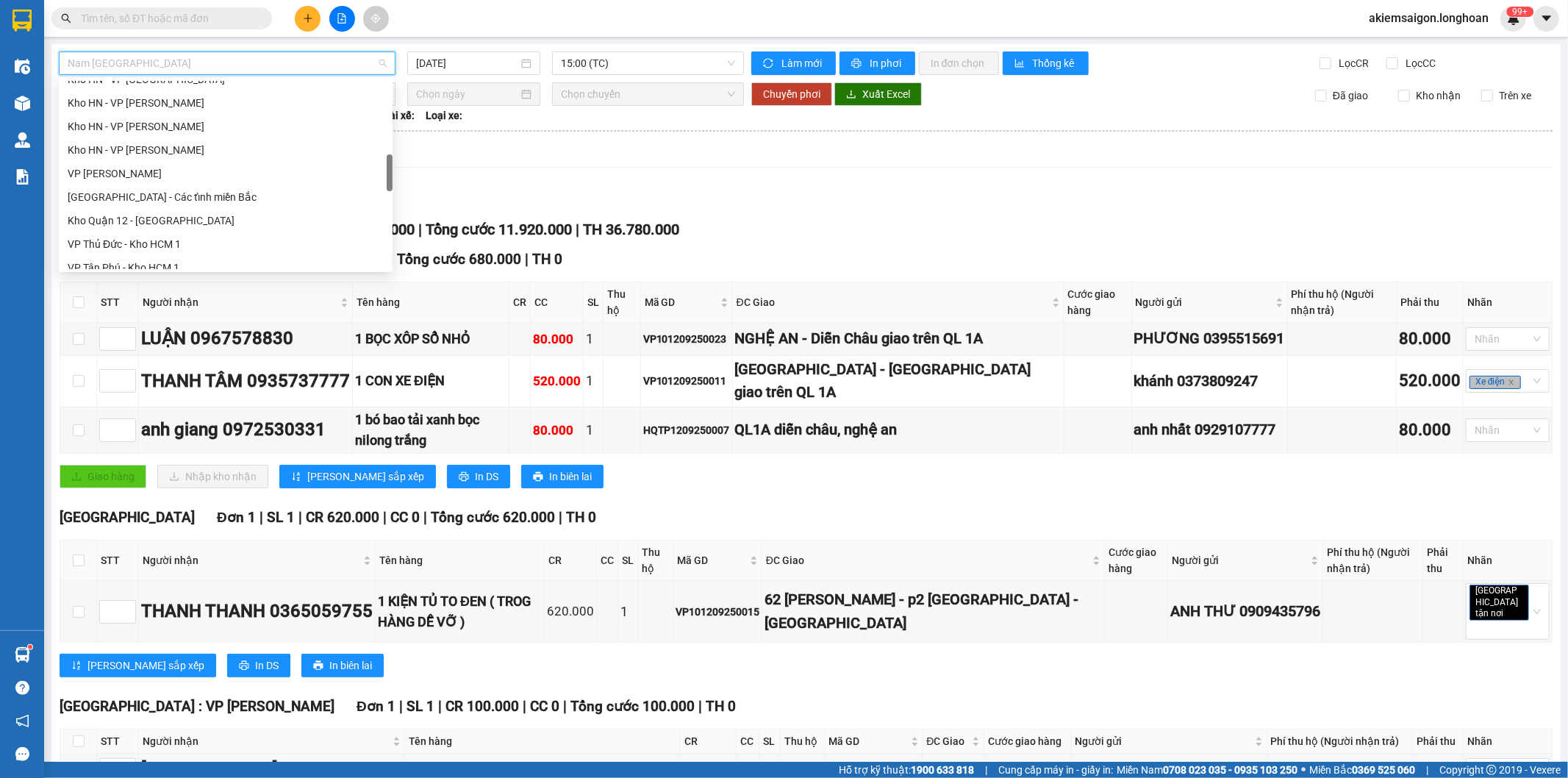
scroll to position [621, 0]
click at [174, 201] on div "VP Tân Bình - Kho HCM 1" at bounding box center [225, 201] width 316 height 16
type input "[DATE]"
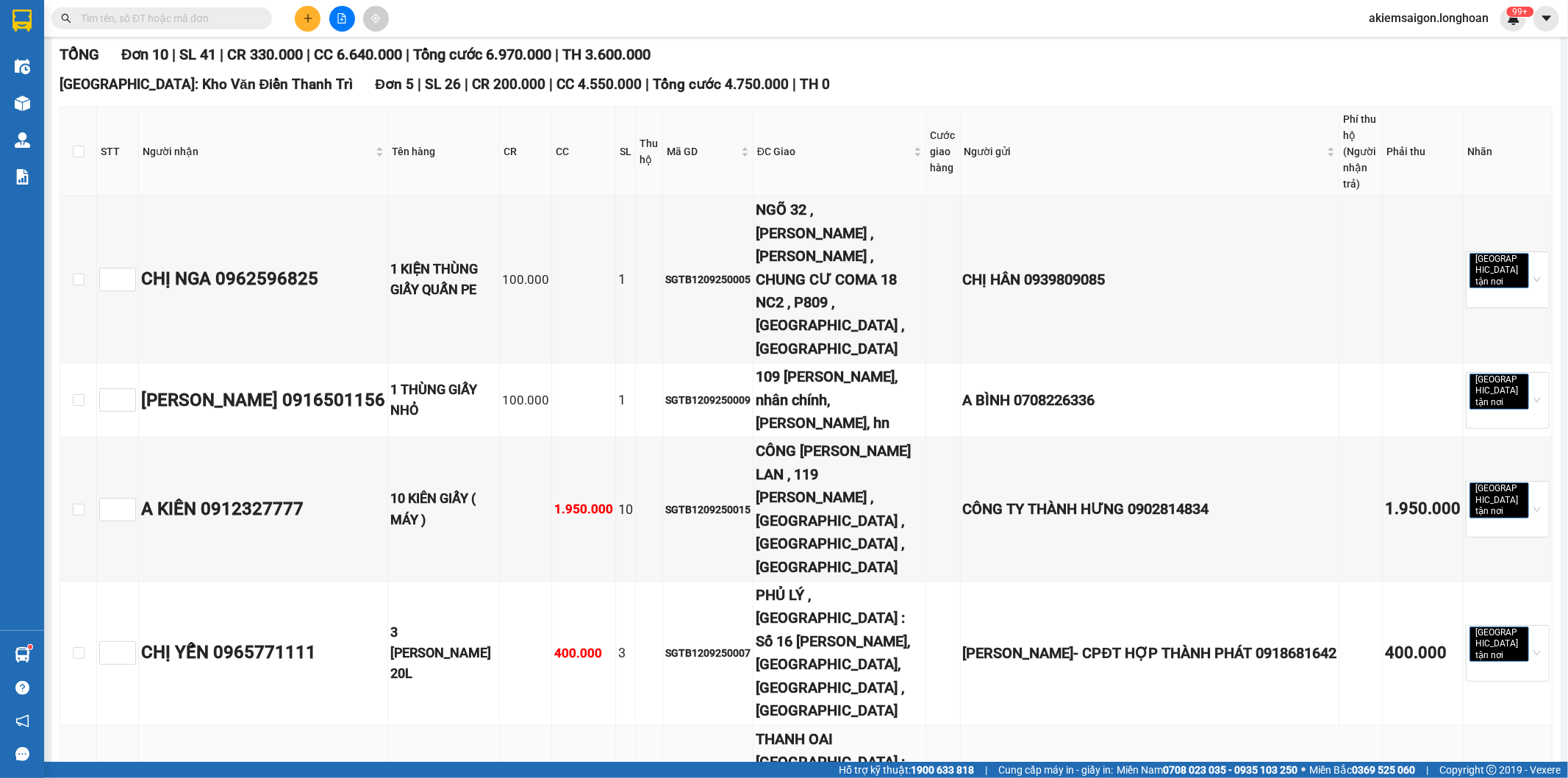
scroll to position [312, 0]
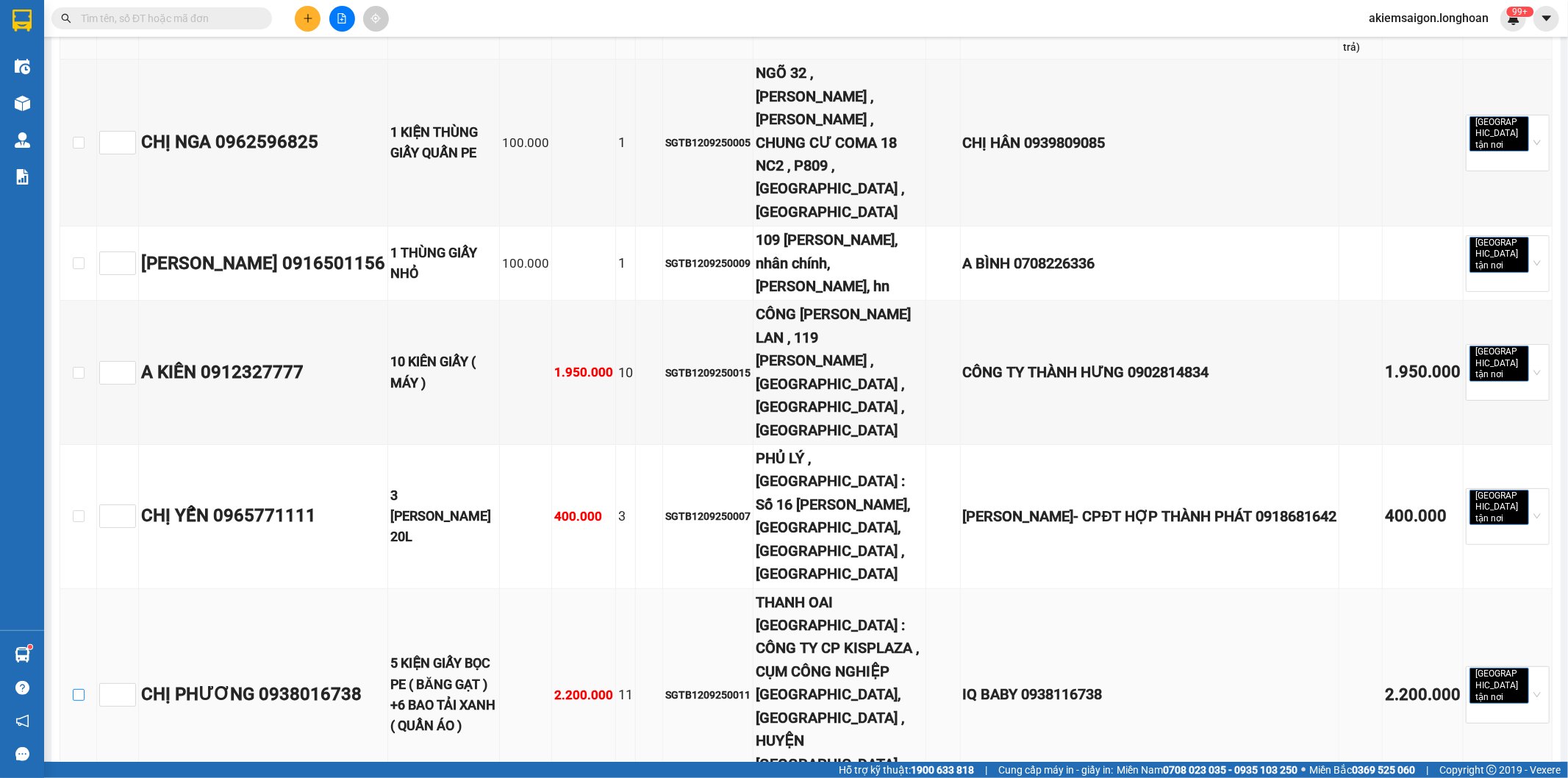
click at [77, 689] on input "checkbox" at bounding box center [79, 695] width 12 height 12
checkbox input "true"
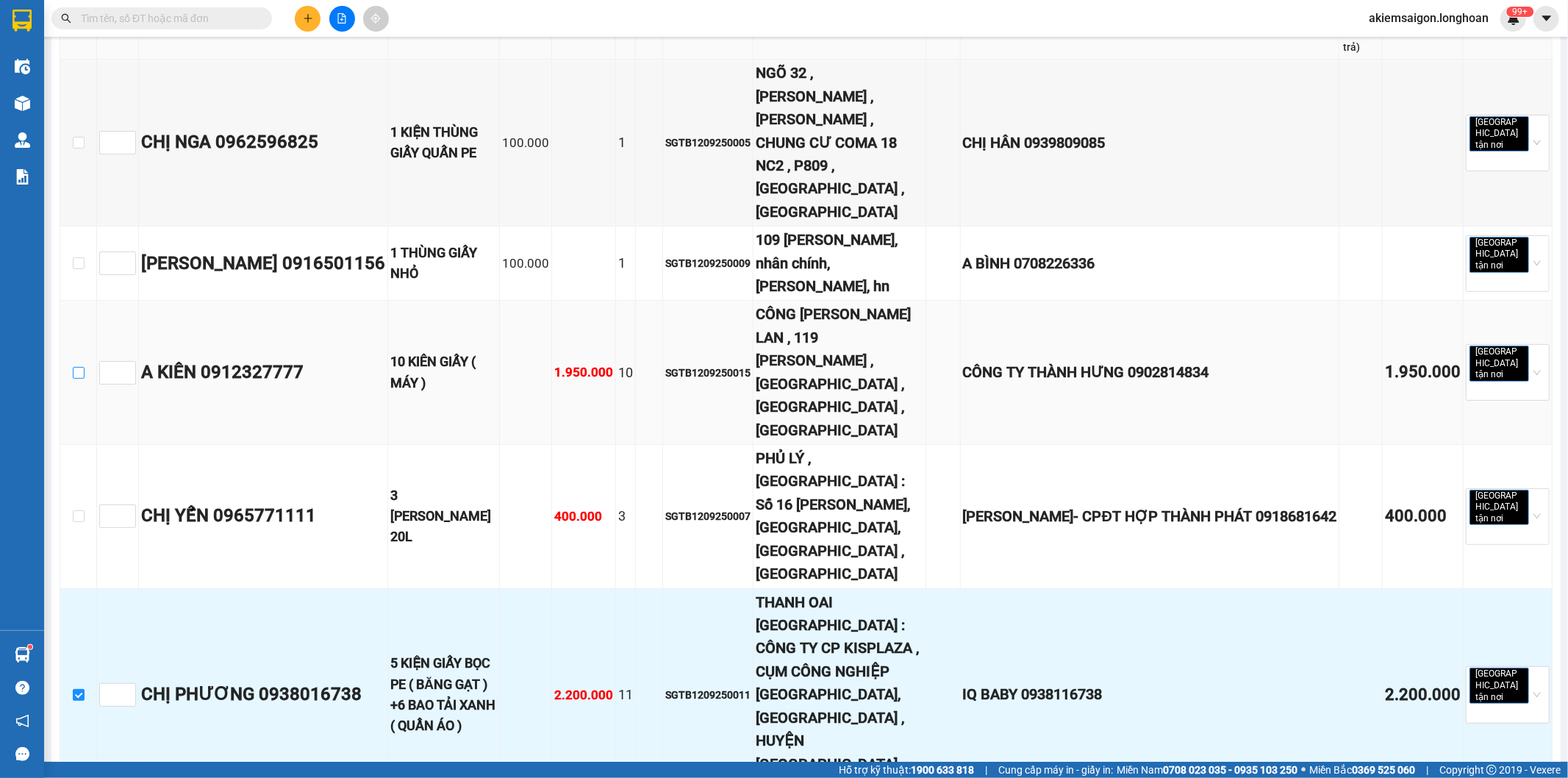
click at [76, 367] on input "checkbox" at bounding box center [79, 373] width 12 height 12
checkbox input "true"
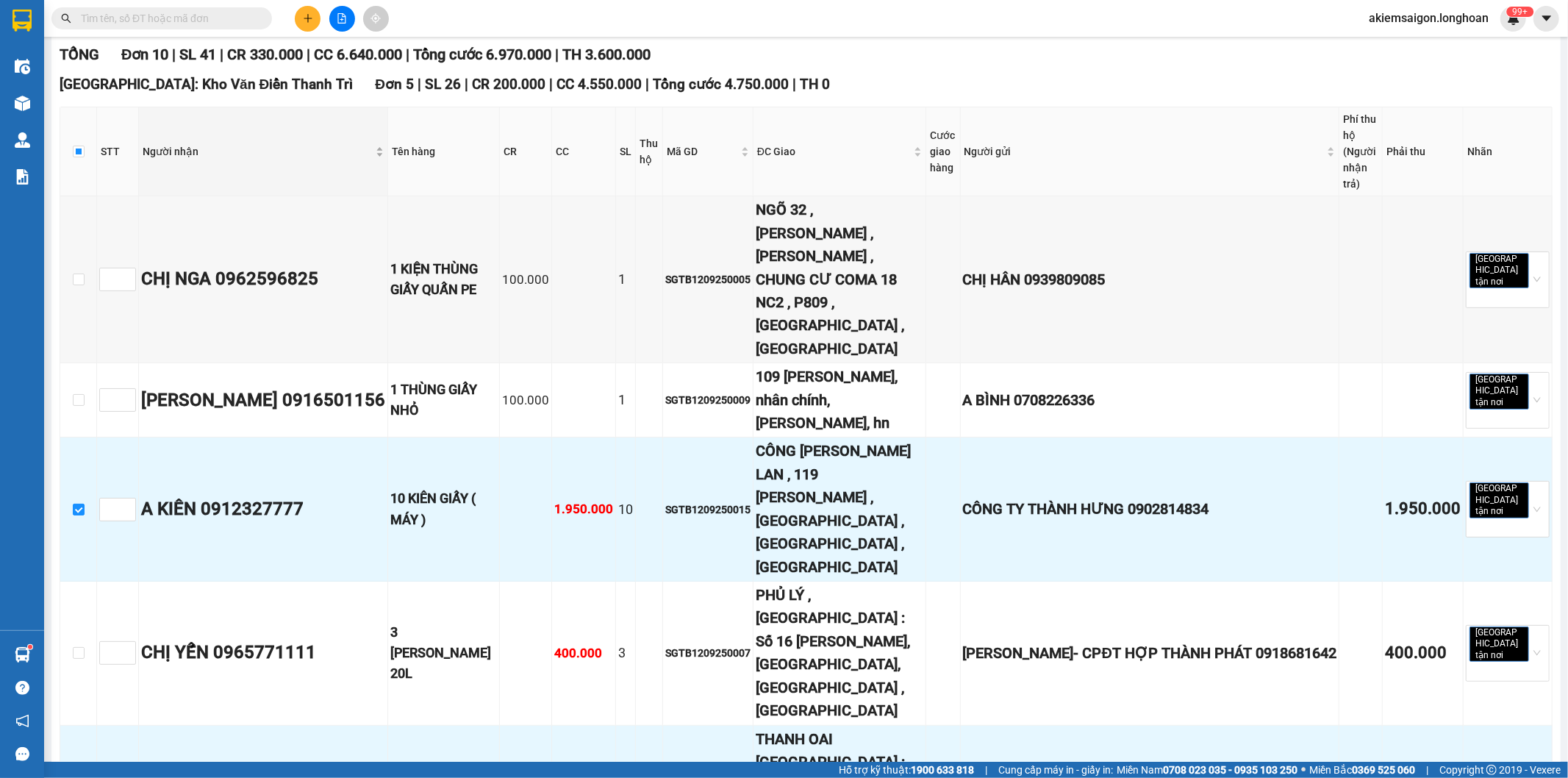
scroll to position [0, 0]
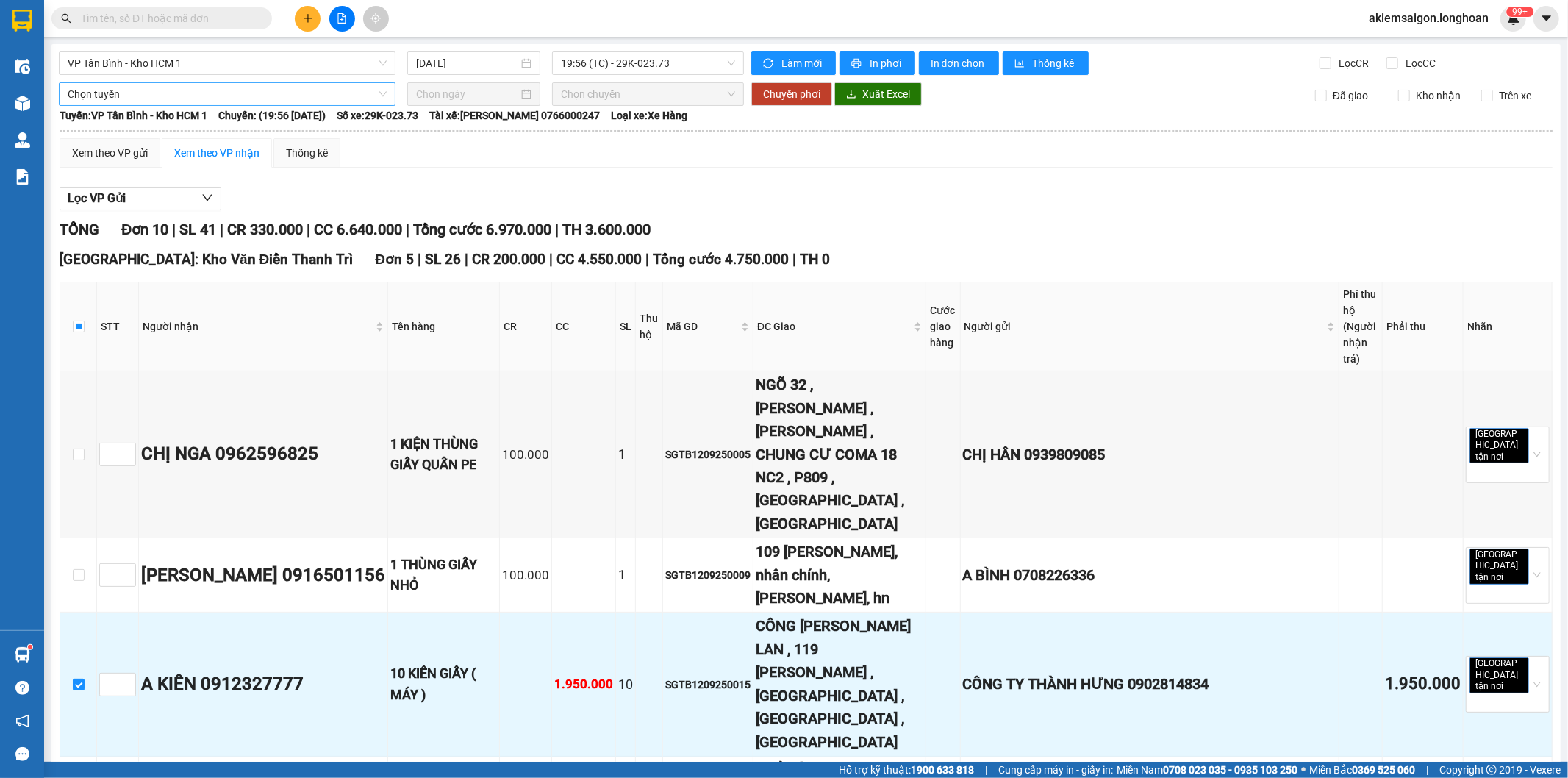
click at [179, 89] on span "Chọn tuyến" at bounding box center [226, 94] width 319 height 22
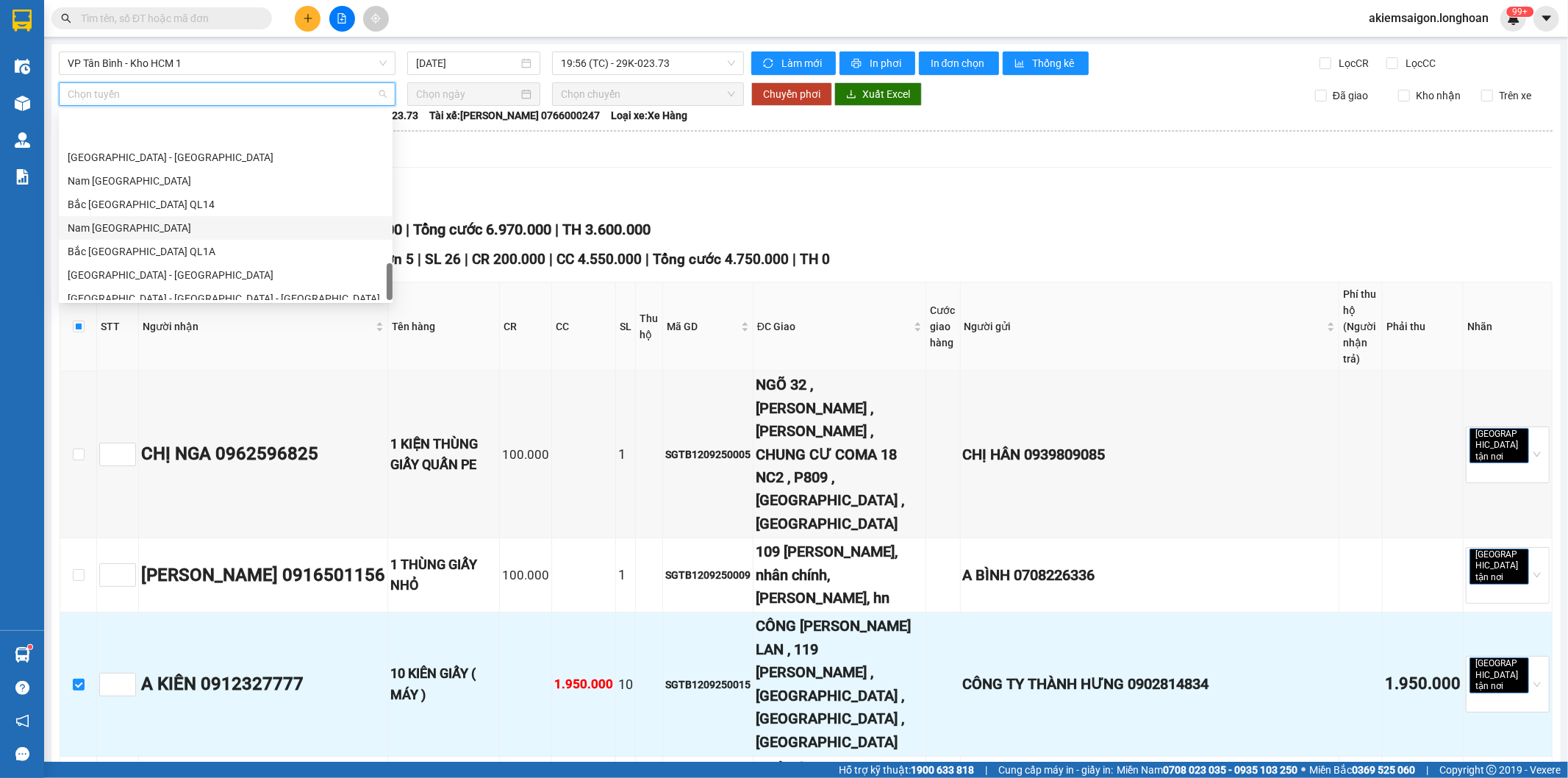
scroll to position [1011, 0]
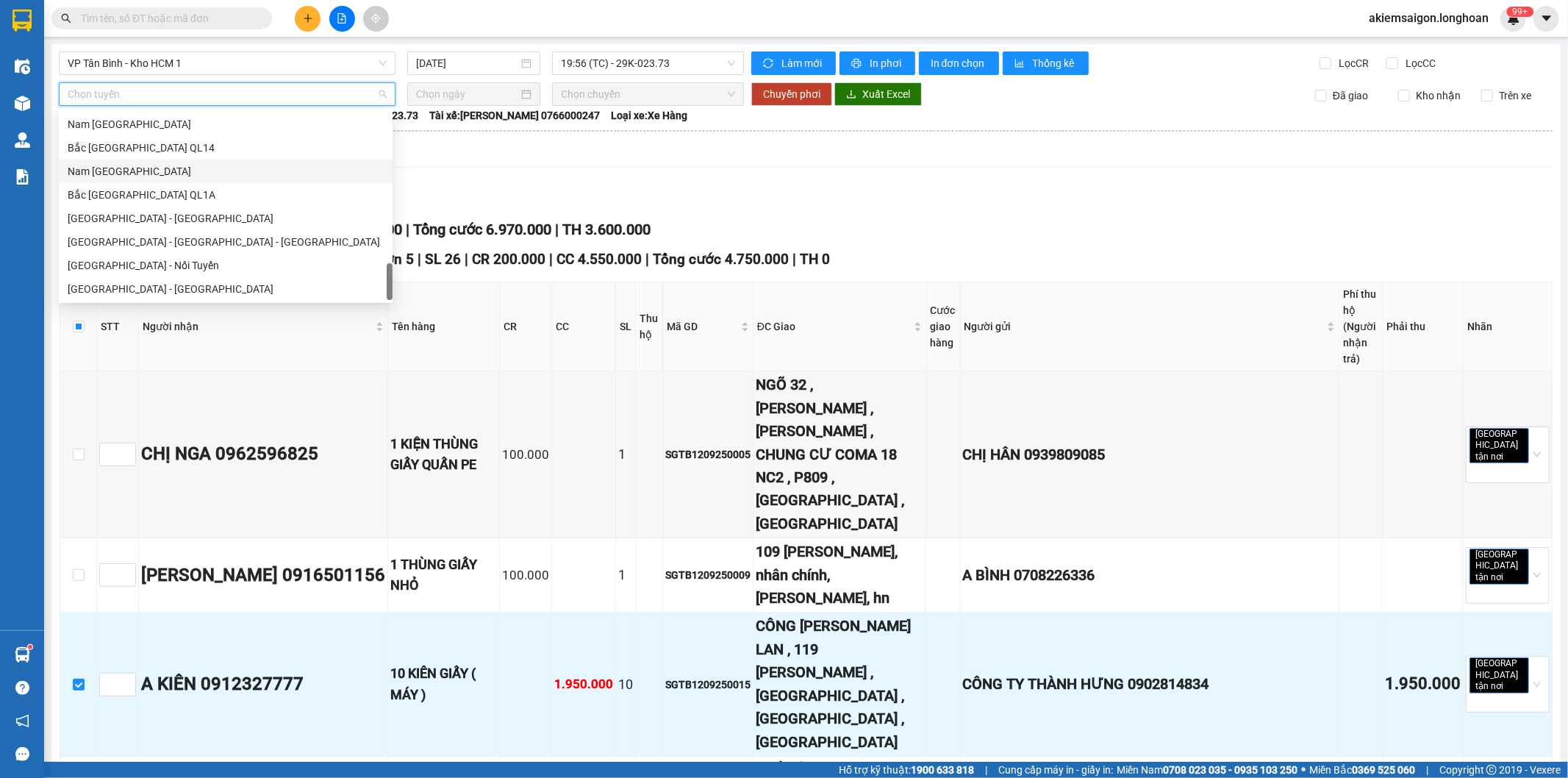
click at [167, 177] on div "Nam Trung Bắc QL1A" at bounding box center [225, 171] width 316 height 16
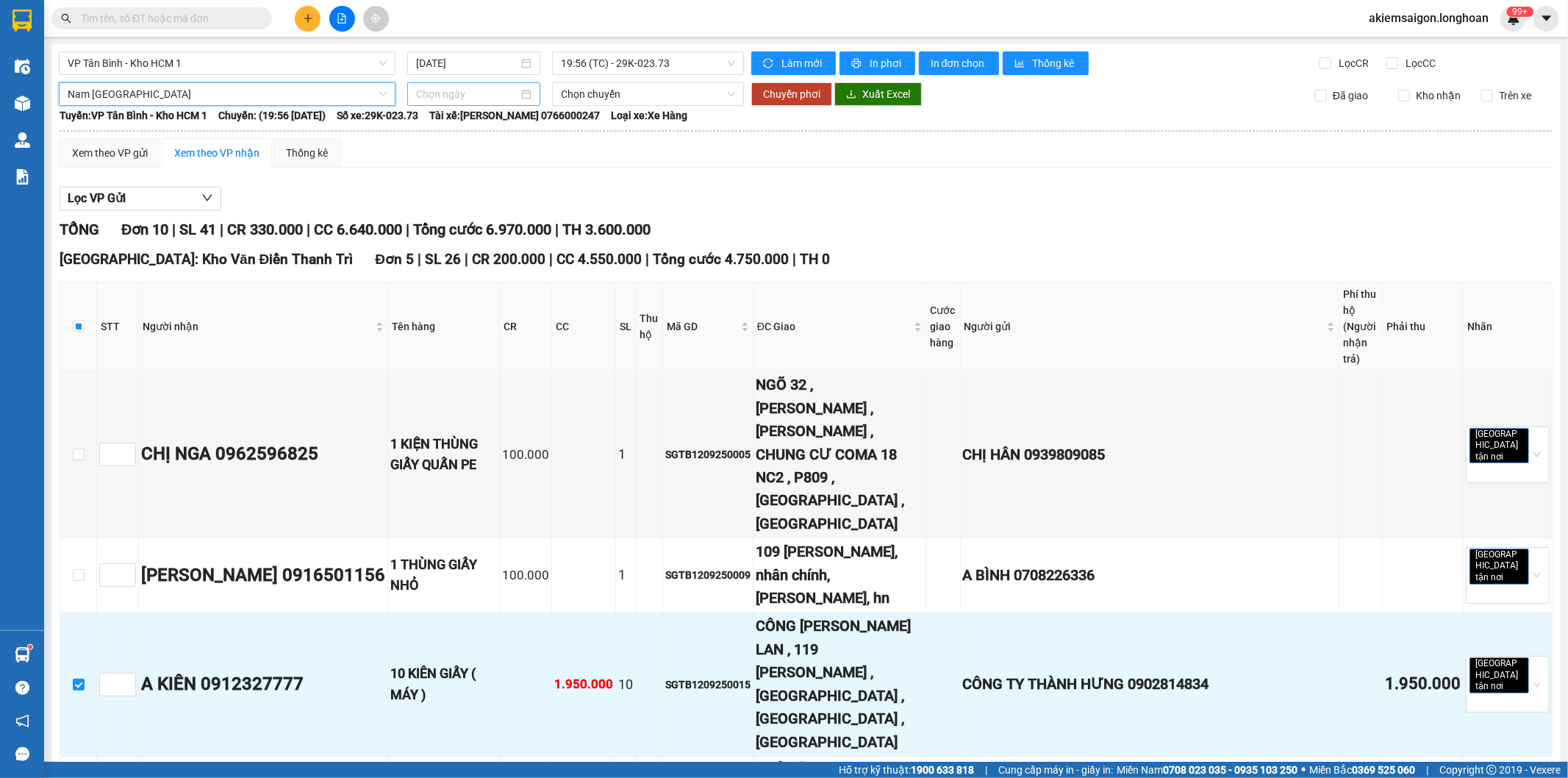
click at [497, 100] on input at bounding box center [468, 93] width 103 height 16
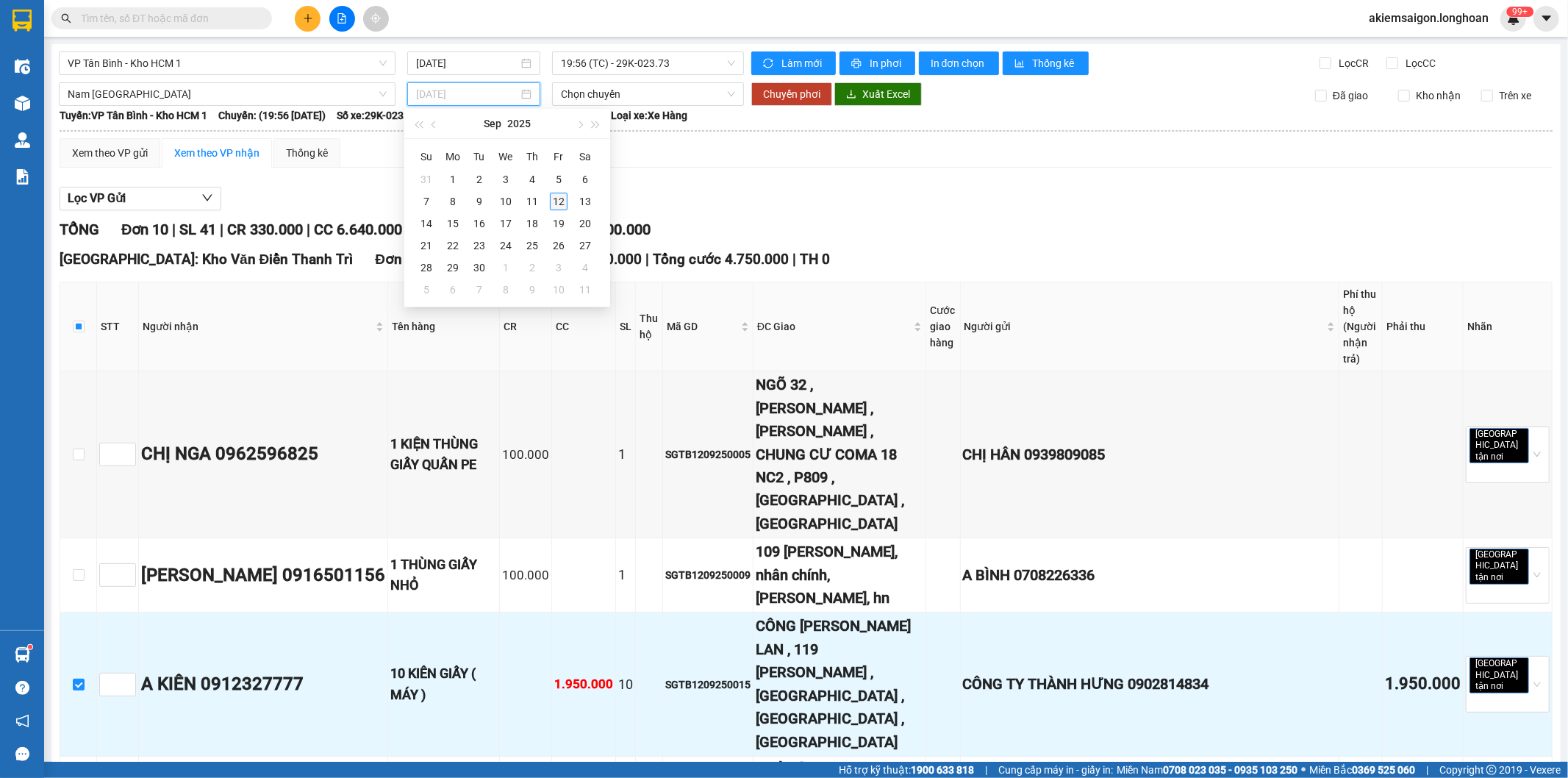
type input "[DATE]"
click at [560, 201] on div "12" at bounding box center [559, 201] width 18 height 18
type input "[DATE]"
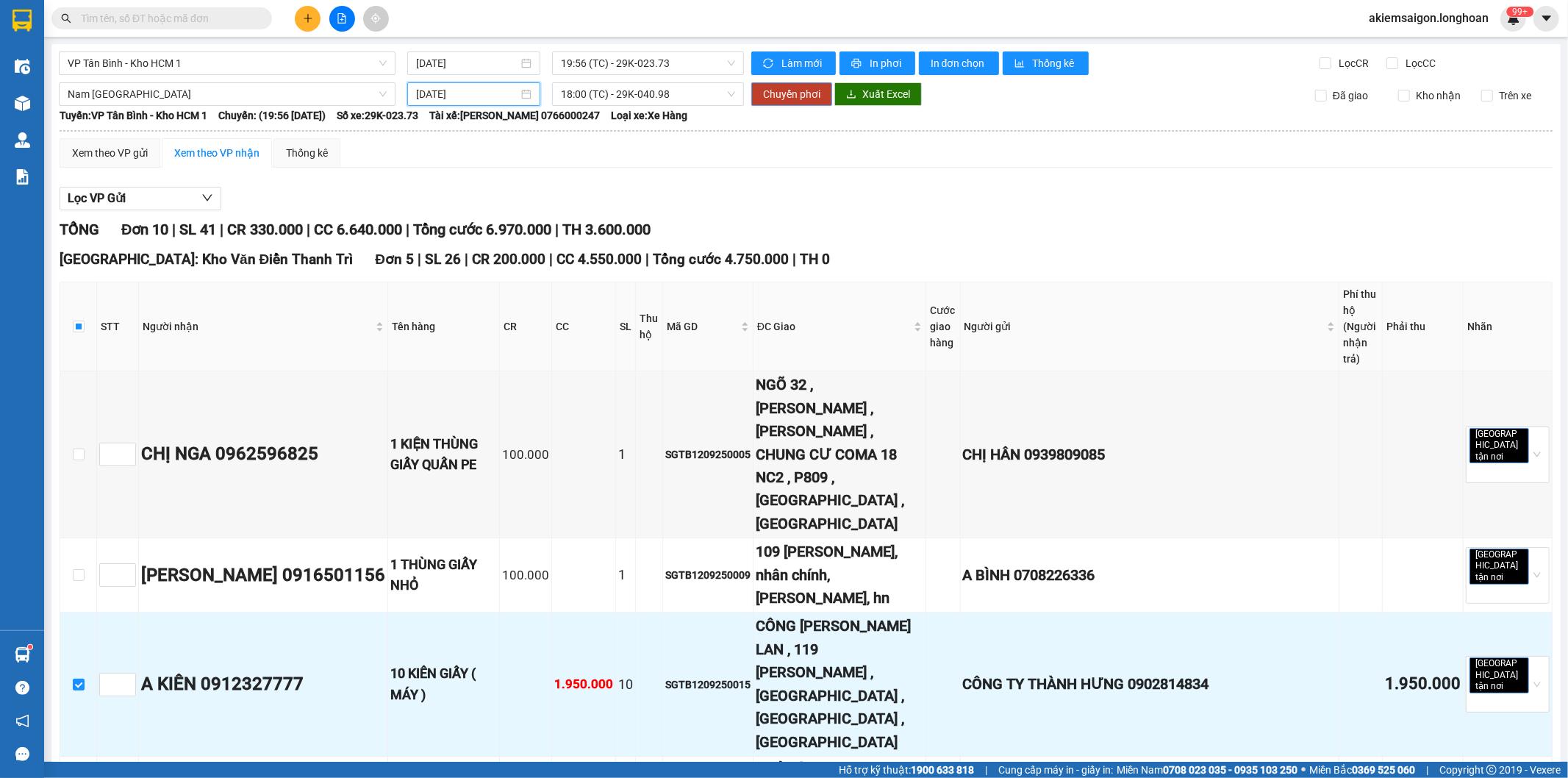
click at [786, 89] on span "Chuyển phơi" at bounding box center [792, 93] width 57 height 16
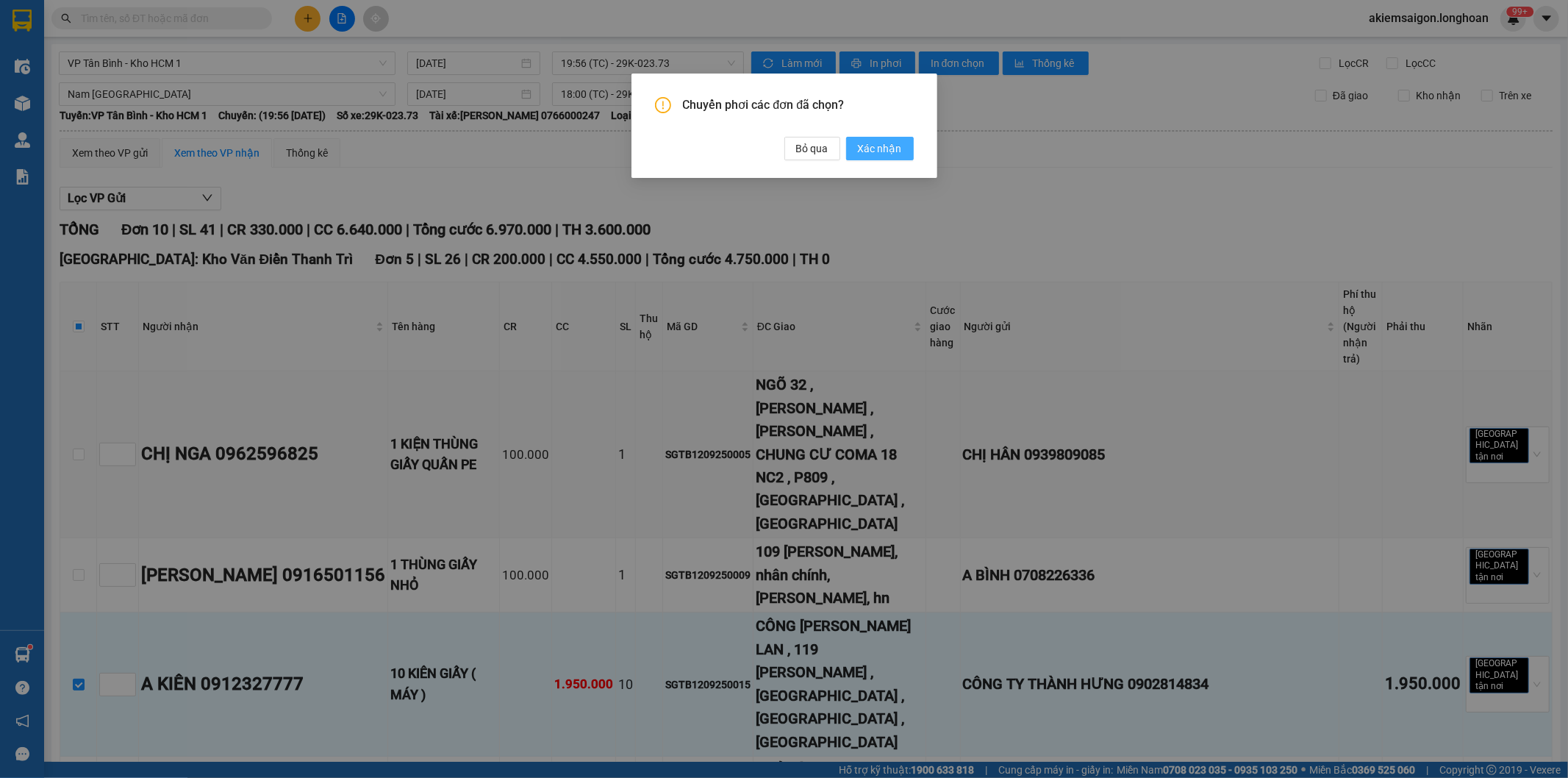
click at [862, 151] on span "Xác nhận" at bounding box center [880, 148] width 44 height 16
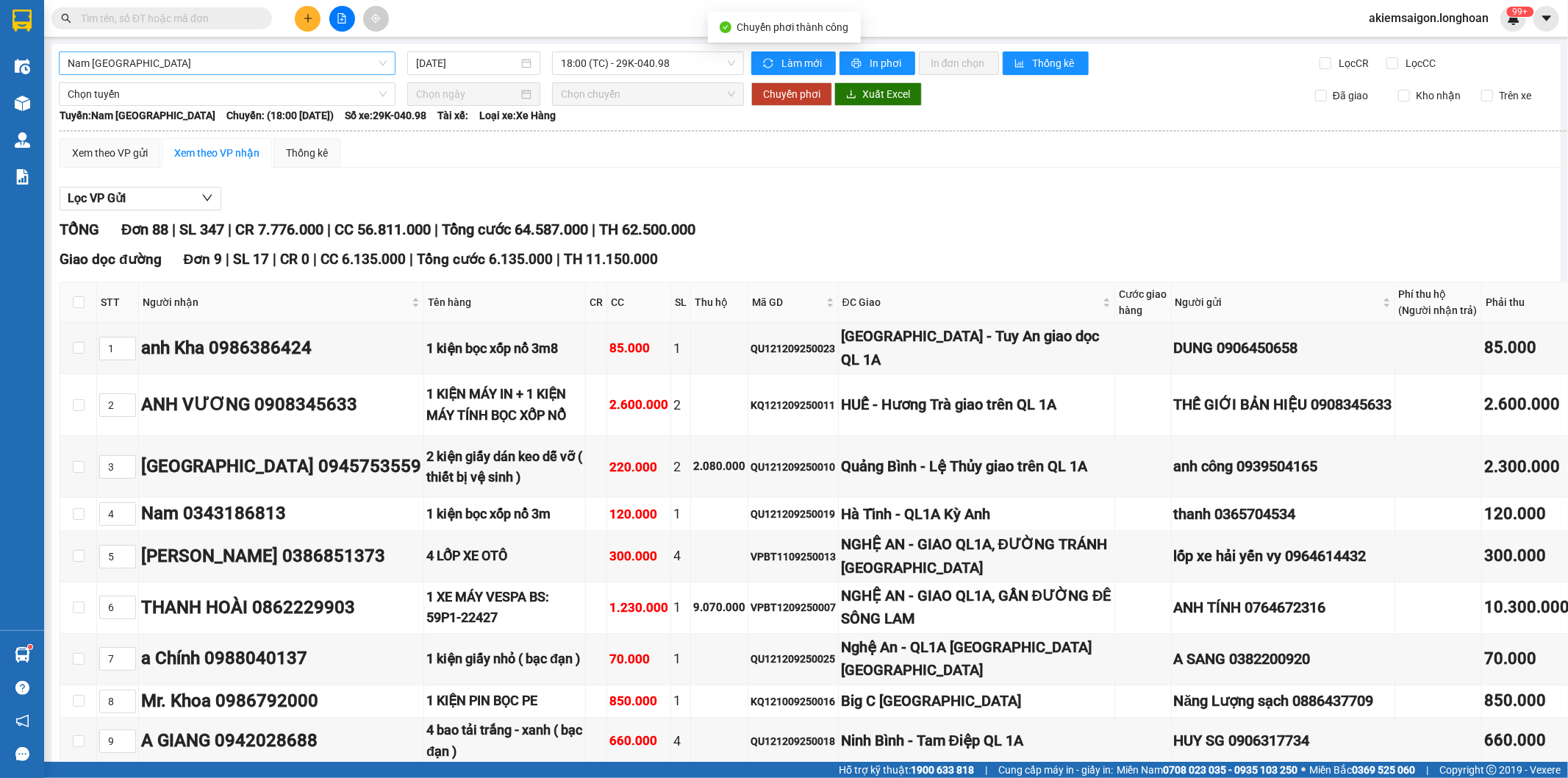
click at [164, 61] on span "Nam Trung Bắc QL1A" at bounding box center [226, 63] width 319 height 22
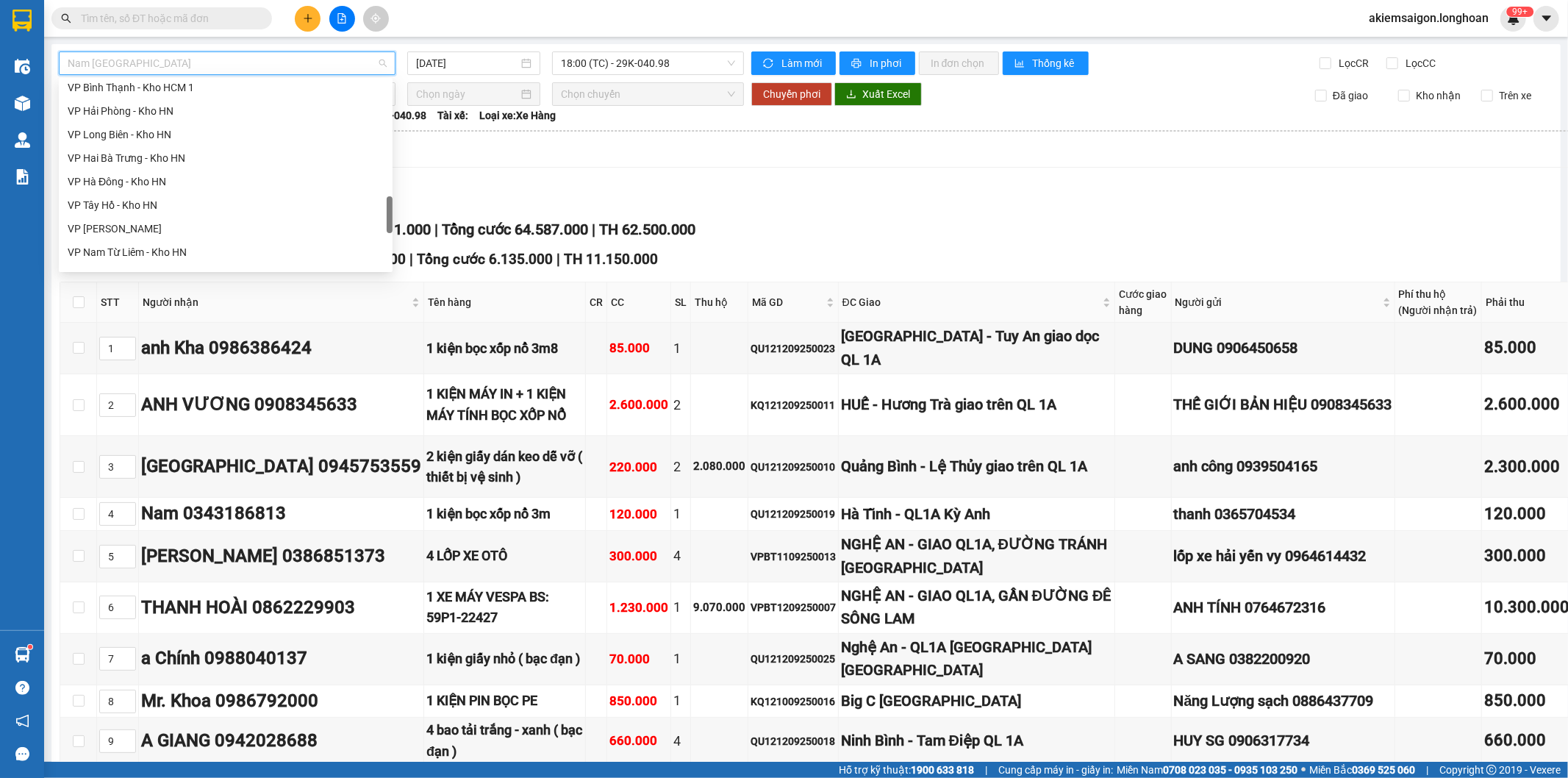
scroll to position [622, 0]
click at [149, 196] on div "VP Tân Bình - Kho HCM 1" at bounding box center [225, 200] width 316 height 16
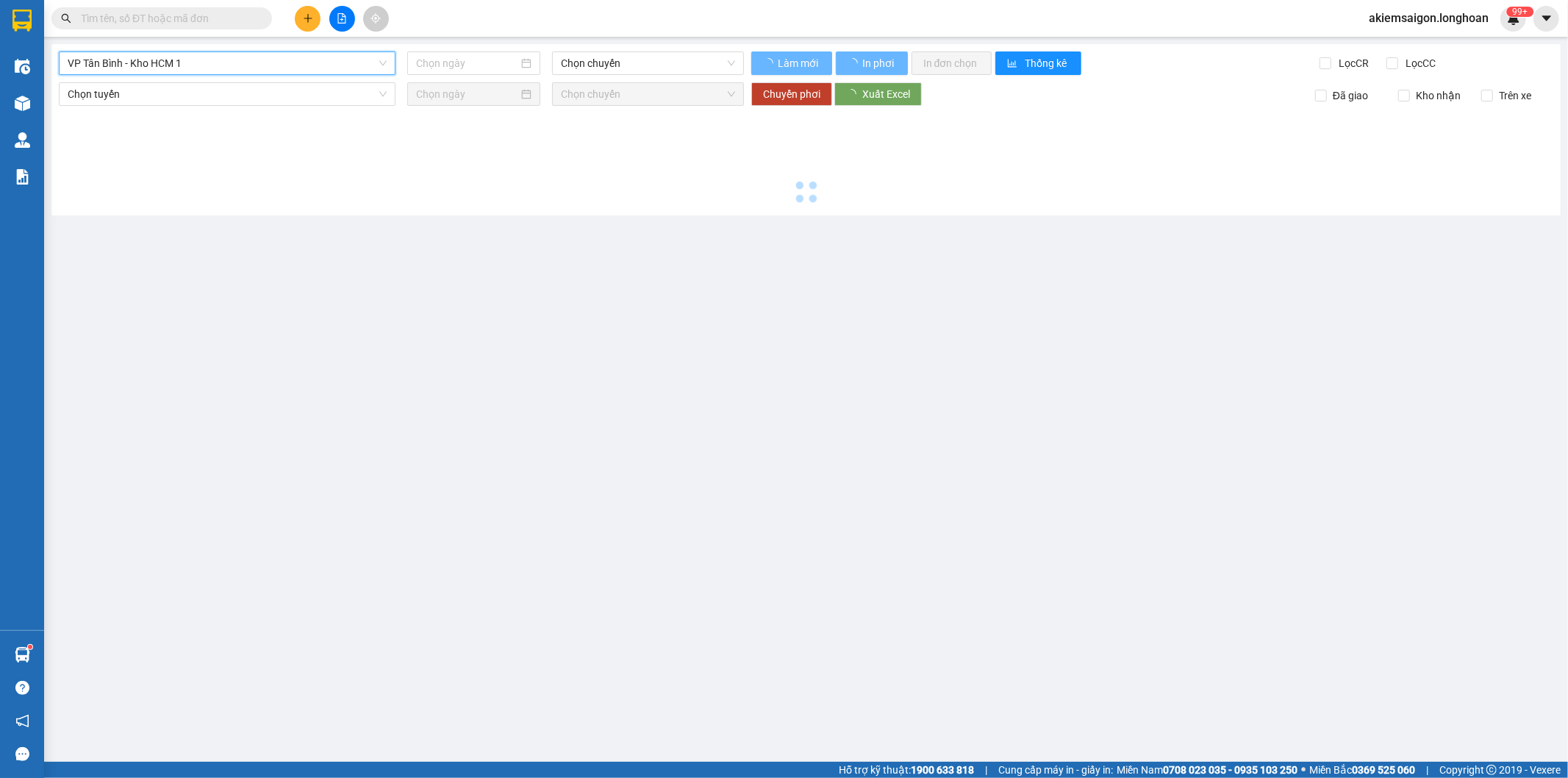
type input "[DATE]"
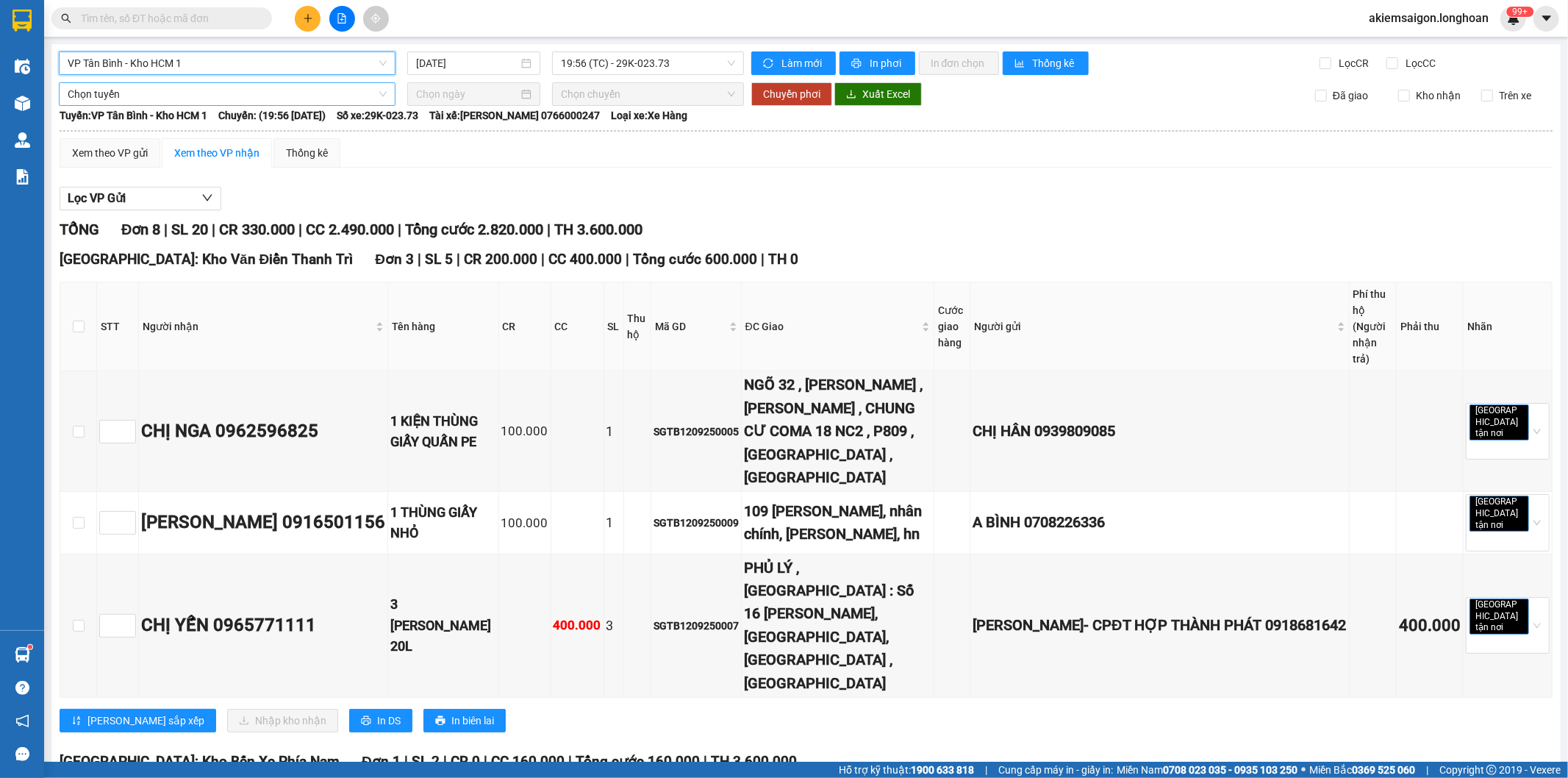
click at [246, 97] on span "Chọn tuyến" at bounding box center [226, 94] width 319 height 22
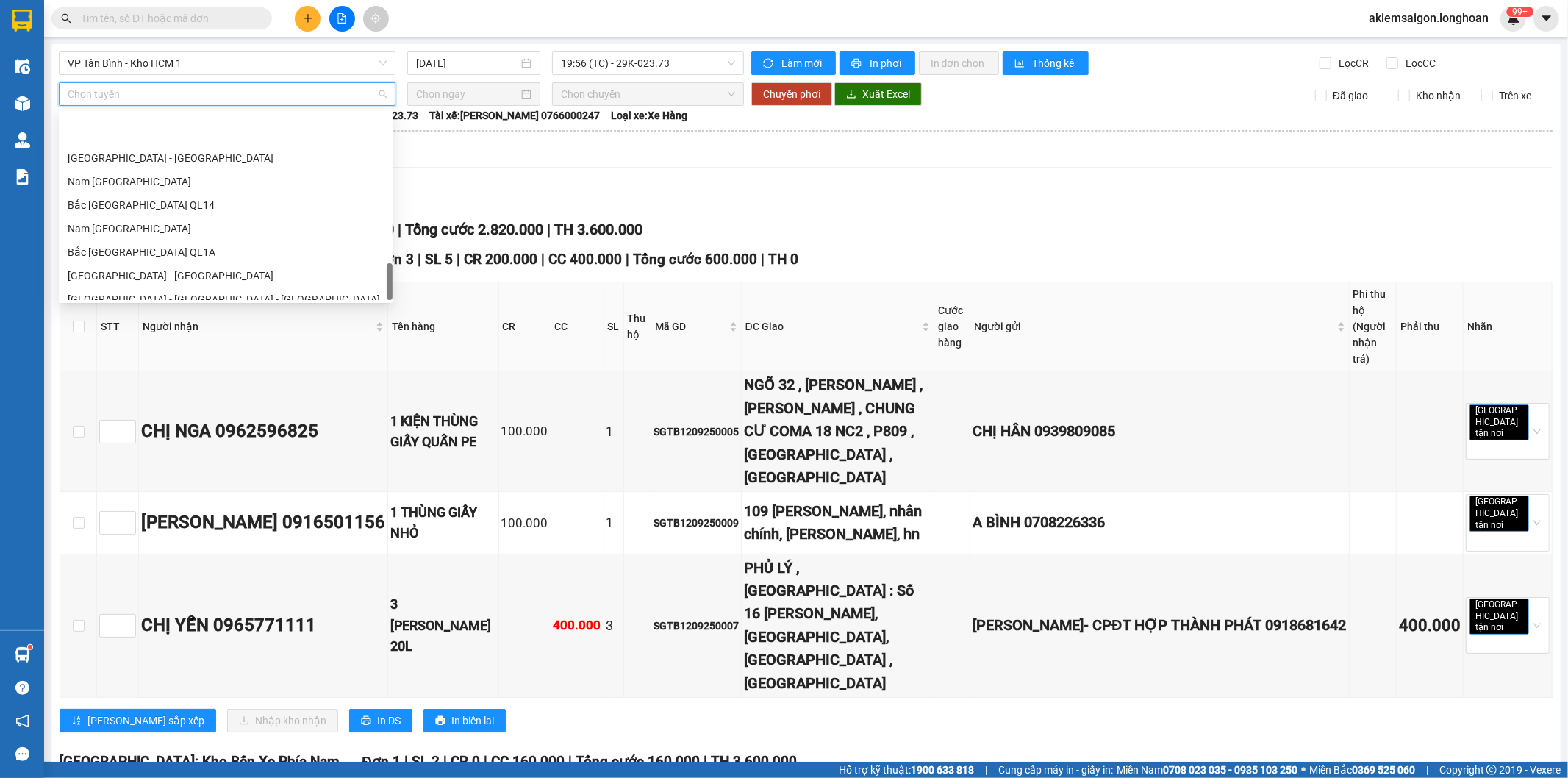
scroll to position [1011, 0]
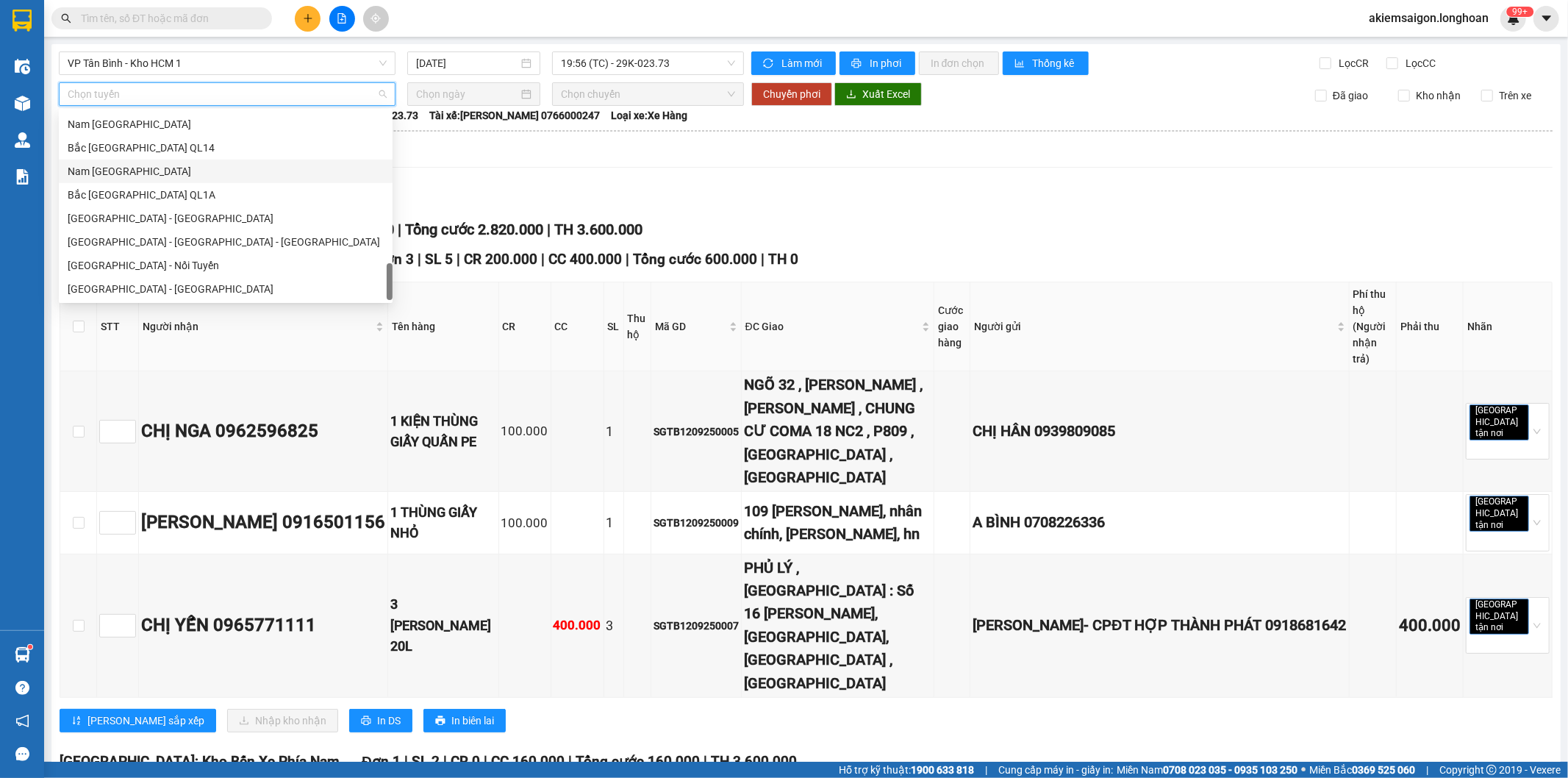
click at [163, 170] on div "Nam Trung Bắc QL1A" at bounding box center [225, 171] width 316 height 16
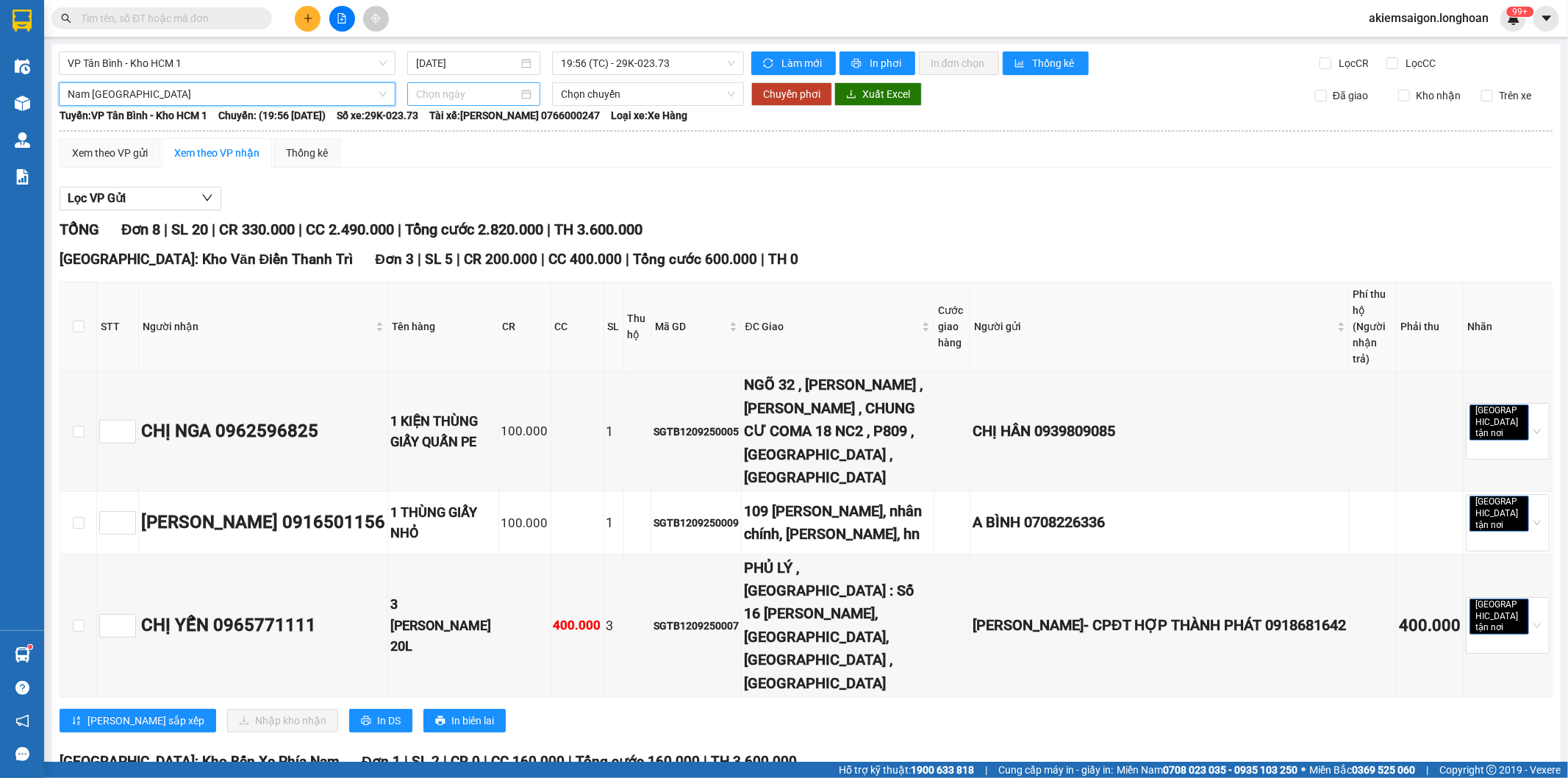
click at [421, 100] on input at bounding box center [468, 93] width 103 height 16
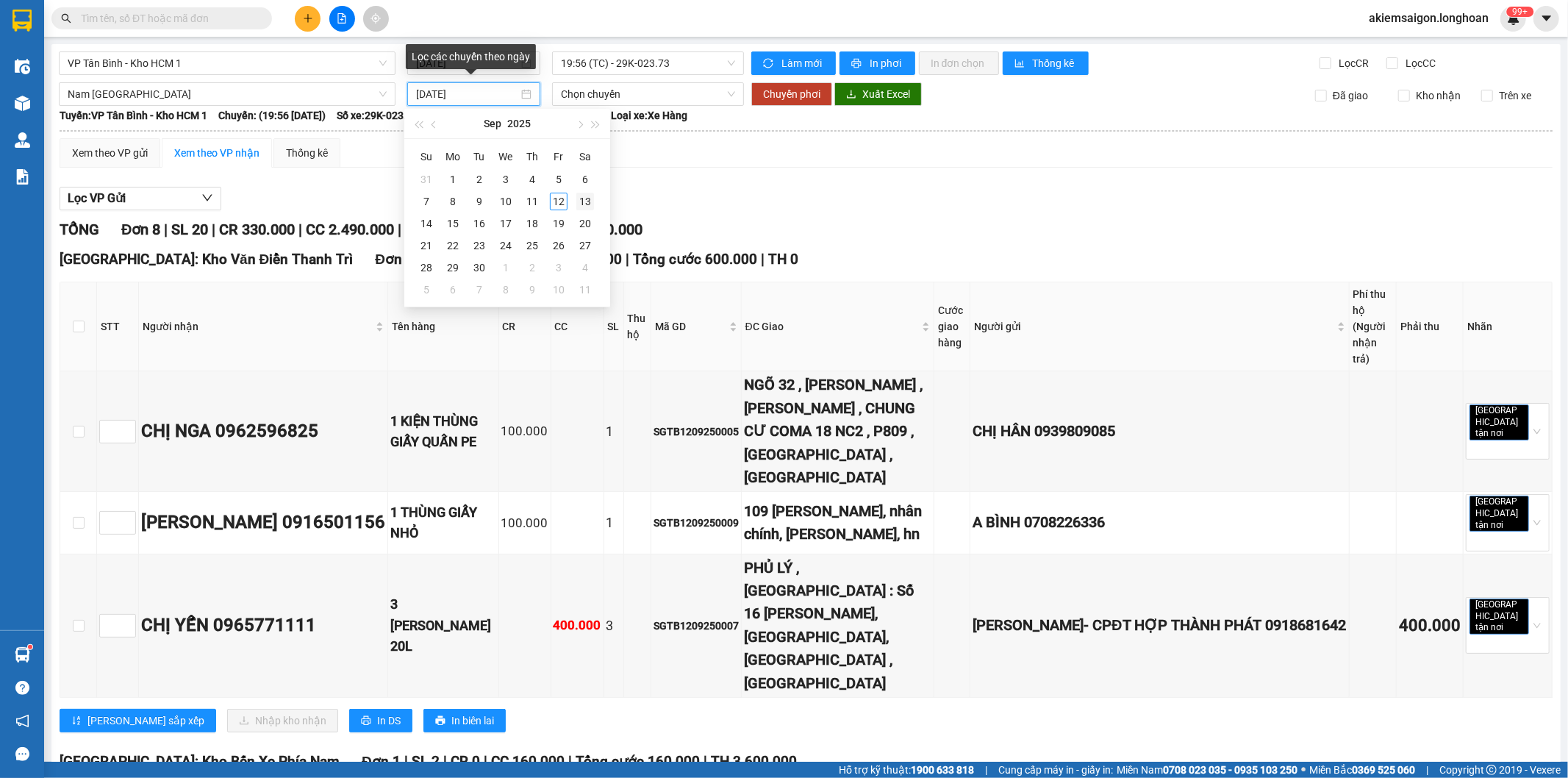
type input "[DATE]"
click at [585, 197] on div "13" at bounding box center [585, 201] width 18 height 18
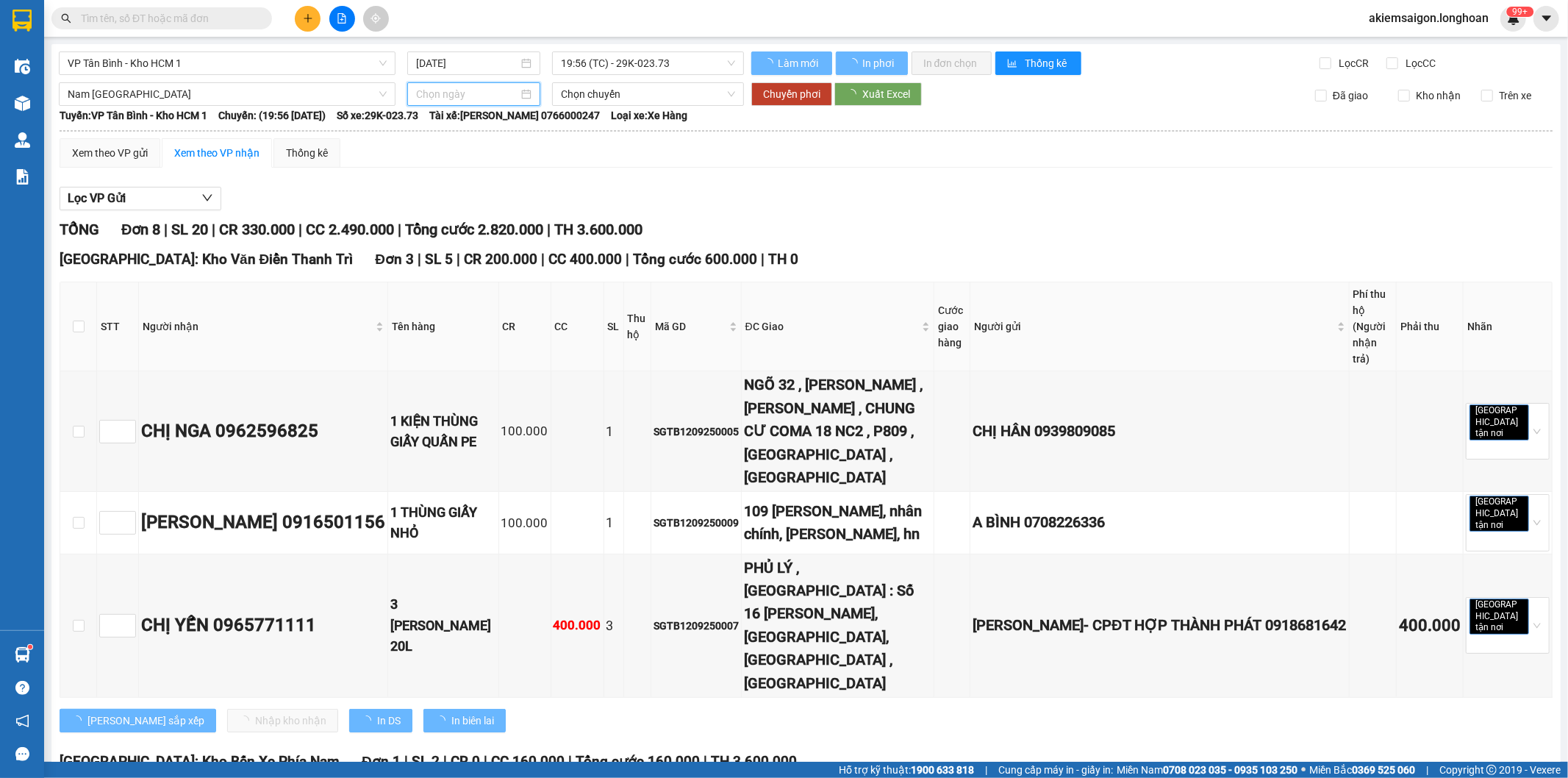
type input "[DATE]"
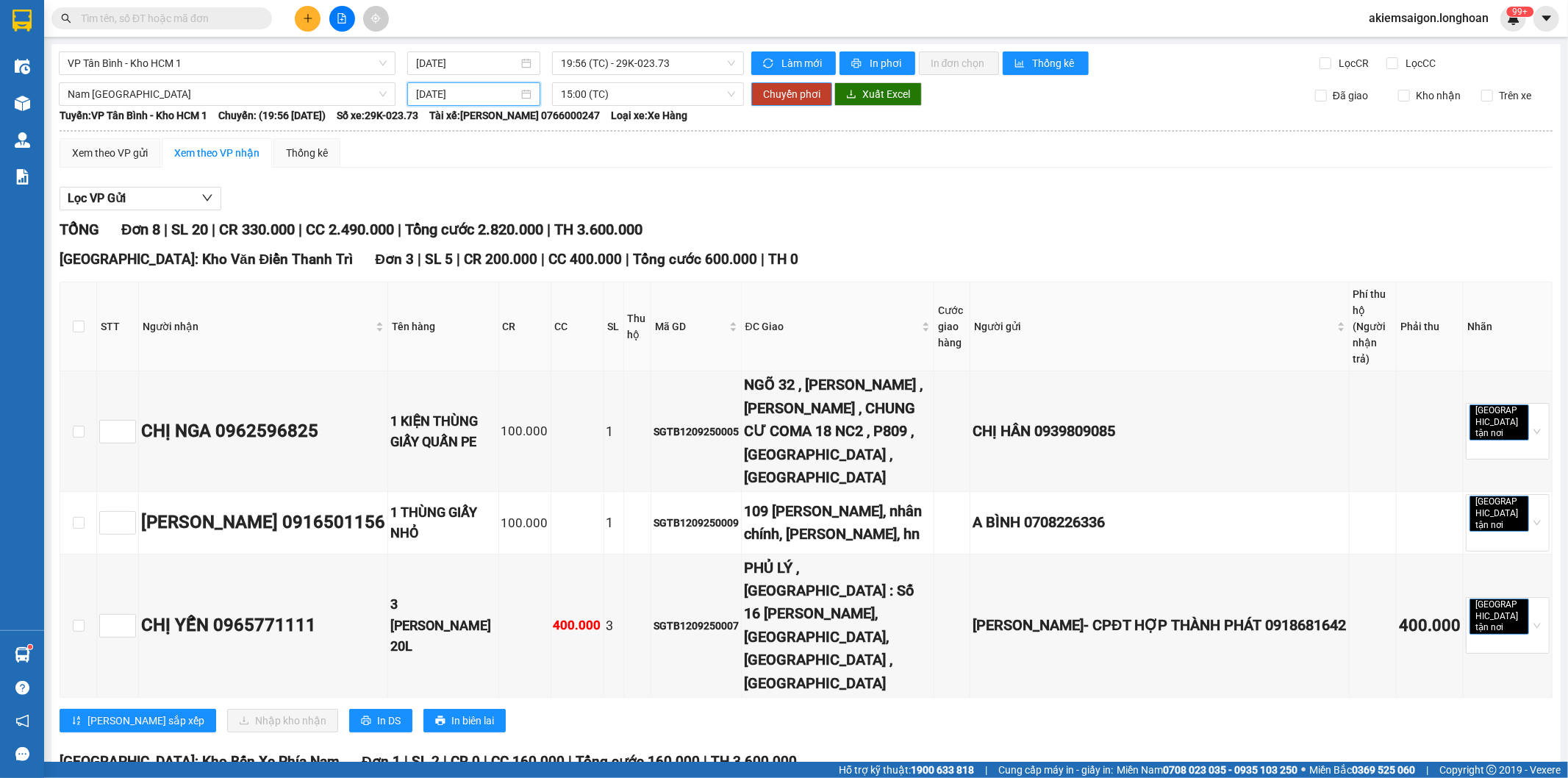
click at [780, 86] on span "Chuyển phơi" at bounding box center [792, 93] width 57 height 16
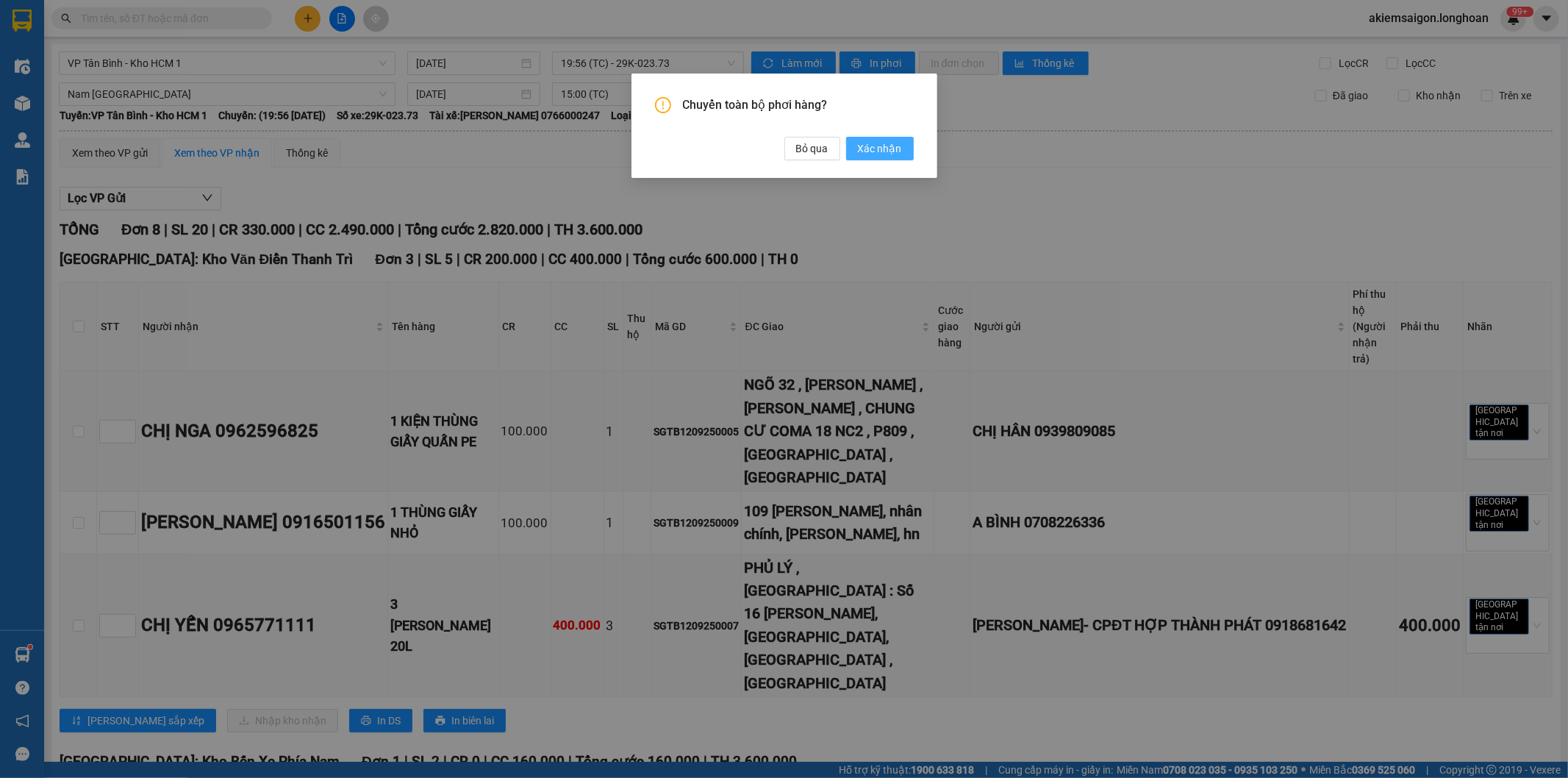
click at [881, 143] on span "Xác nhận" at bounding box center [880, 148] width 44 height 16
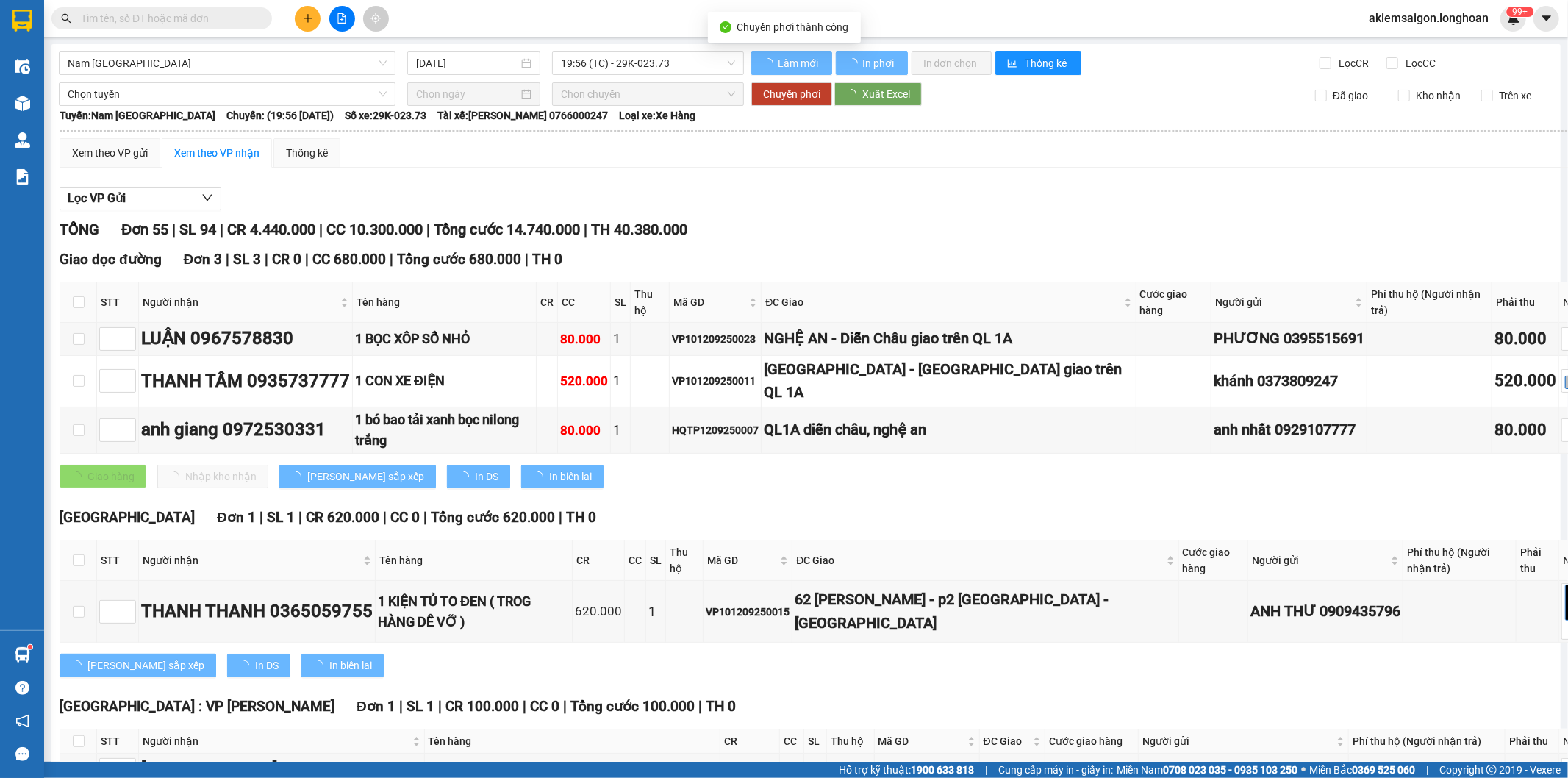
type input "[DATE]"
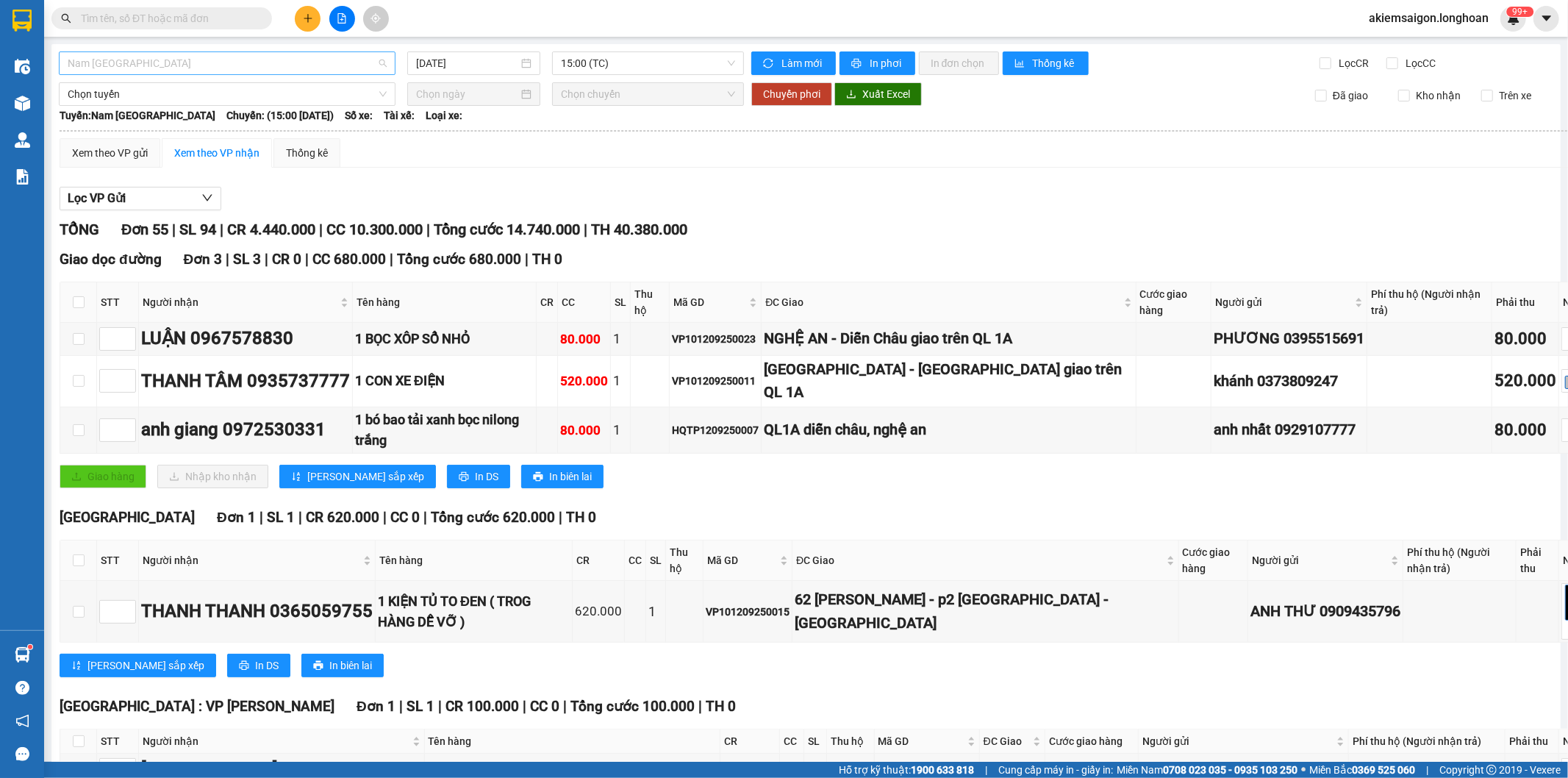
click at [209, 64] on span "Nam Trung Bắc QL1A" at bounding box center [226, 63] width 319 height 22
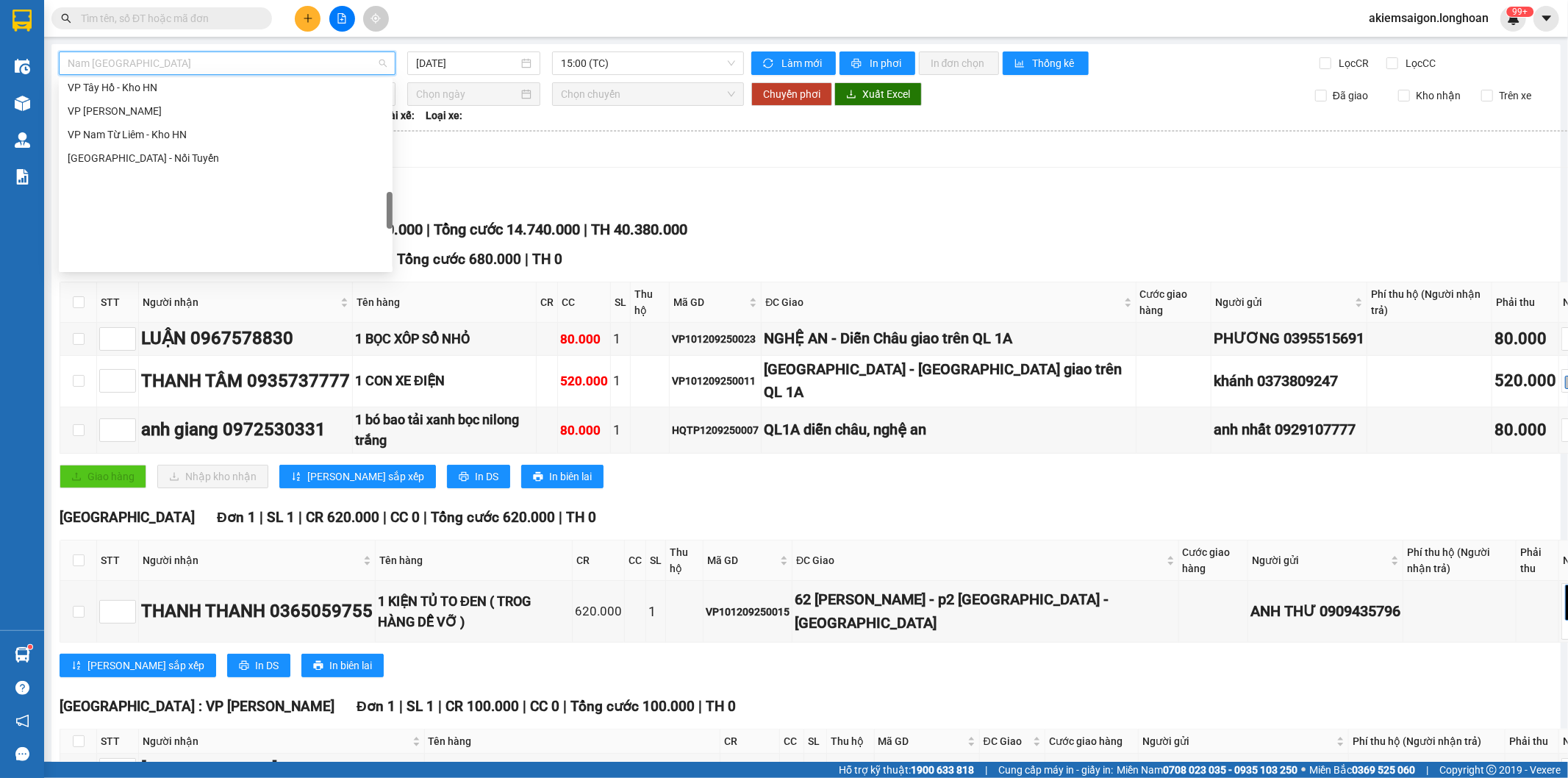
scroll to position [738, 0]
click at [149, 107] on div "VP Bình Thạnh - Kho HCM 1" at bounding box center [225, 106] width 316 height 16
type input "[DATE]"
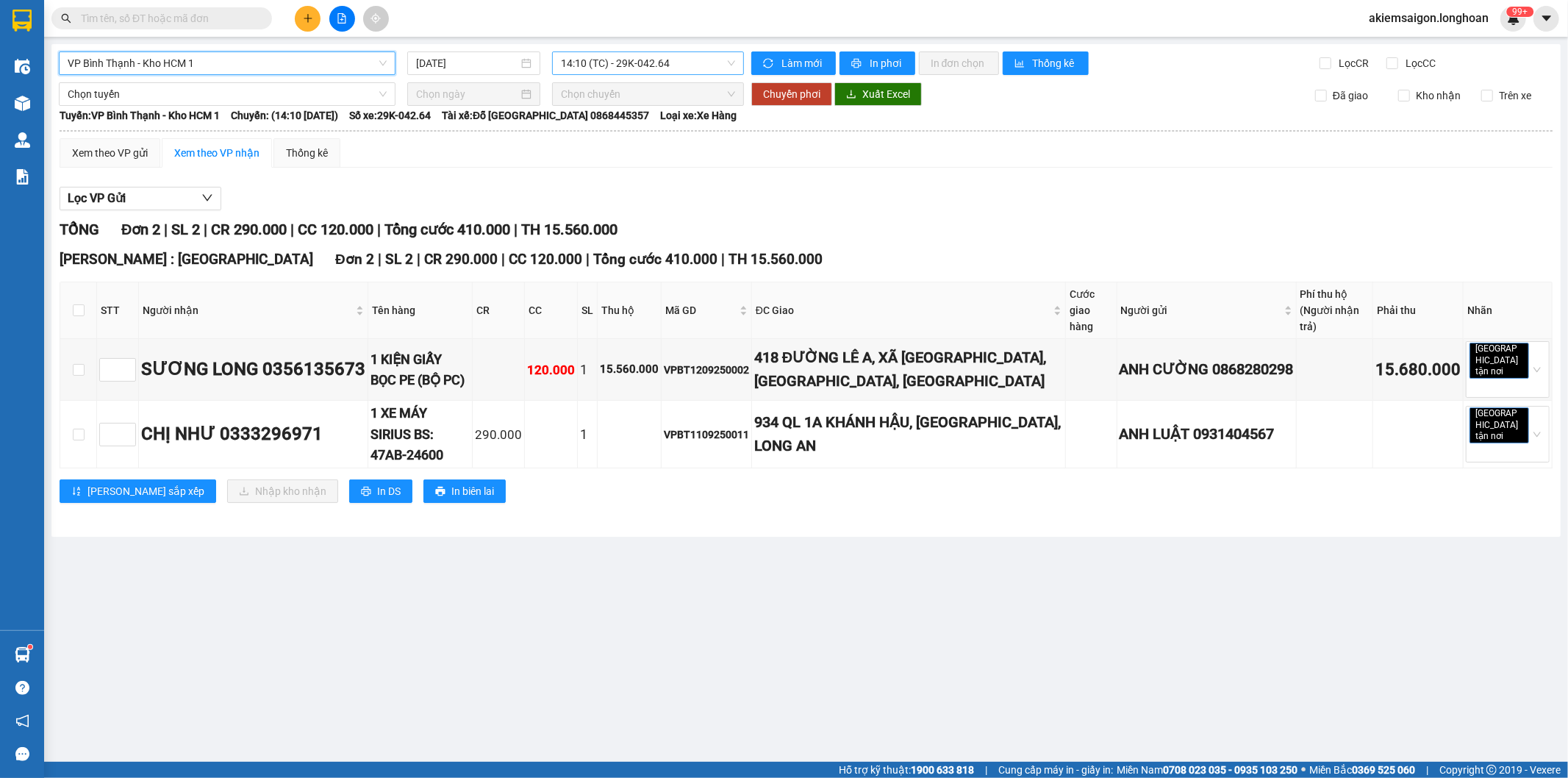
click at [605, 64] on span "14:10 (TC) - 29K-042.64" at bounding box center [648, 63] width 173 height 22
click at [628, 143] on div "16:30 (TC) - 29K-023.73" at bounding box center [618, 139] width 114 height 16
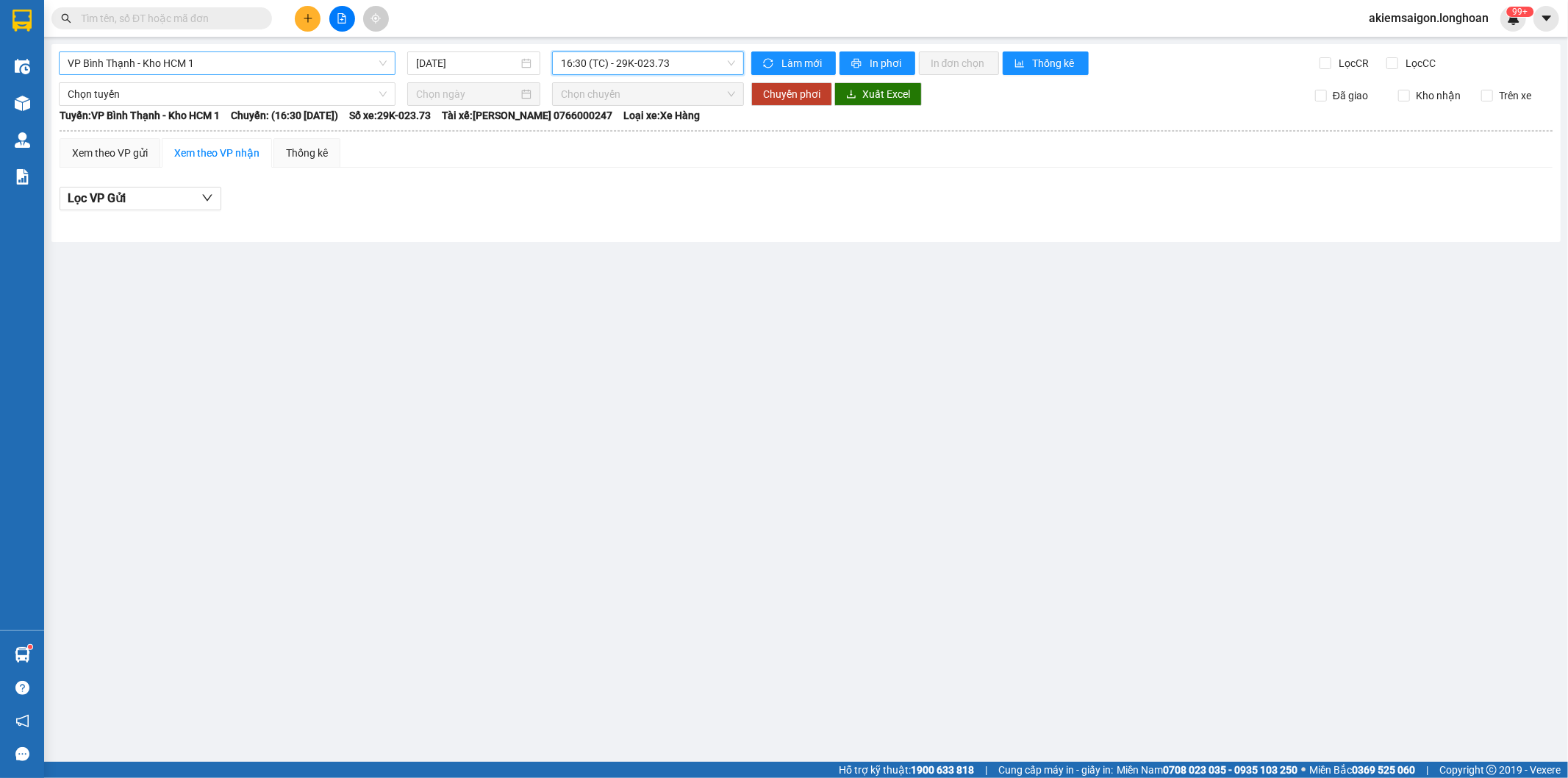
click at [312, 62] on span "VP Bình Thạnh - Kho HCM 1" at bounding box center [226, 63] width 319 height 22
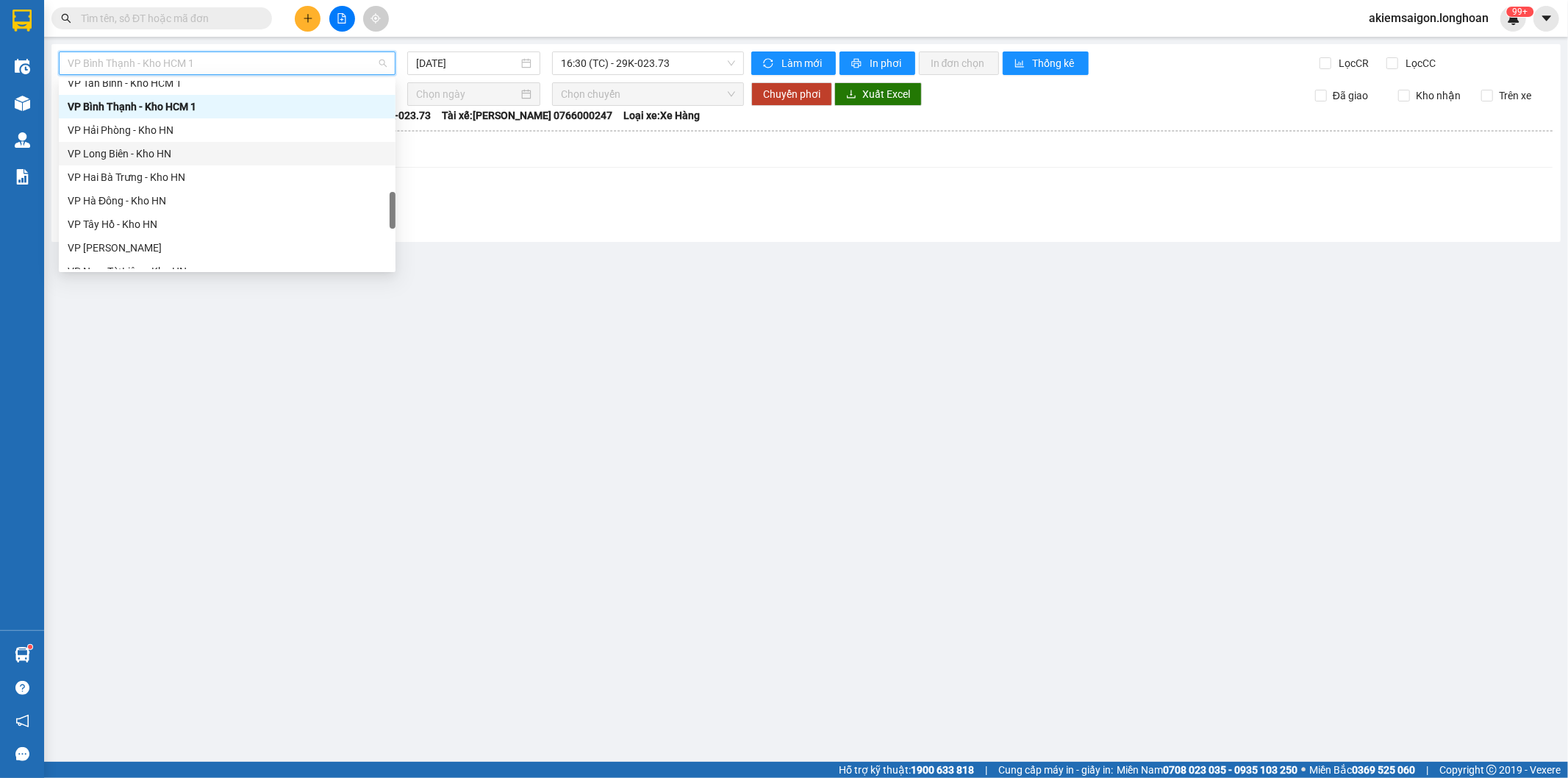
scroll to position [603, 0]
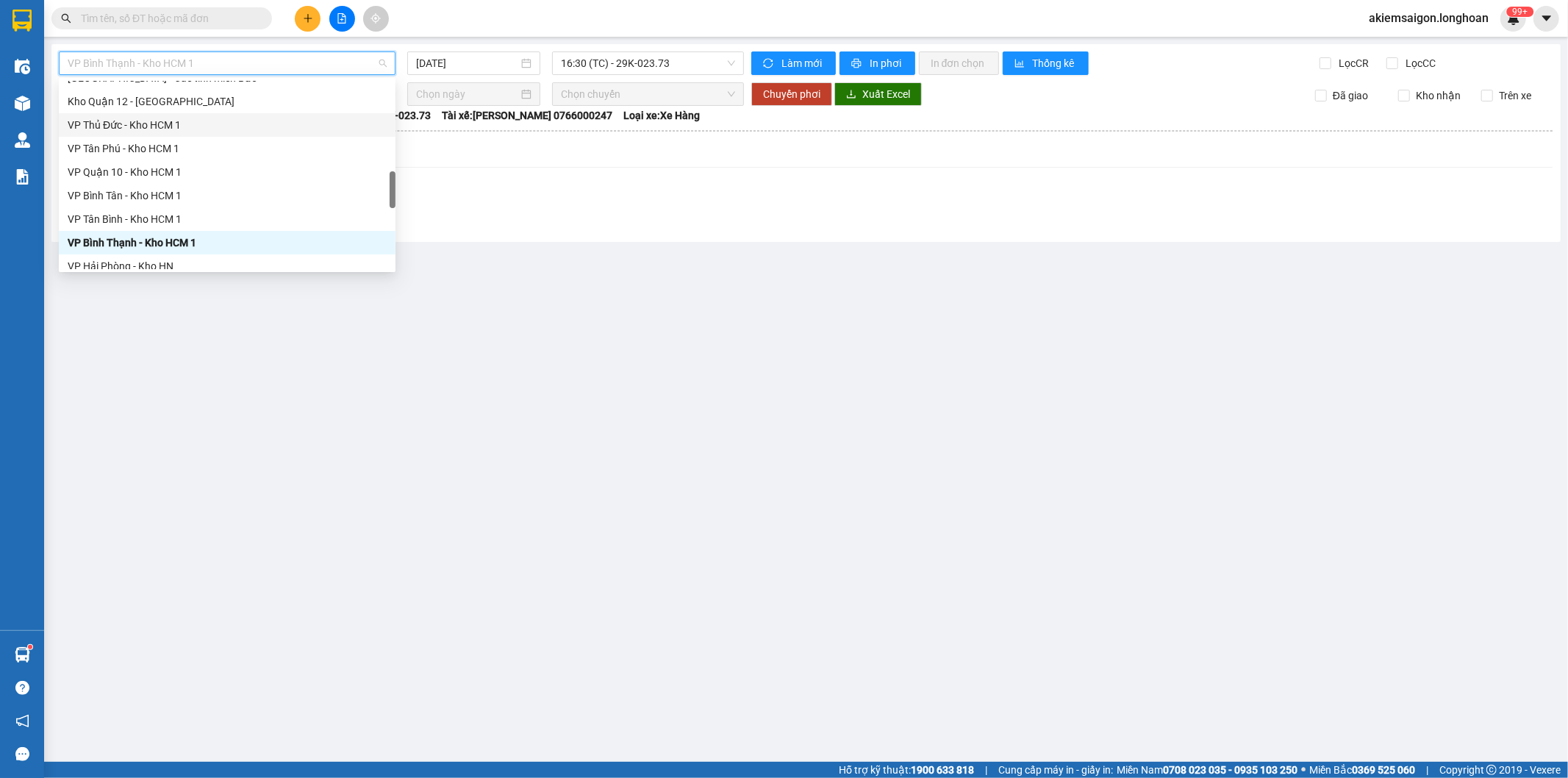
click at [166, 128] on div "VP Thủ Đức - Kho HCM 1" at bounding box center [226, 124] width 319 height 16
type input "[DATE]"
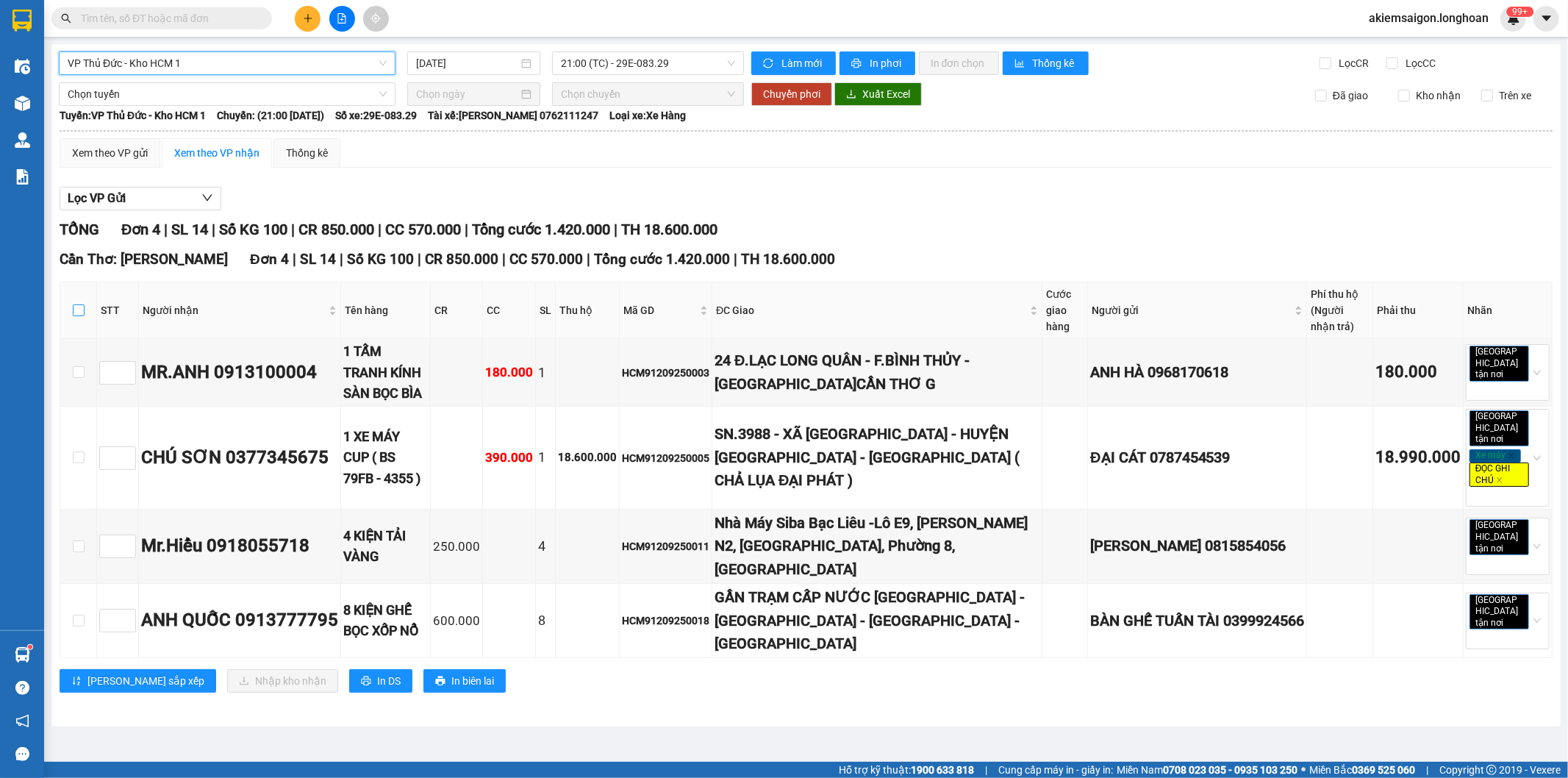
click at [79, 309] on input "checkbox" at bounding box center [79, 310] width 12 height 12
checkbox input "true"
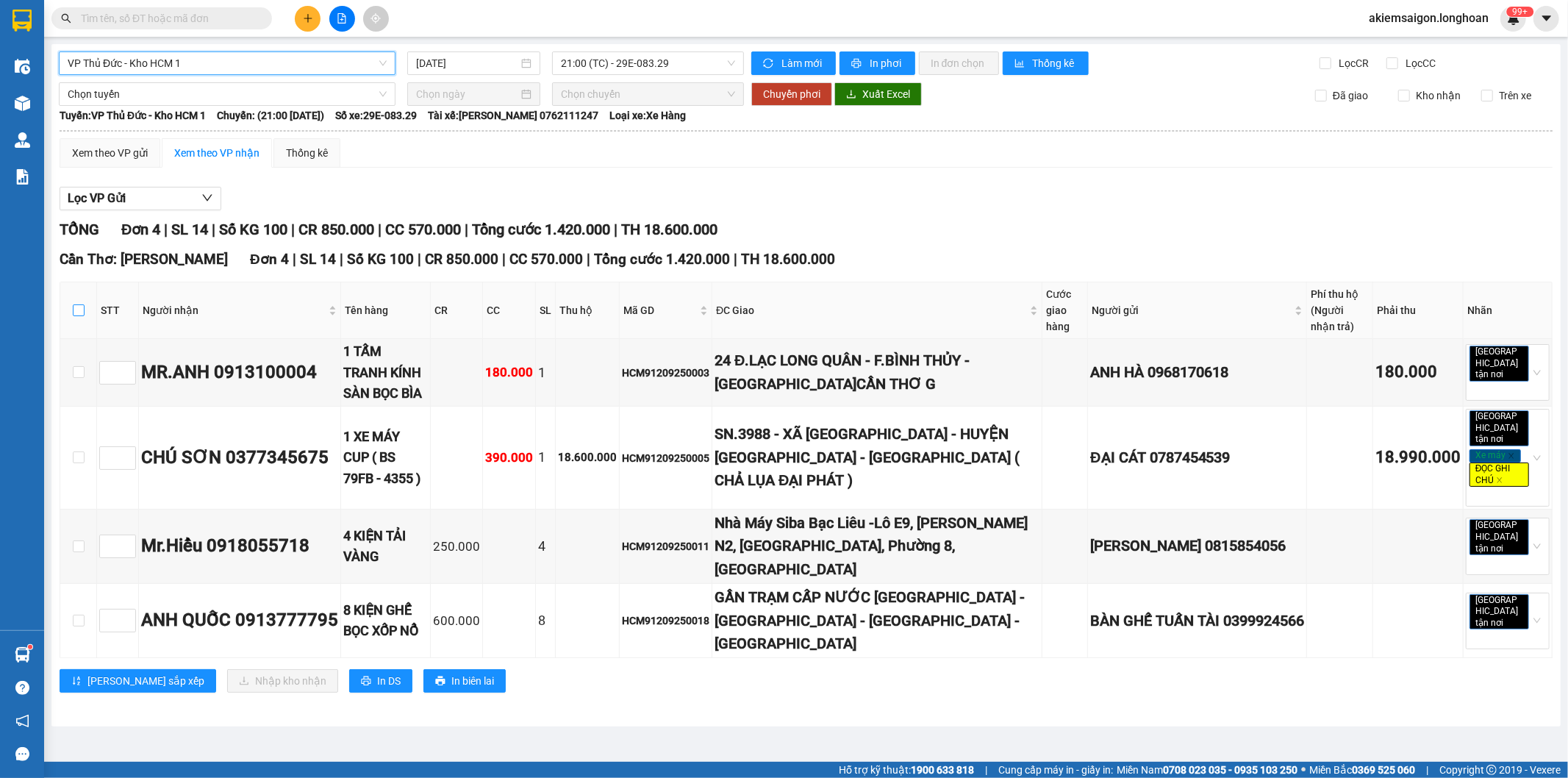
checkbox input "true"
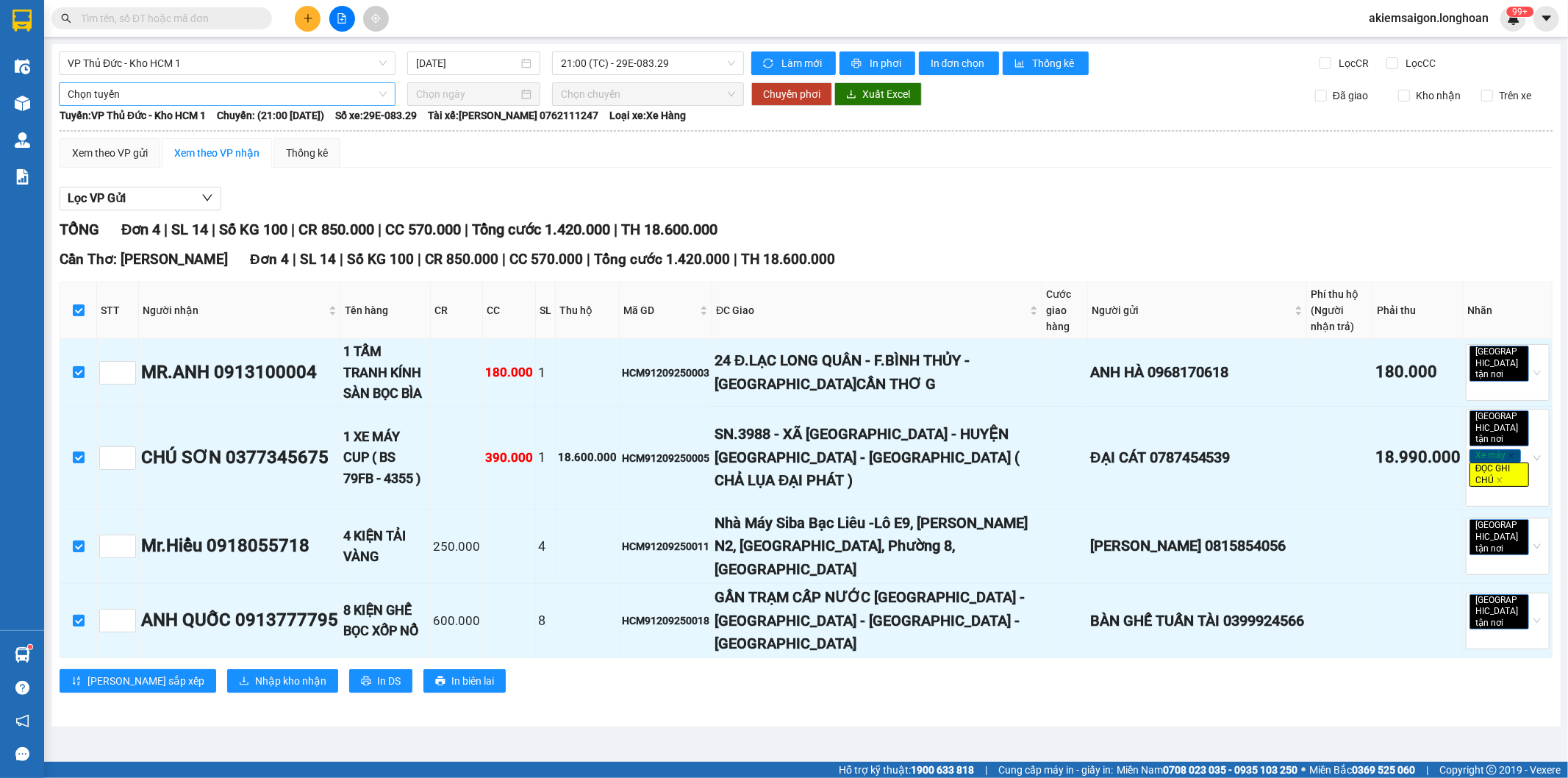
click at [188, 97] on span "Chọn tuyến" at bounding box center [226, 94] width 319 height 22
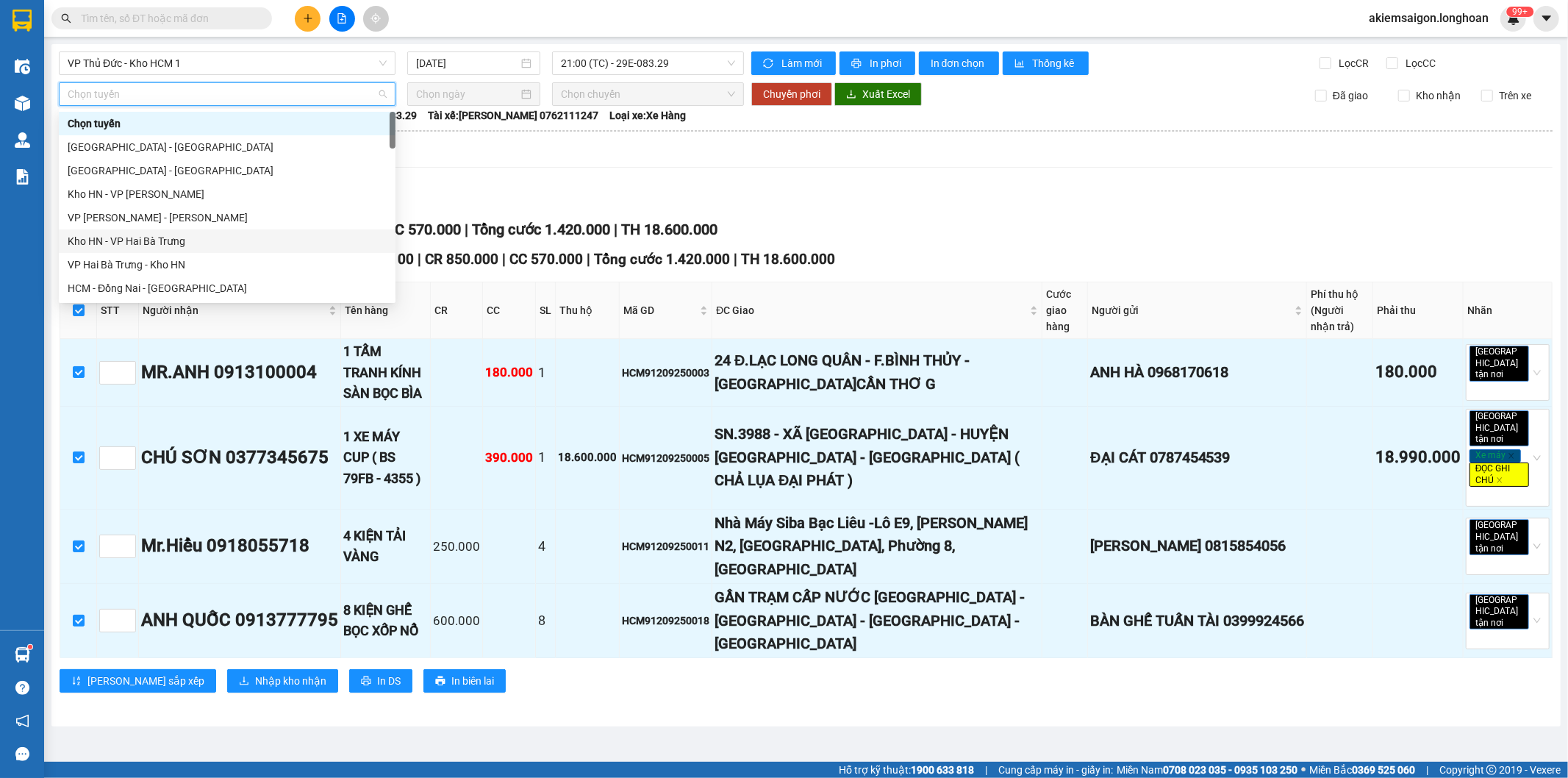
scroll to position [136, 0]
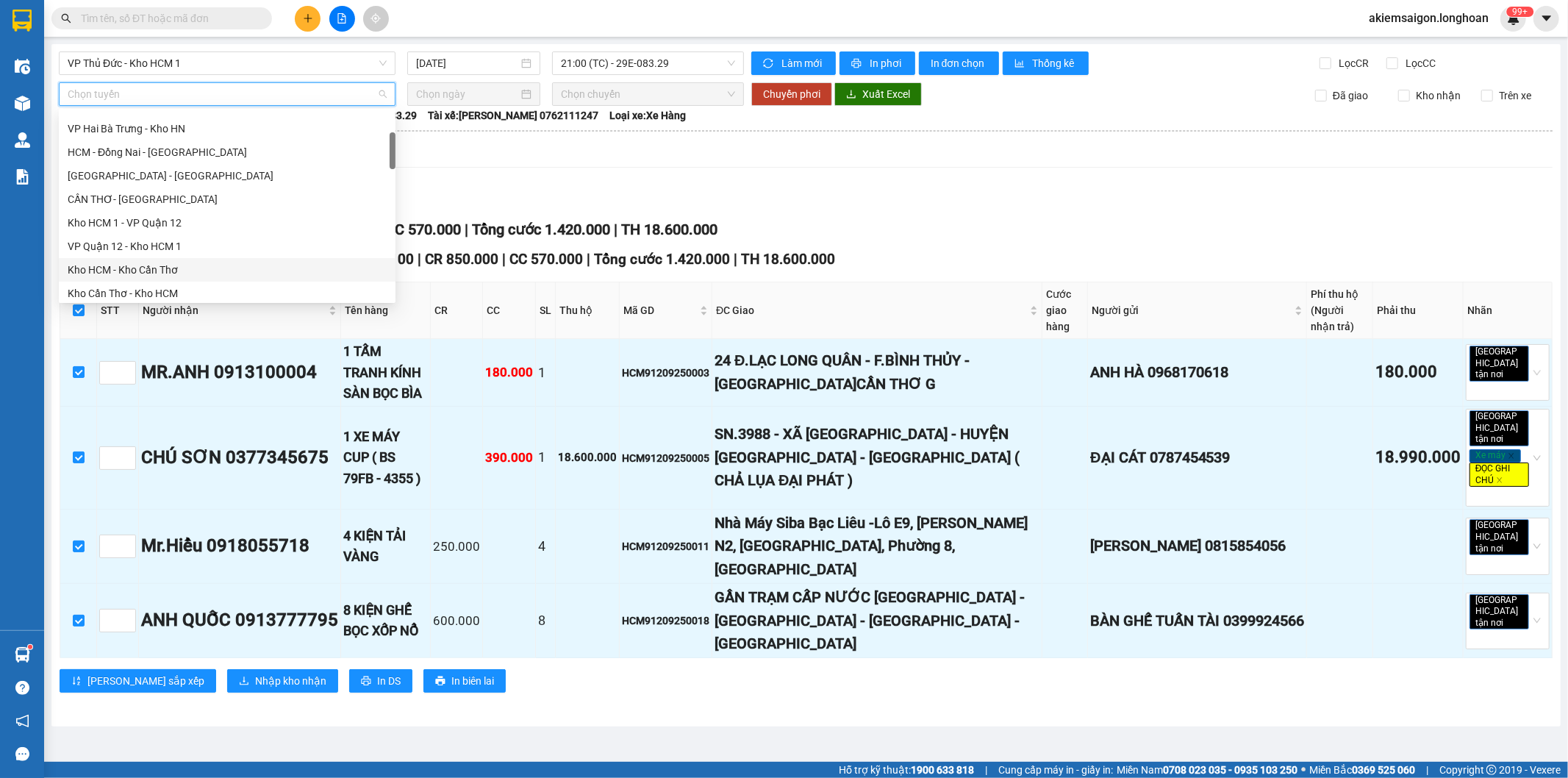
click at [200, 267] on div "Kho HCM - Kho Cần Thơ" at bounding box center [226, 269] width 319 height 16
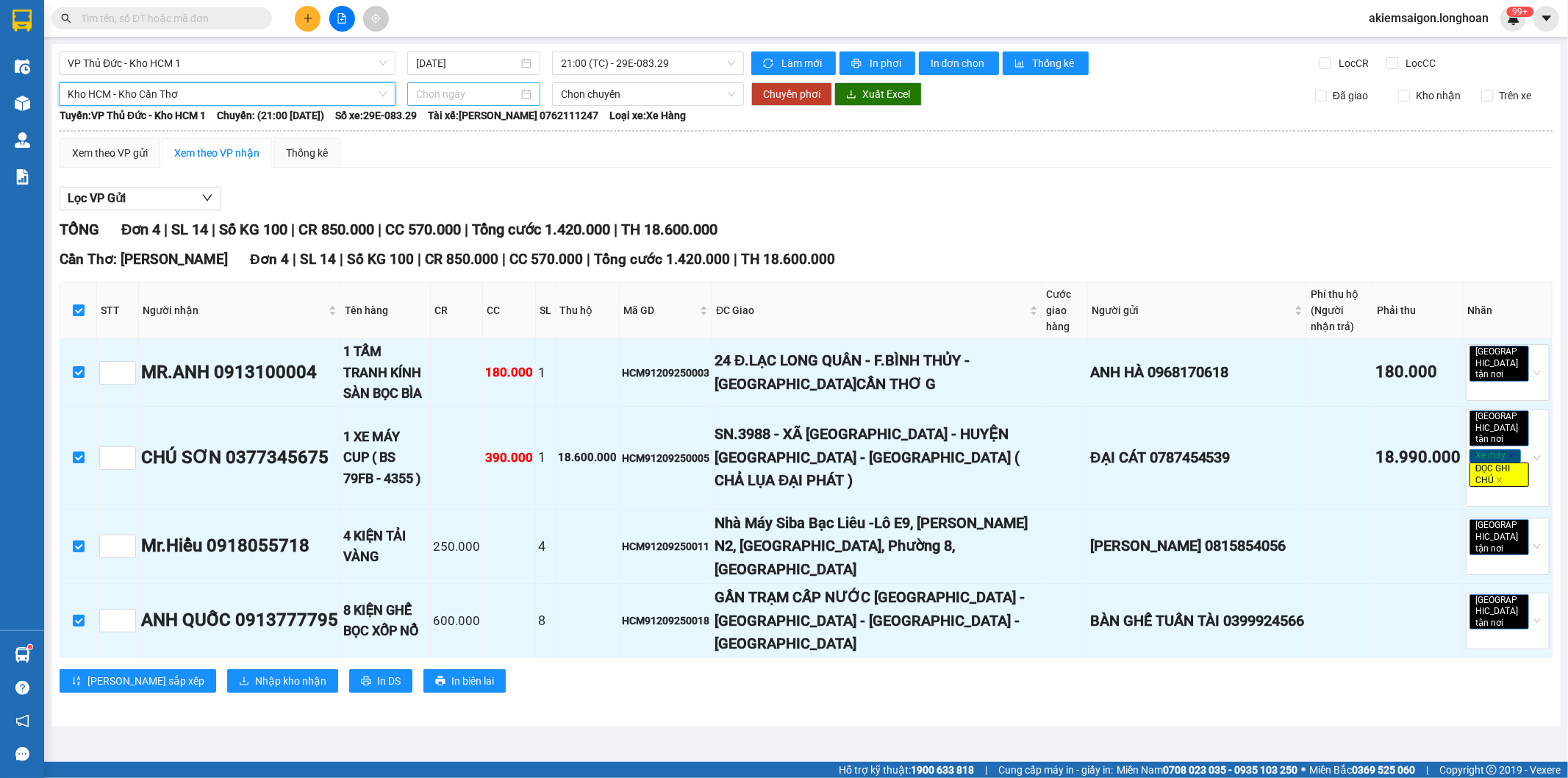
click at [460, 93] on input at bounding box center [468, 93] width 103 height 16
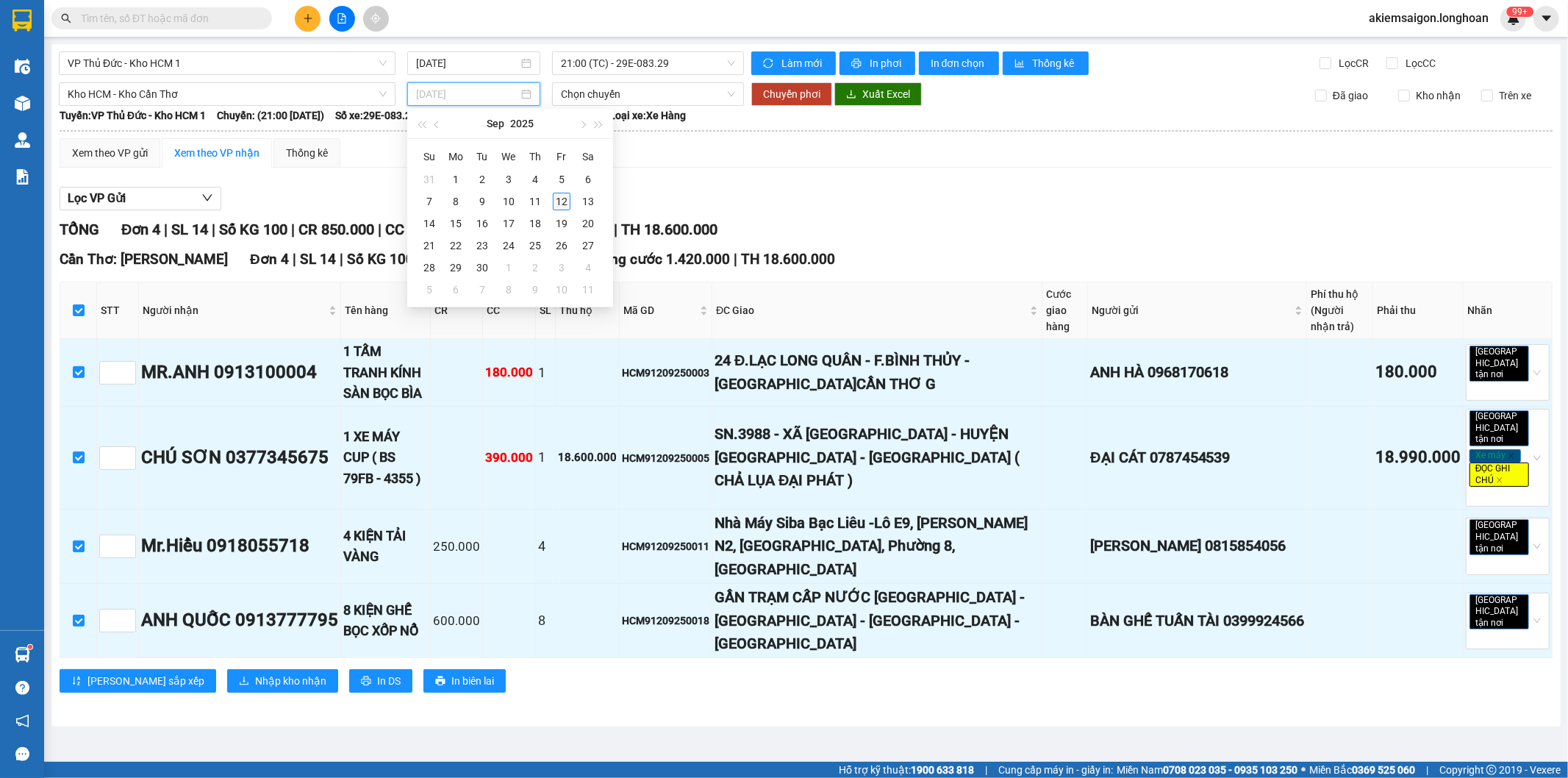
type input "[DATE]"
click at [566, 198] on div "12" at bounding box center [561, 201] width 18 height 18
type input "[DATE]"
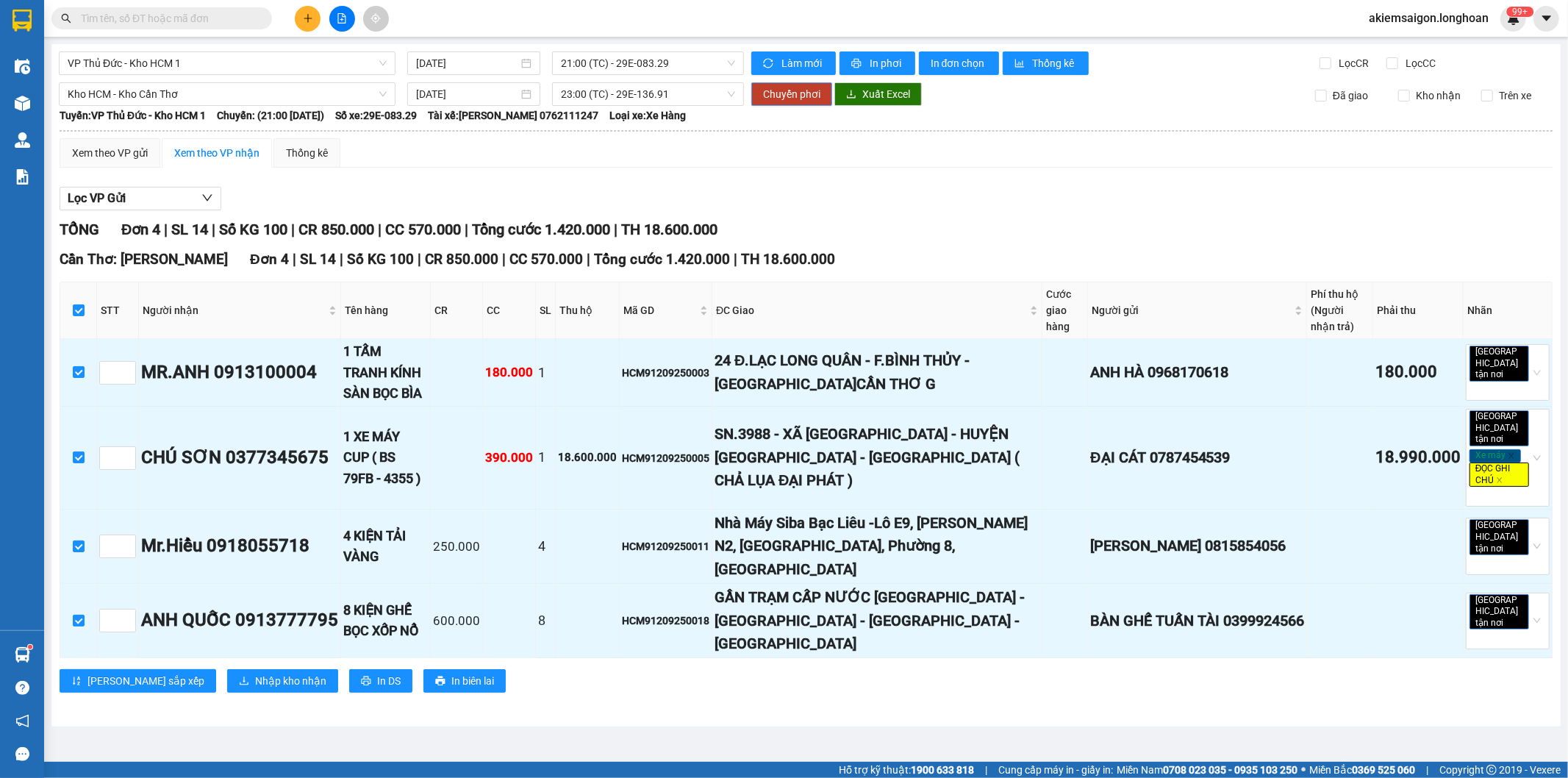
click at [774, 98] on span "Chuyển phơi" at bounding box center [792, 93] width 57 height 16
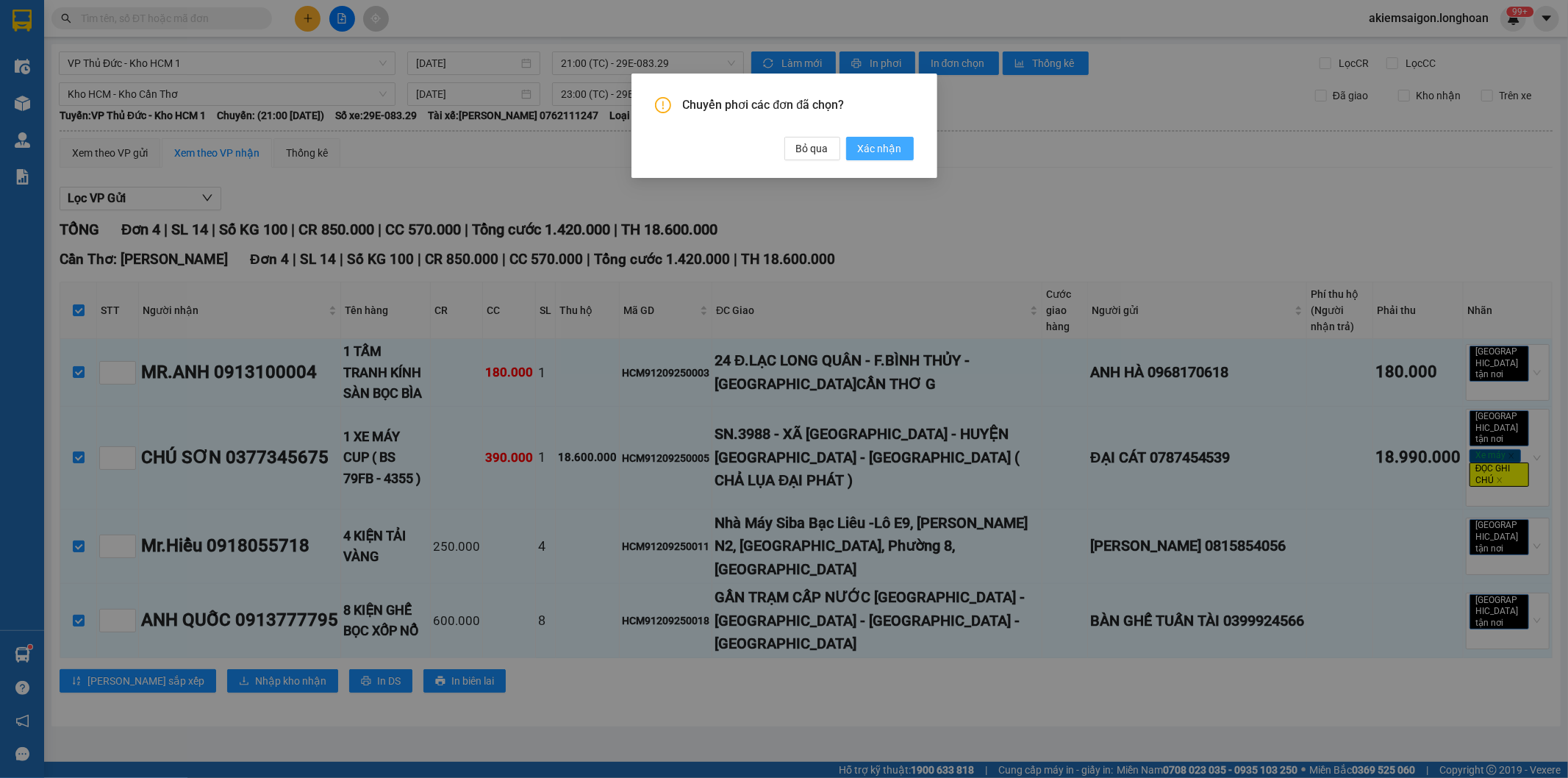
click at [862, 151] on span "Xác nhận" at bounding box center [880, 148] width 44 height 16
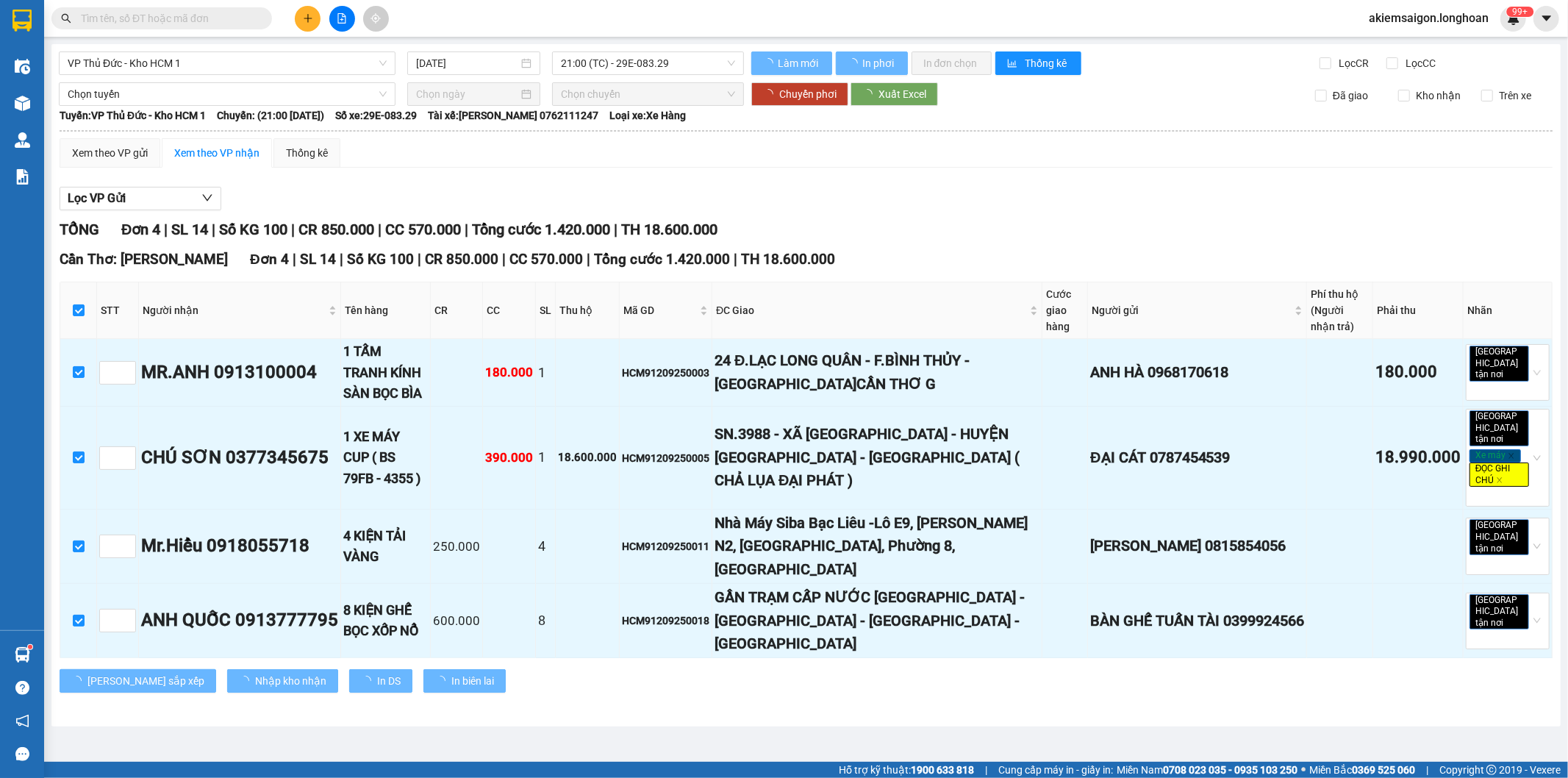
checkbox input "false"
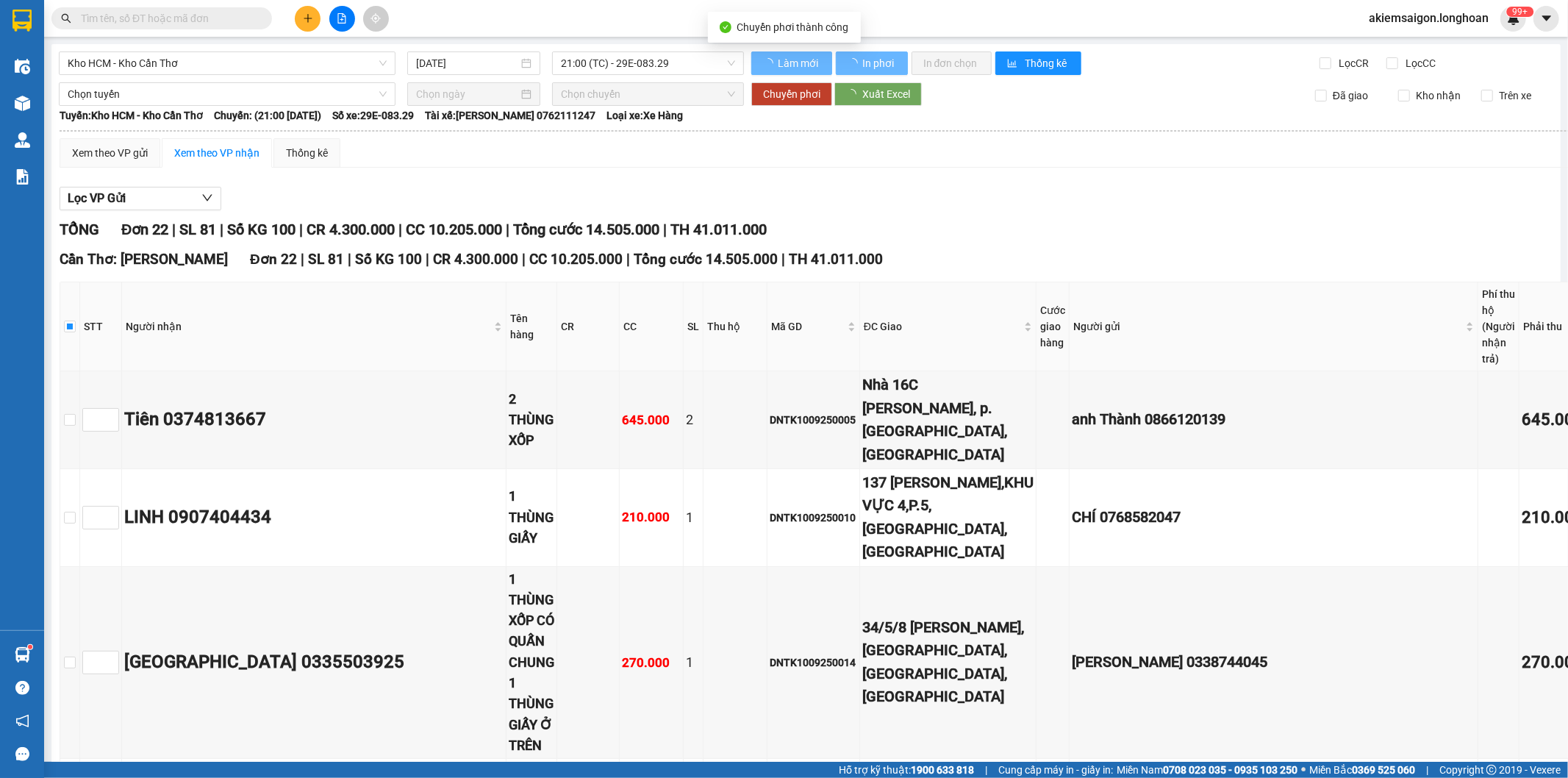
checkbox input "false"
click at [202, 63] on span "Kho HCM - Kho Cần Thơ" at bounding box center [226, 63] width 319 height 22
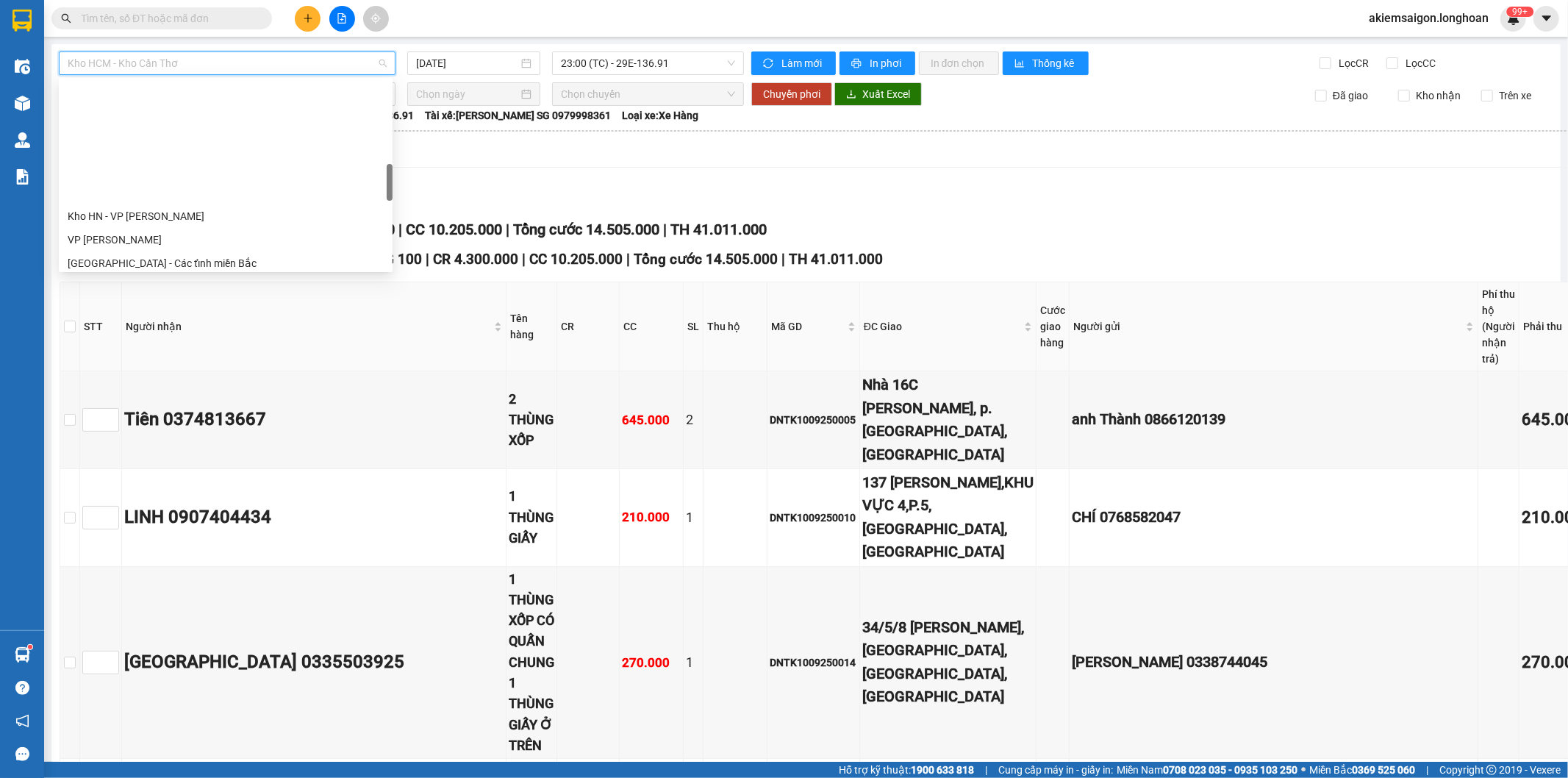
scroll to position [554, 0]
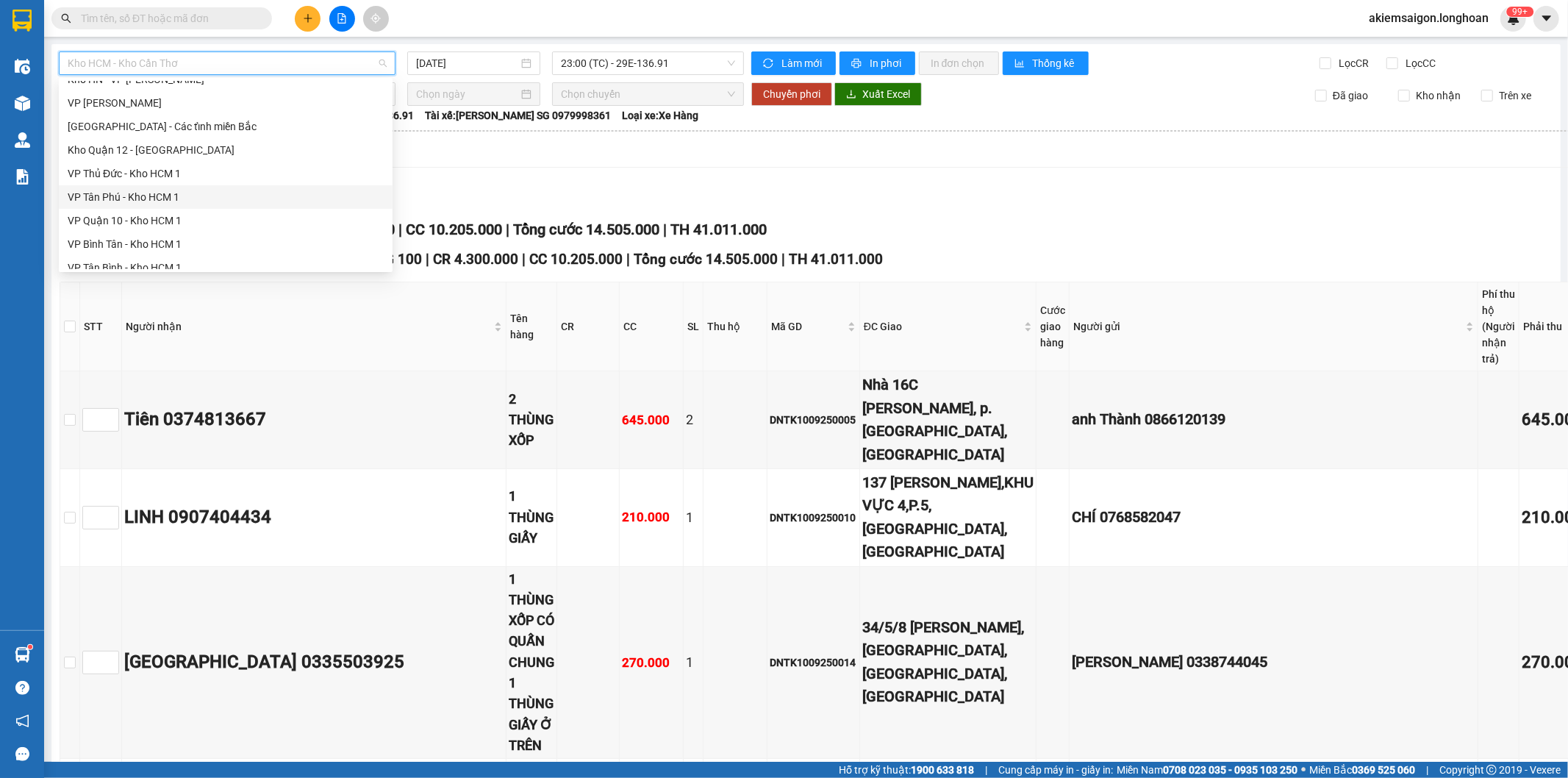
click at [201, 201] on div "VP Tân Phú - Kho HCM 1" at bounding box center [225, 197] width 316 height 16
type input "[DATE]"
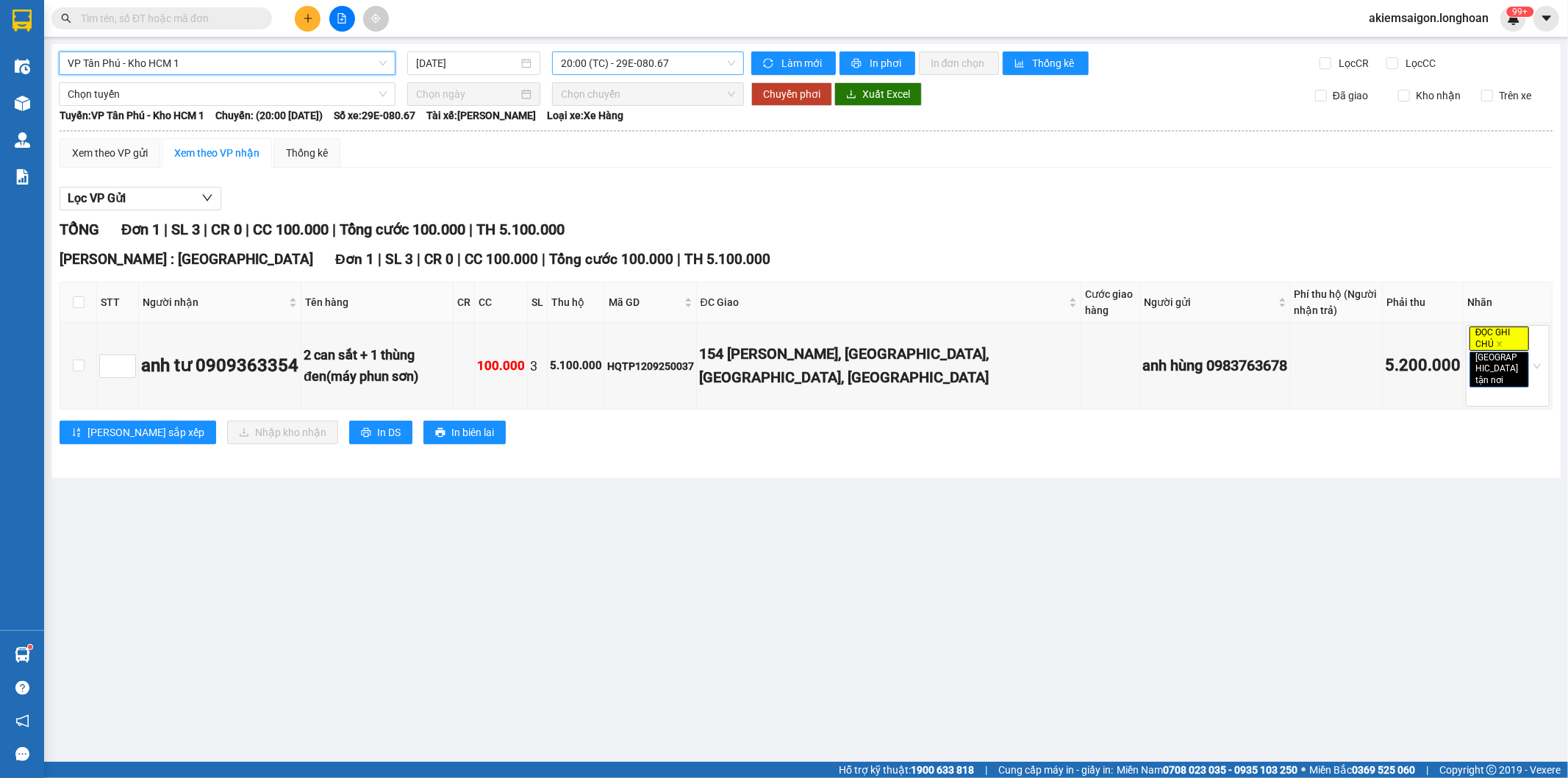
click at [599, 68] on span "20:00 (TC) - 29E-080.67" at bounding box center [648, 63] width 173 height 22
click at [292, 65] on span "VP Tân Phú - Kho HCM 1" at bounding box center [226, 63] width 319 height 22
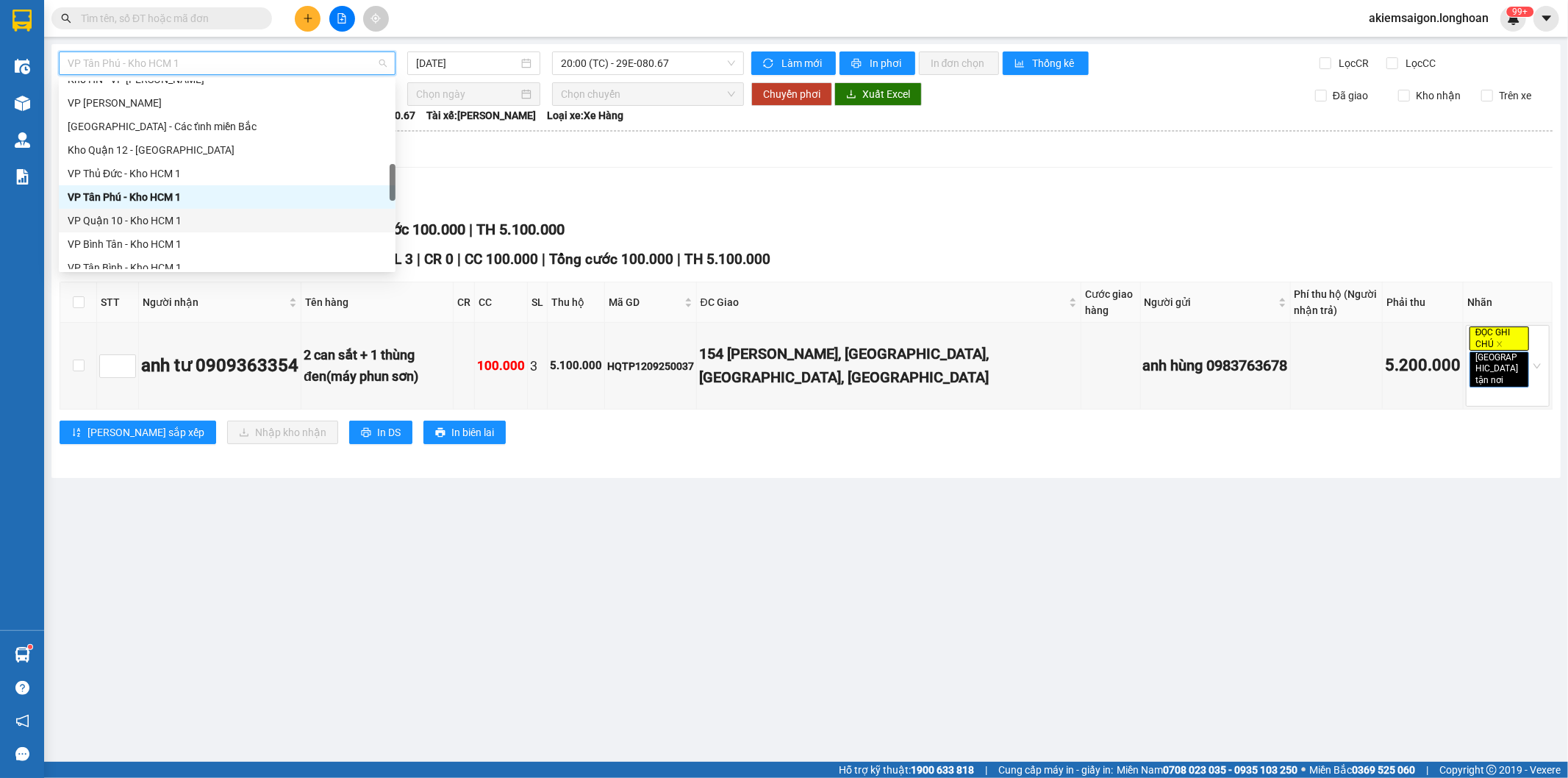
click at [189, 228] on div "VP Quận 10 - Kho HCM 1" at bounding box center [226, 220] width 319 height 16
type input "[DATE]"
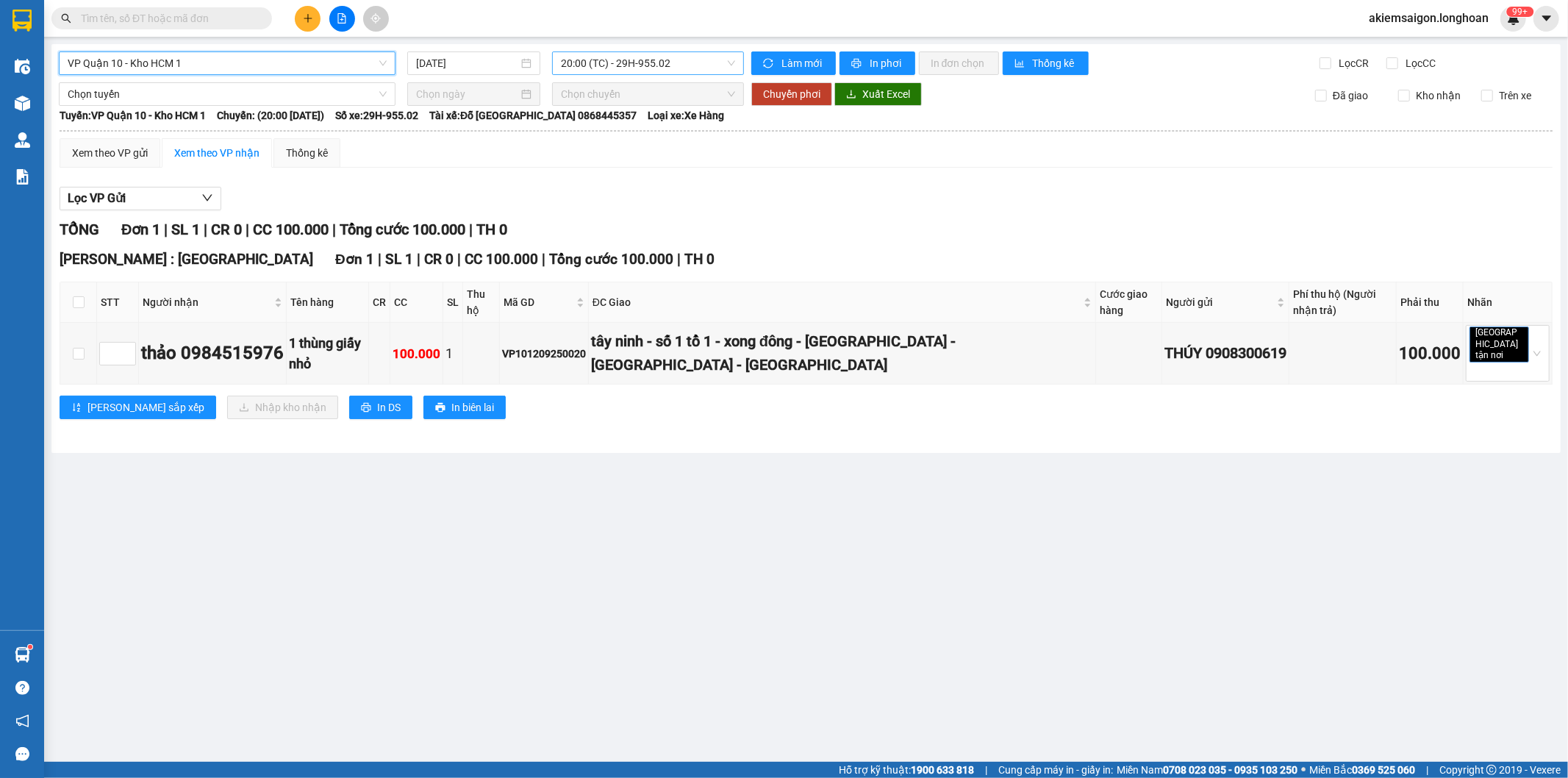
click at [687, 63] on span "20:00 (TC) - 29H-955.02" at bounding box center [648, 63] width 173 height 22
click at [278, 63] on span "VP Quận 10 - Kho HCM 1" at bounding box center [226, 63] width 319 height 22
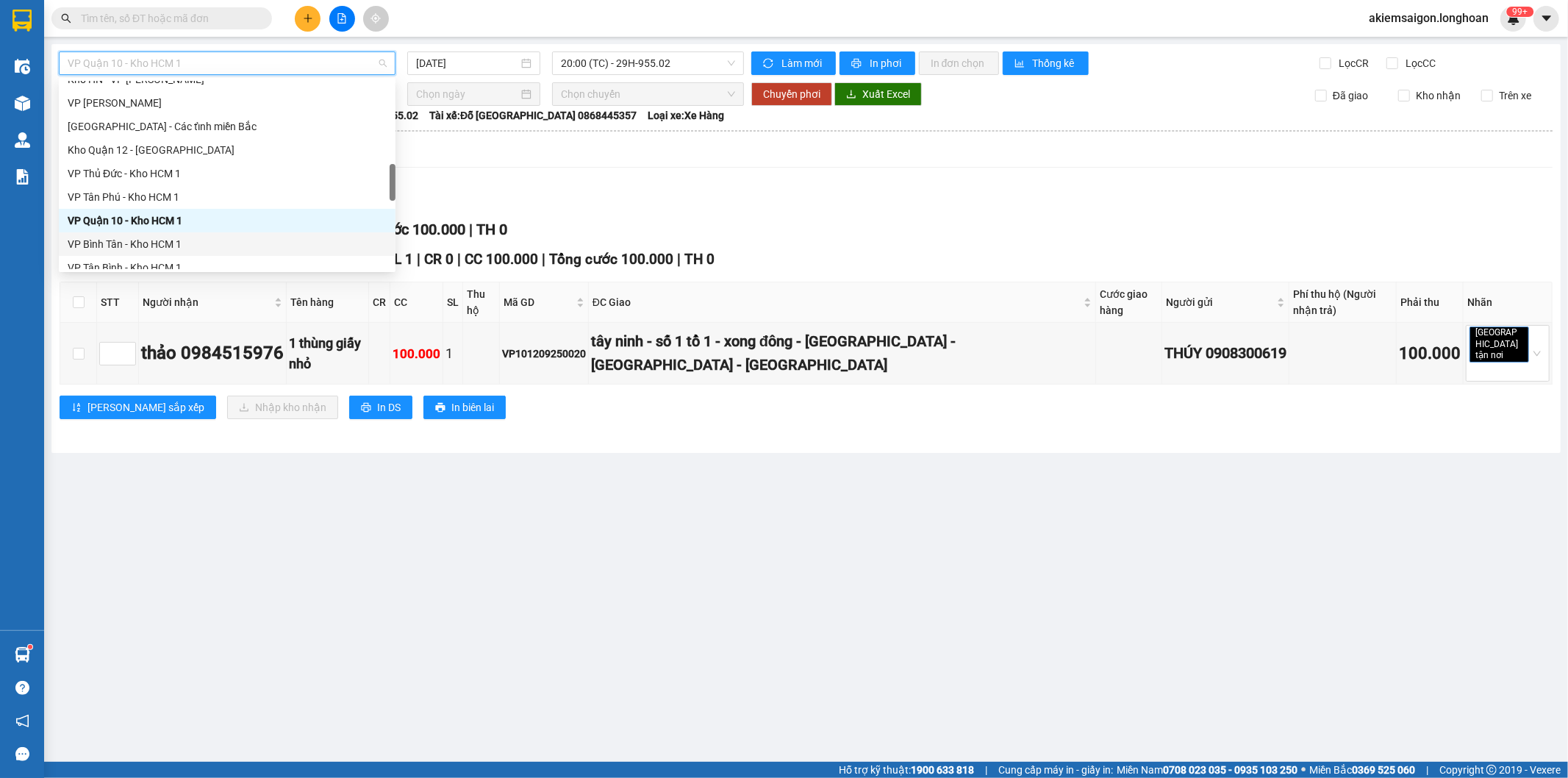
click at [172, 242] on div "VP Bình Tân - Kho HCM 1" at bounding box center [226, 244] width 319 height 16
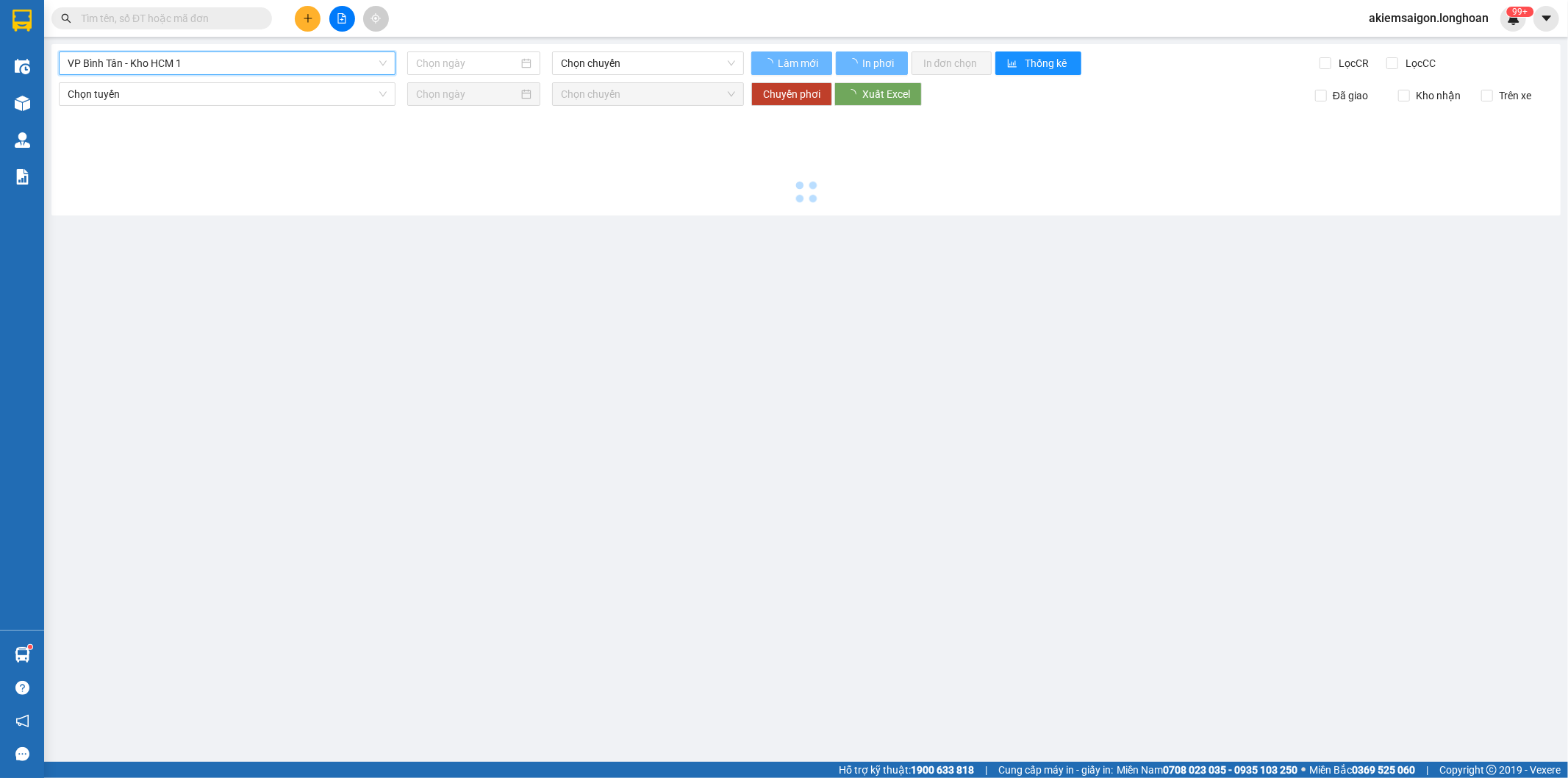
type input "[DATE]"
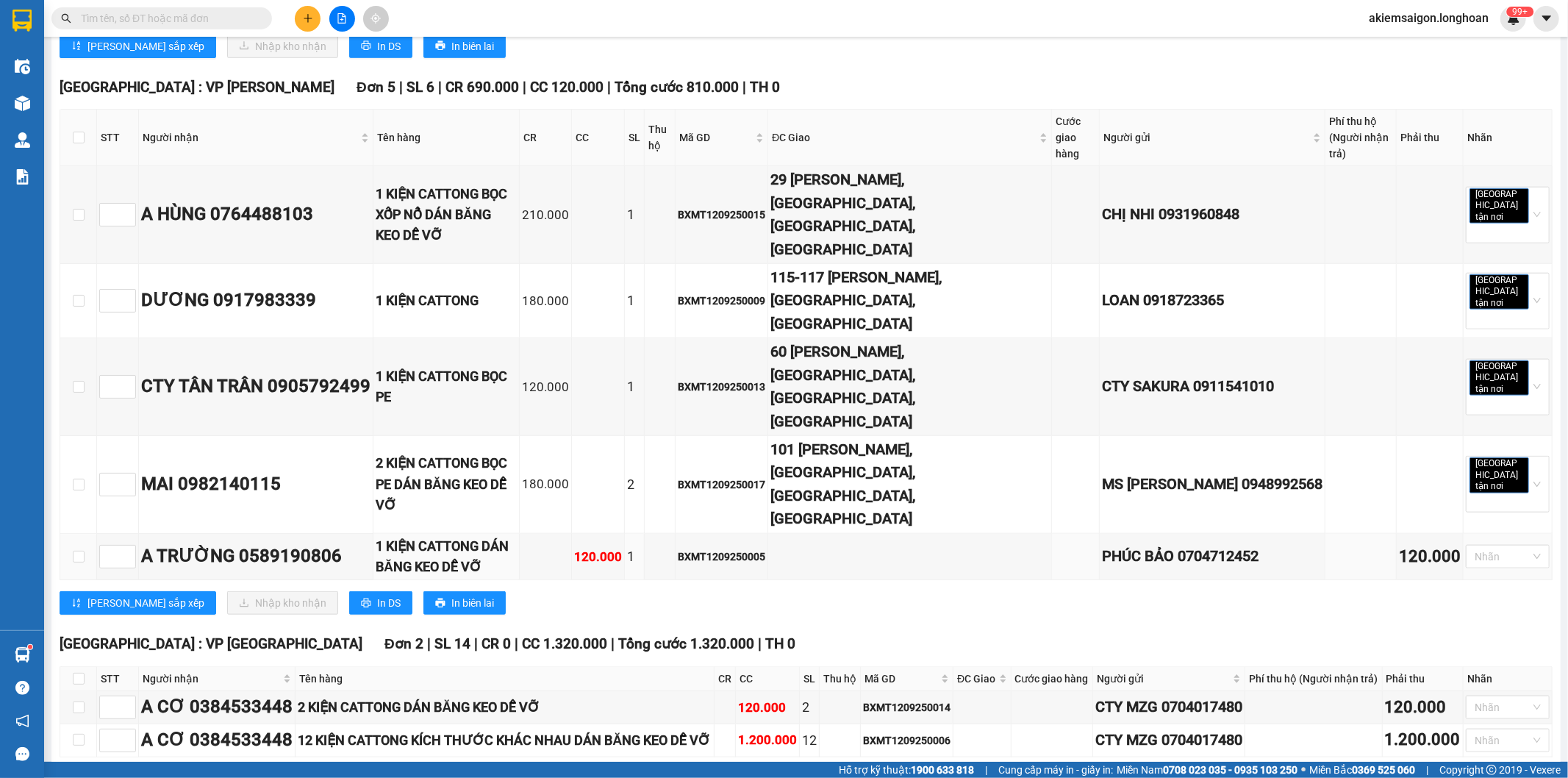
scroll to position [1218, 0]
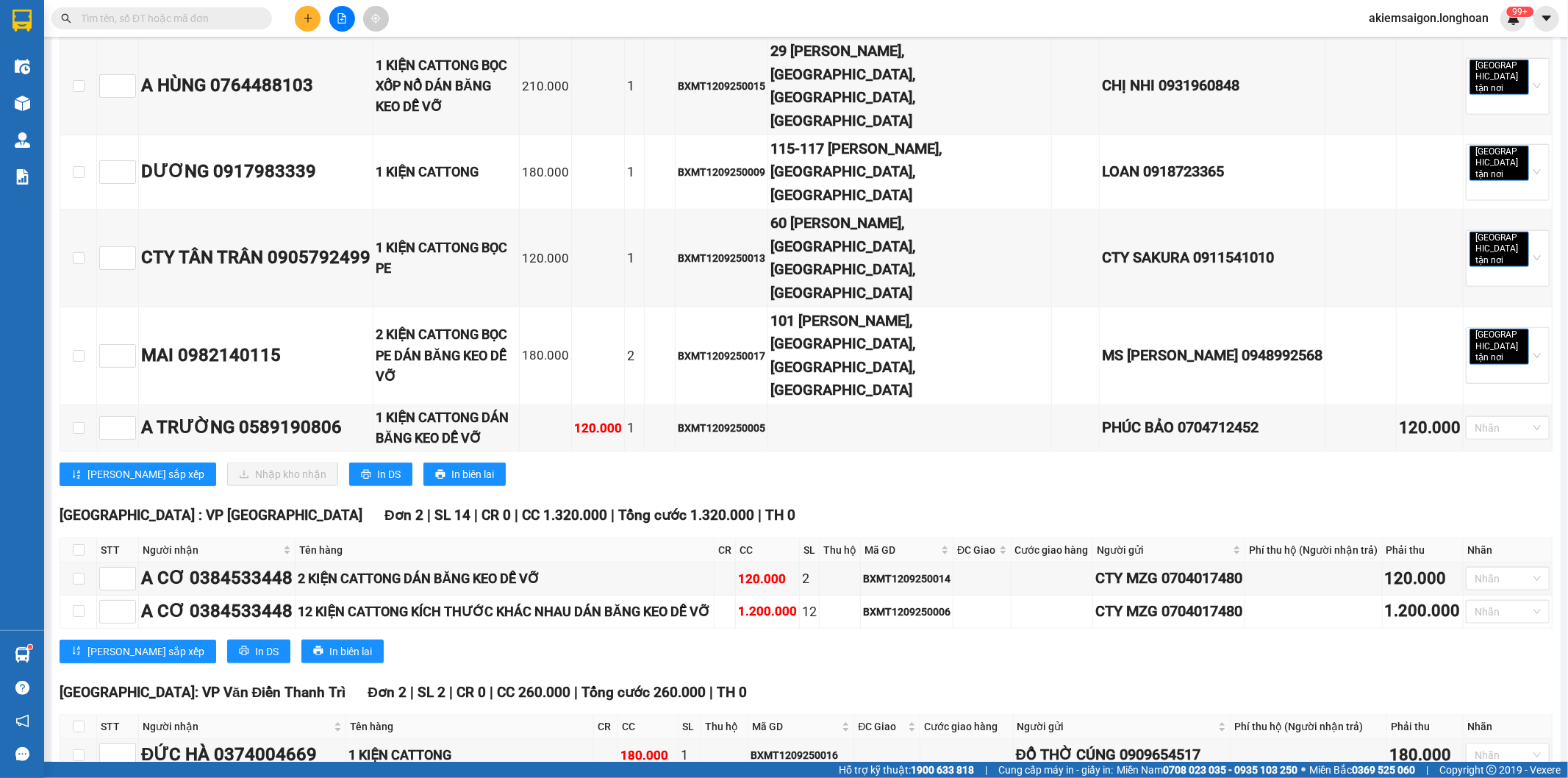
checkbox input "true"
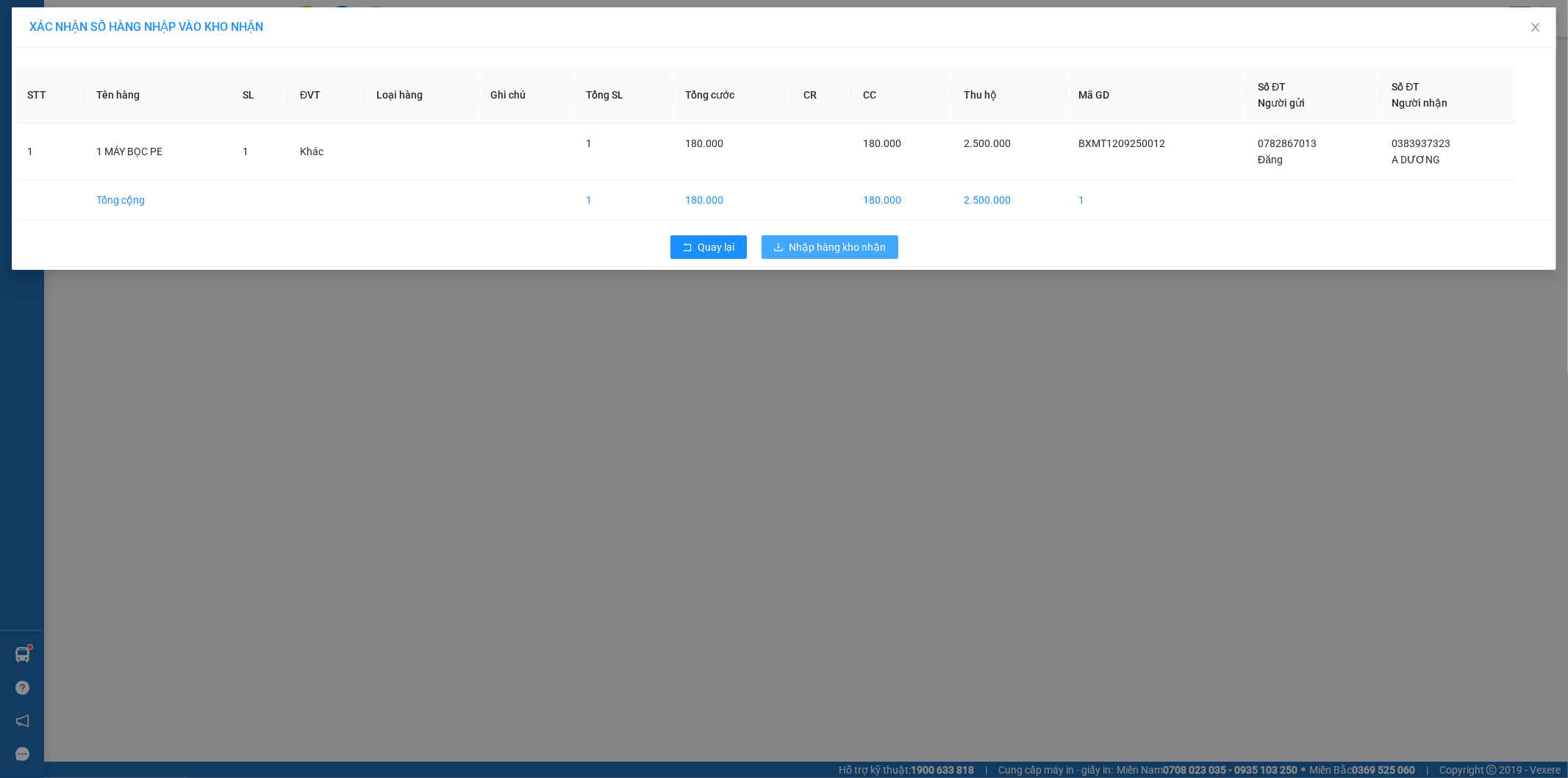
click at [828, 243] on span "Nhập hàng kho nhận" at bounding box center [838, 246] width 97 height 16
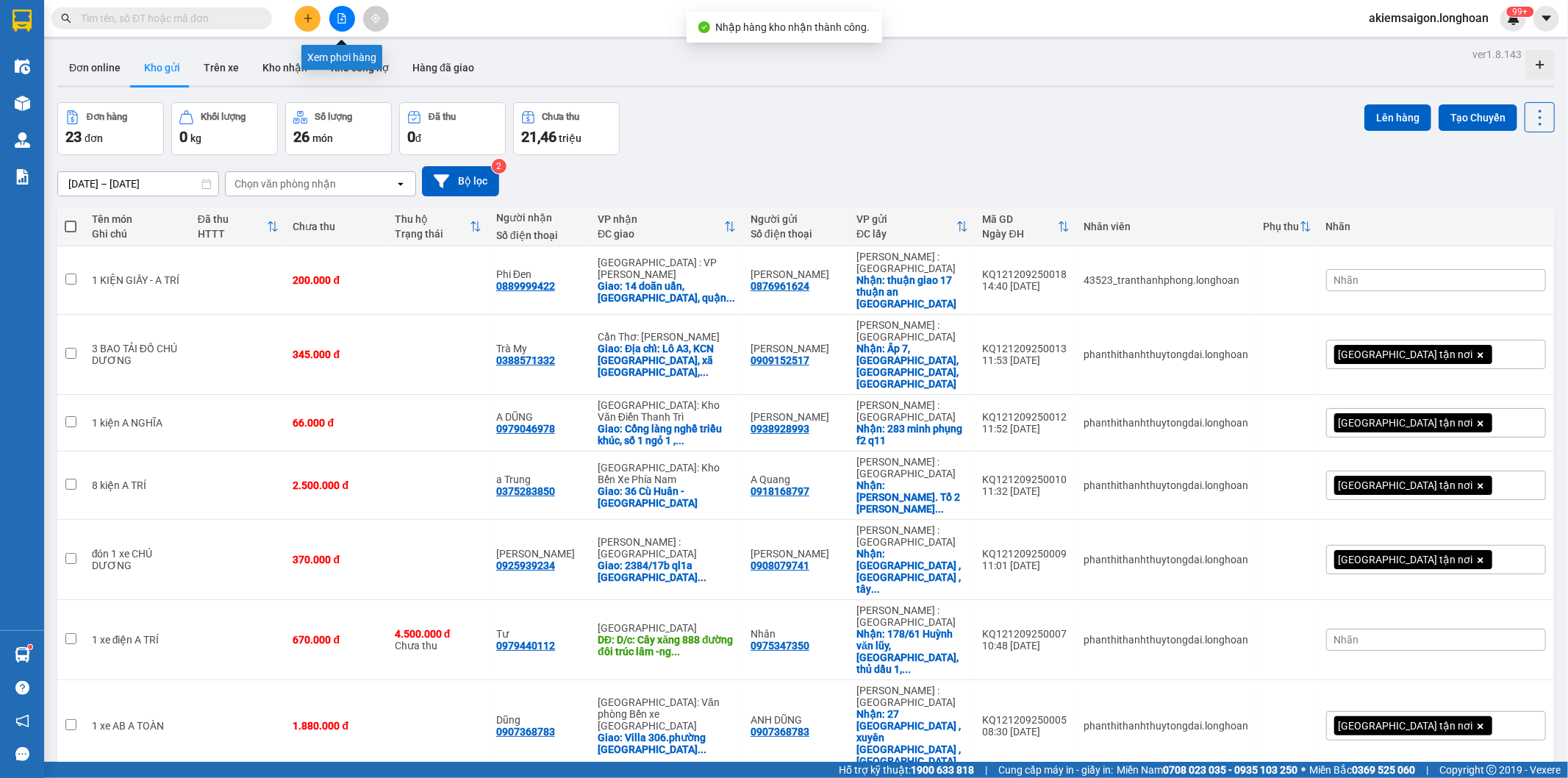
click at [340, 19] on icon "file-add" at bounding box center [342, 19] width 10 height 10
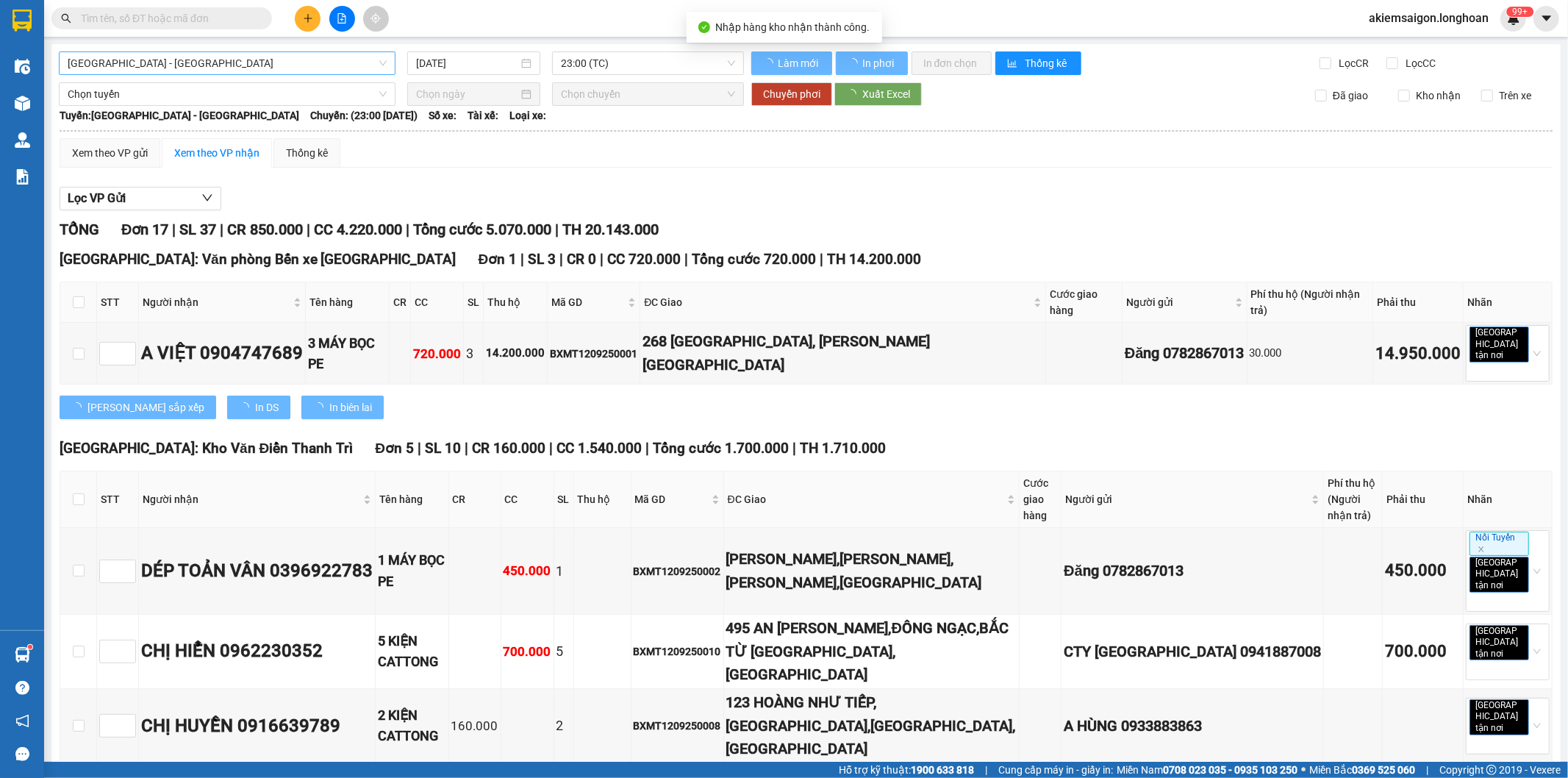
click at [248, 64] on span "[GEOGRAPHIC_DATA] - [GEOGRAPHIC_DATA]" at bounding box center [226, 63] width 319 height 22
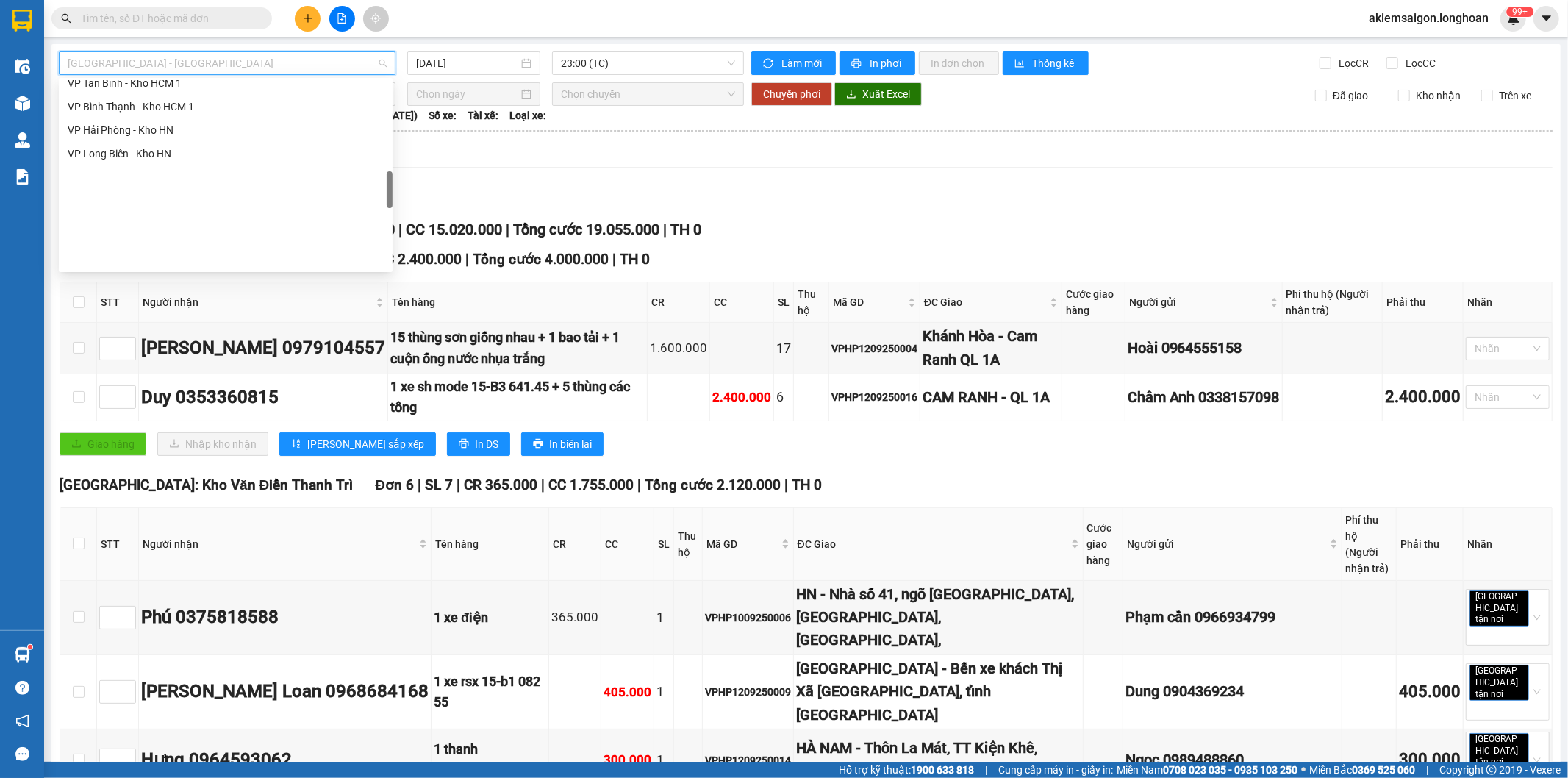
scroll to position [603, 0]
click at [137, 197] on div "VP Bình Tân - Kho HCM 1" at bounding box center [225, 195] width 316 height 16
type input "[DATE]"
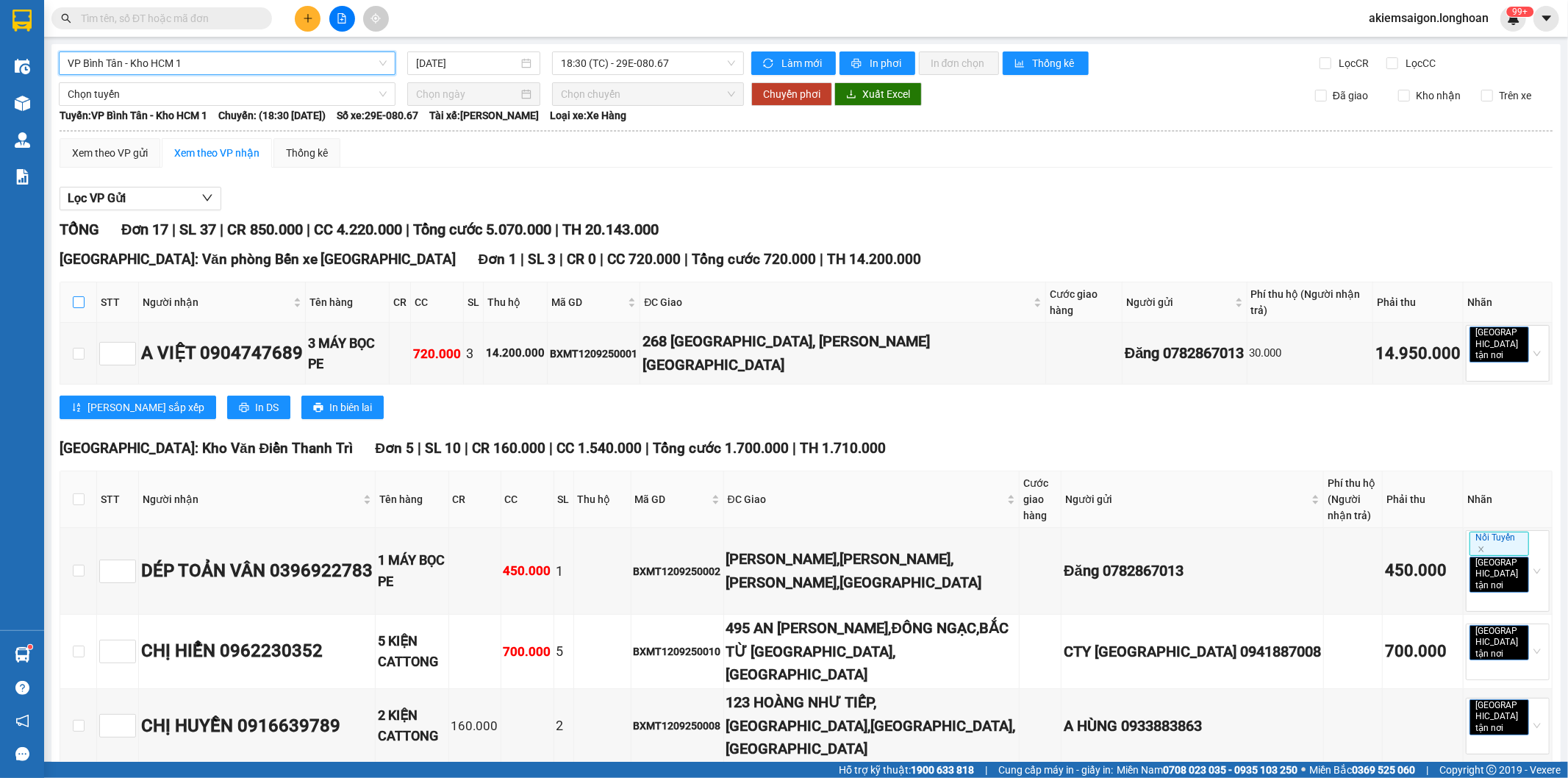
click at [74, 297] on input "checkbox" at bounding box center [79, 302] width 12 height 12
checkbox input "true"
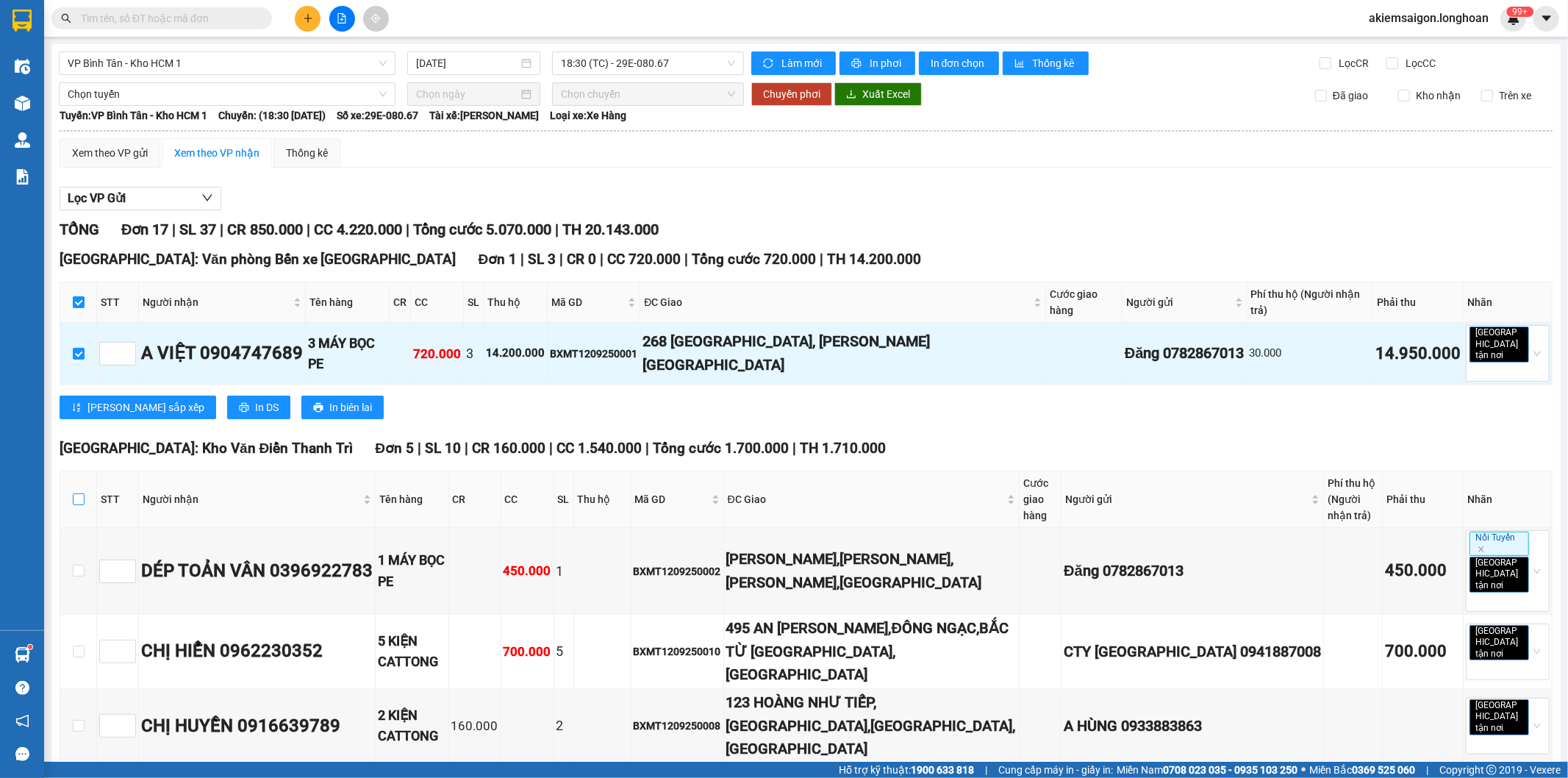
click at [77, 494] on input "checkbox" at bounding box center [79, 500] width 12 height 12
checkbox input "true"
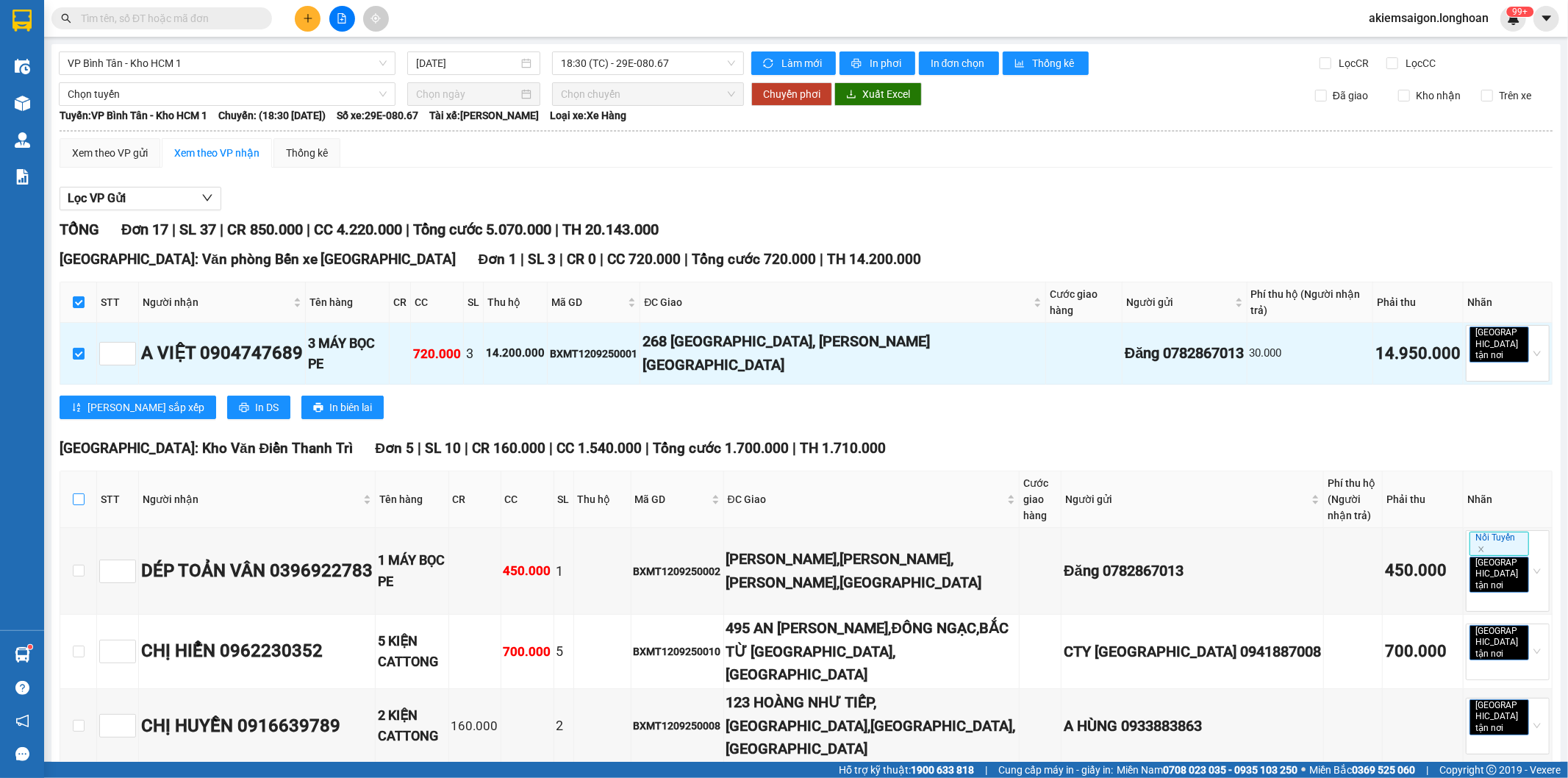
checkbox input "true"
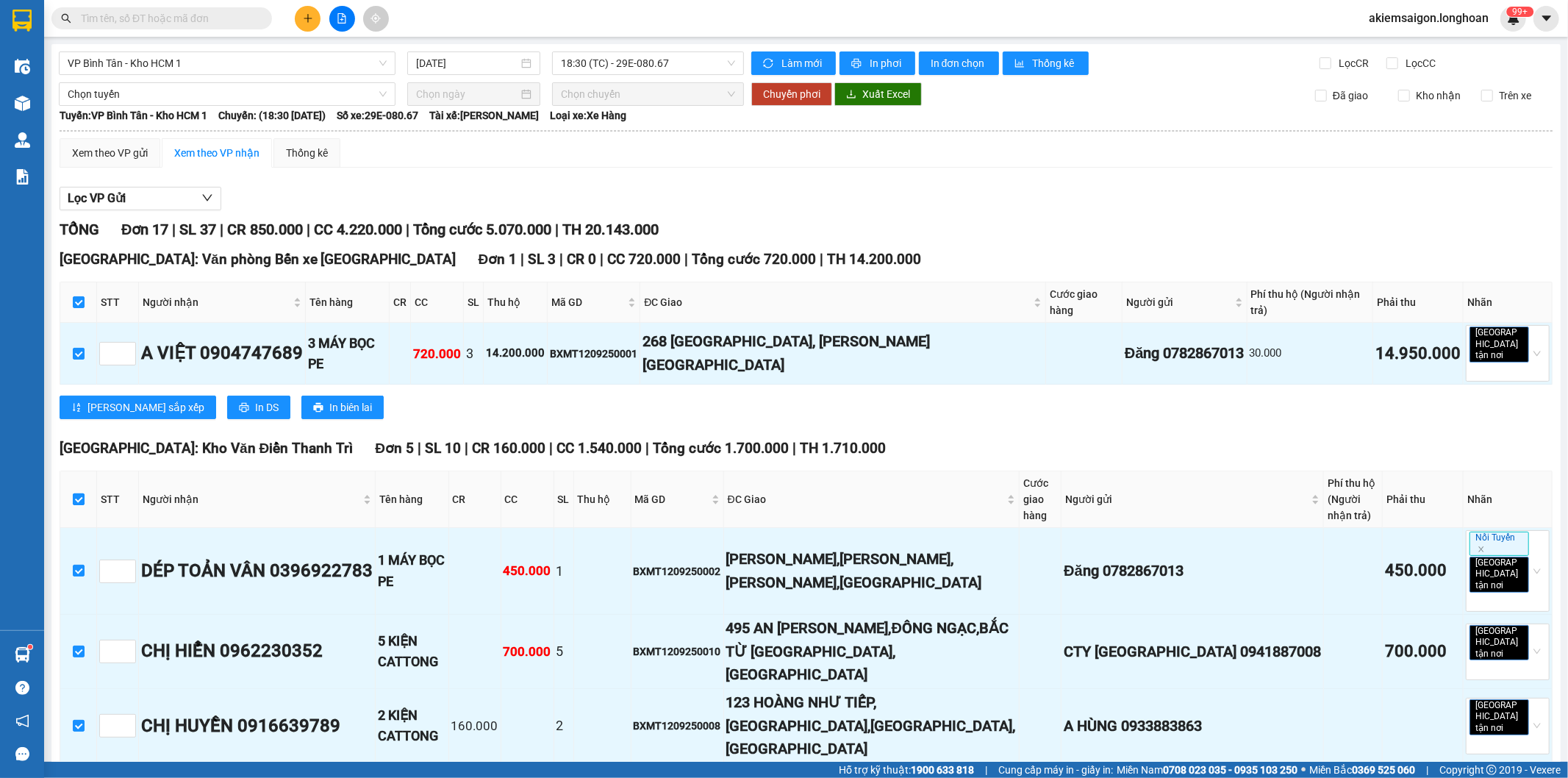
scroll to position [680, 0]
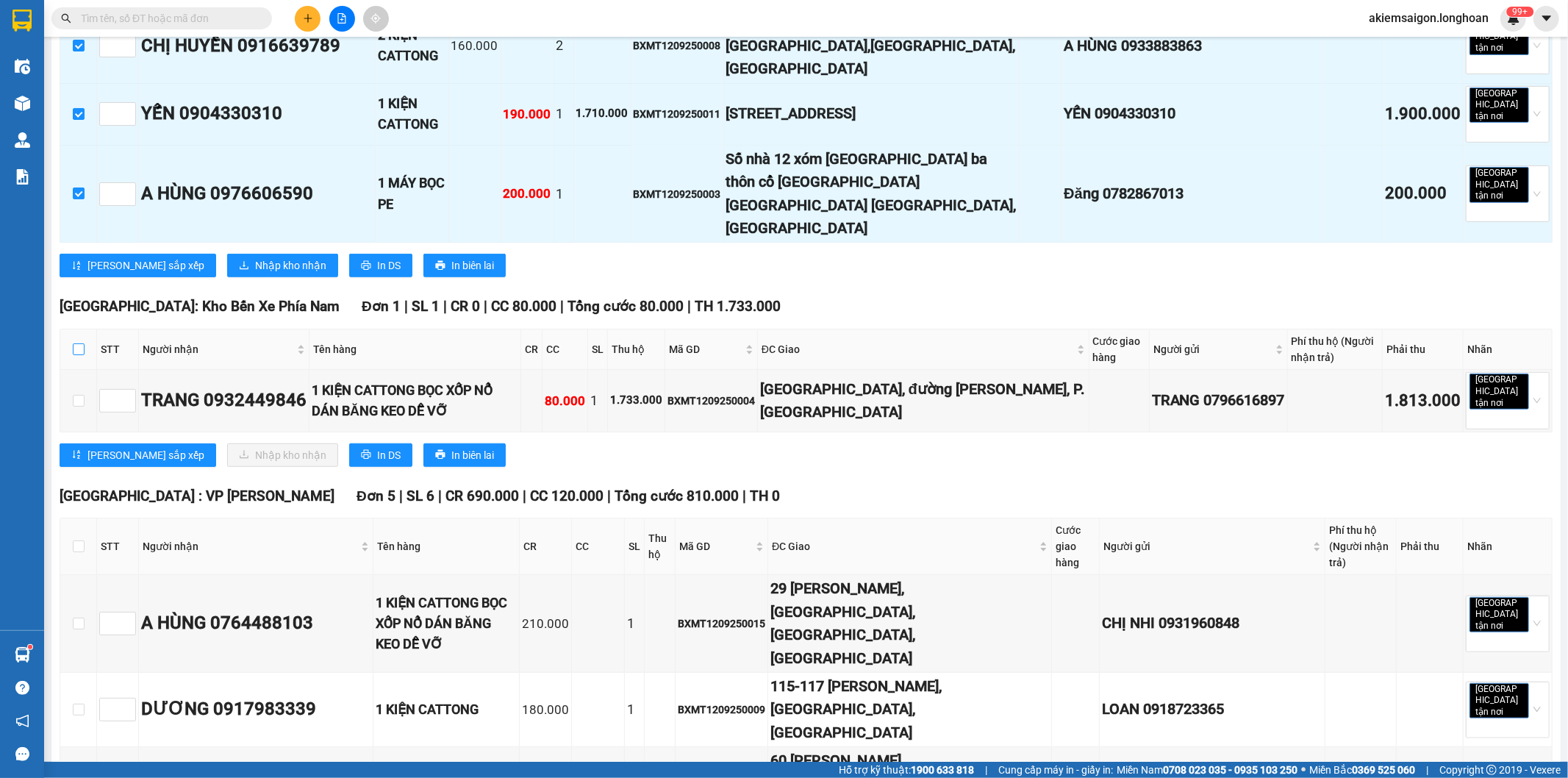
click at [74, 343] on input "checkbox" at bounding box center [79, 349] width 12 height 12
checkbox input "true"
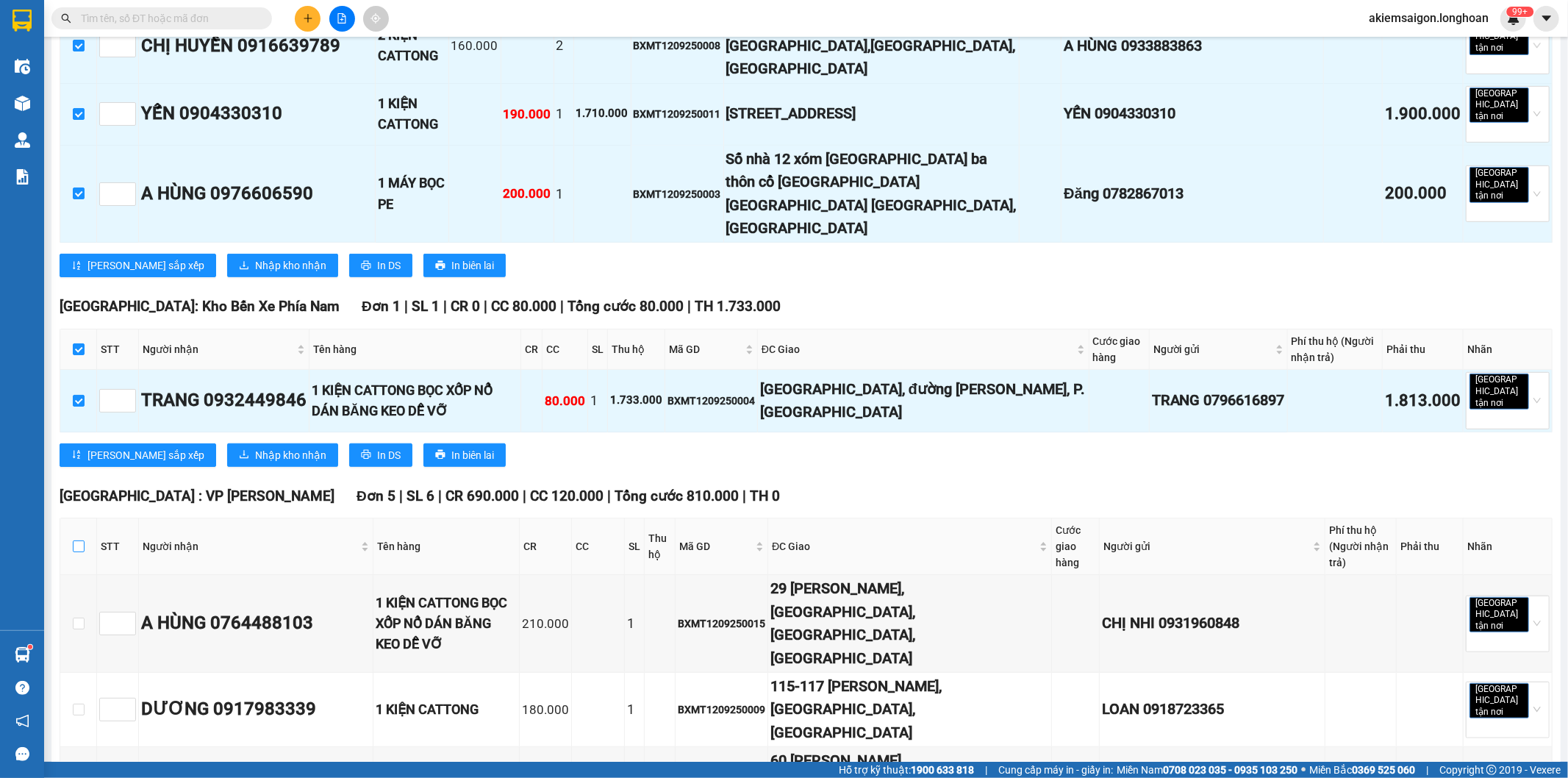
click at [73, 540] on input "checkbox" at bounding box center [79, 546] width 12 height 12
checkbox input "true"
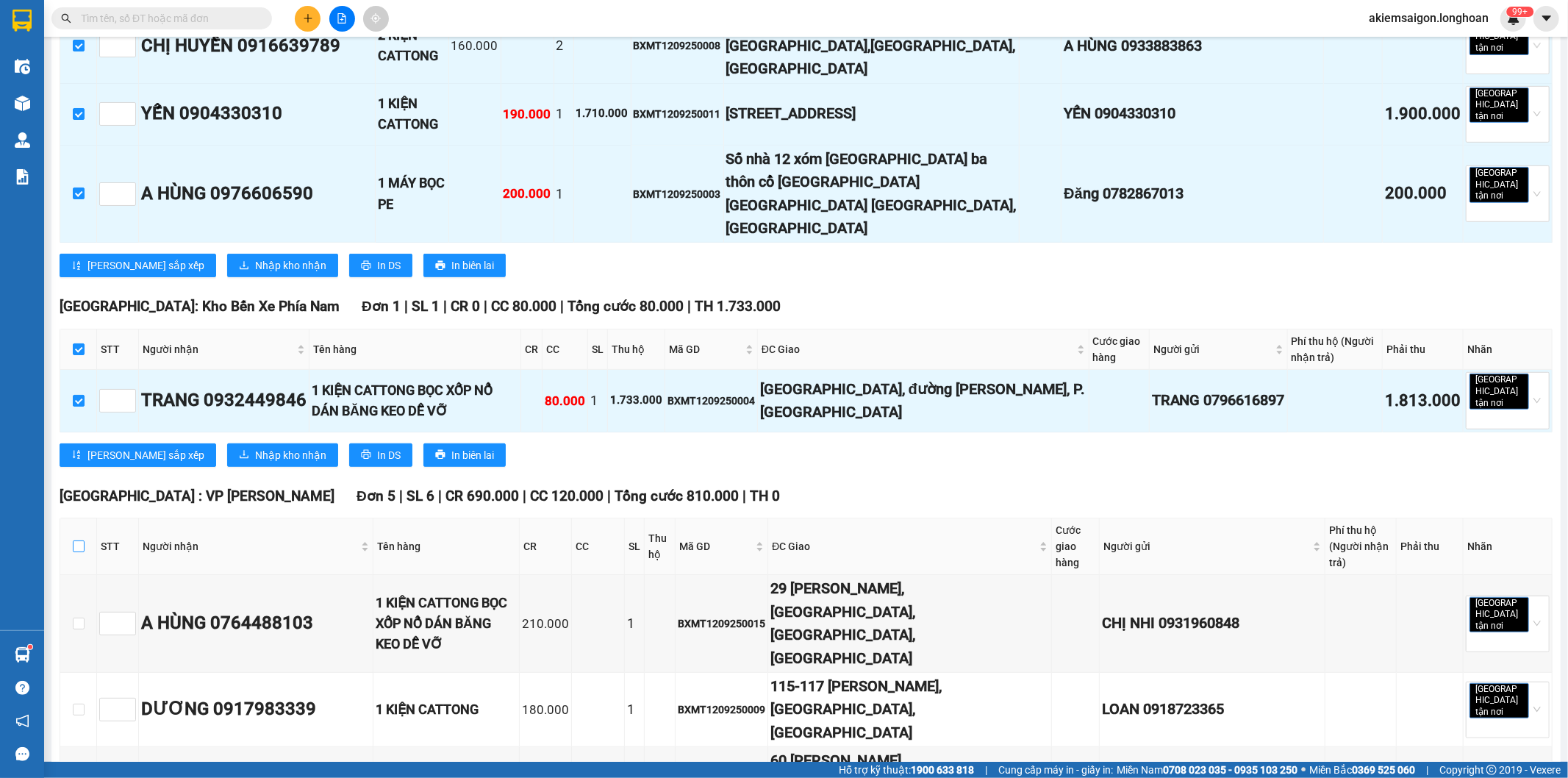
checkbox input "true"
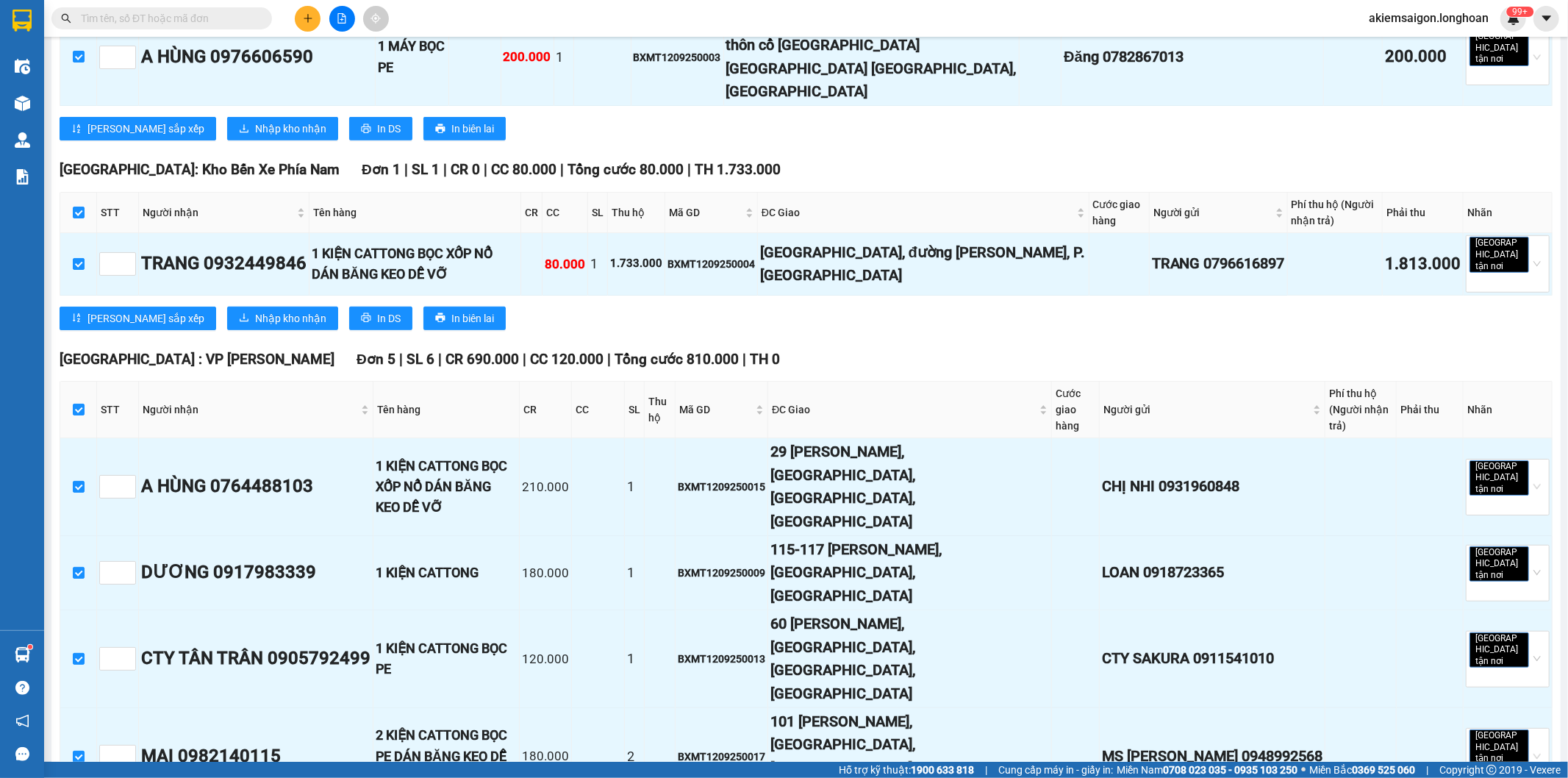
scroll to position [953, 0]
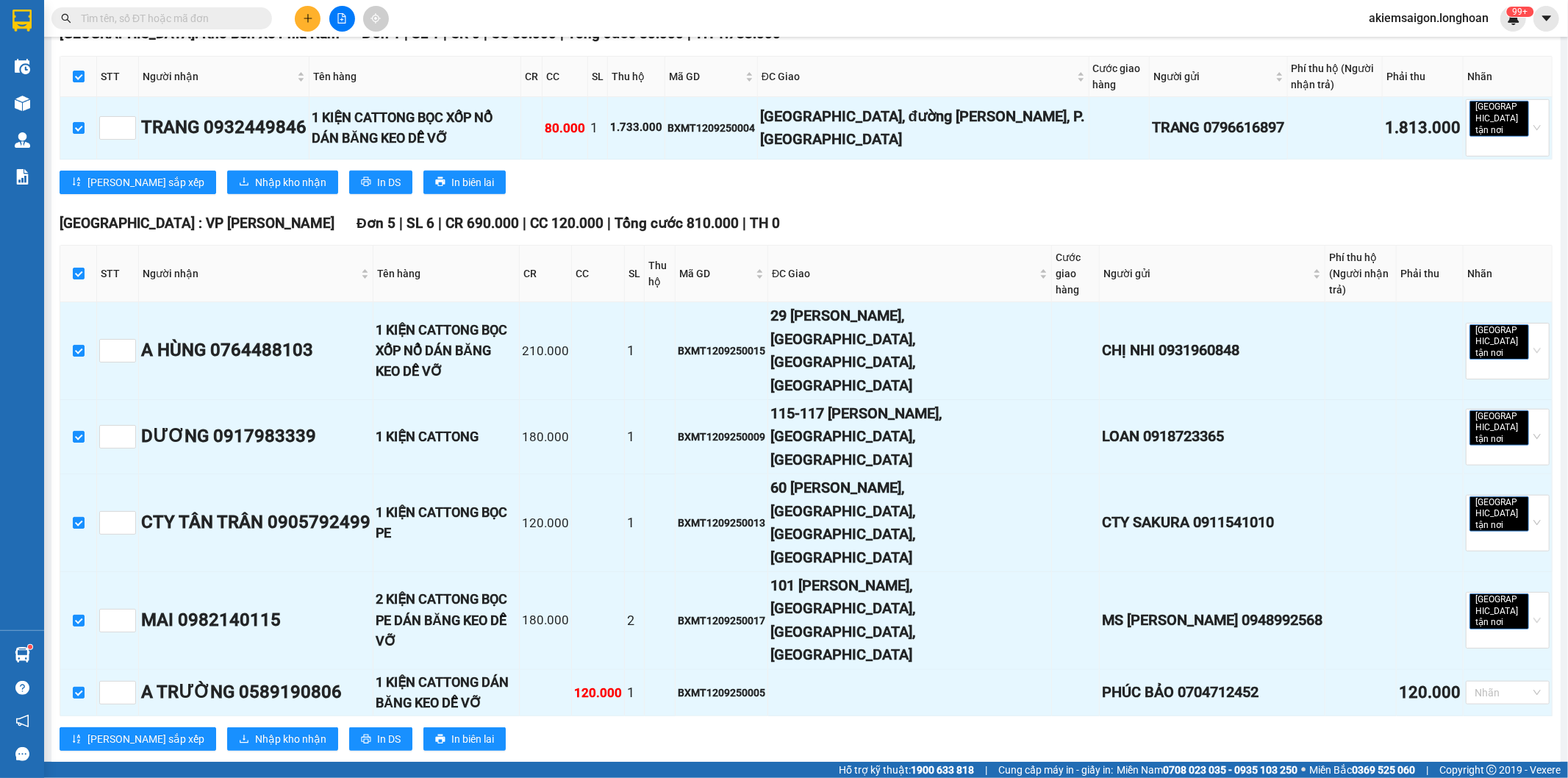
checkbox input "true"
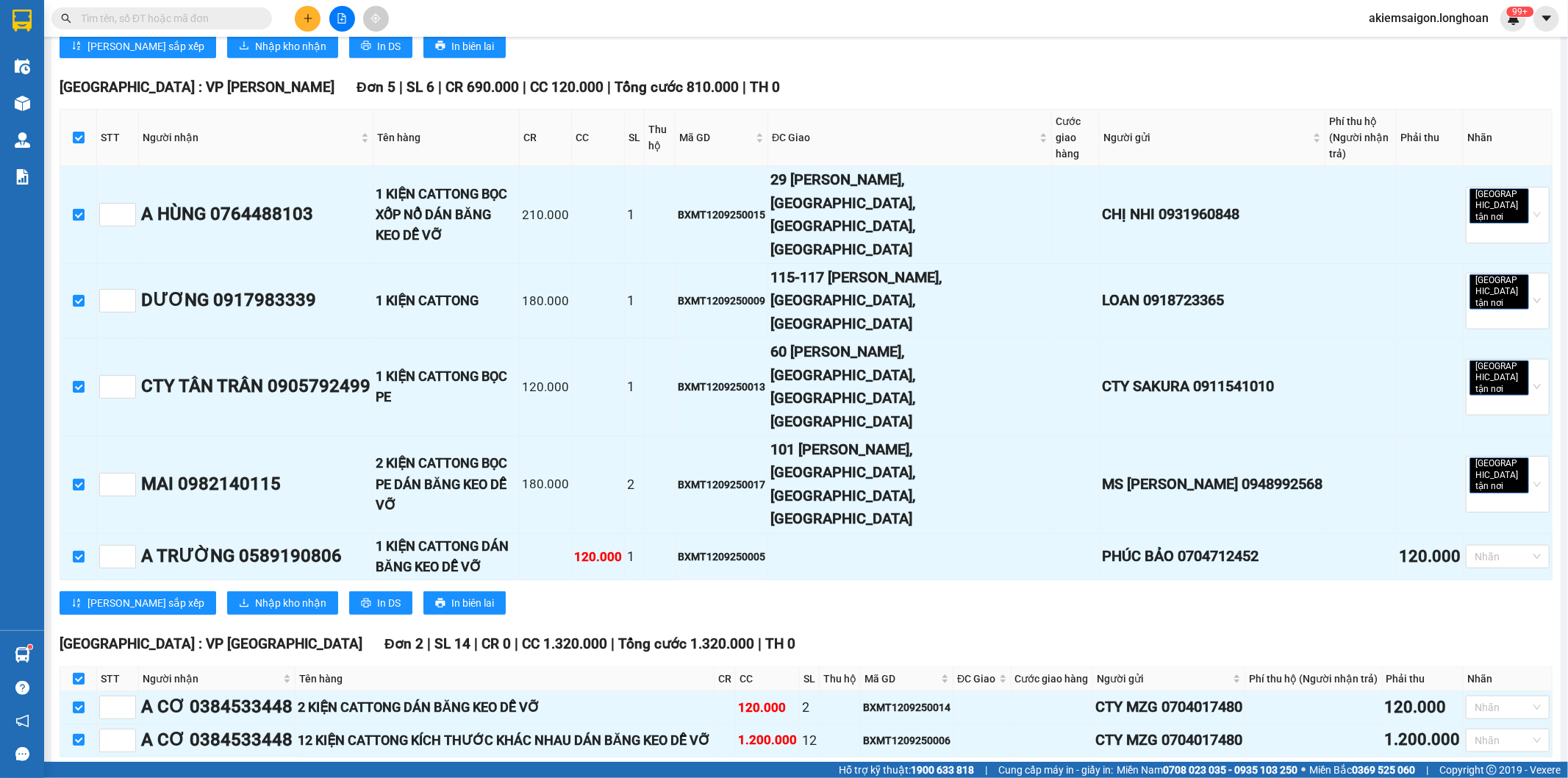
scroll to position [1218, 0]
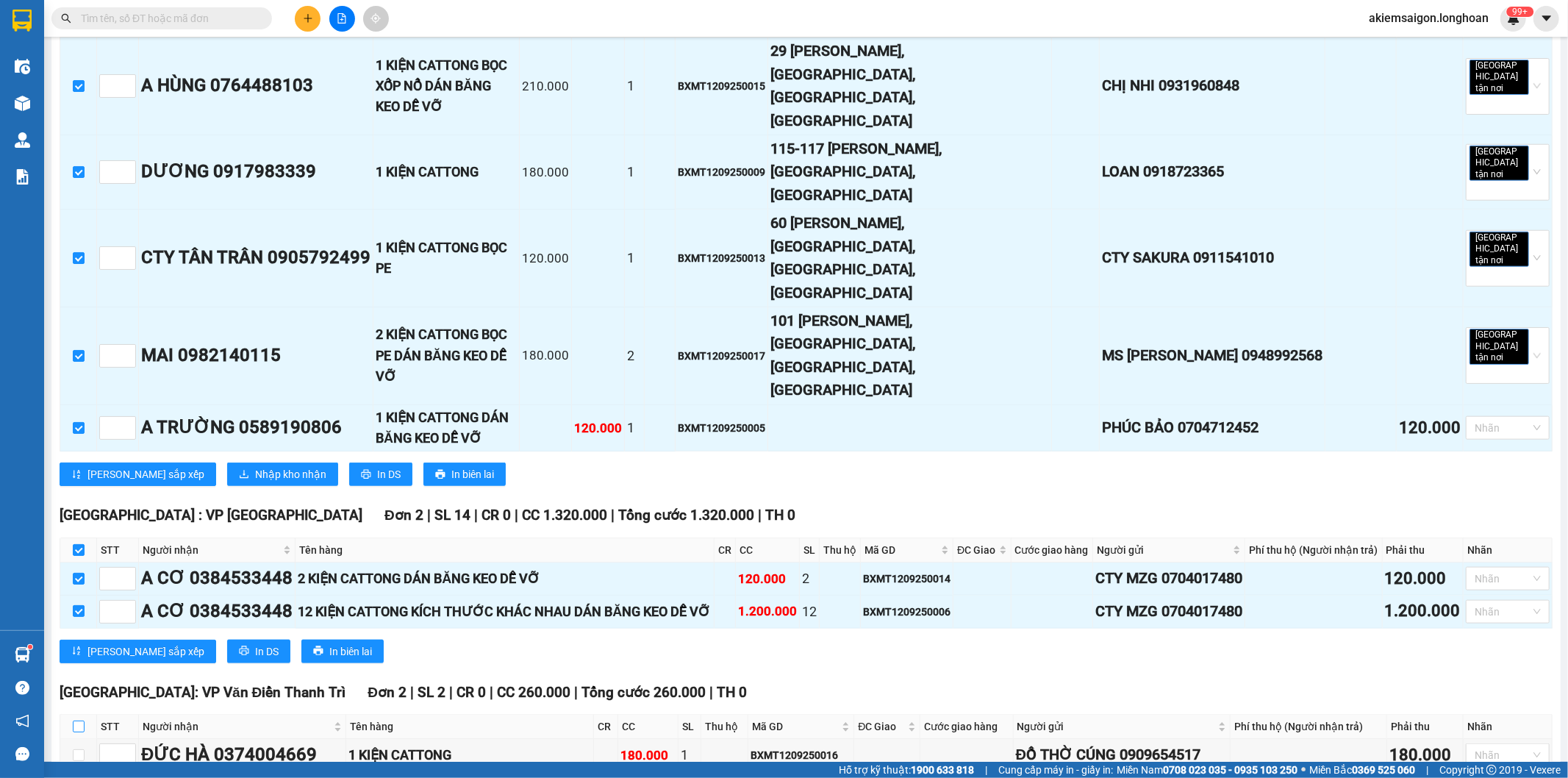
click at [78, 718] on label at bounding box center [79, 726] width 12 height 16
click at [78, 721] on input "checkbox" at bounding box center [79, 727] width 12 height 12
checkbox input "true"
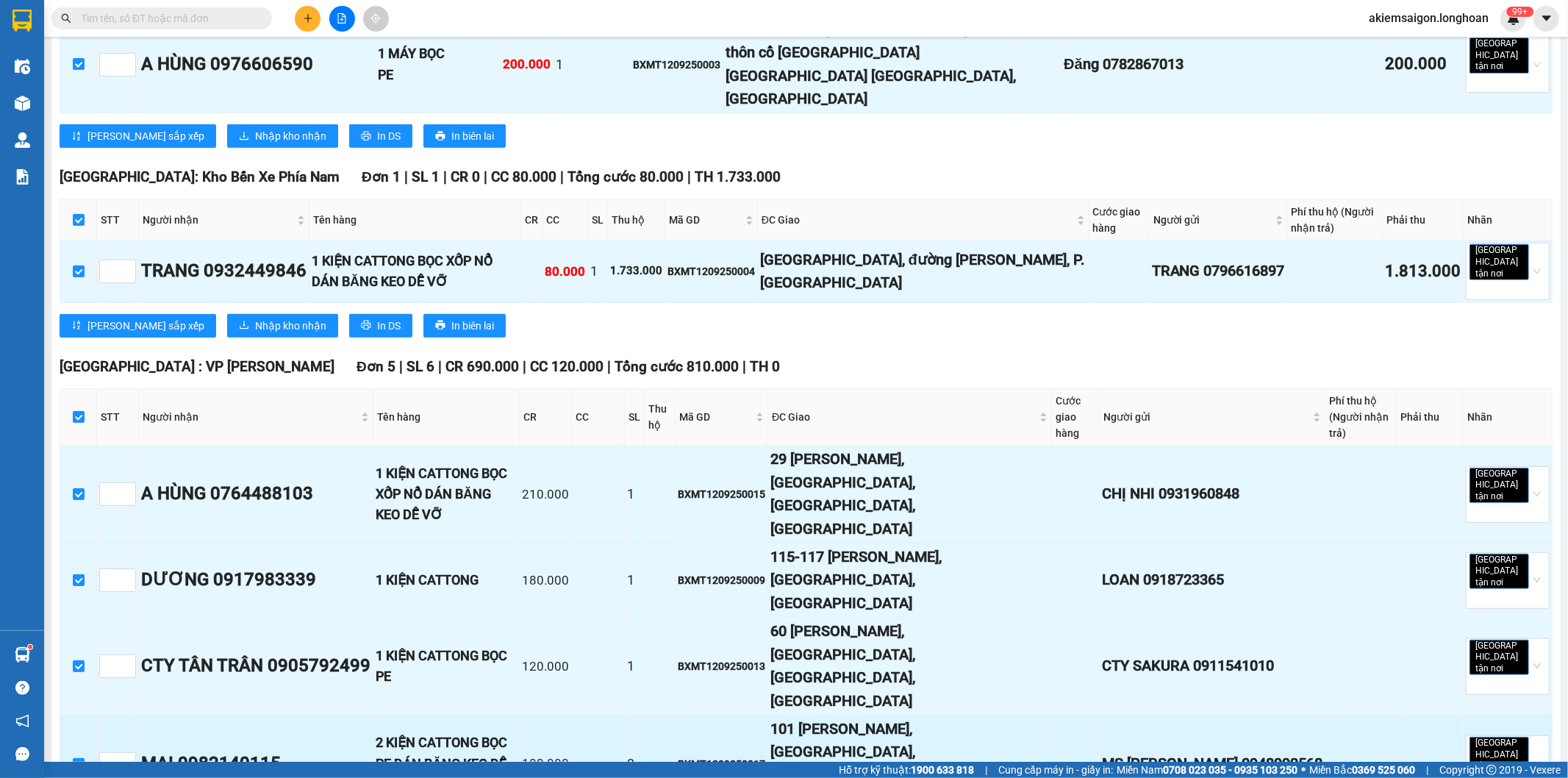
scroll to position [0, 0]
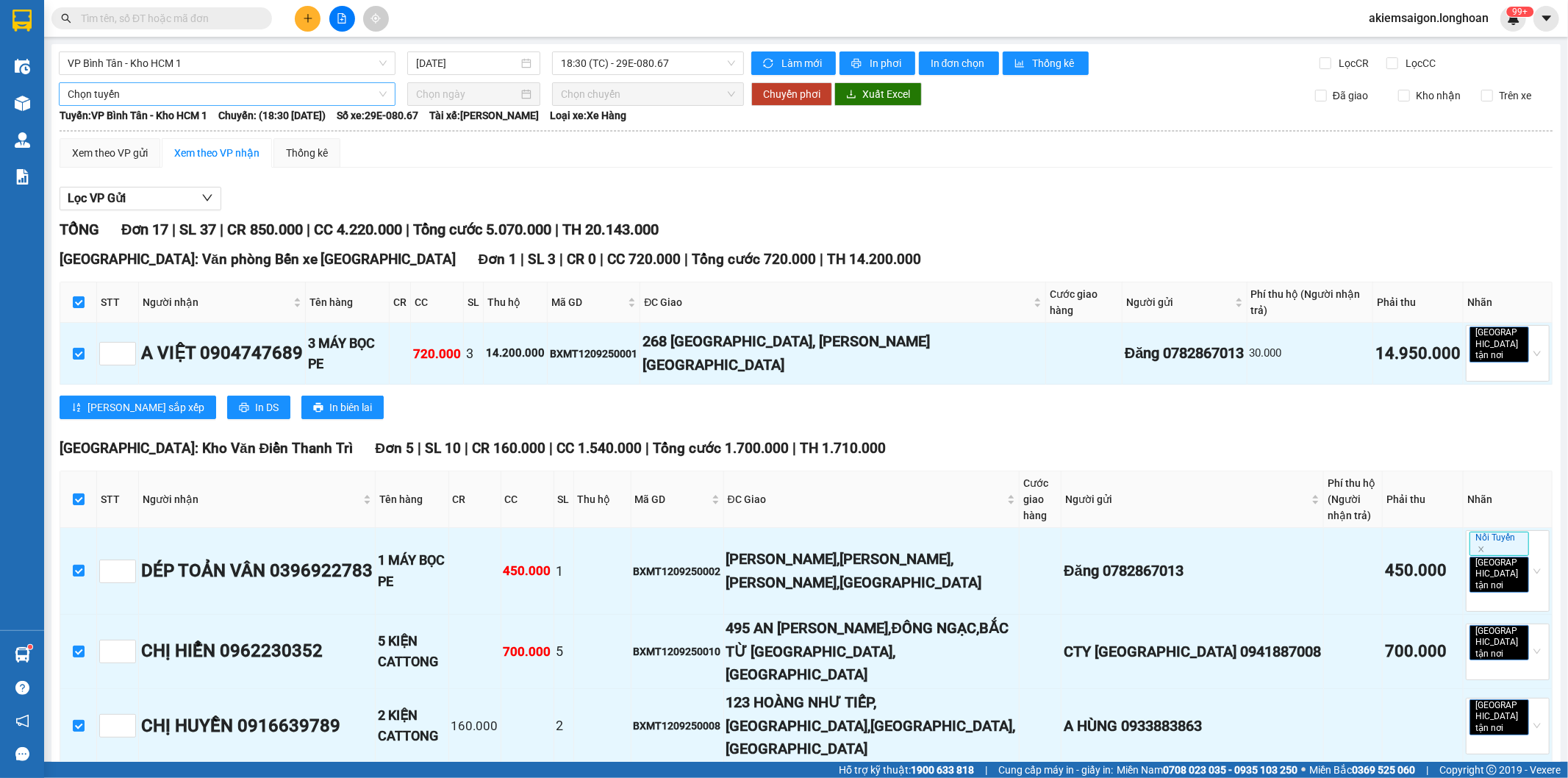
click at [196, 92] on span "Chọn tuyến" at bounding box center [226, 94] width 319 height 22
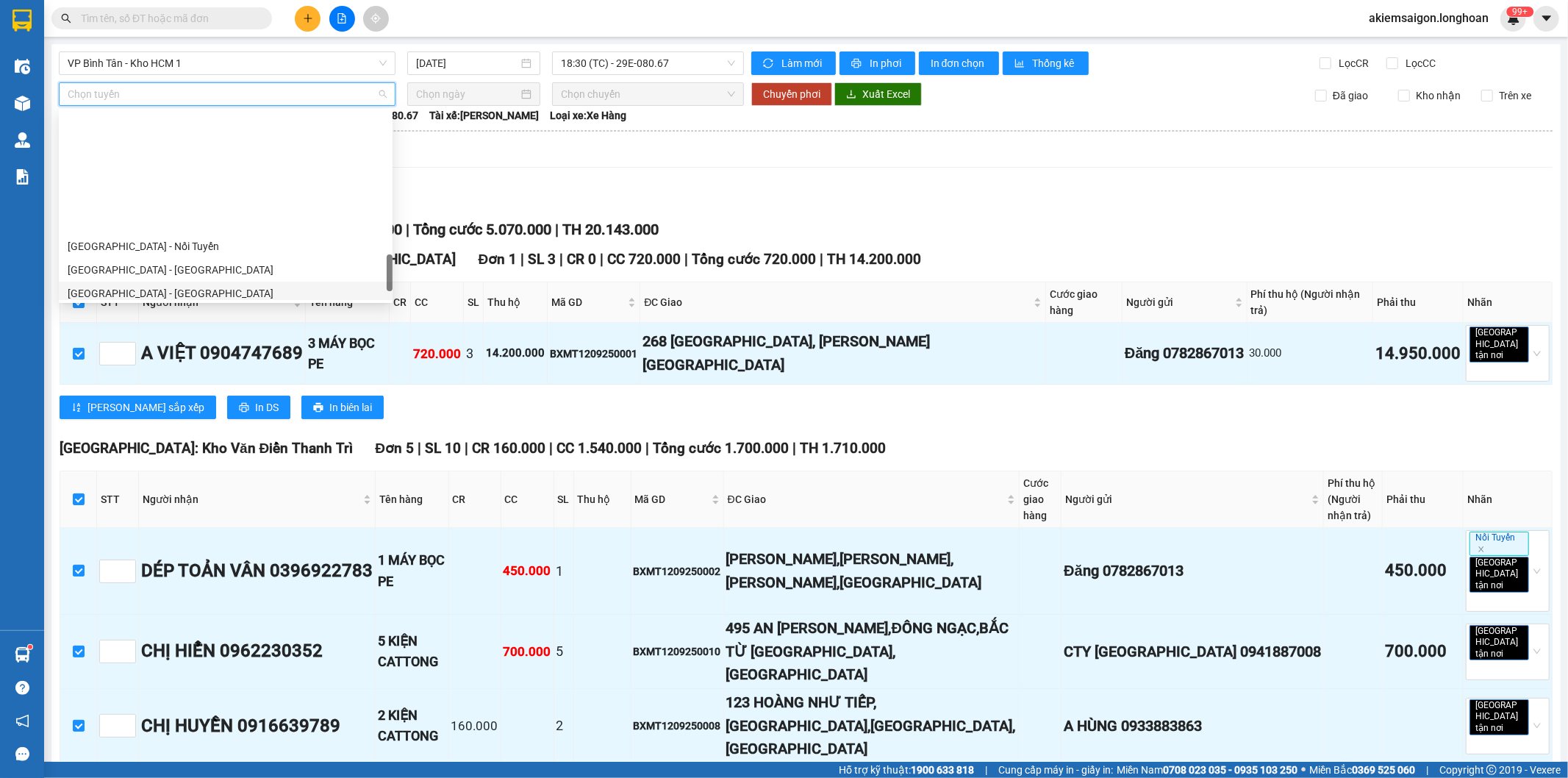
scroll to position [1011, 0]
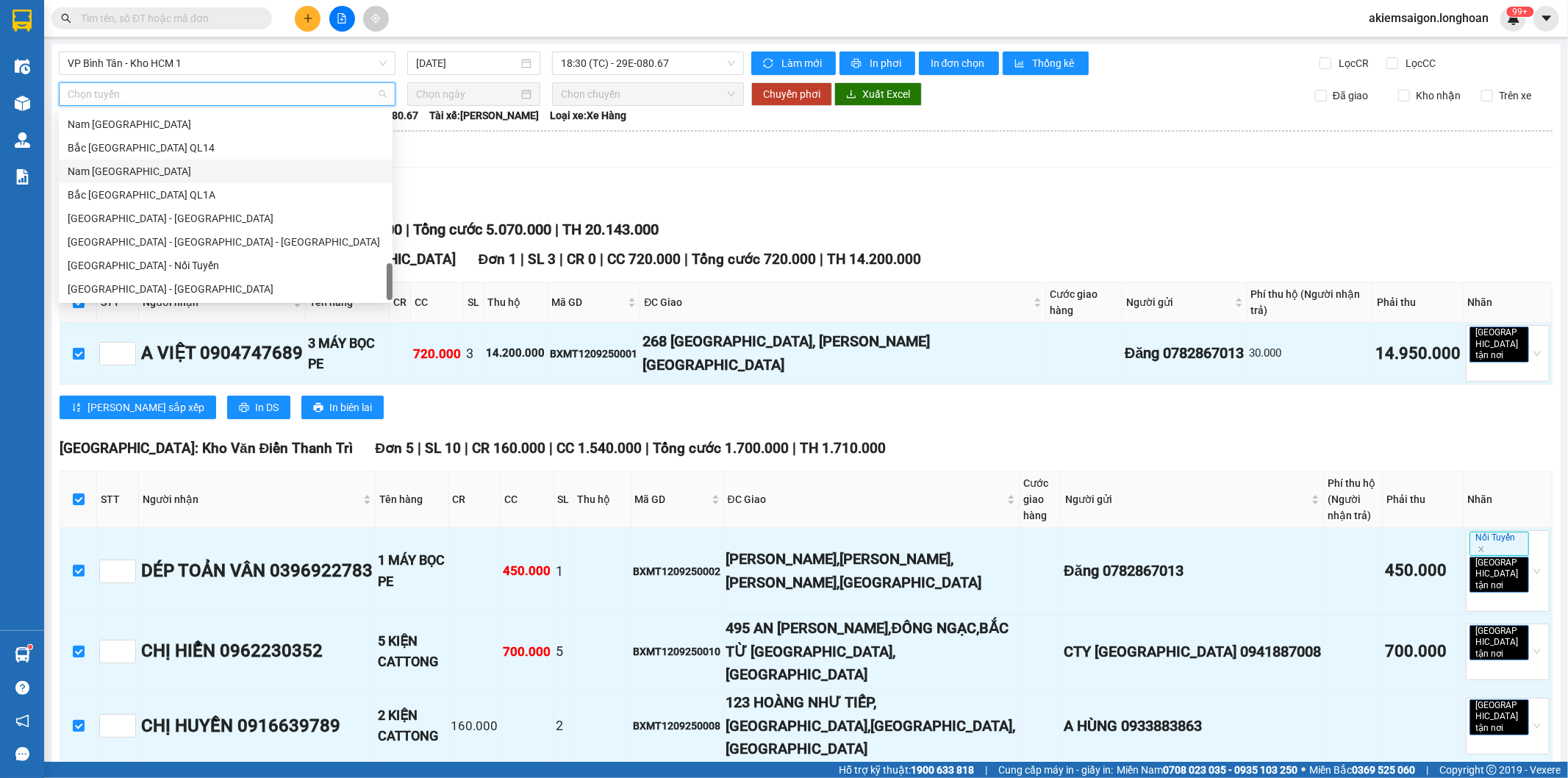
click at [163, 177] on div "Nam Trung Bắc QL1A" at bounding box center [225, 171] width 316 height 16
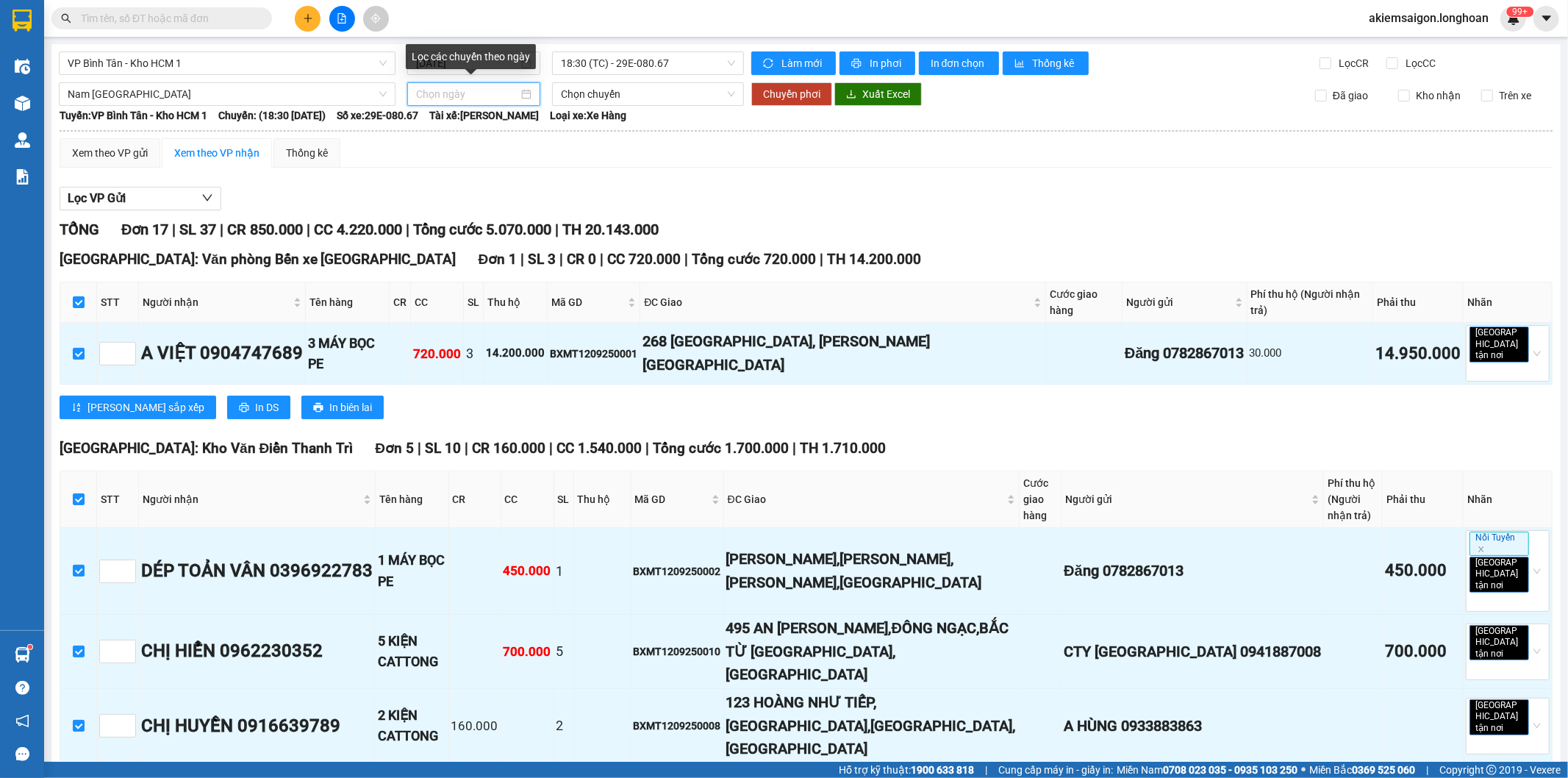
click at [454, 88] on input at bounding box center [468, 93] width 103 height 16
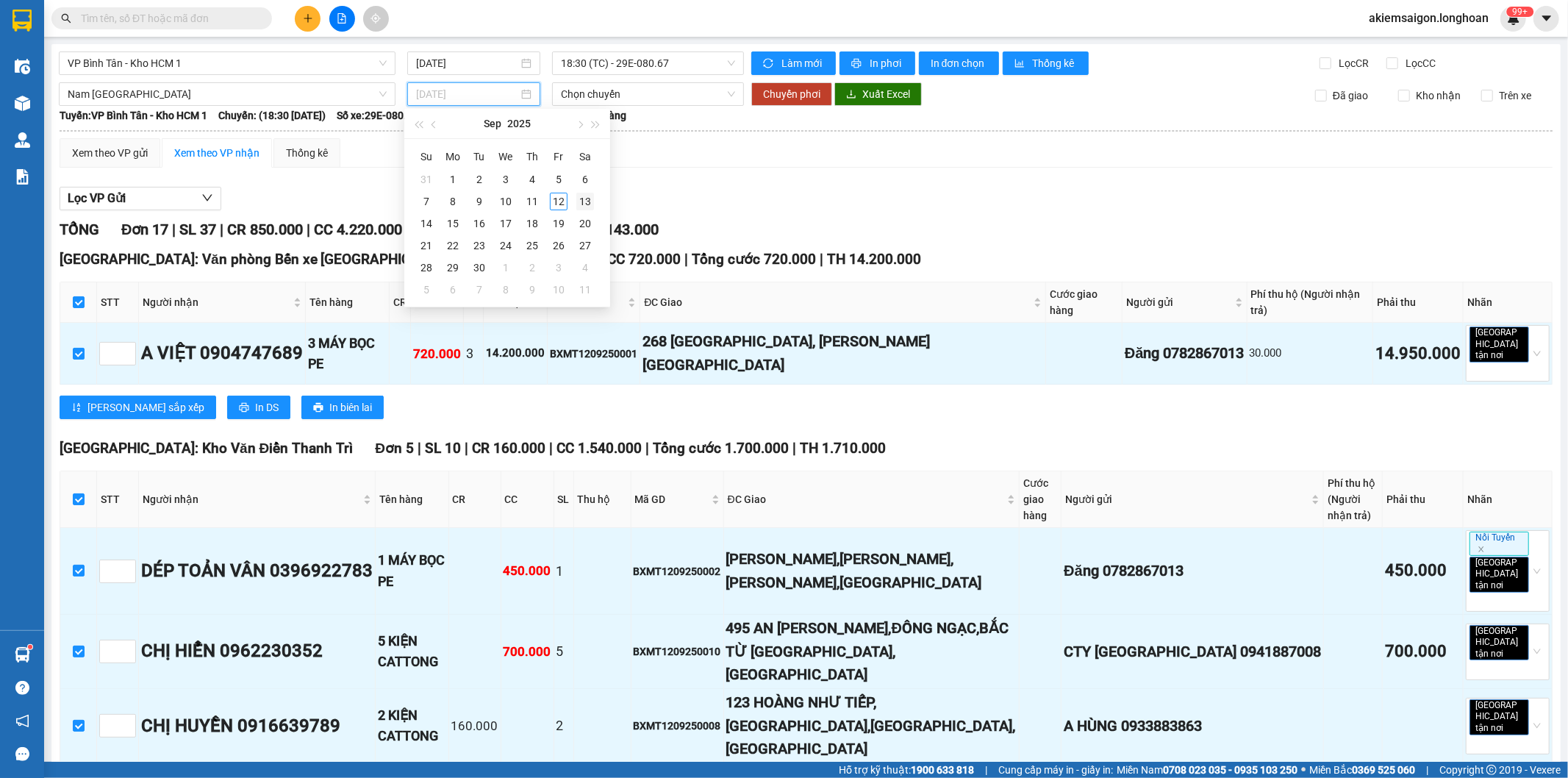
type input "[DATE]"
click at [581, 202] on div "13" at bounding box center [585, 201] width 18 height 18
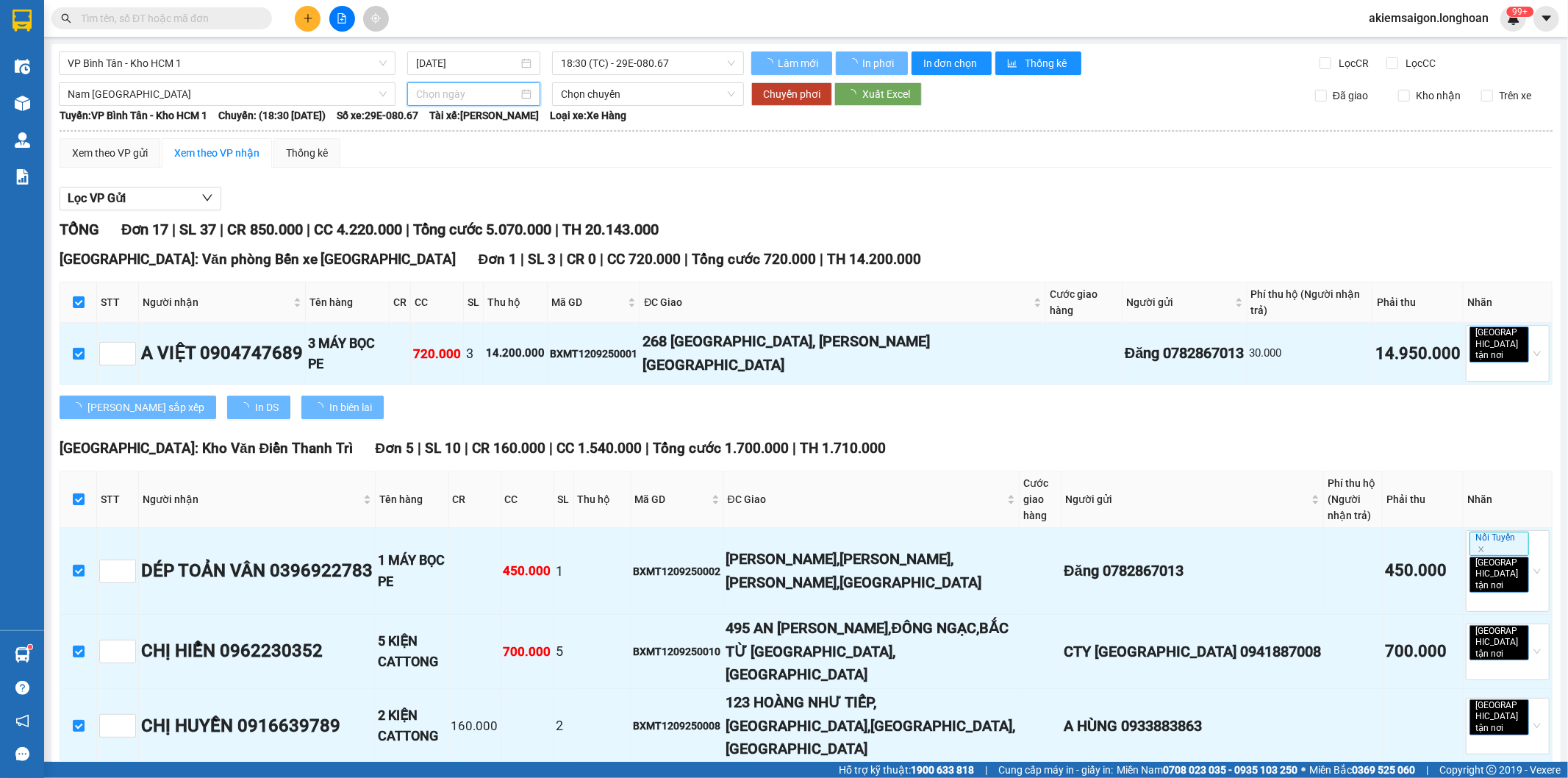
type input "[DATE]"
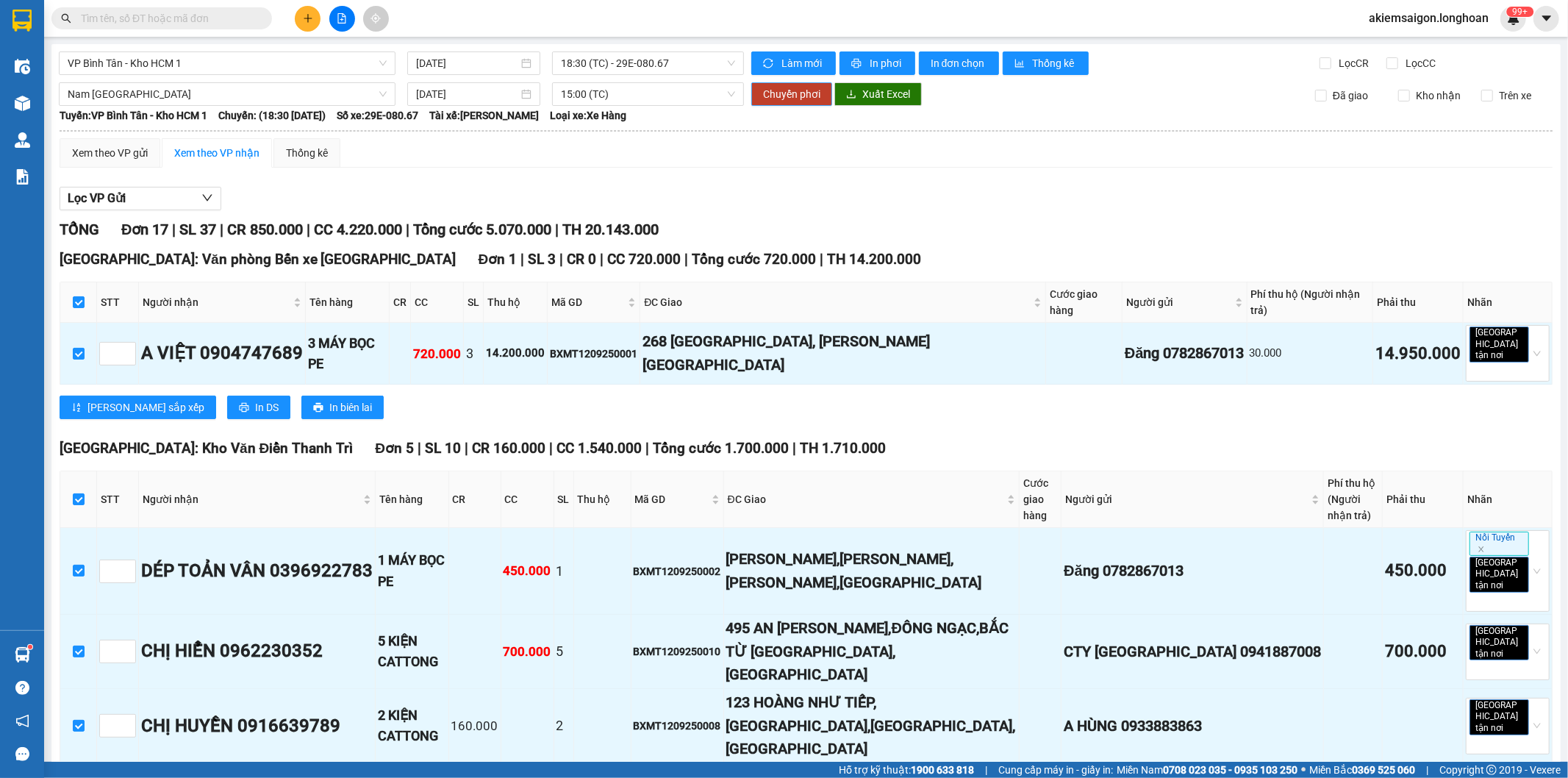
click at [763, 97] on span "Chuyển phơi" at bounding box center [792, 93] width 57 height 16
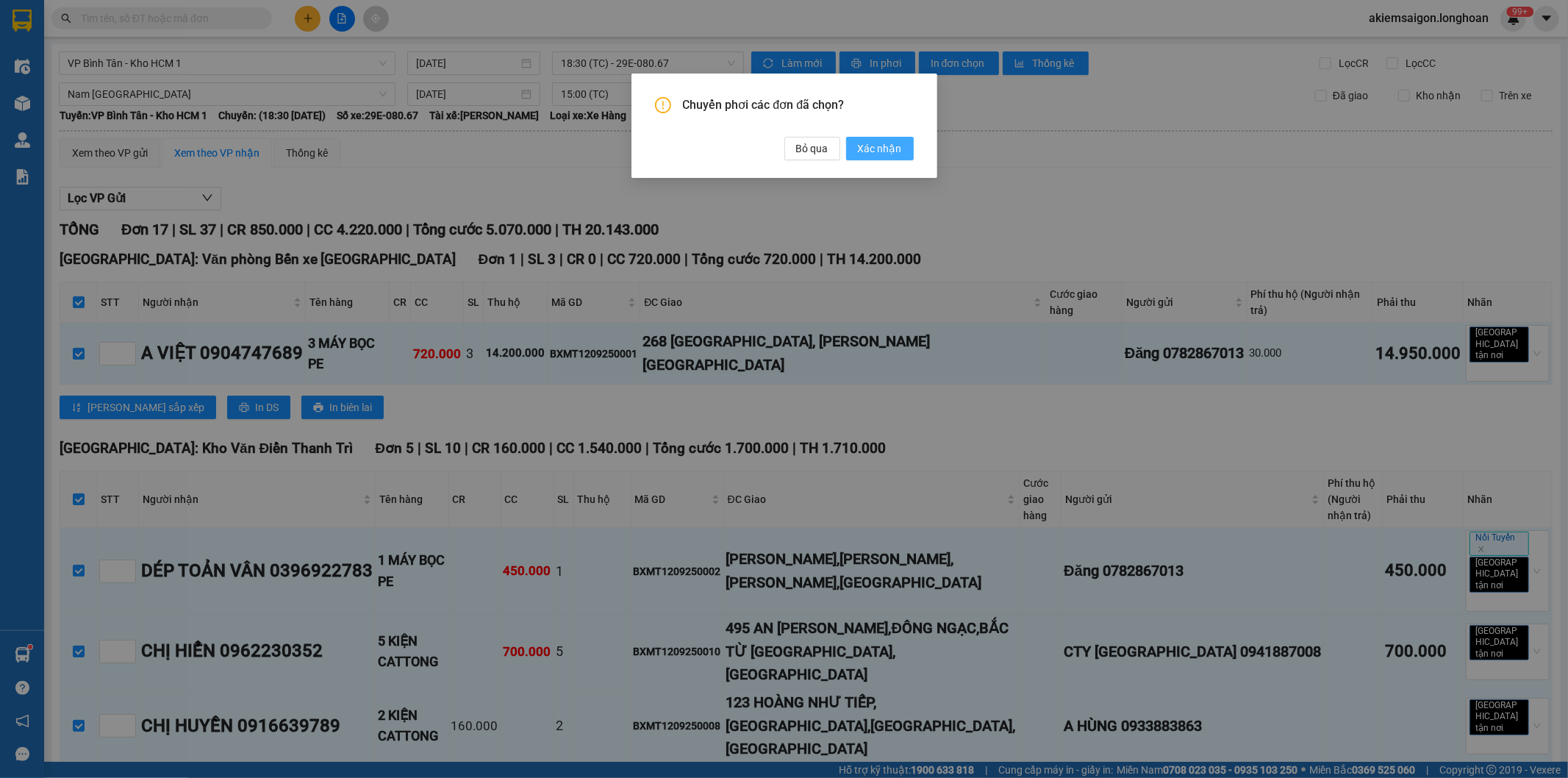
click at [873, 149] on span "Xác nhận" at bounding box center [880, 148] width 44 height 16
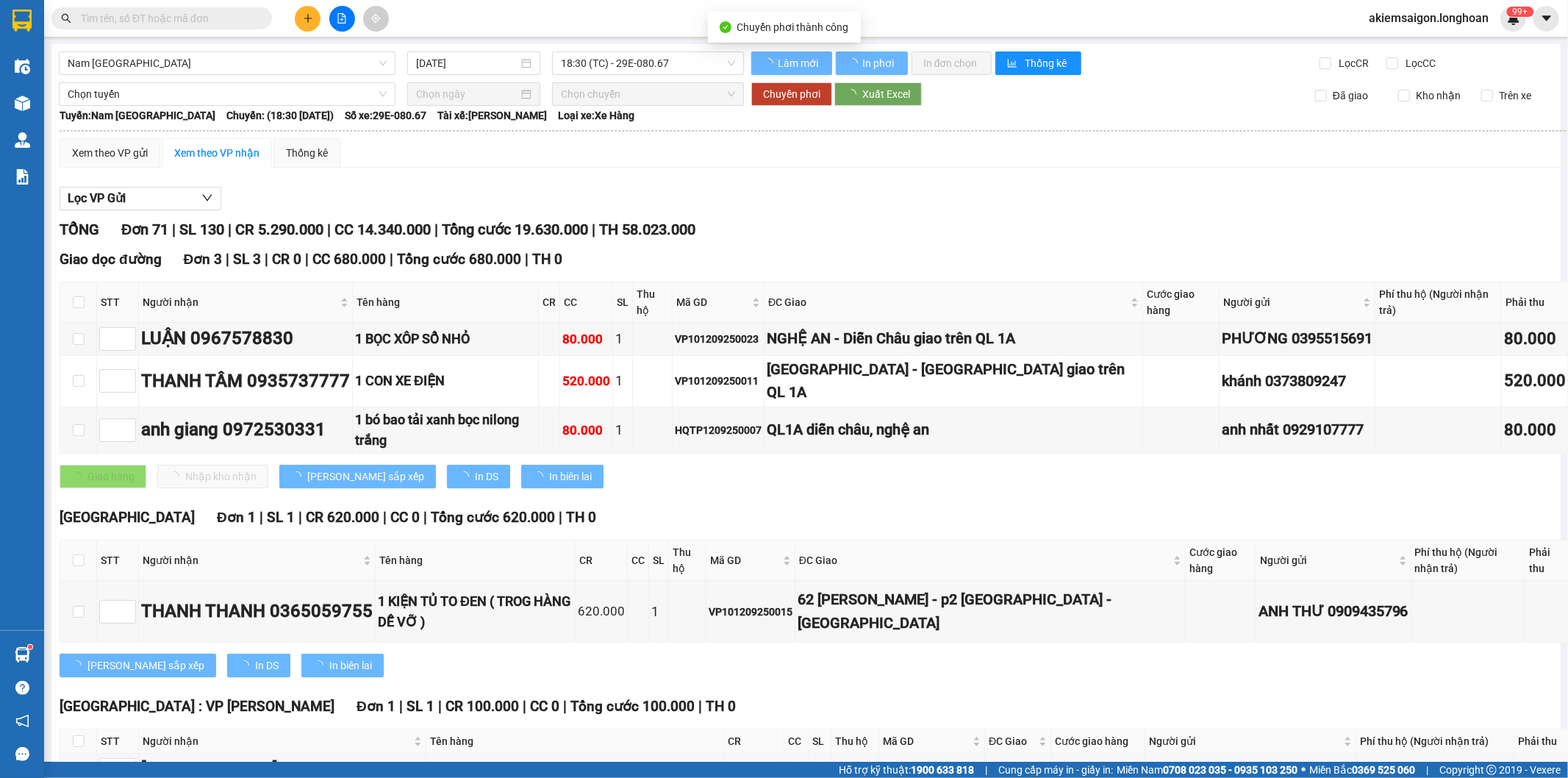
type input "[DATE]"
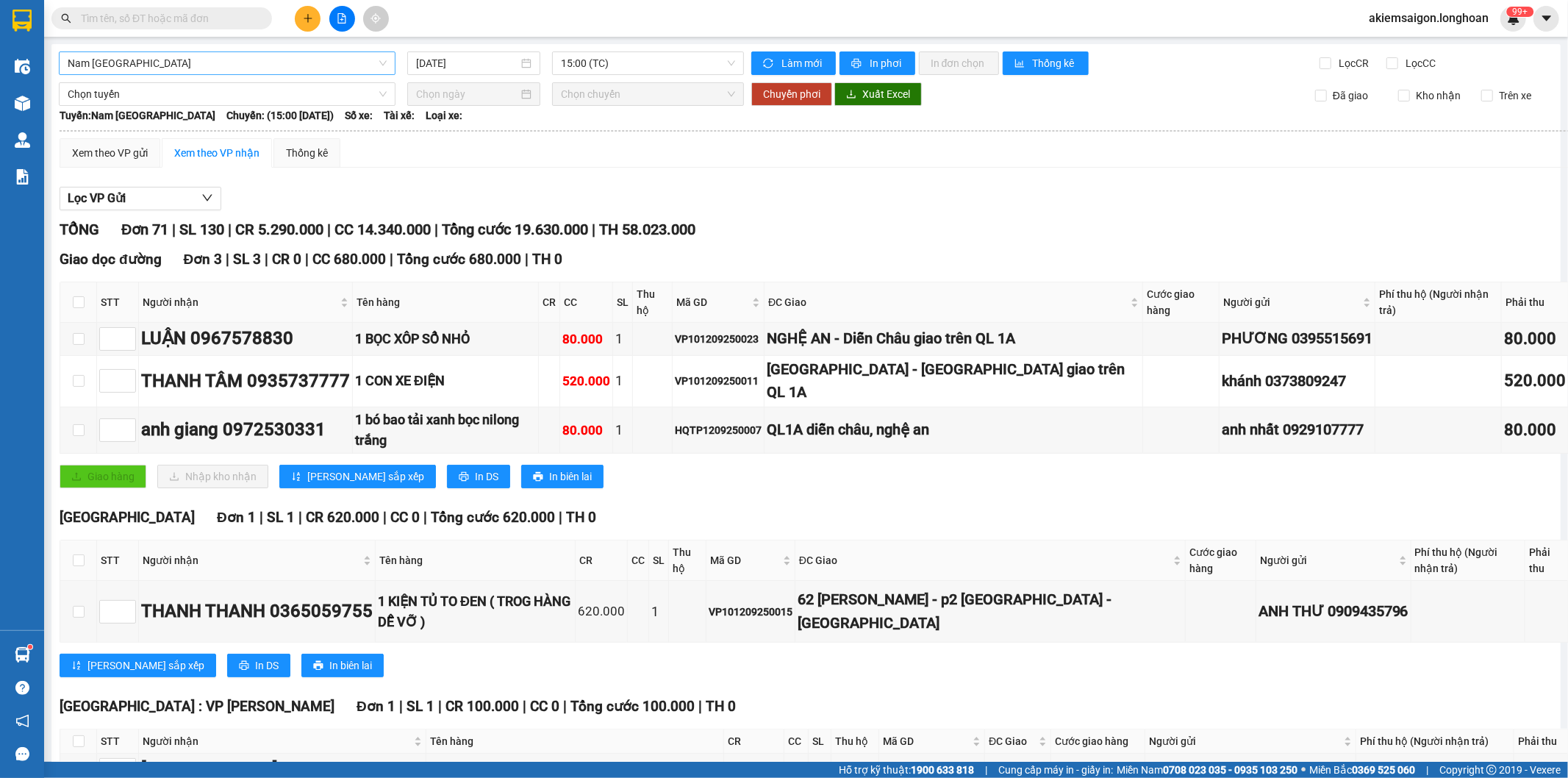
click at [225, 69] on span "Nam Trung Bắc QL1A" at bounding box center [226, 63] width 319 height 22
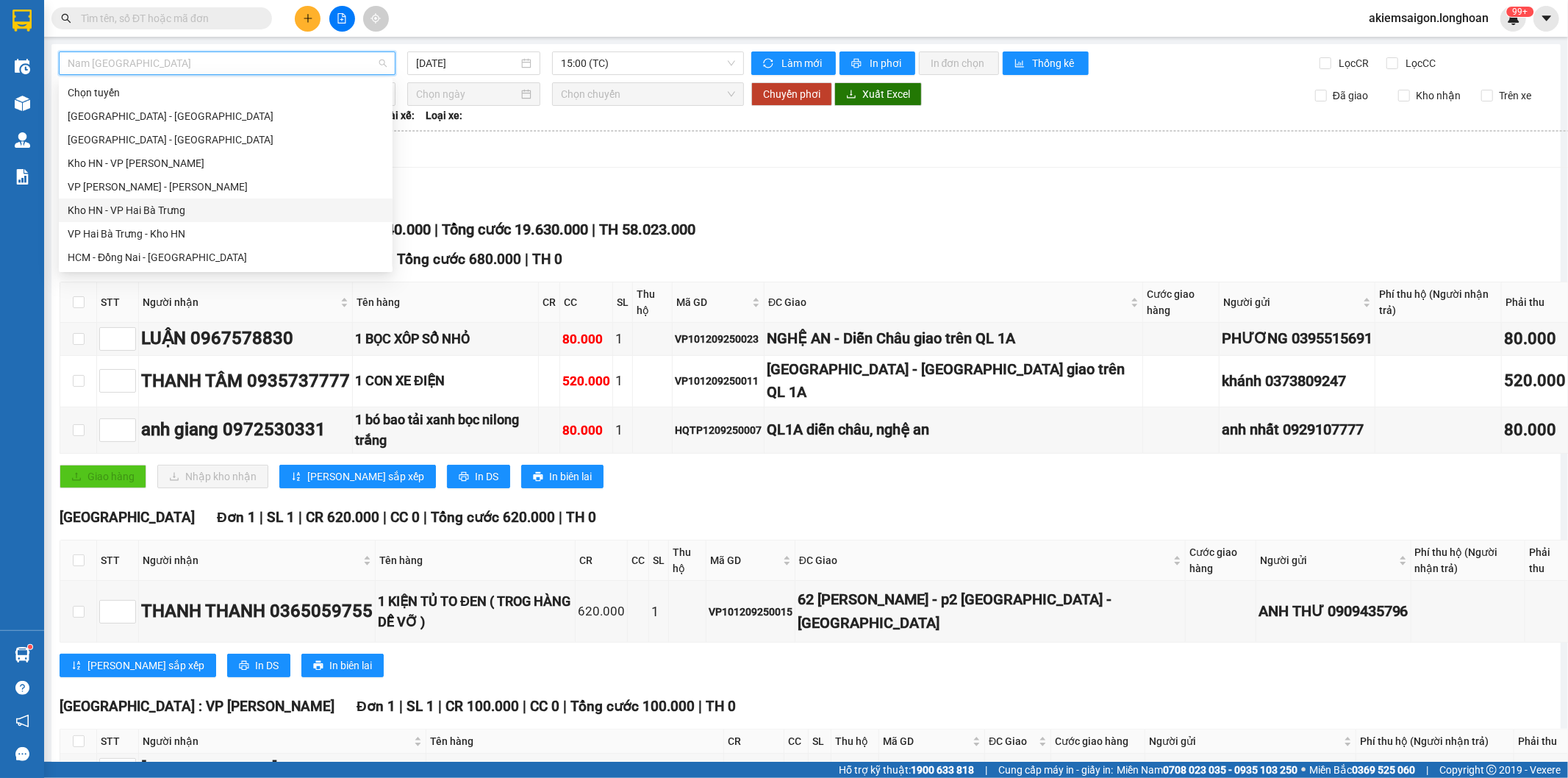
scroll to position [136, 0]
click at [202, 219] on div "VP Quận 12 - Kho HCM 1" at bounding box center [225, 214] width 316 height 16
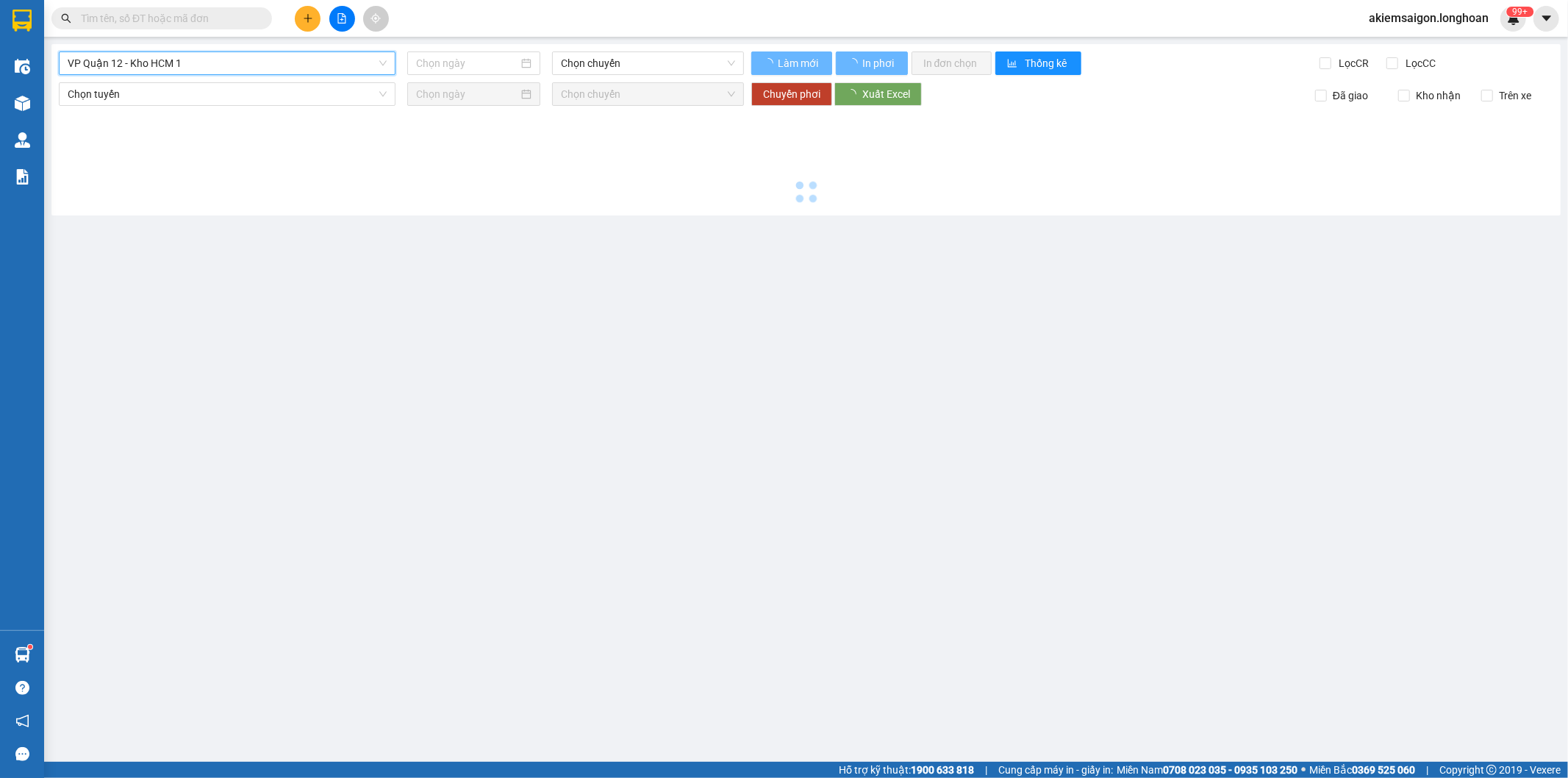
type input "[DATE]"
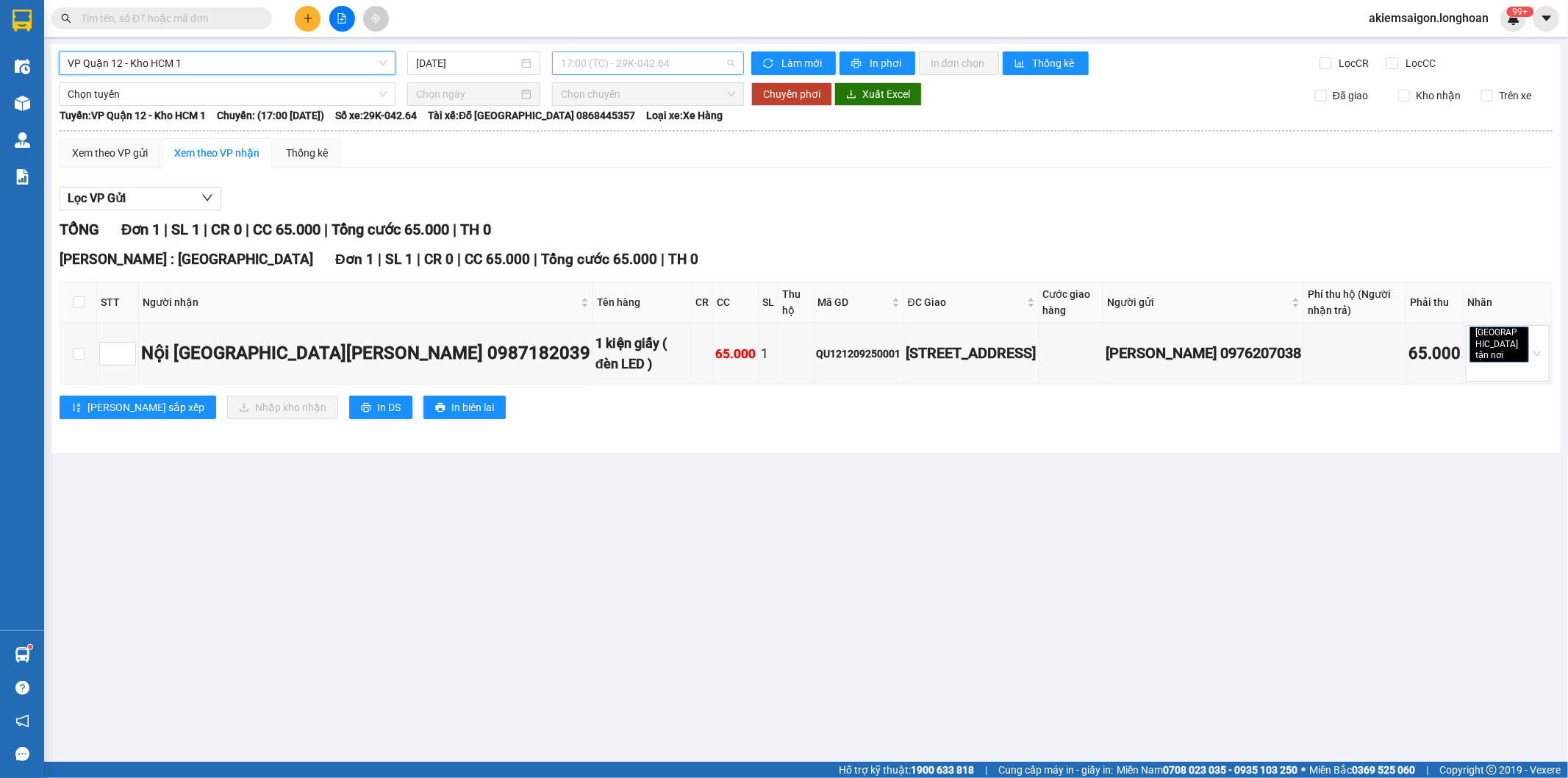
click at [647, 66] on span "17:00 (TC) - 29K-042.64" at bounding box center [648, 63] width 173 height 22
click at [241, 60] on span "VP Quận 12 - Kho HCM 1" at bounding box center [226, 63] width 319 height 22
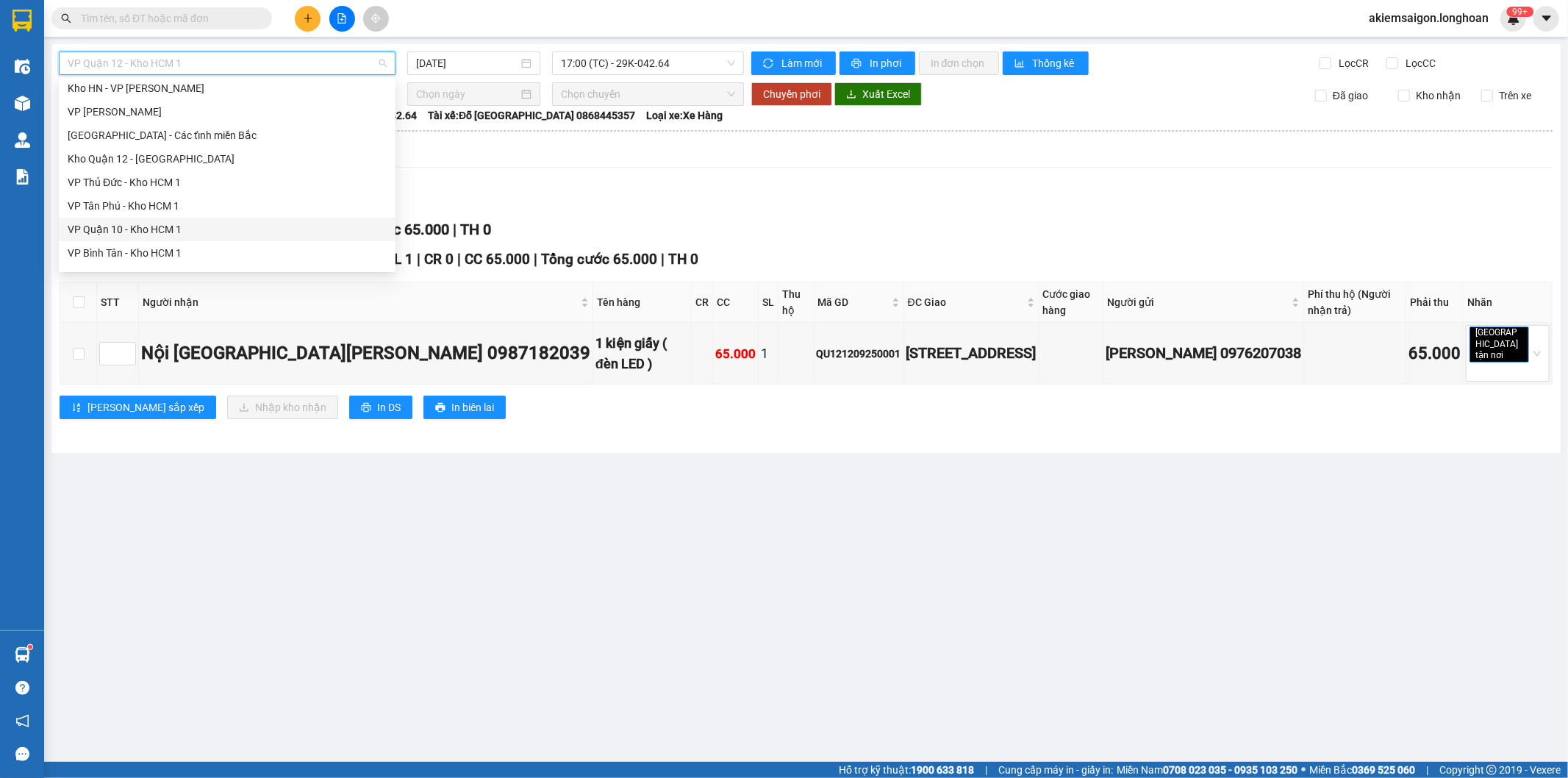
scroll to position [681, 0]
click at [182, 161] on div "VP Bình Thạnh - Kho HCM 1" at bounding box center [226, 163] width 319 height 16
type input "[DATE]"
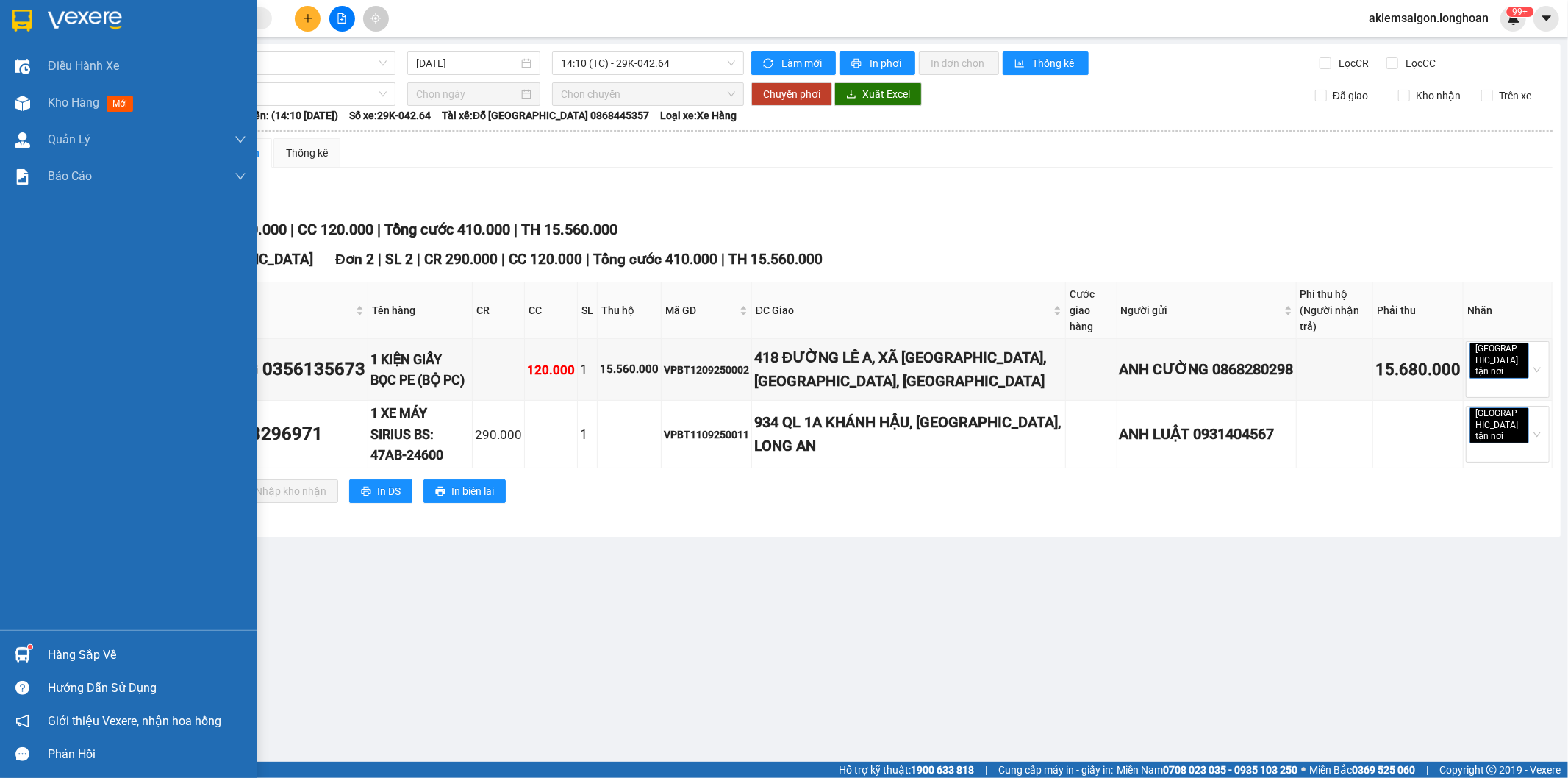
click at [18, 17] on img at bounding box center [22, 20] width 19 height 22
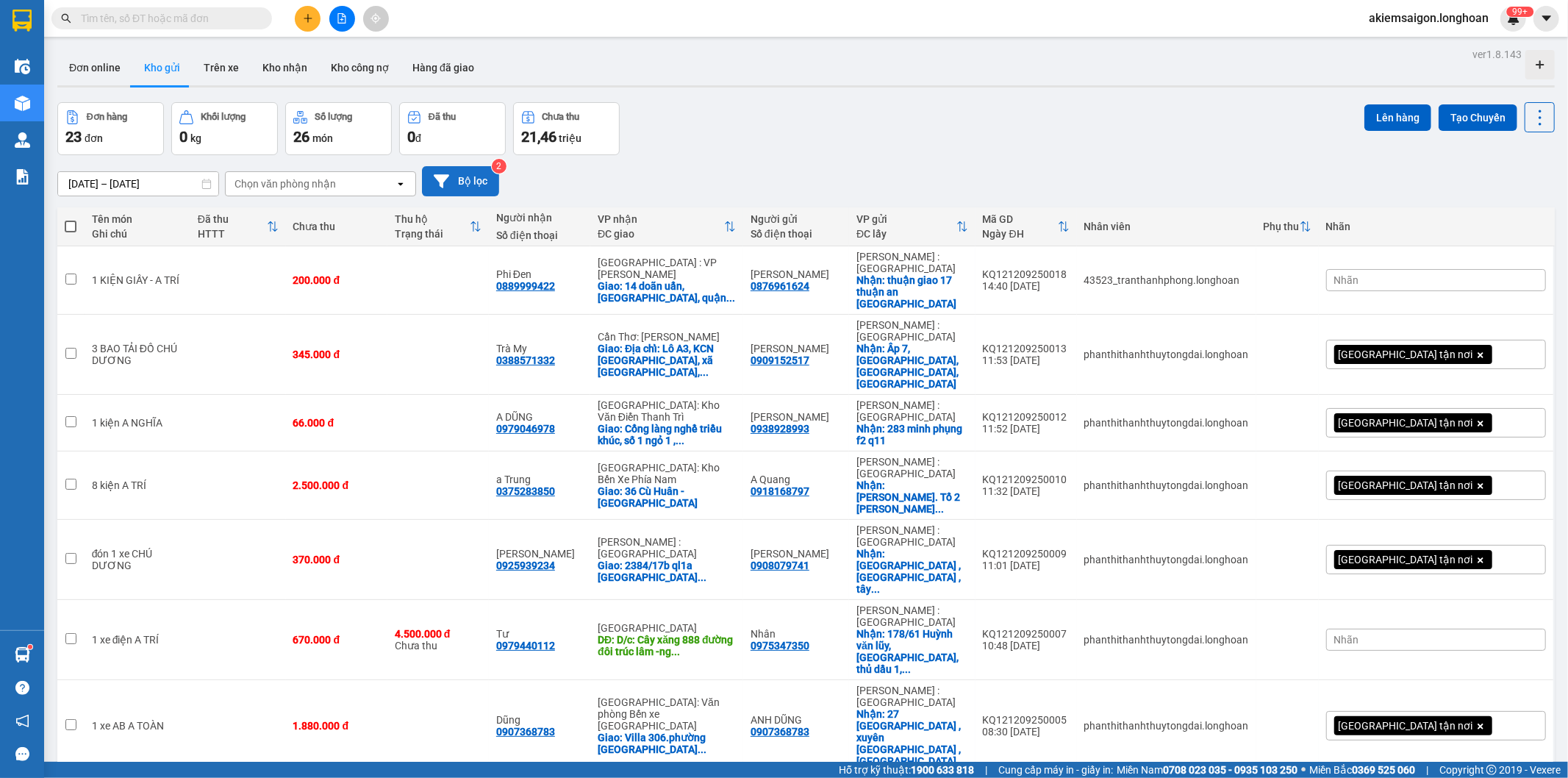
click at [468, 186] on button "Bộ lọc" at bounding box center [461, 182] width 77 height 30
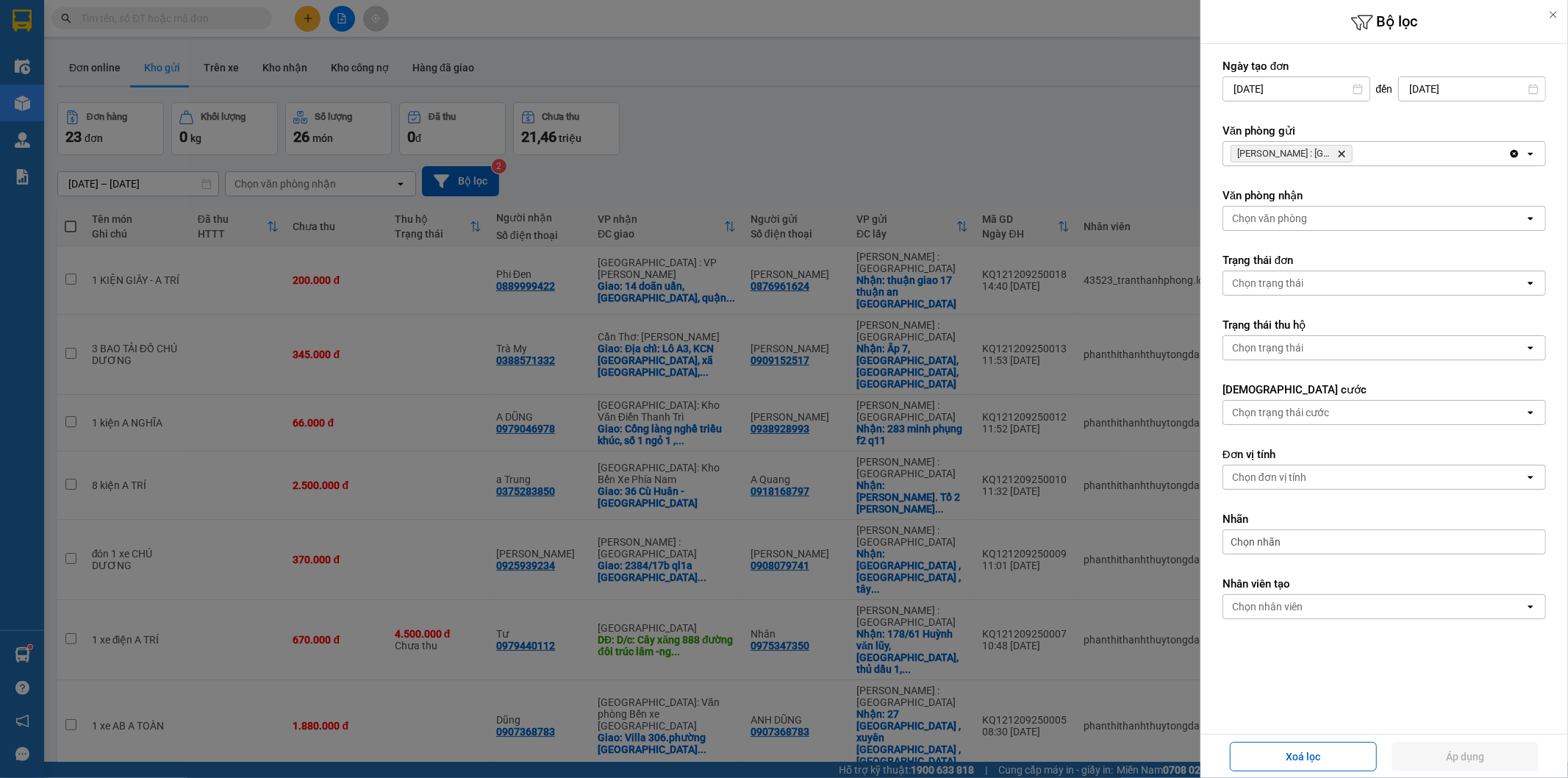
click at [1346, 156] on icon "Delete" at bounding box center [1342, 153] width 8 height 8
click at [1346, 156] on div "Chọn văn phòng" at bounding box center [1375, 154] width 301 height 24
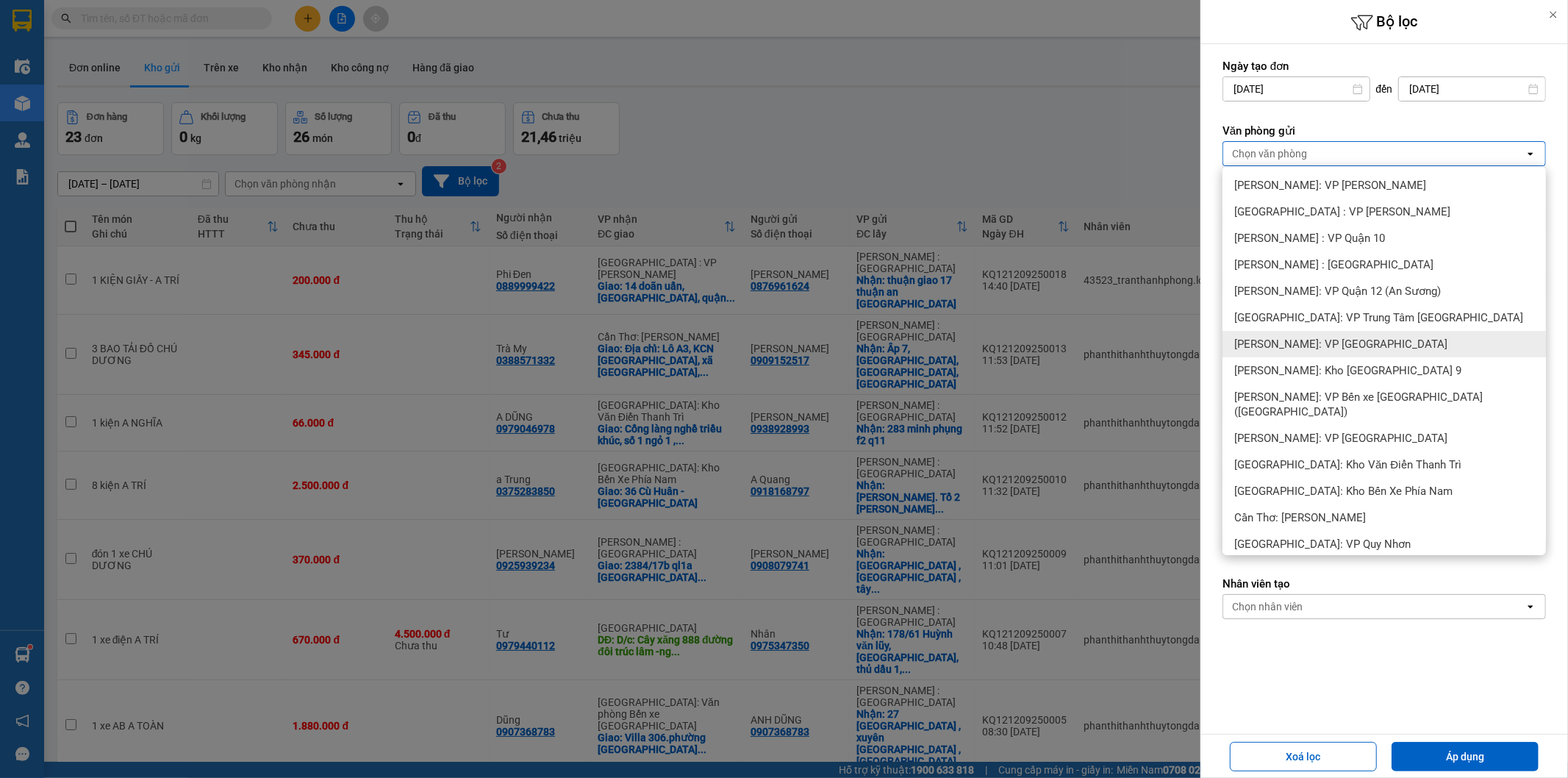
click at [1399, 339] on div "Hồ Chí Minh: VP Quận Tân Phú" at bounding box center [1385, 343] width 324 height 26
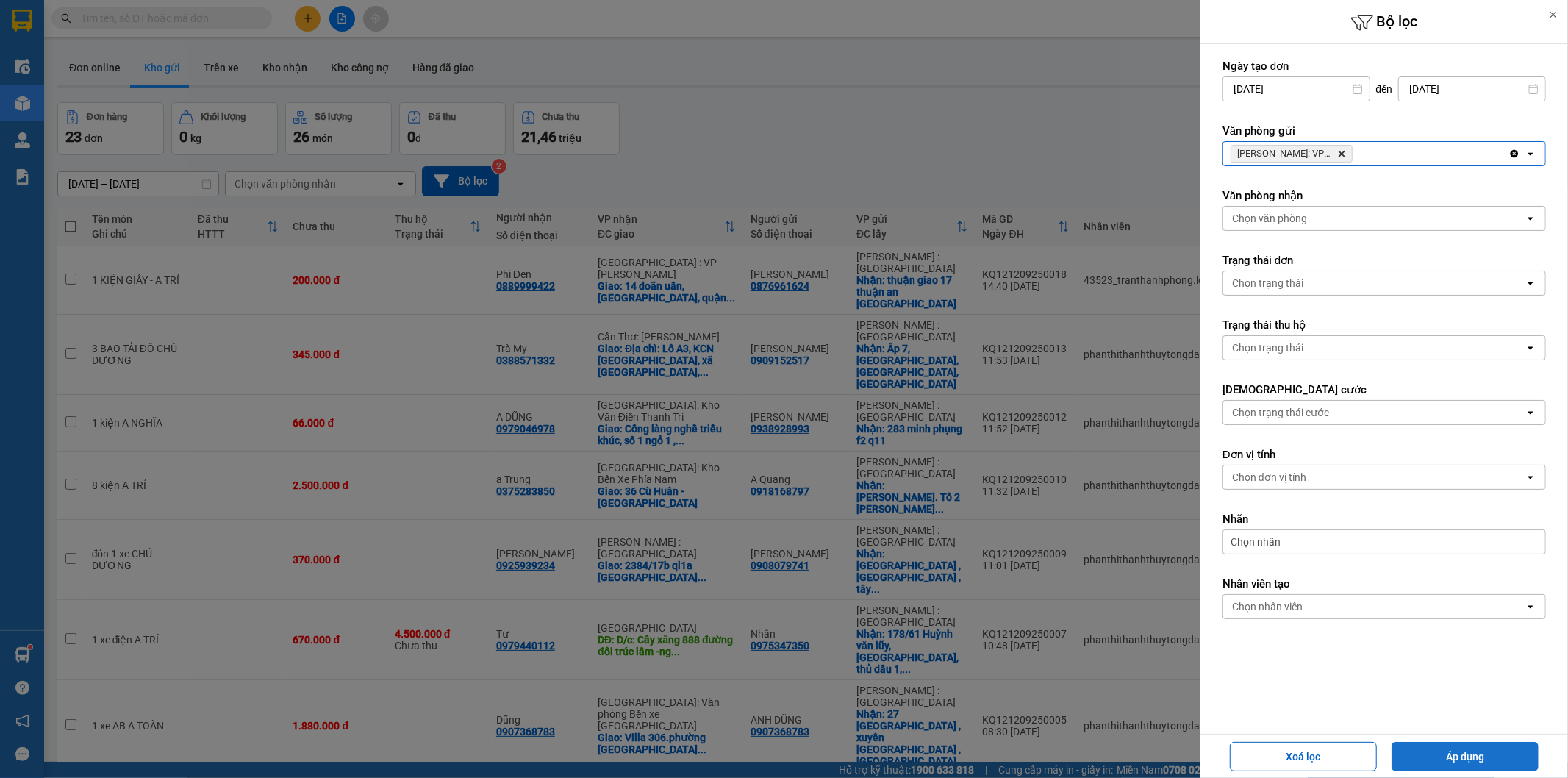
click at [1489, 746] on button "Áp dụng" at bounding box center [1465, 756] width 147 height 29
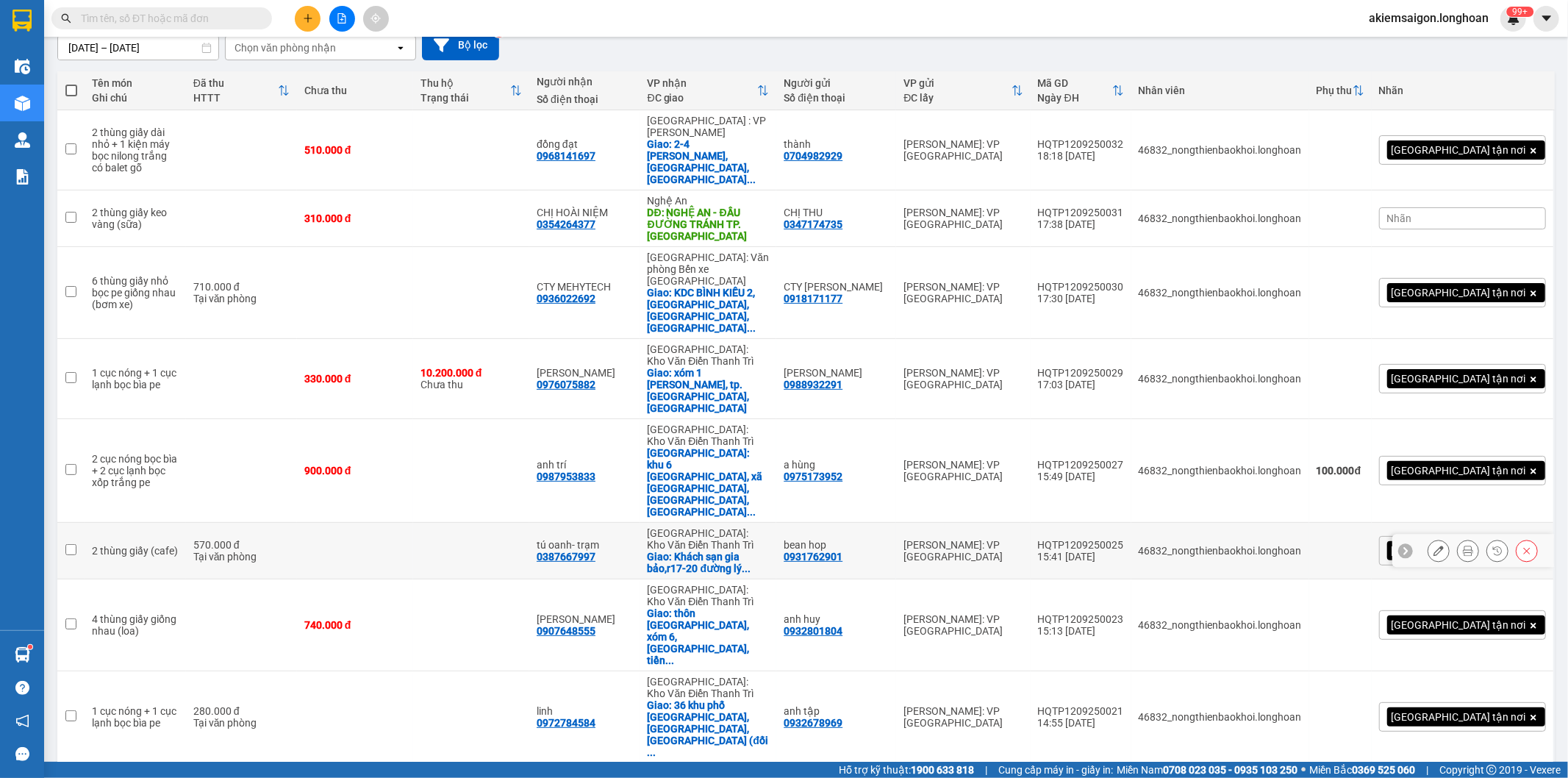
scroll to position [272, 0]
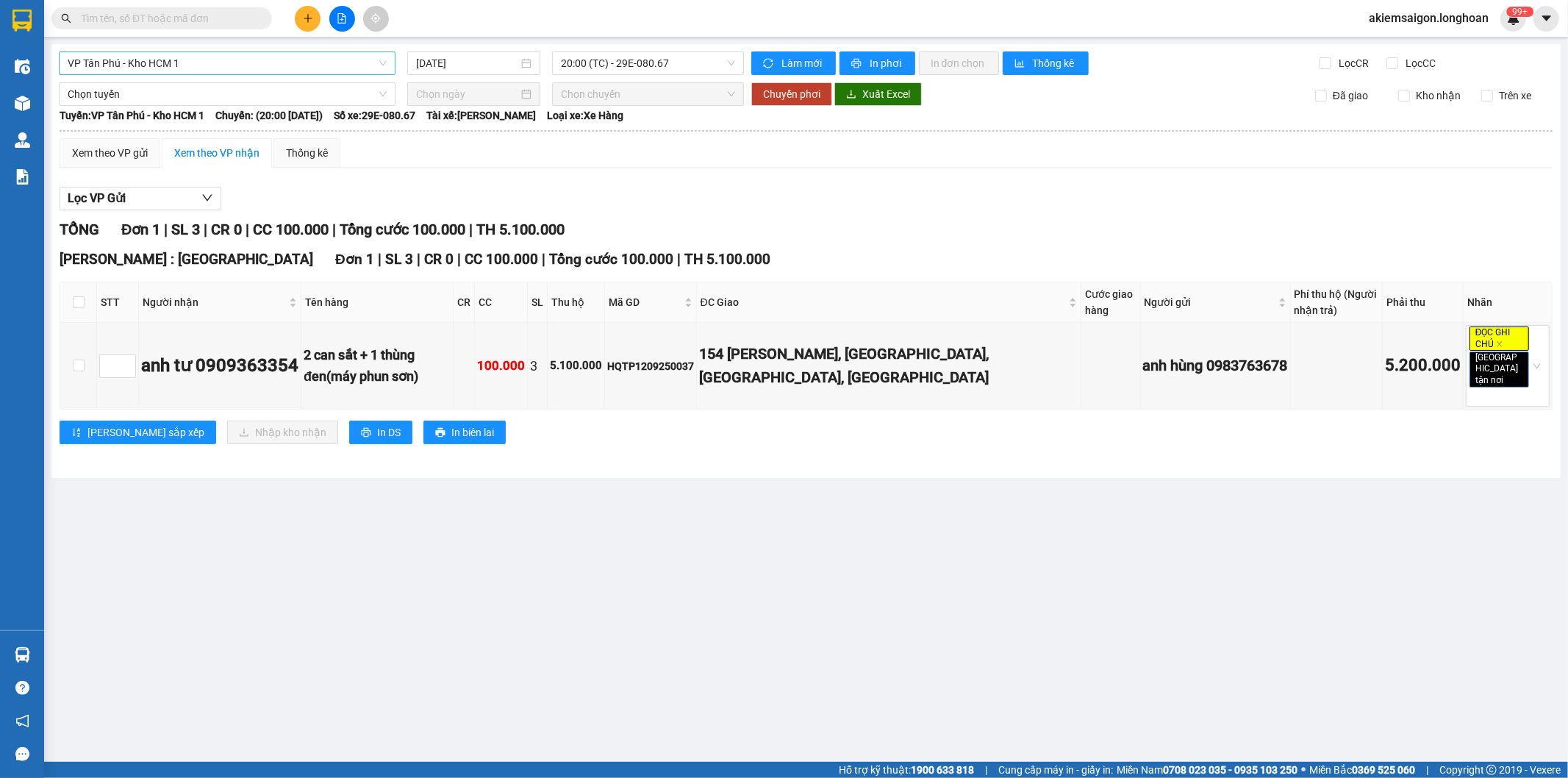
click at [279, 60] on span "VP Tân Phú - Kho HCM 1" at bounding box center [226, 63] width 319 height 22
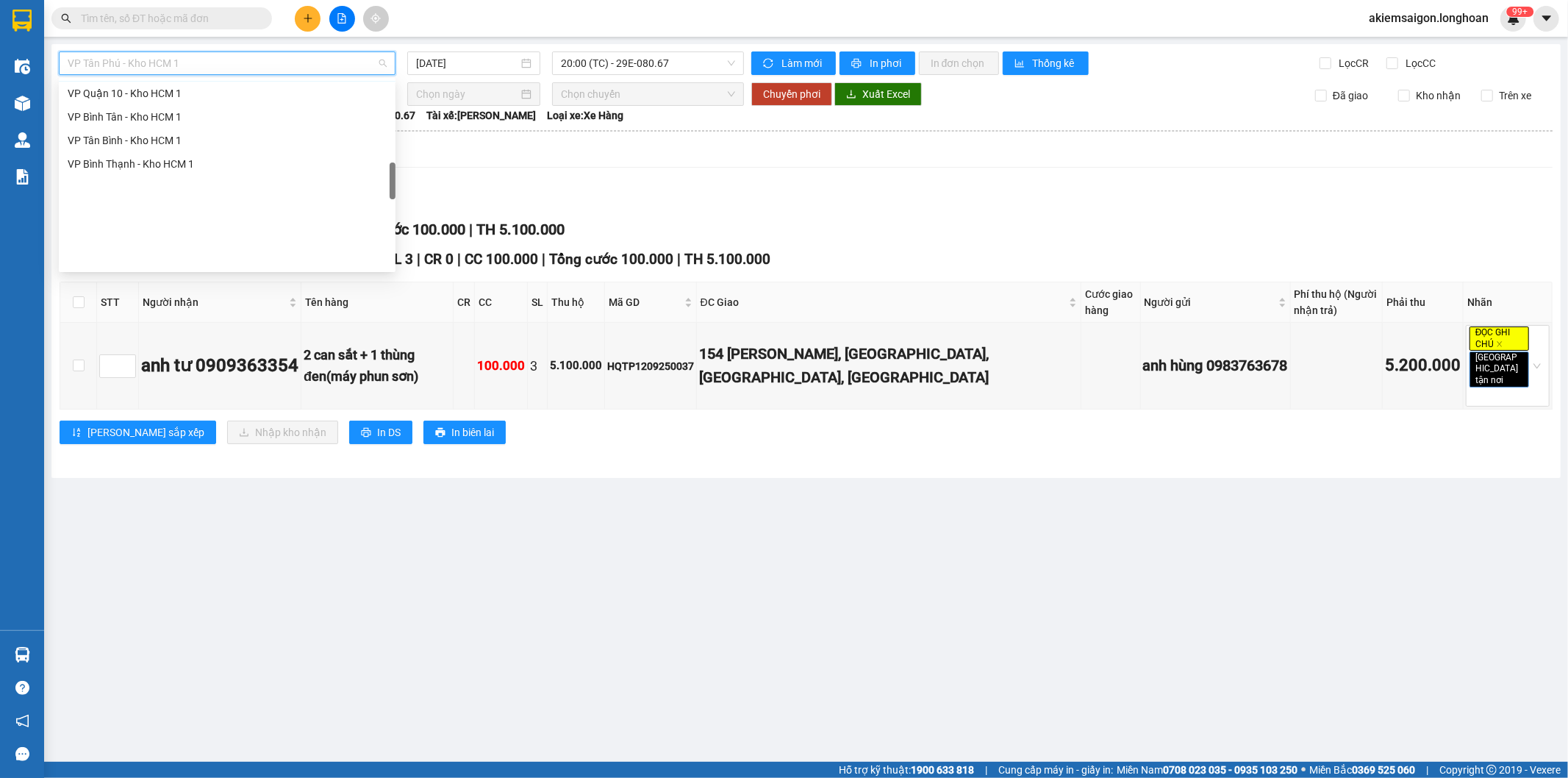
scroll to position [546, 0]
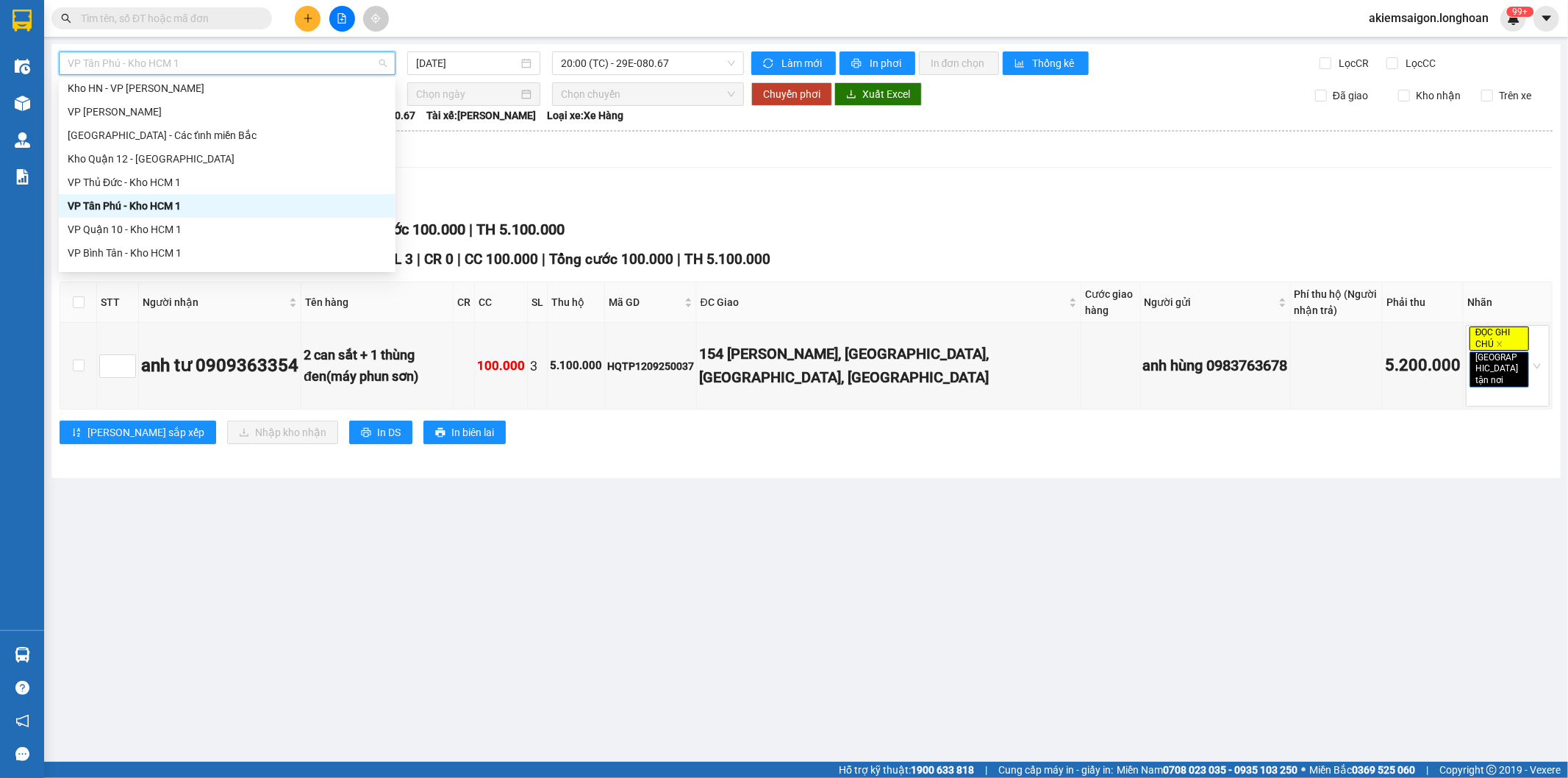
click at [171, 202] on div "VP Tân Phú - Kho HCM 1" at bounding box center [226, 205] width 319 height 16
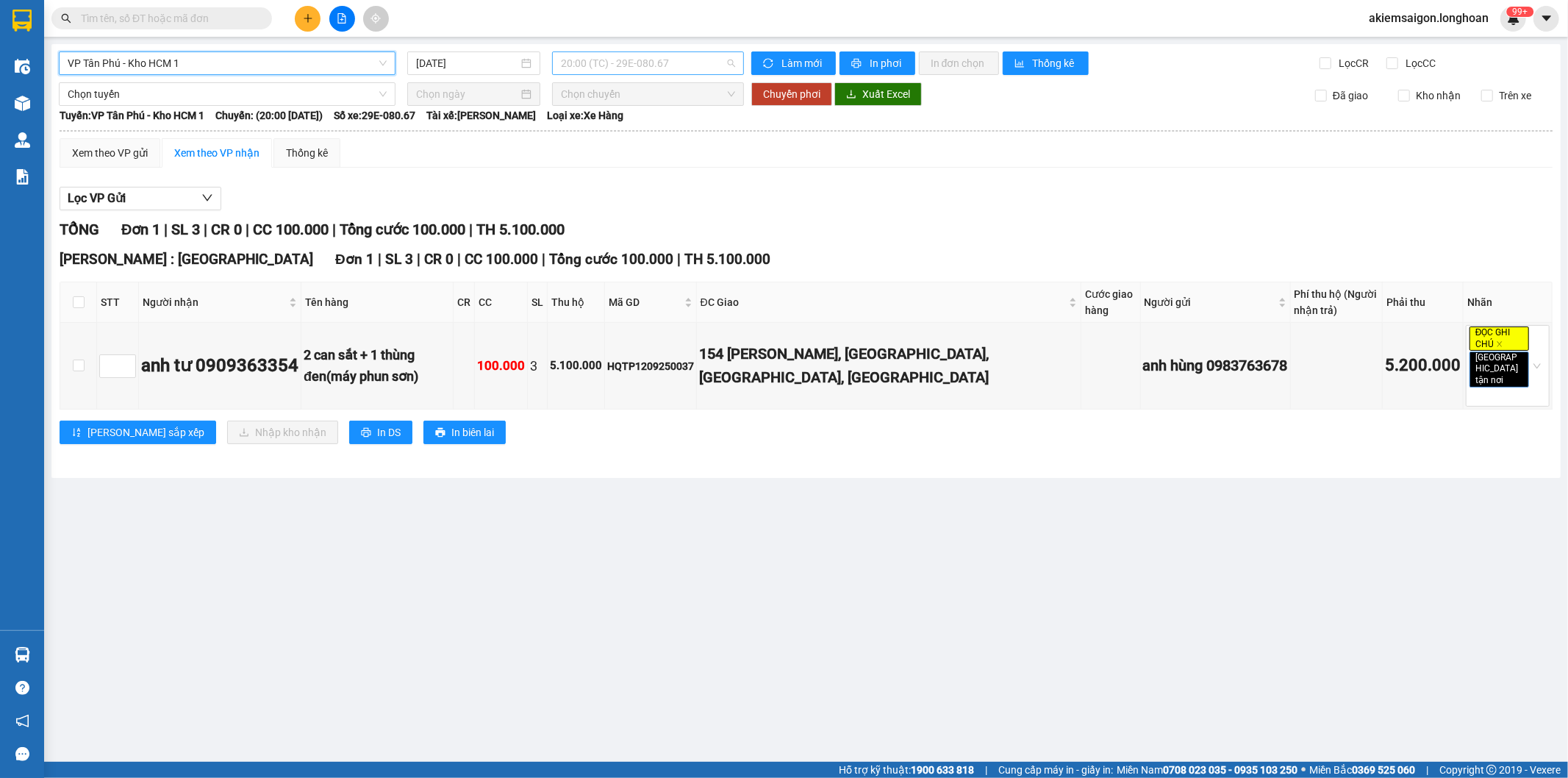
click at [609, 66] on span "20:00 (TC) - 29E-080.67" at bounding box center [648, 63] width 173 height 22
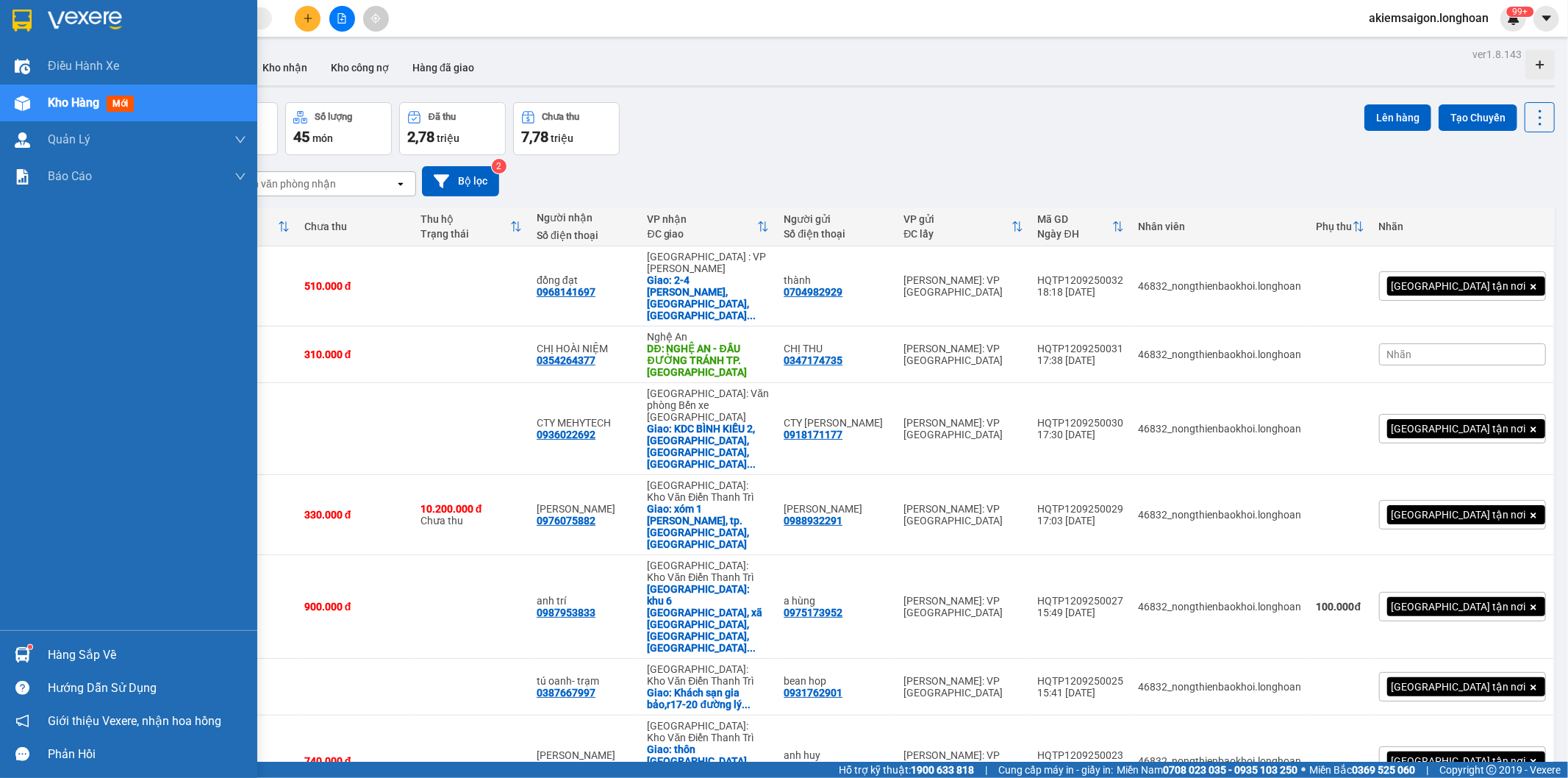
click at [13, 19] on img at bounding box center [22, 20] width 19 height 22
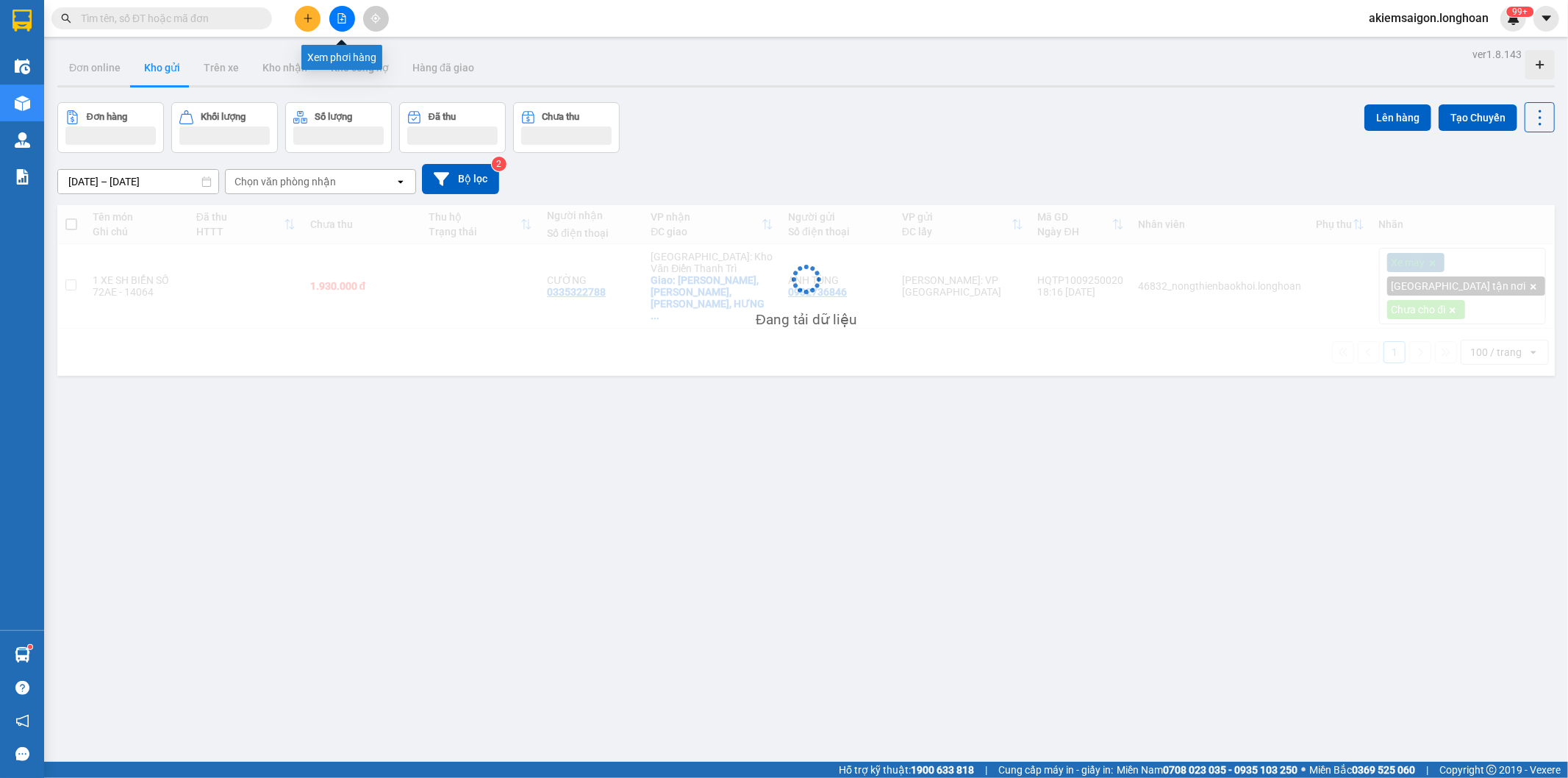
click at [342, 22] on icon "file-add" at bounding box center [342, 19] width 10 height 10
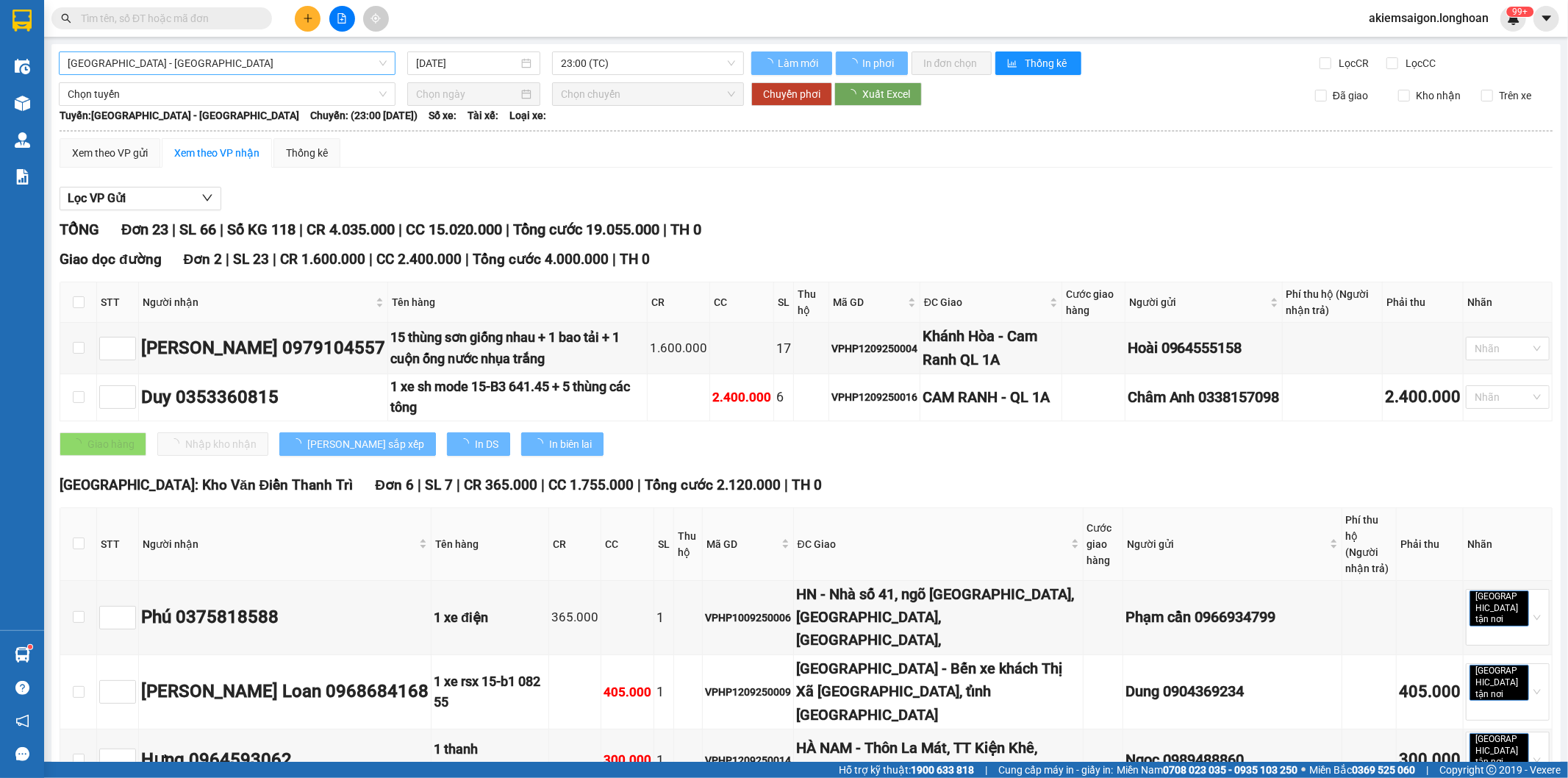
click at [289, 72] on span "[GEOGRAPHIC_DATA] - [GEOGRAPHIC_DATA]" at bounding box center [226, 63] width 319 height 22
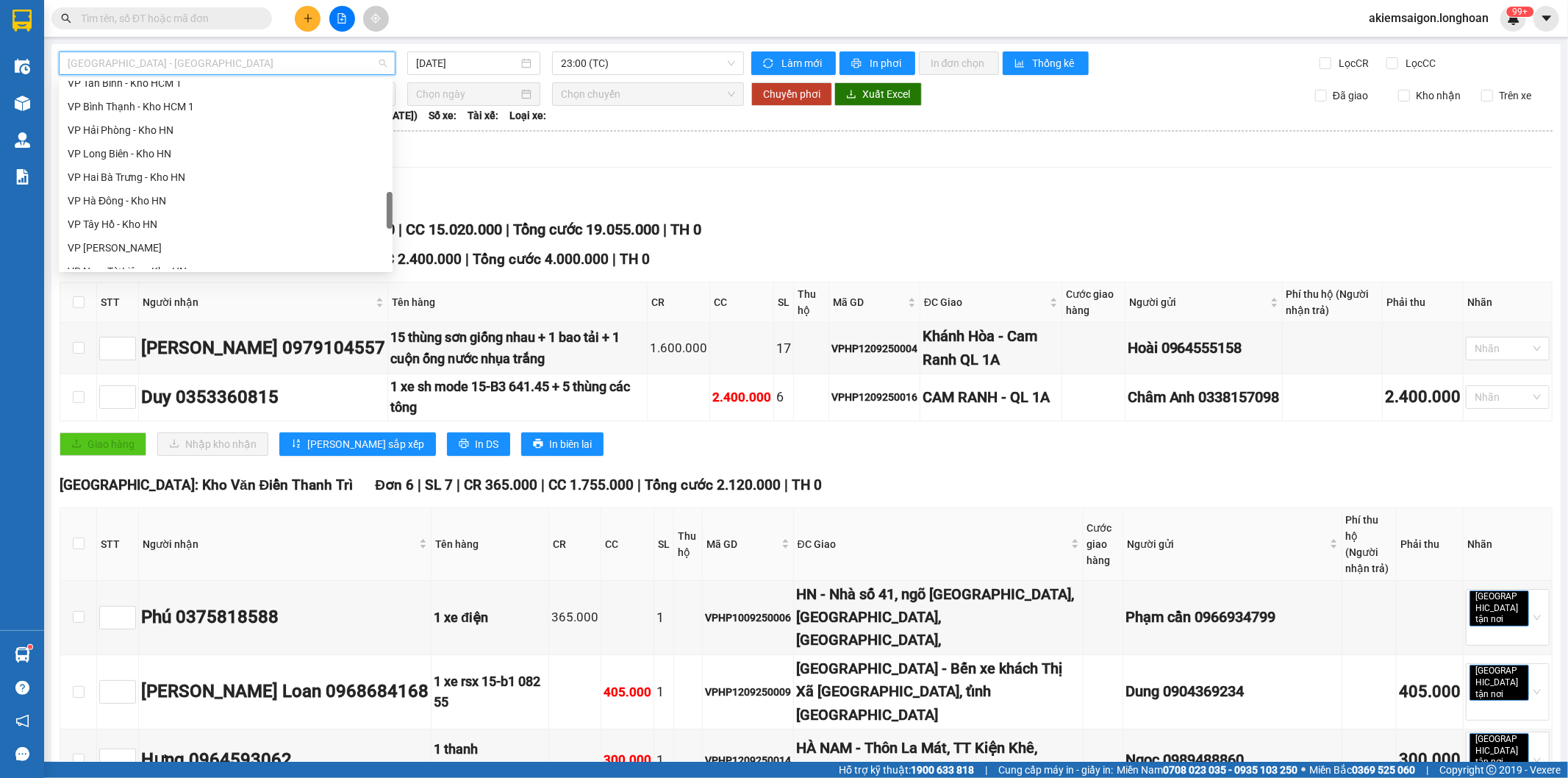
scroll to position [603, 0]
click at [178, 145] on div "VP Tân Phú - Kho HCM 1" at bounding box center [225, 148] width 316 height 16
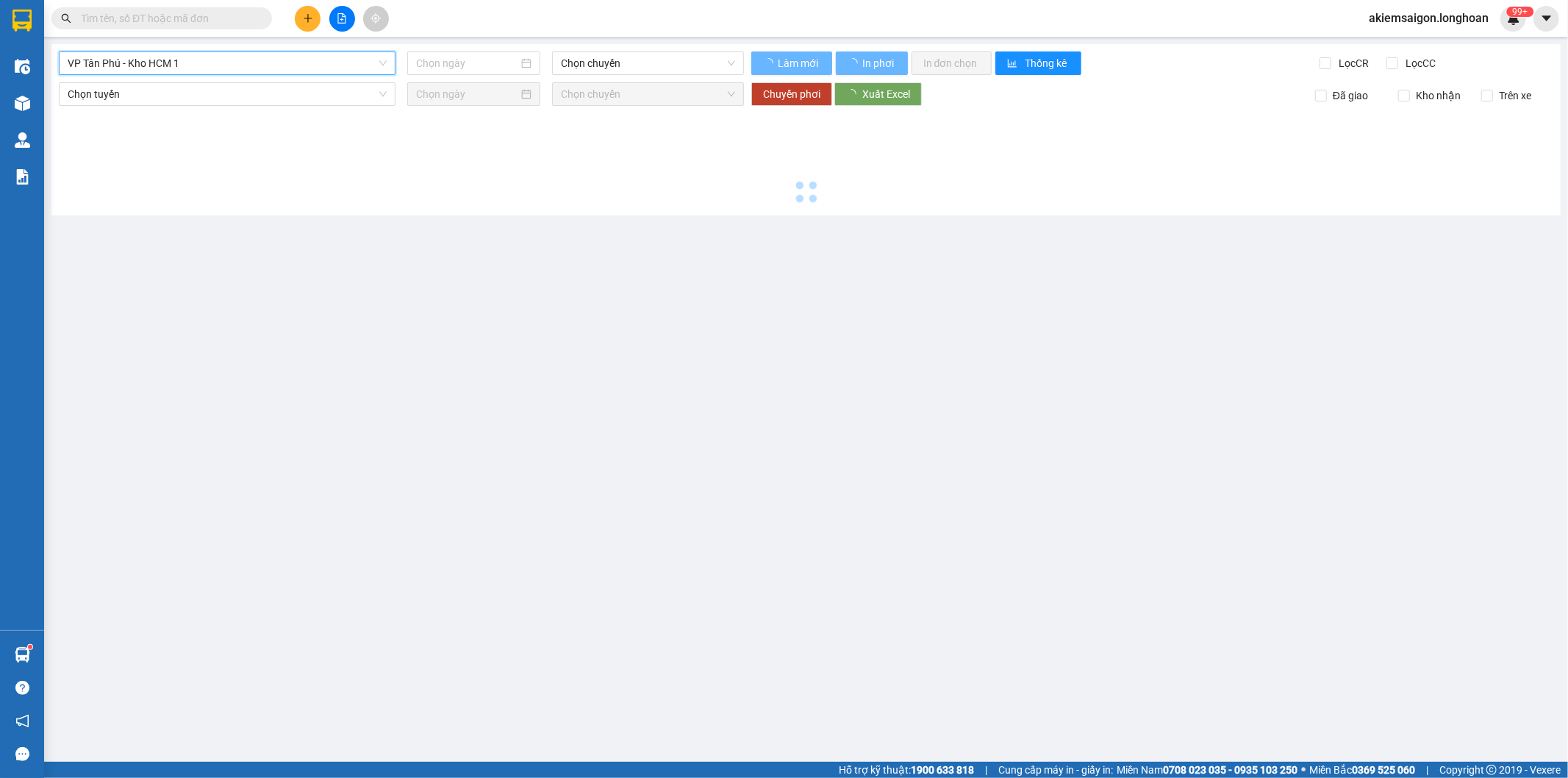
type input "[DATE]"
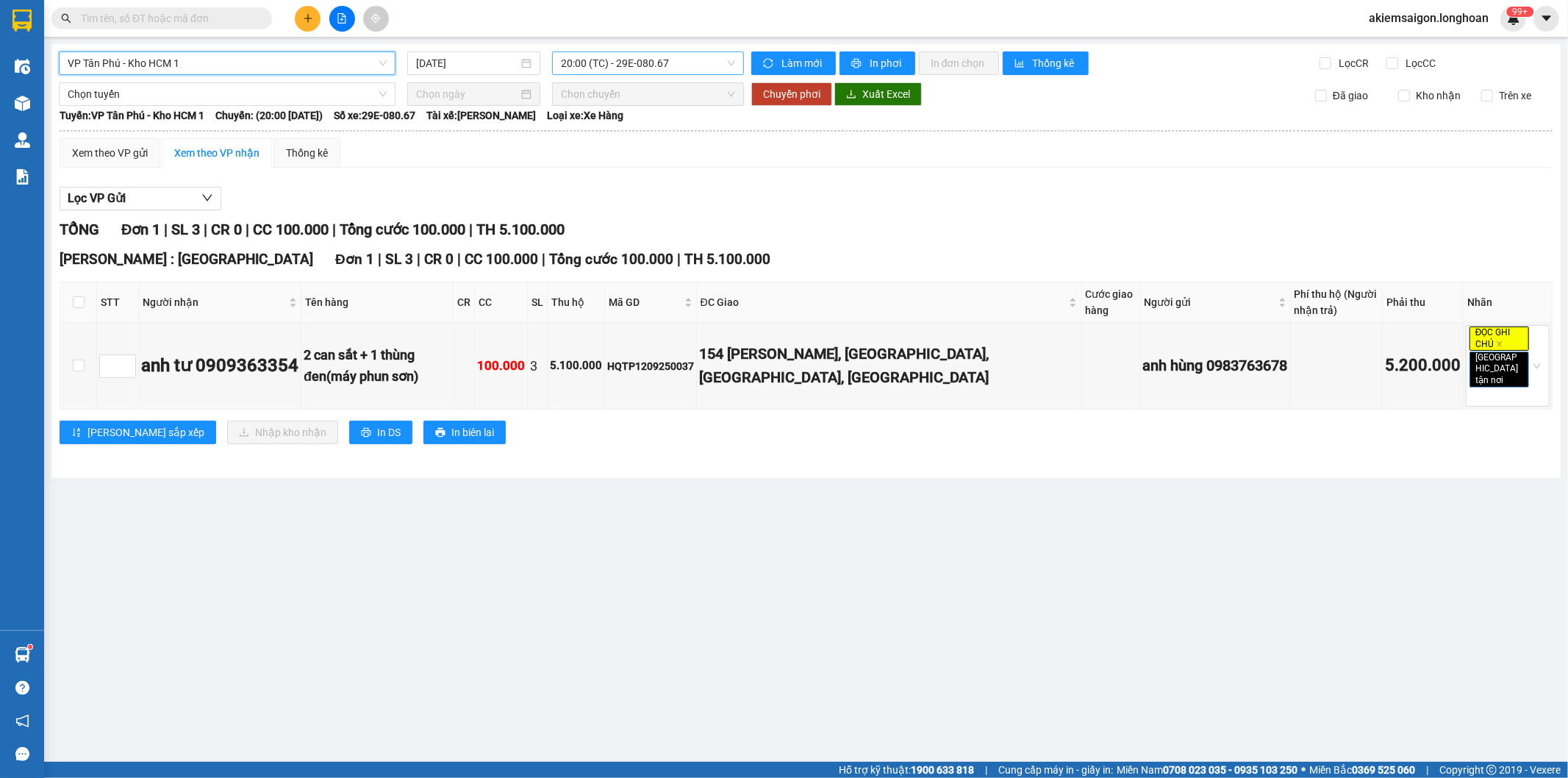
click at [608, 63] on span "20:00 (TC) - 29E-080.67" at bounding box center [648, 63] width 173 height 22
click at [649, 142] on div "21:30 (TC) - 50H-281.05" at bounding box center [618, 139] width 114 height 16
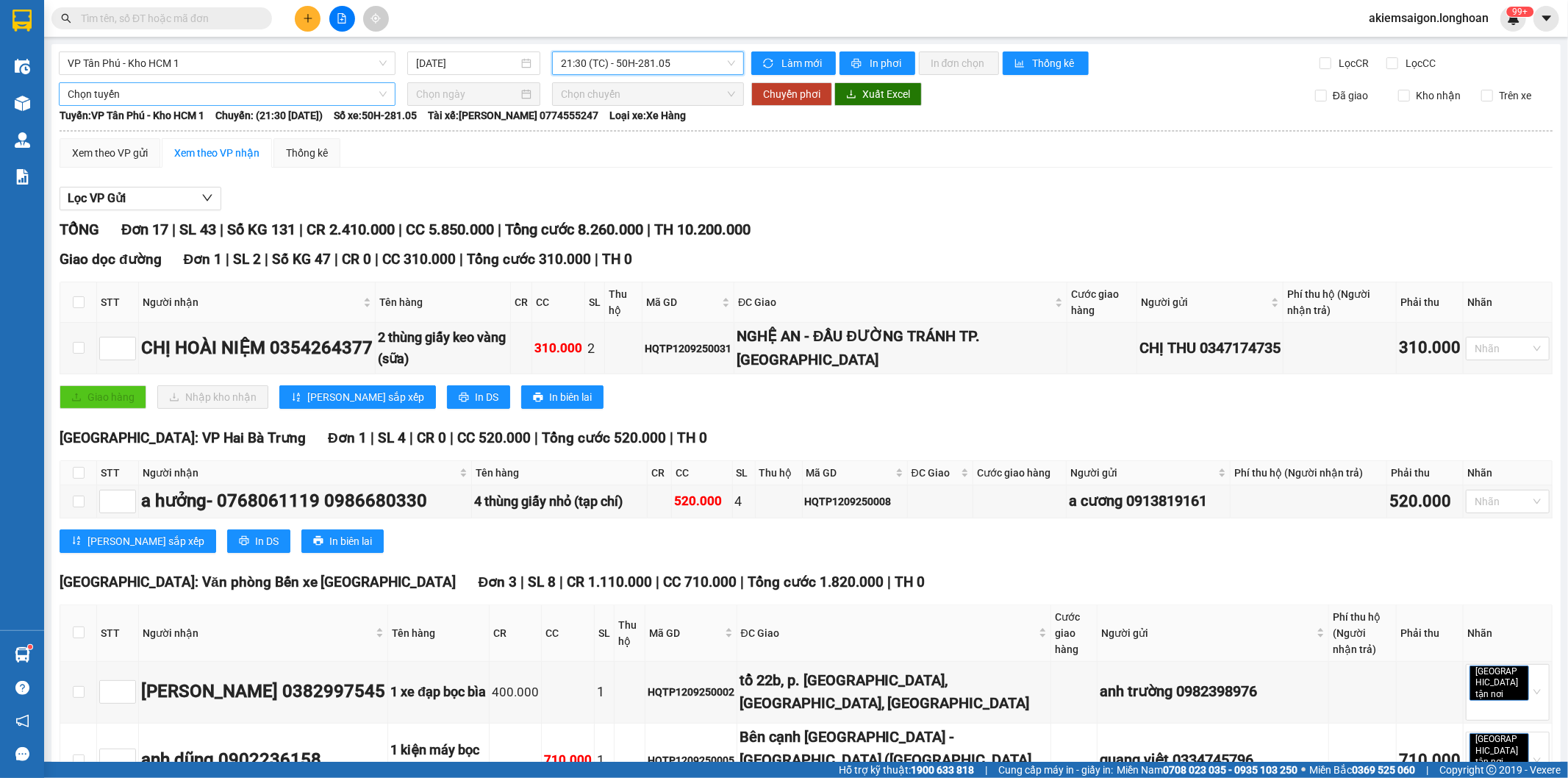
click at [232, 89] on span "Chọn tuyến" at bounding box center [226, 94] width 319 height 22
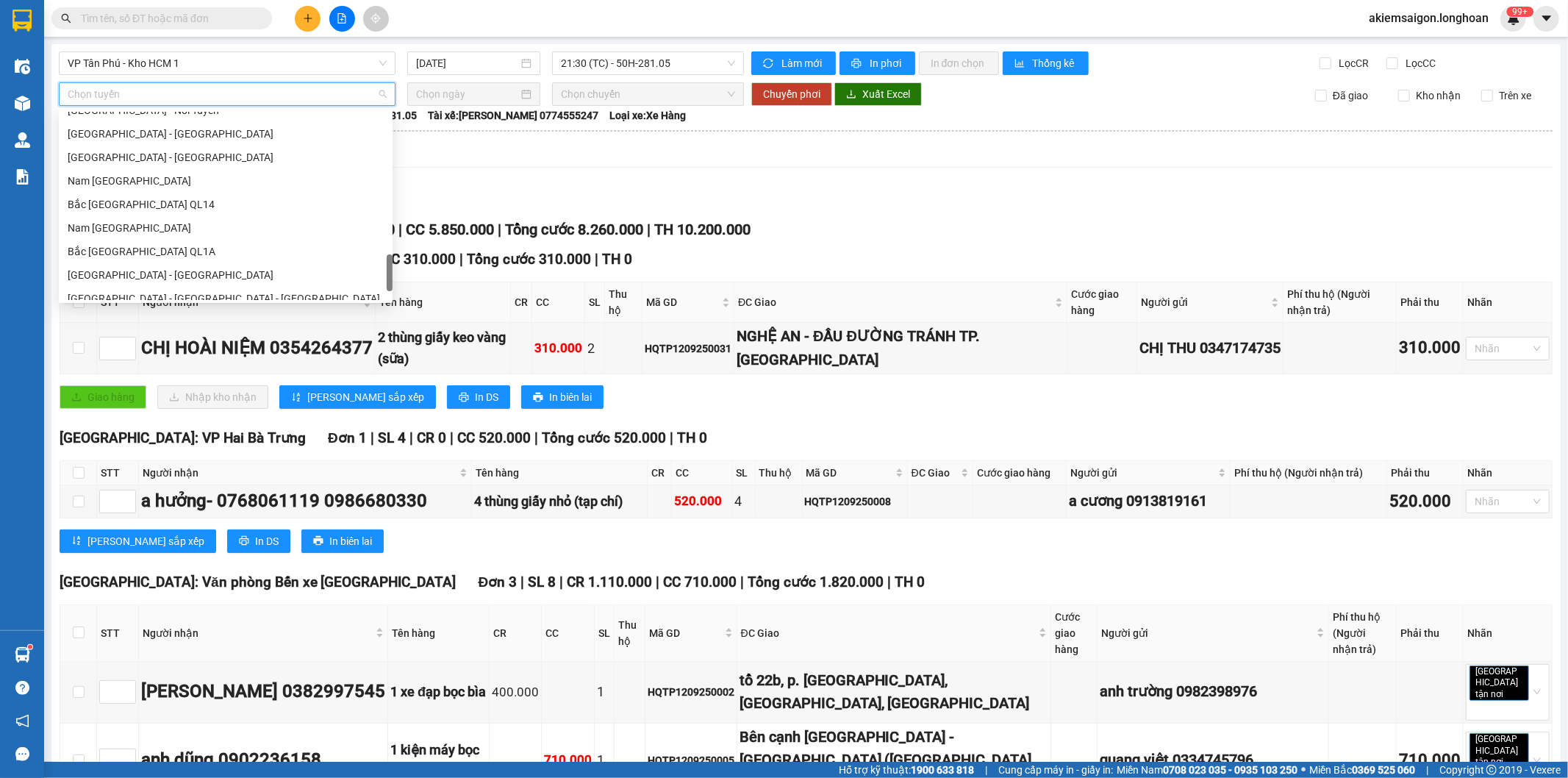
scroll to position [1011, 0]
click at [155, 172] on div "Nam Trung Bắc QL1A" at bounding box center [225, 171] width 316 height 16
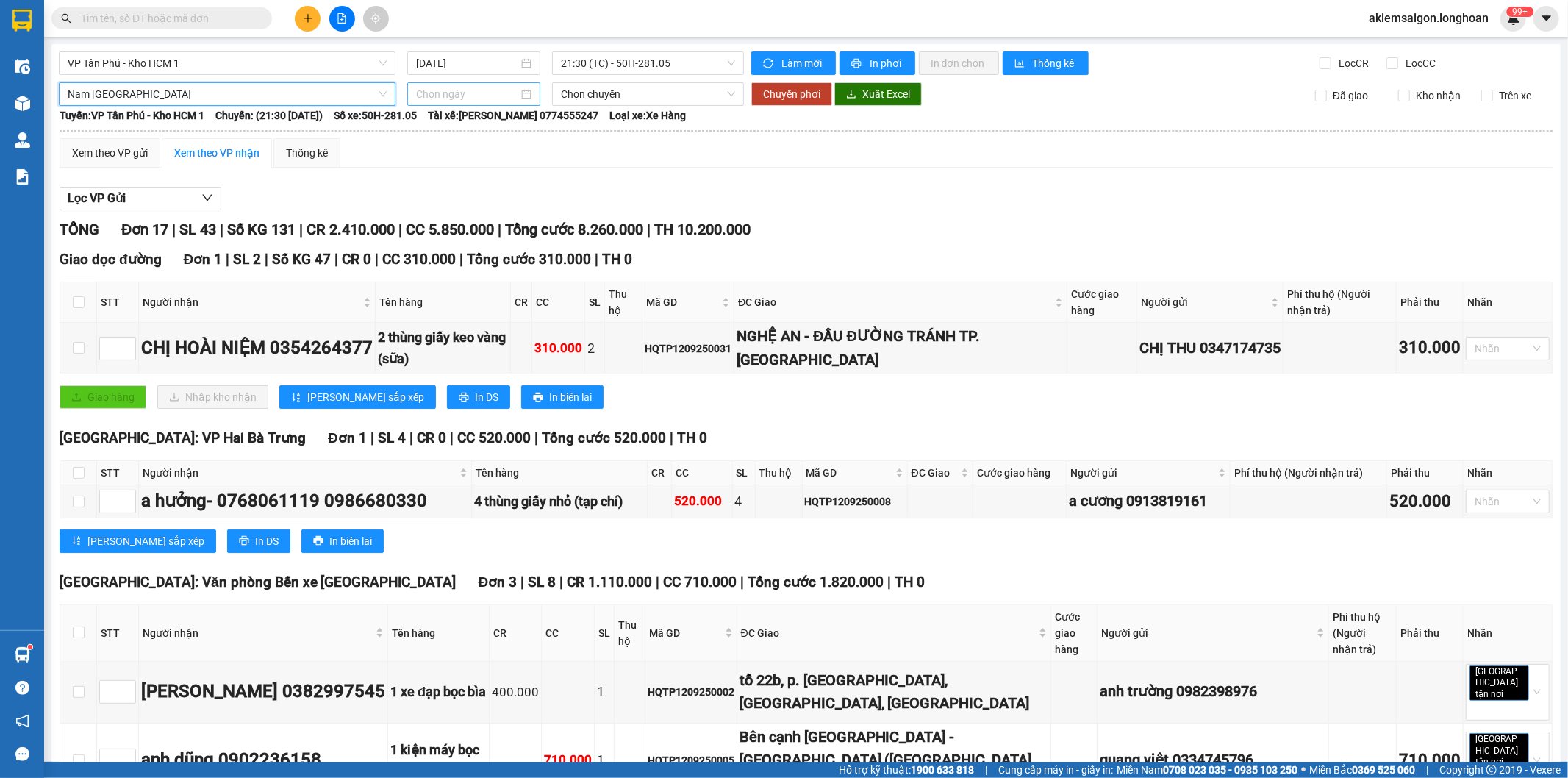
click at [421, 93] on input at bounding box center [468, 93] width 103 height 16
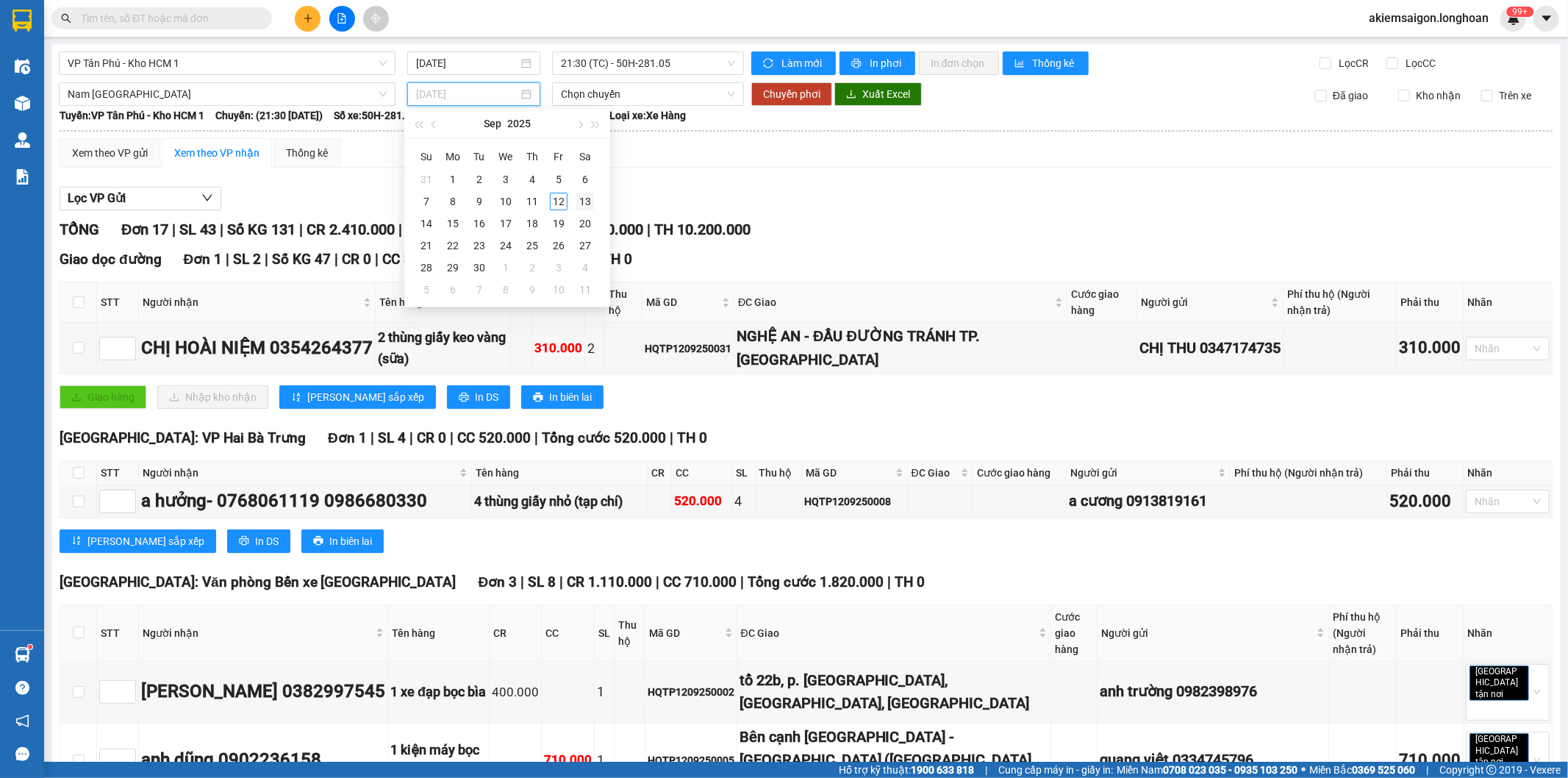
type input "[DATE]"
click at [581, 203] on div "13" at bounding box center [585, 201] width 18 height 18
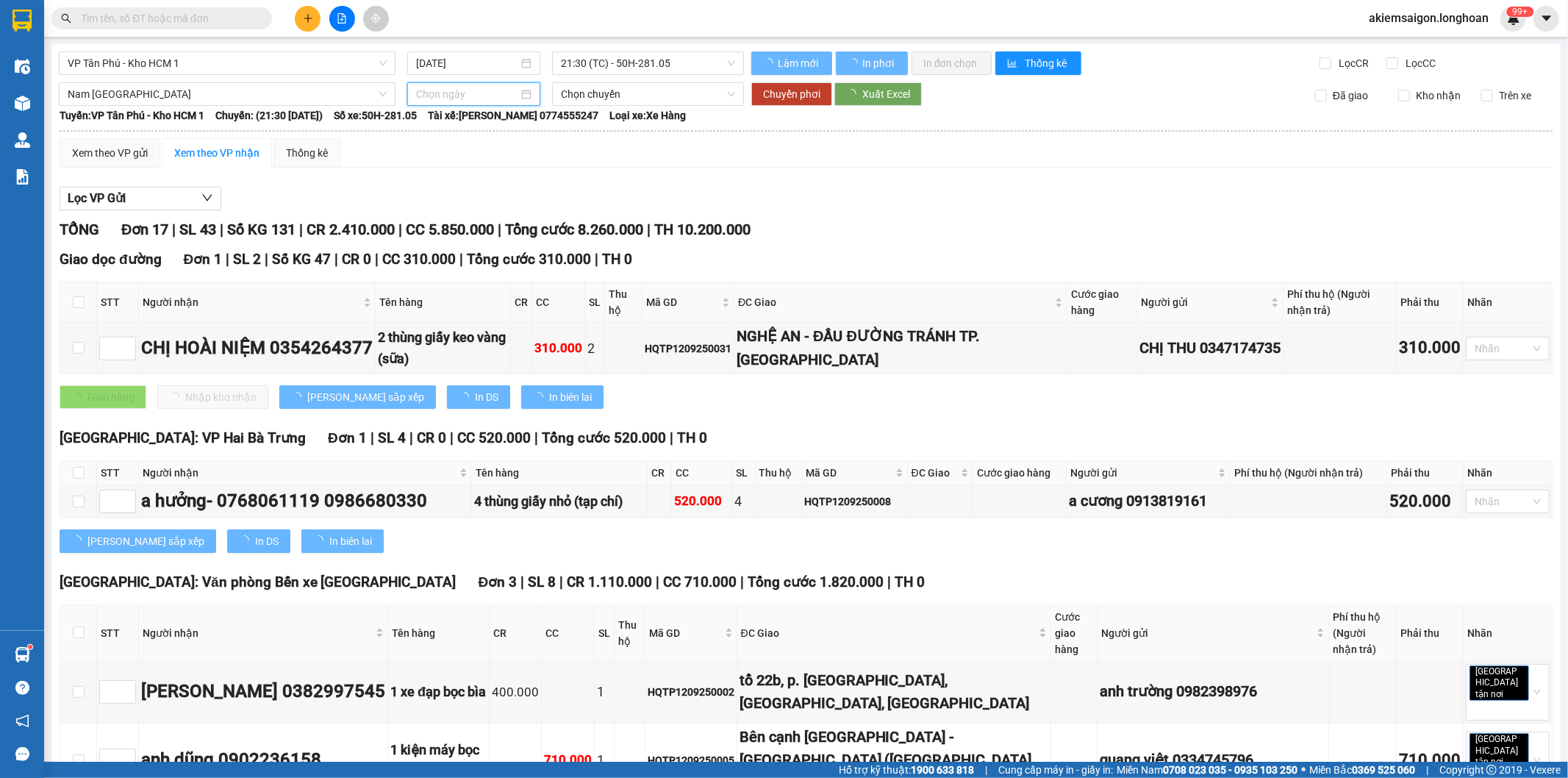
type input "[DATE]"
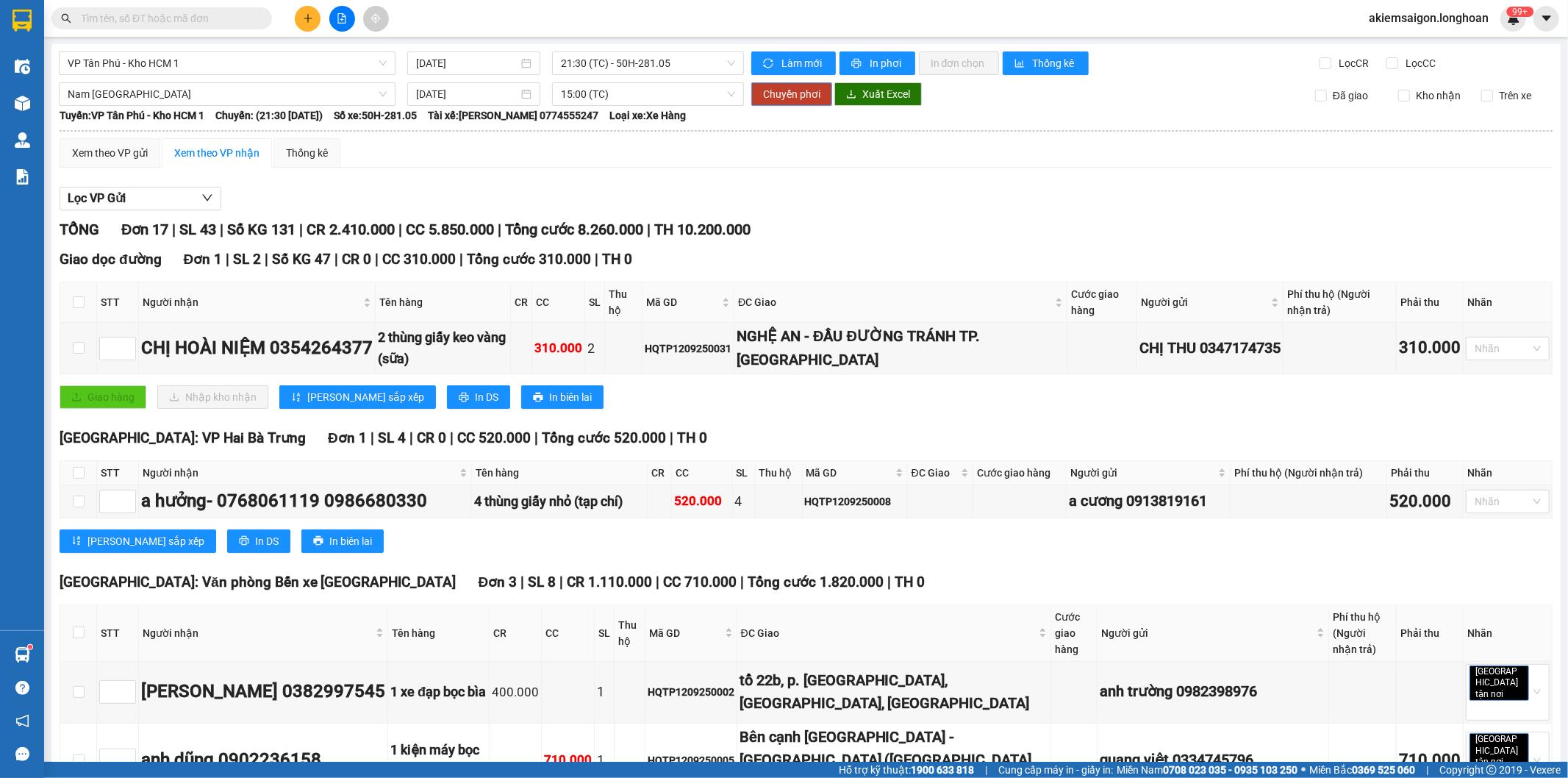
click at [777, 91] on span "Chuyển phơi" at bounding box center [792, 93] width 57 height 16
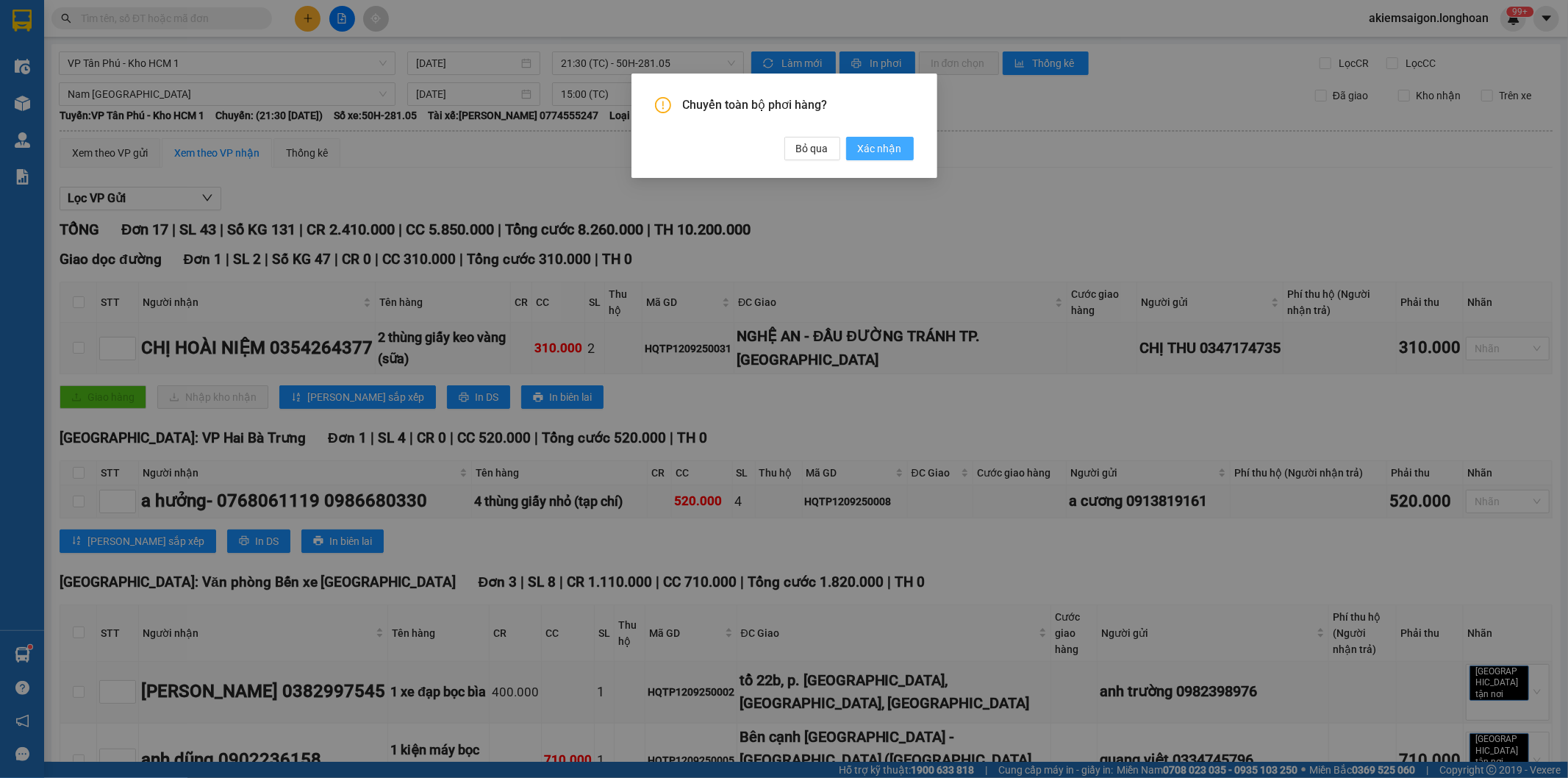
click at [877, 153] on span "Xác nhận" at bounding box center [880, 148] width 44 height 16
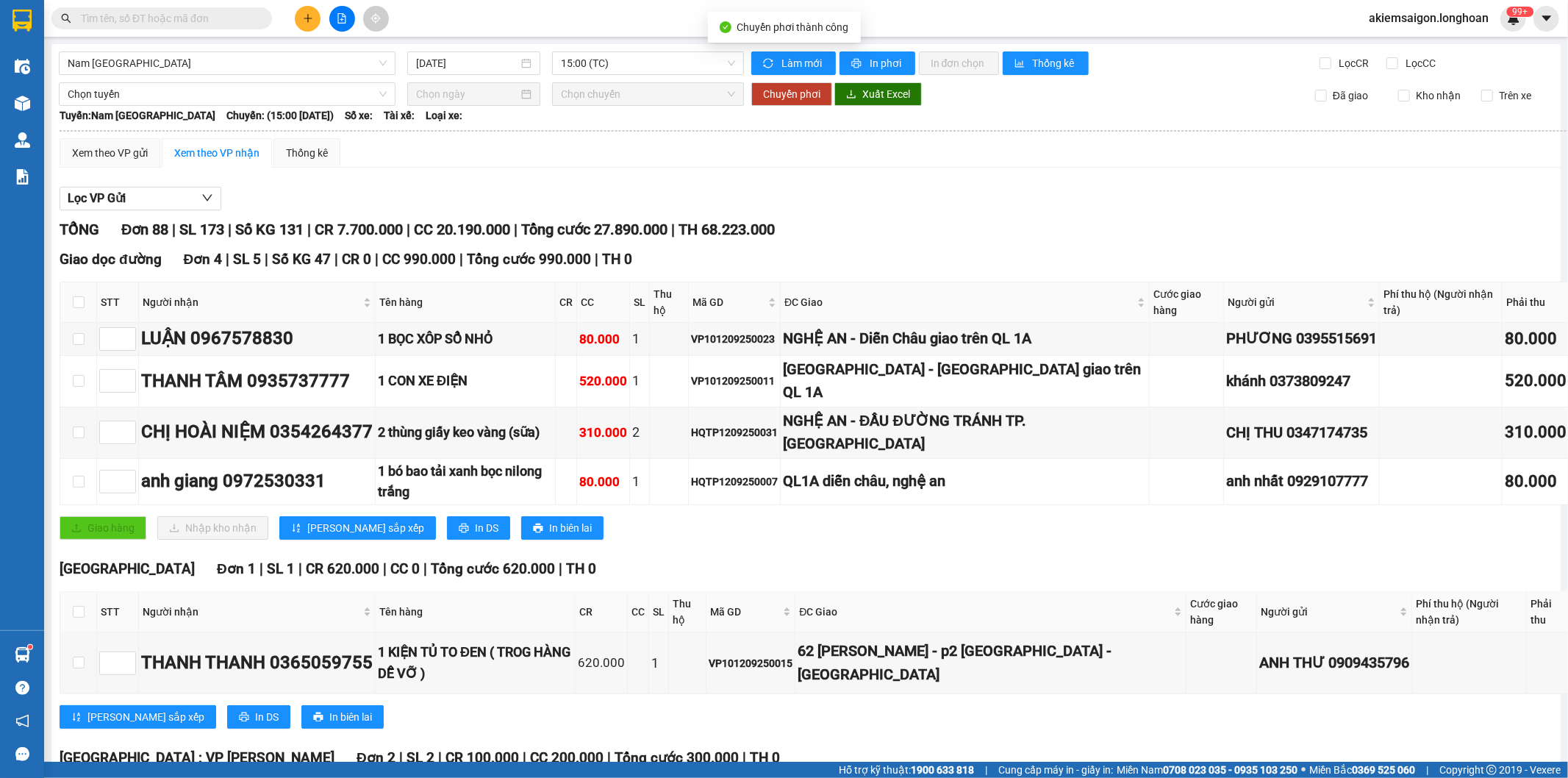
type input "[DATE]"
click at [618, 225] on span "Tổng cước 27.890.000" at bounding box center [595, 229] width 146 height 18
click at [193, 66] on span "Nam Trung Bắc QL1A" at bounding box center [226, 63] width 319 height 22
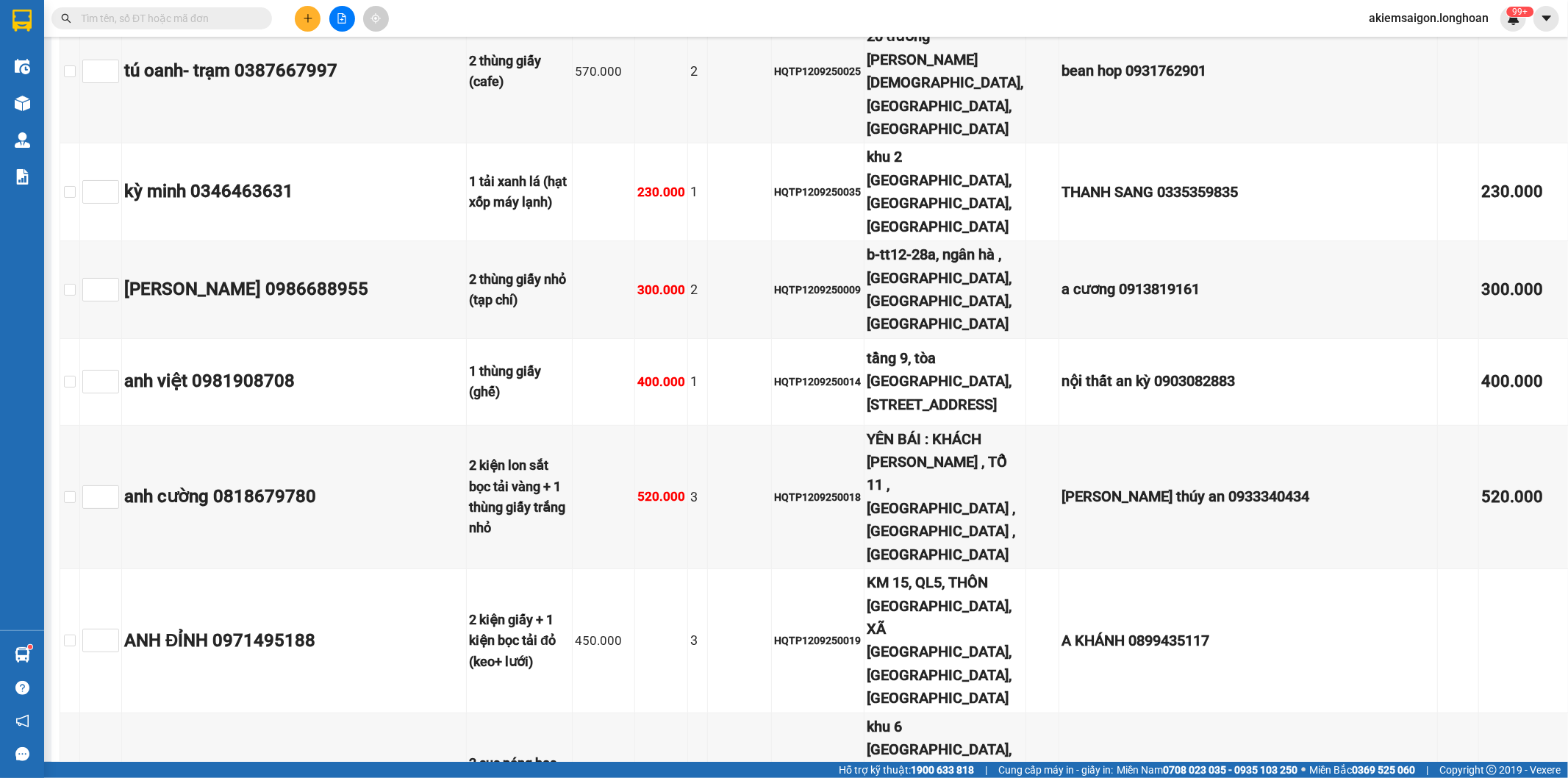
scroll to position [5581, 0]
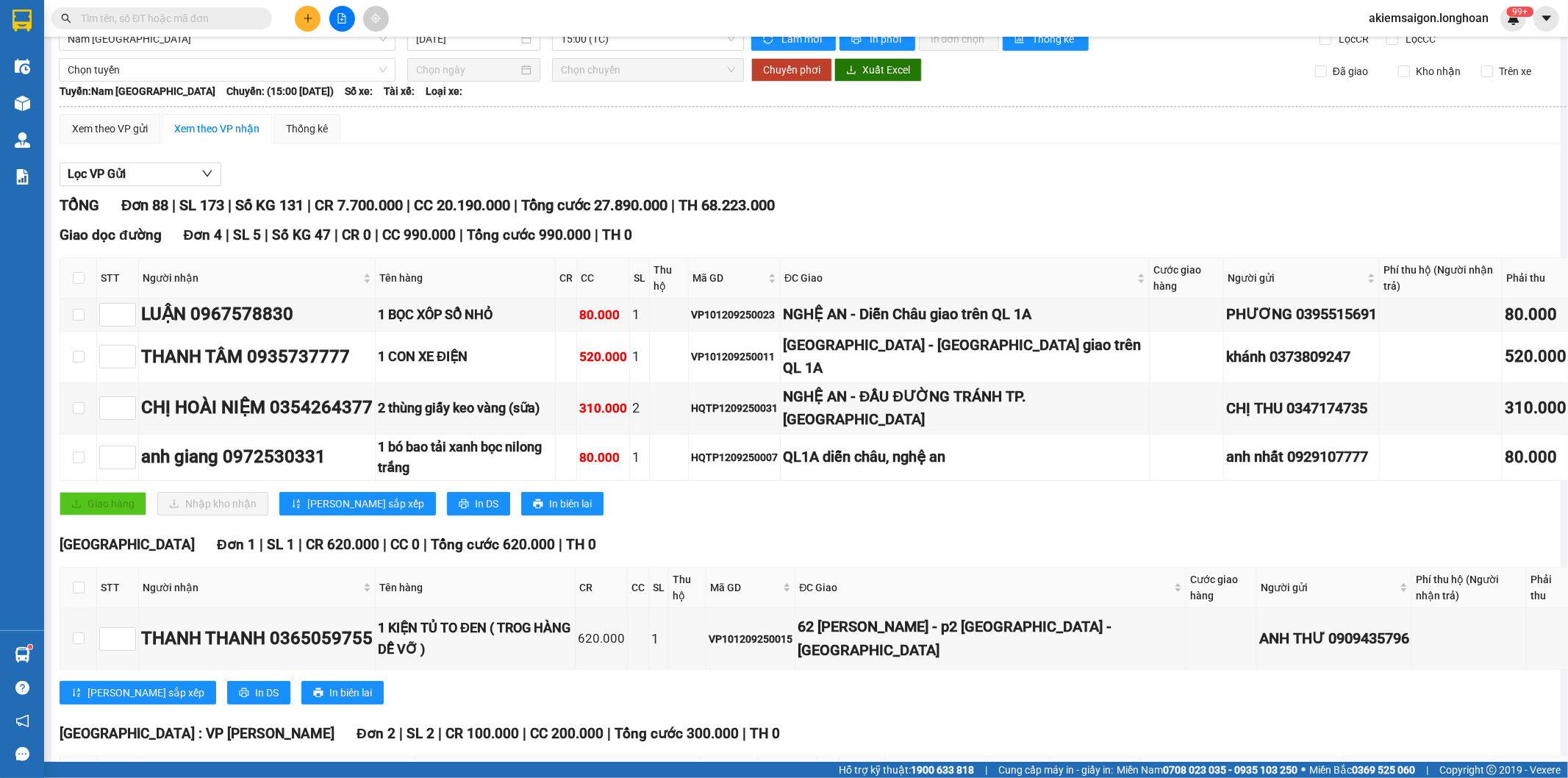
scroll to position [0, 0]
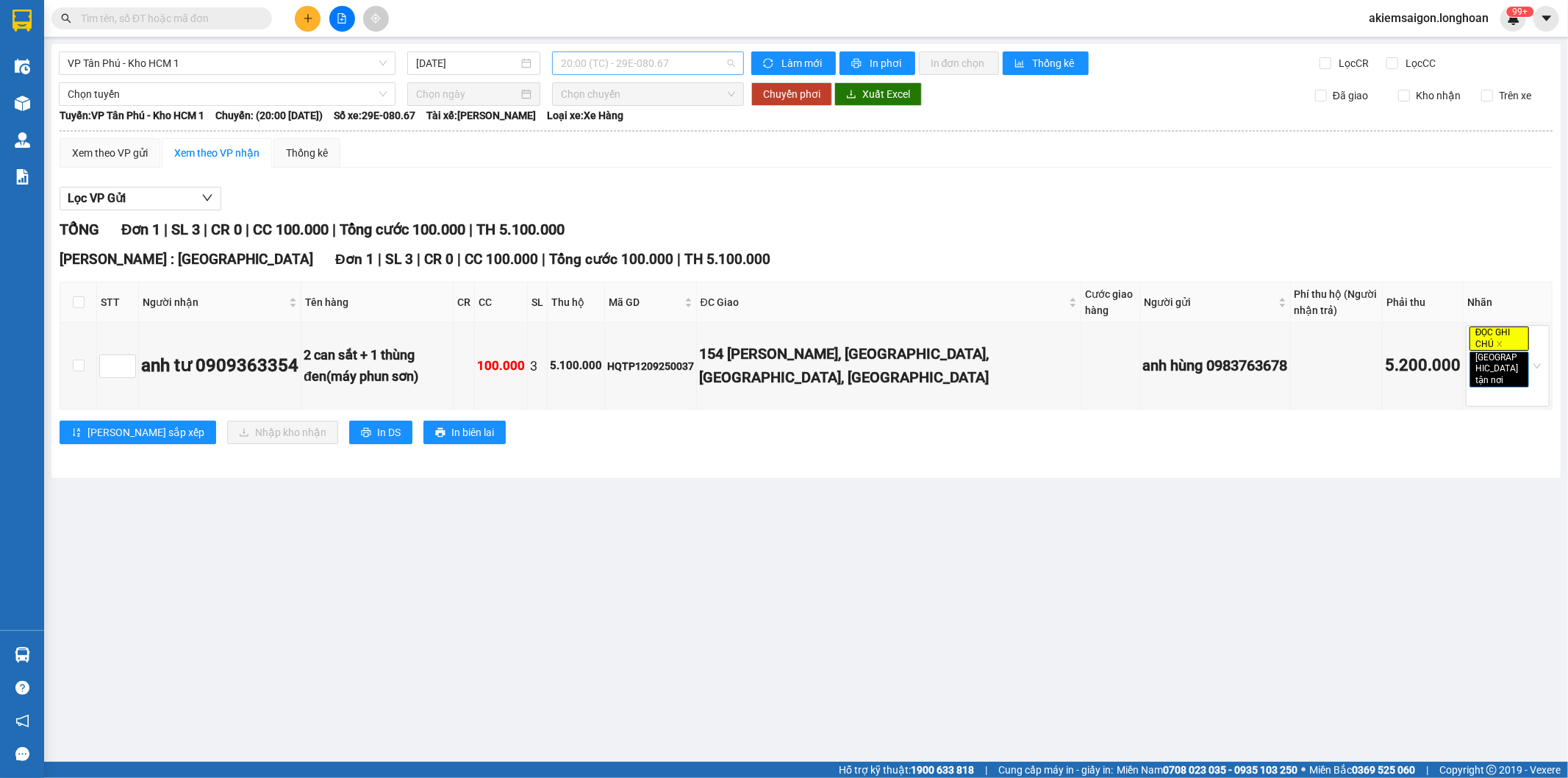
click at [575, 56] on span "20:00 (TC) - 29E-080.67" at bounding box center [648, 63] width 173 height 22
click at [636, 142] on div "21:30 (TC) - 50H-281.05" at bounding box center [618, 139] width 114 height 16
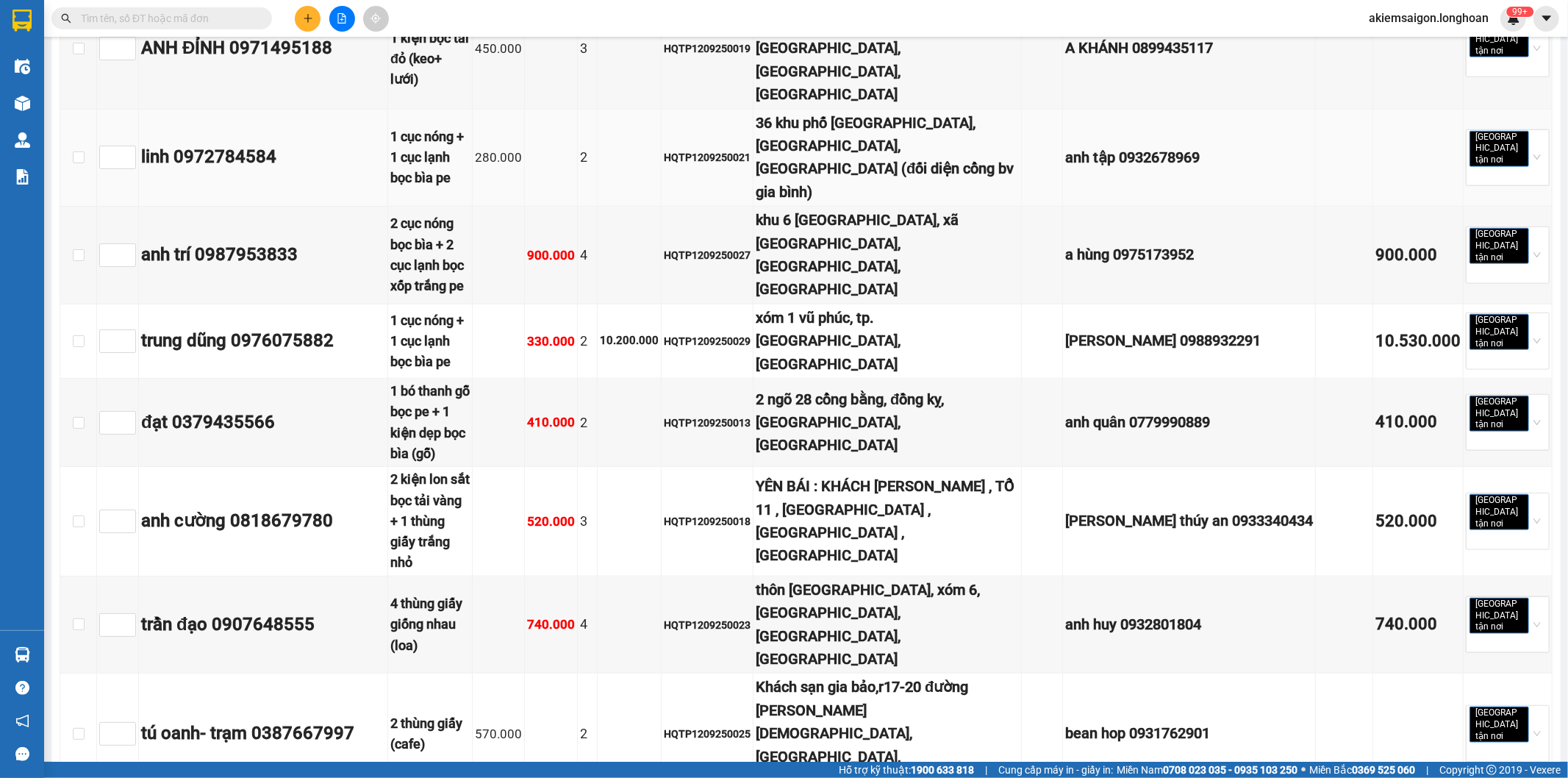
scroll to position [1447, 0]
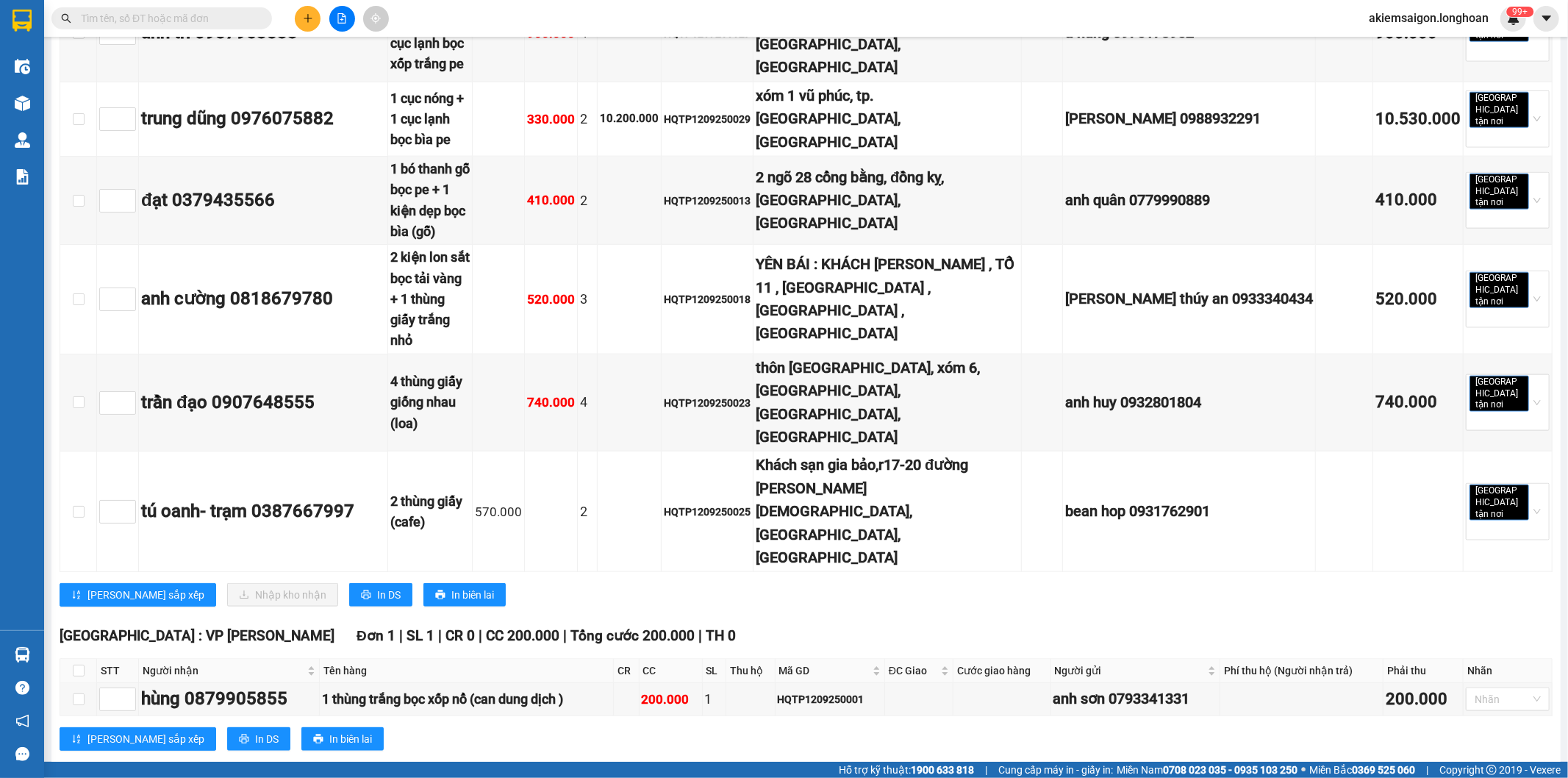
checkbox input "true"
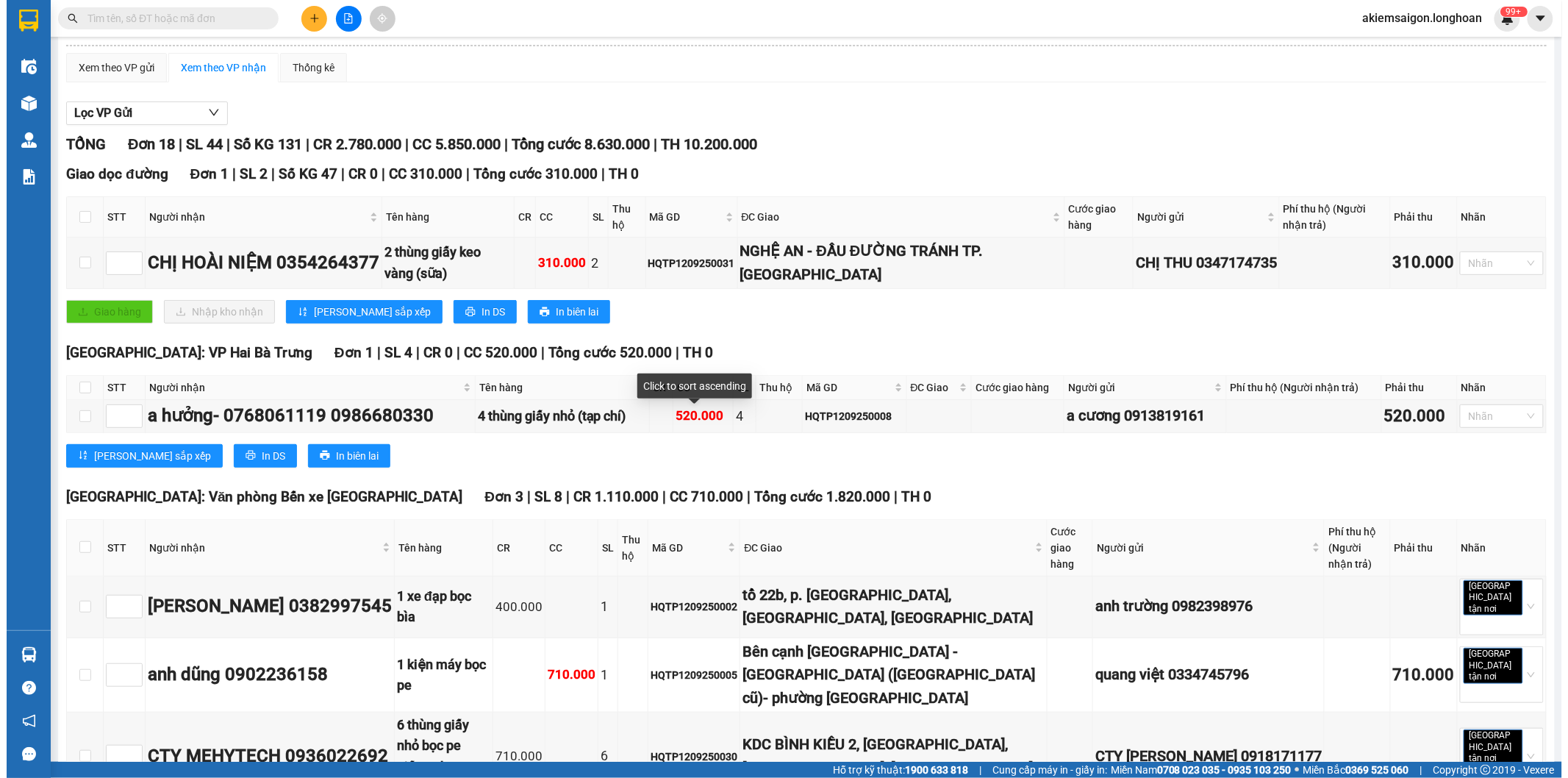
scroll to position [0, 0]
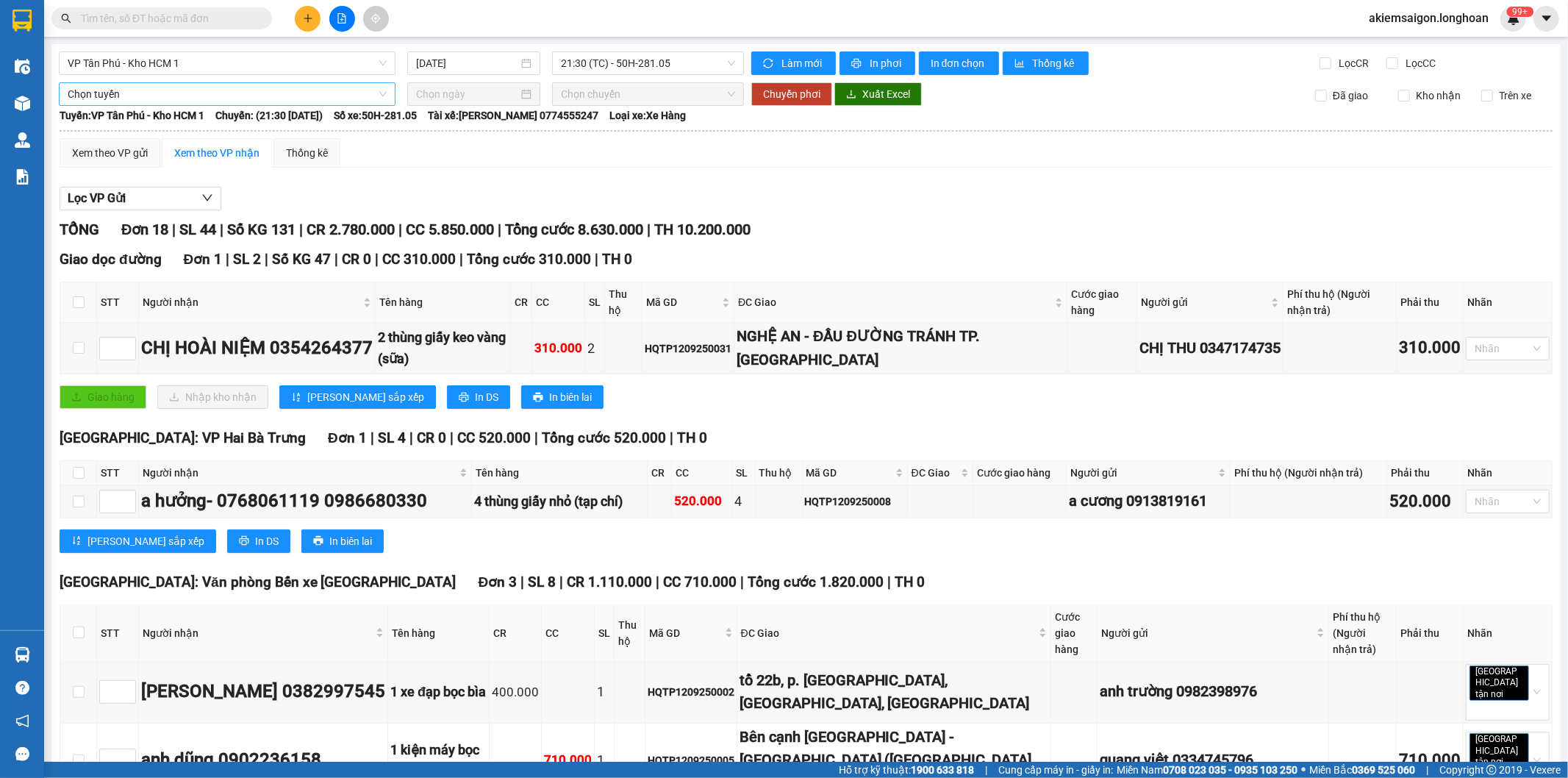
click at [191, 97] on span "Chọn tuyến" at bounding box center [226, 94] width 319 height 22
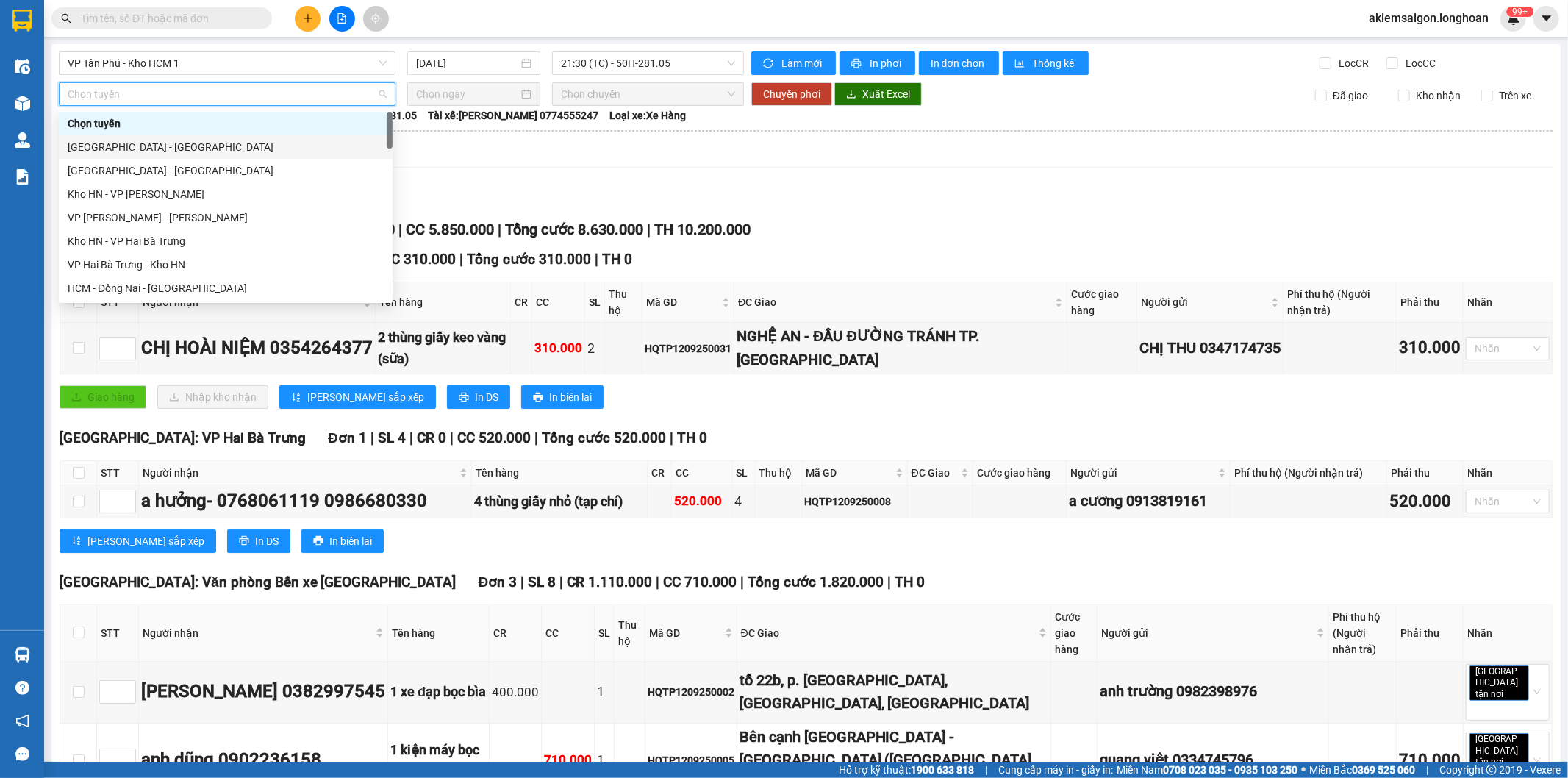
scroll to position [136, 0]
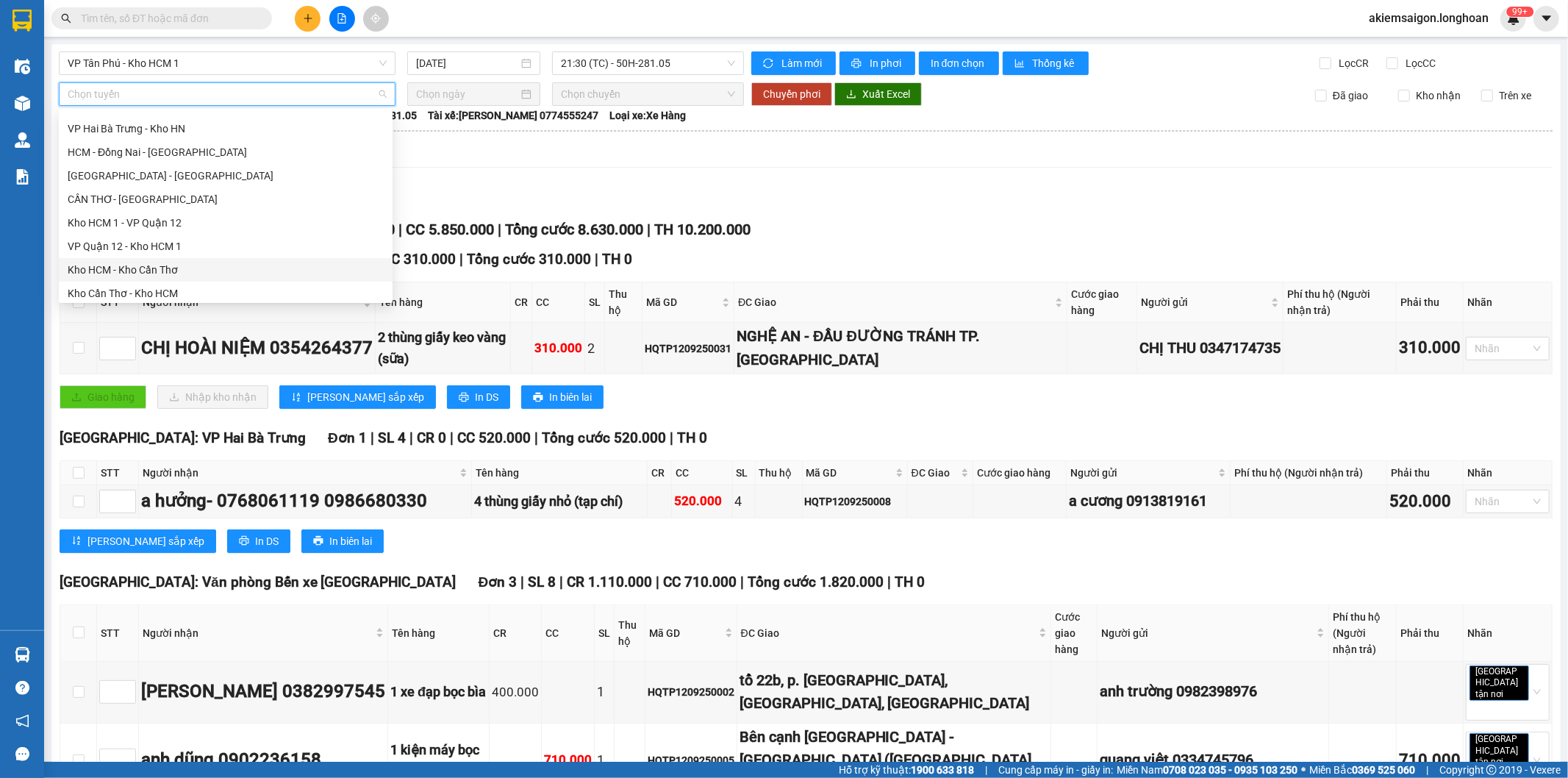
click at [167, 275] on div "Kho HCM - Kho Cần Thơ" at bounding box center [225, 269] width 316 height 16
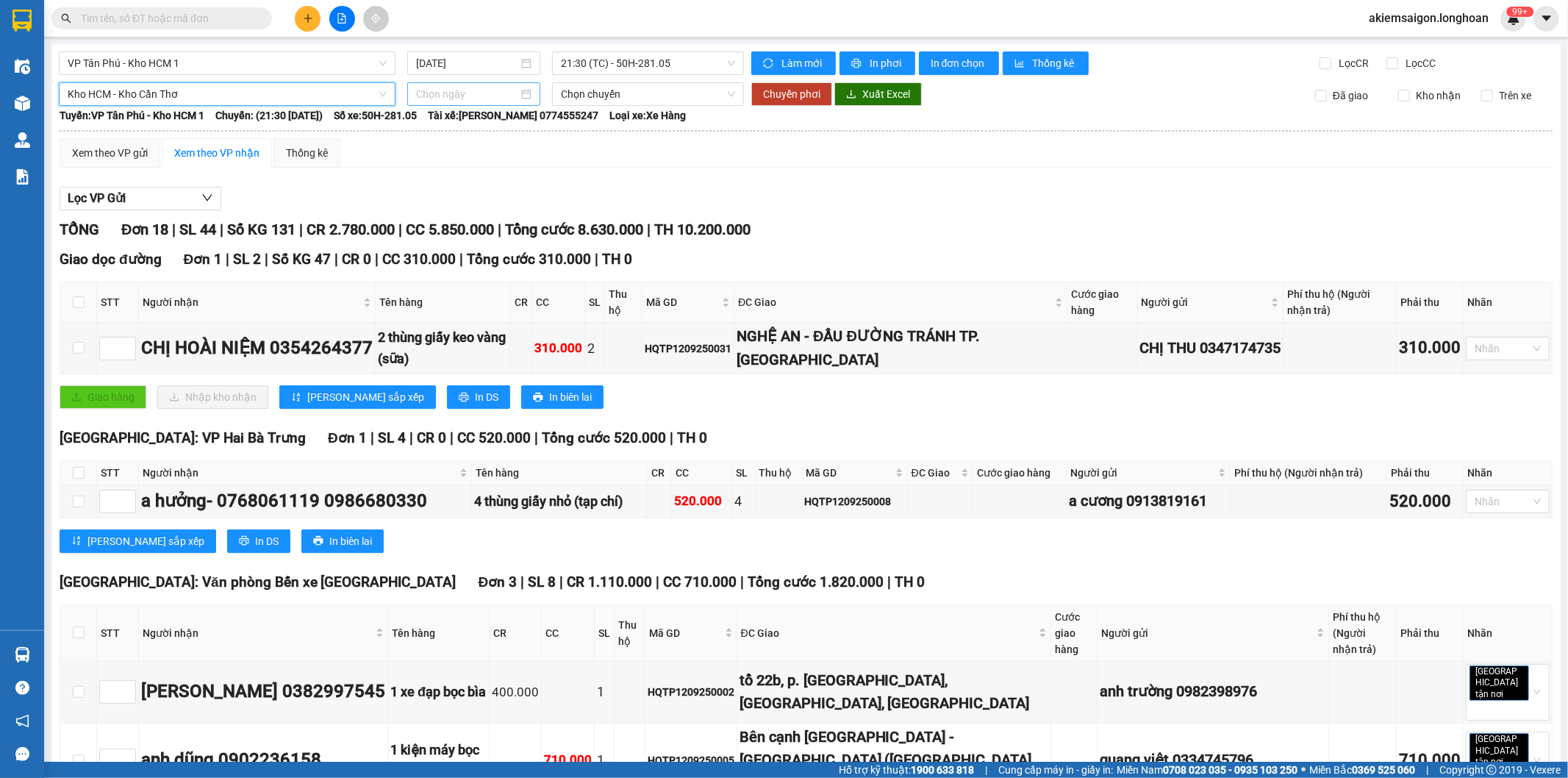
click at [458, 90] on input at bounding box center [468, 93] width 103 height 16
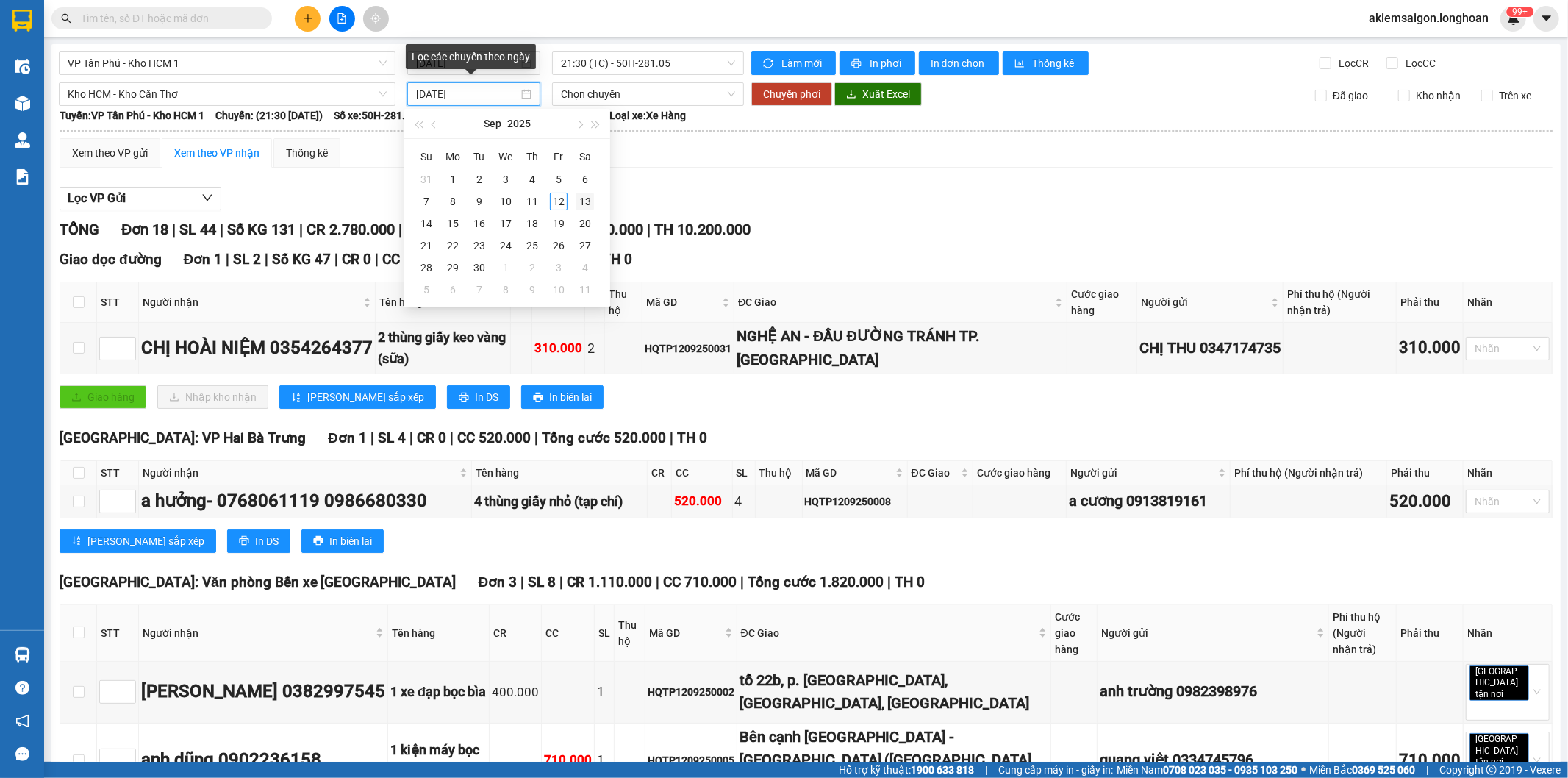
type input "[DATE]"
click at [559, 203] on div "12" at bounding box center [559, 201] width 18 height 18
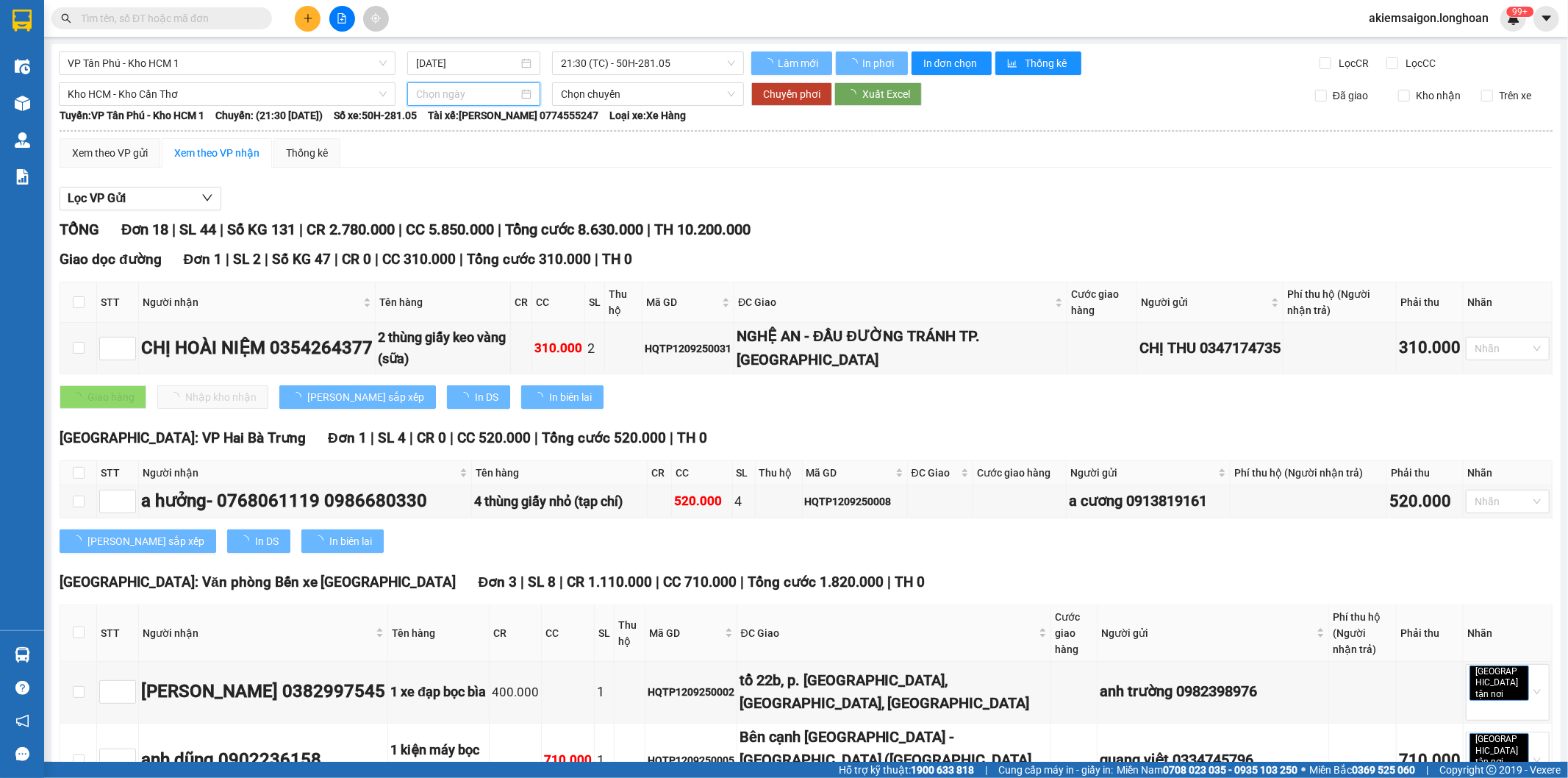
type input "[DATE]"
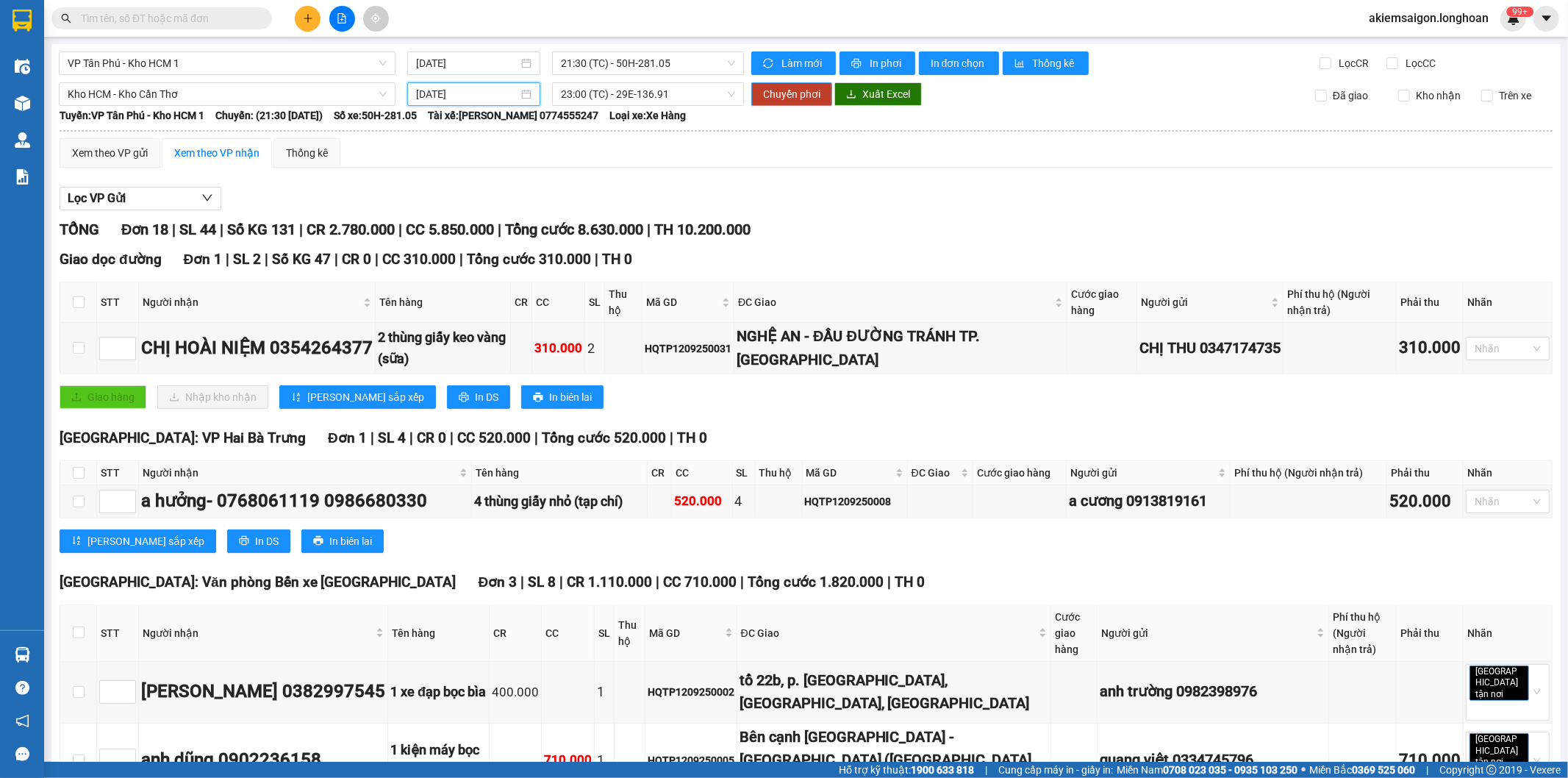
click at [777, 97] on span "Chuyển phơi" at bounding box center [792, 93] width 57 height 16
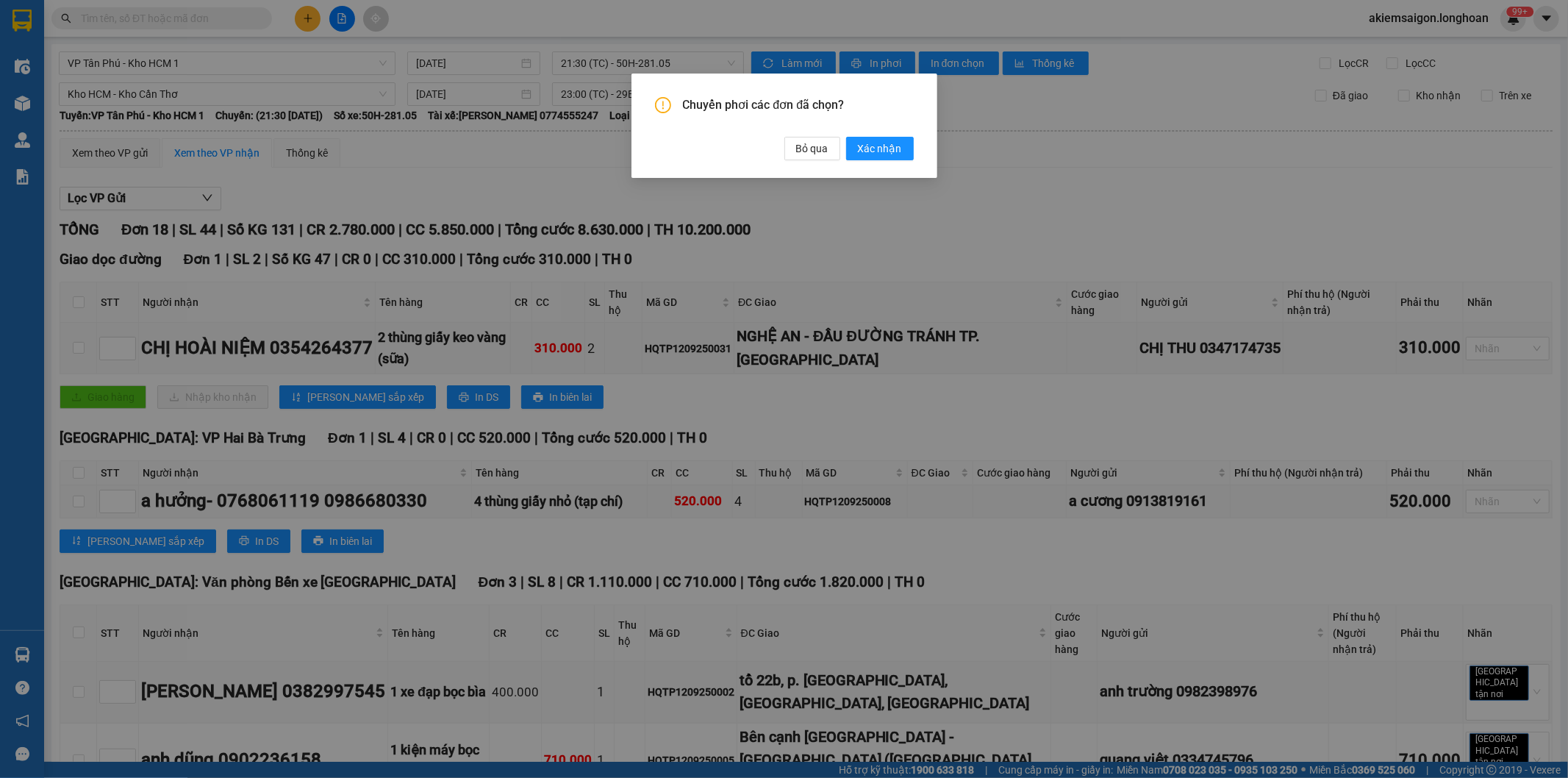
drag, startPoint x: 872, startPoint y: 151, endPoint x: 449, endPoint y: 152, distance: 423.0
click at [872, 152] on span "Xác nhận" at bounding box center [880, 148] width 44 height 16
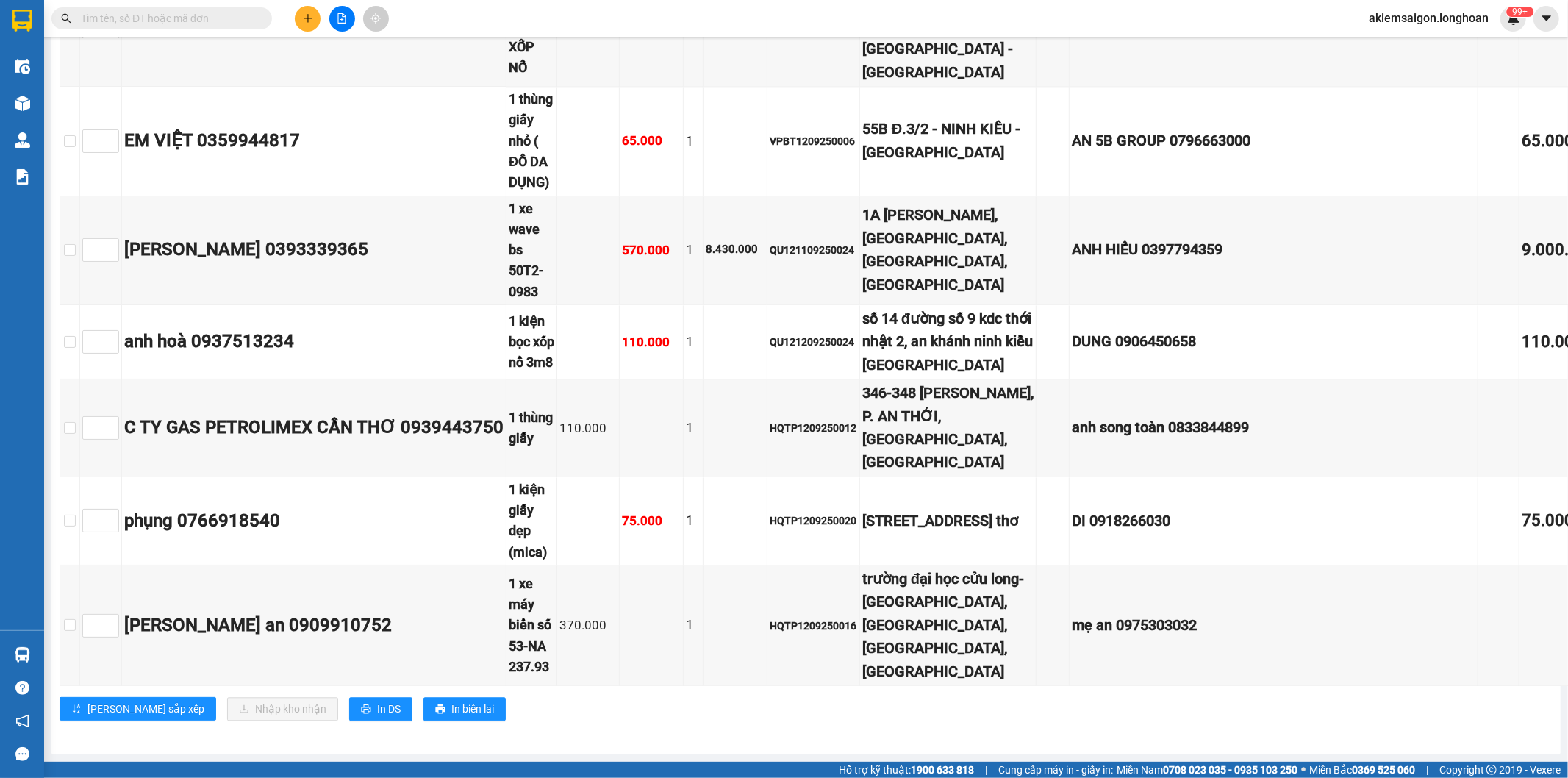
scroll to position [3345, 0]
click at [377, 701] on span "In DS" at bounding box center [389, 708] width 24 height 16
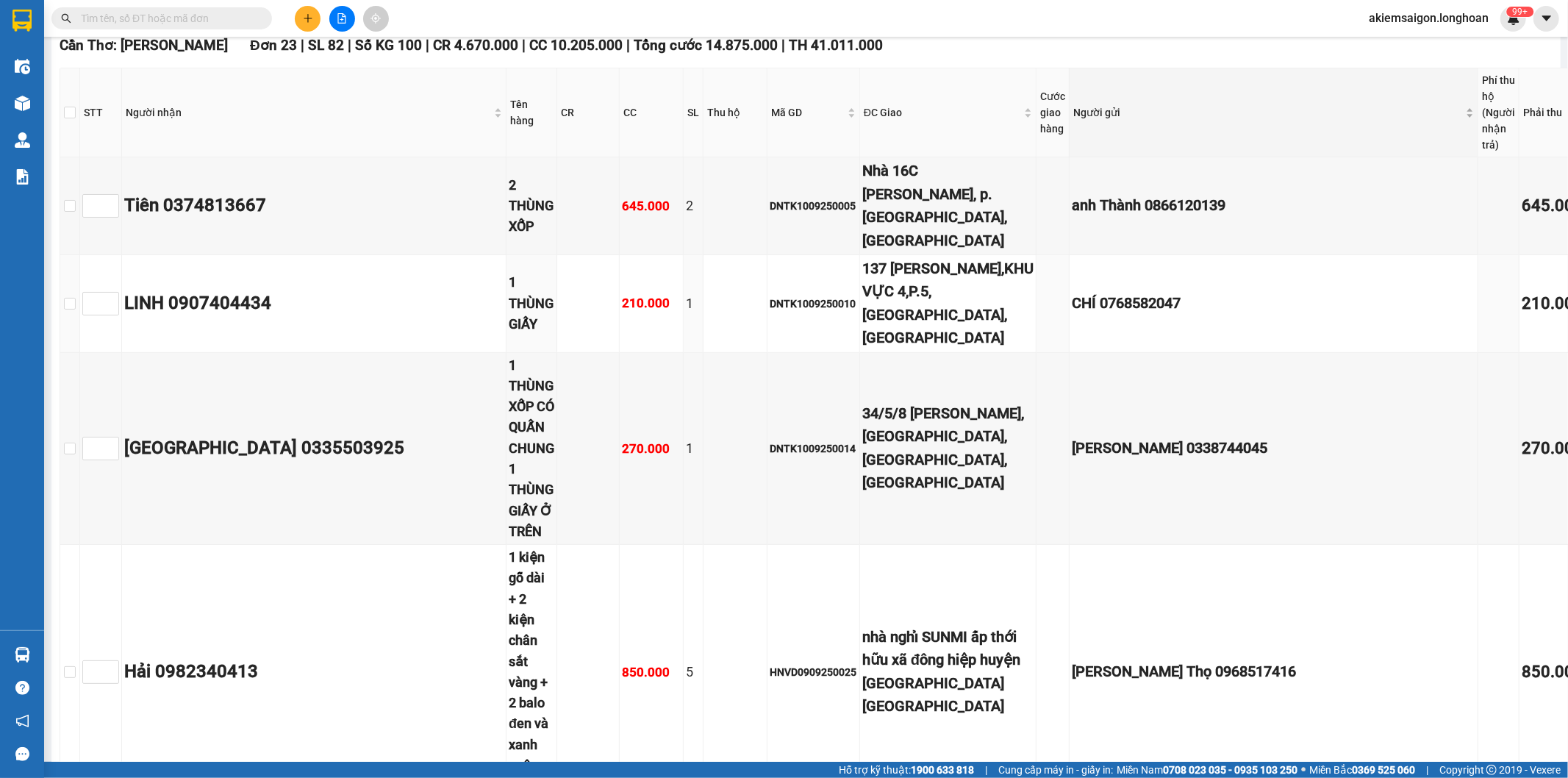
scroll to position [0, 0]
